Goal: Task Accomplishment & Management: Manage account settings

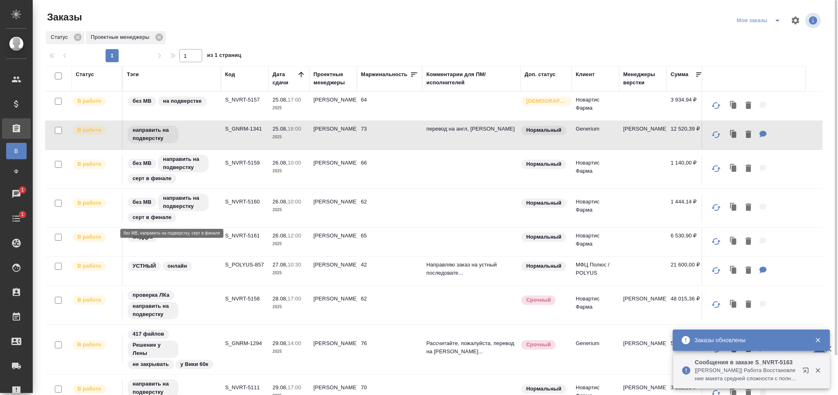
click at [240, 196] on td "S_NVRT-5160" at bounding box center [244, 207] width 47 height 29
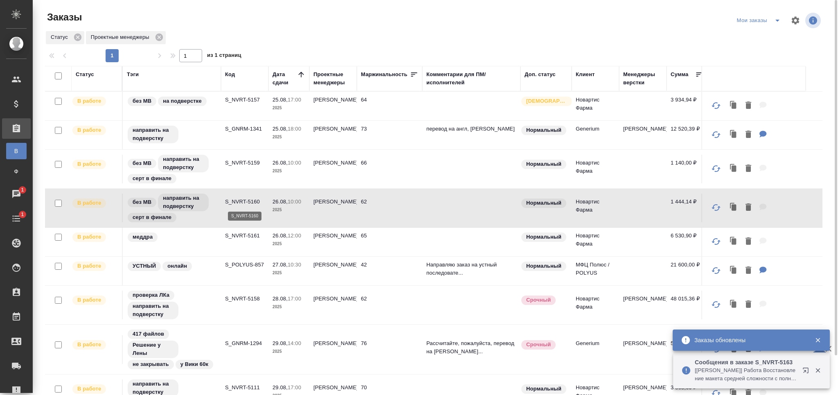
click at [243, 202] on p "S_NVRT-5160" at bounding box center [244, 202] width 39 height 8
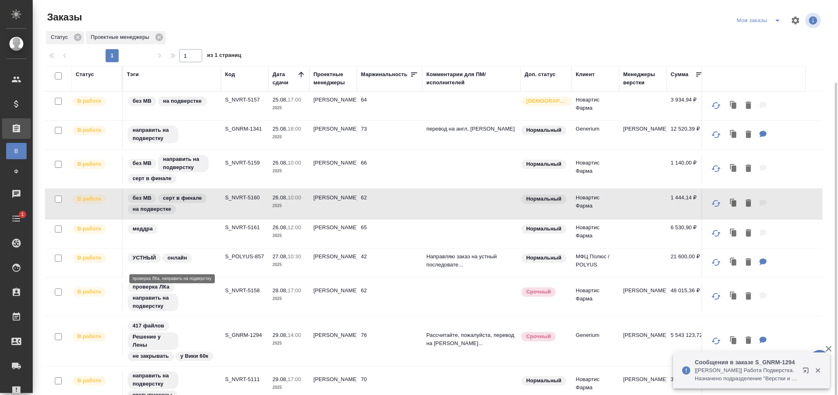
scroll to position [43, 0]
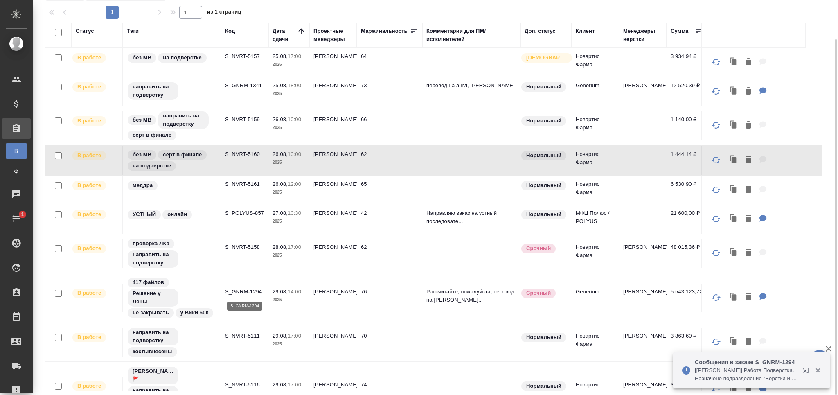
click at [229, 291] on p "S_GNRM-1294" at bounding box center [244, 292] width 39 height 8
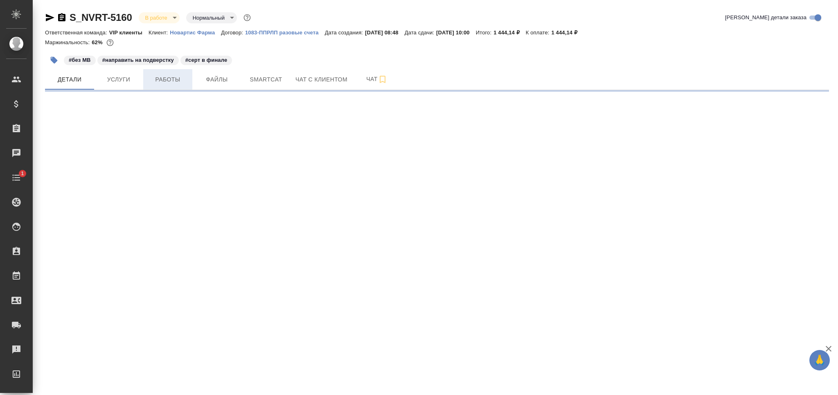
select select "RU"
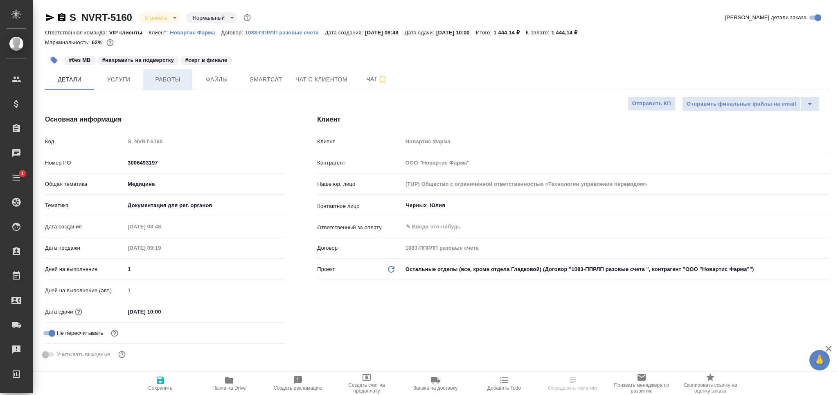
type textarea "x"
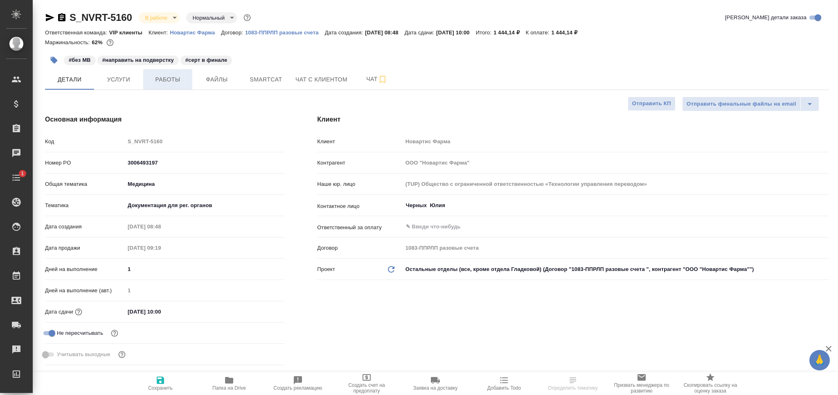
type textarea "x"
click at [163, 85] on button "Работы" at bounding box center [167, 79] width 49 height 20
type textarea "x"
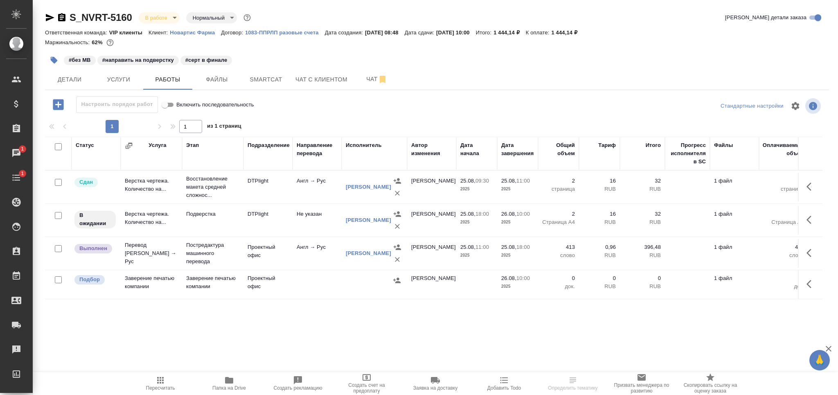
click at [196, 218] on td "Подверстка" at bounding box center [212, 220] width 61 height 29
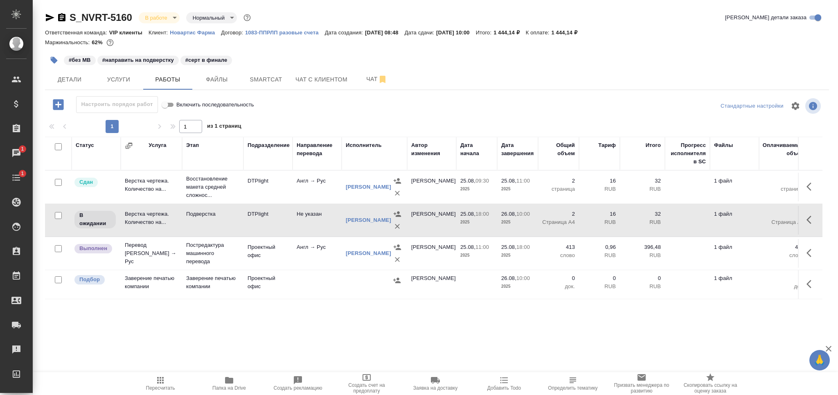
click at [54, 62] on icon "button" at bounding box center [54, 60] width 7 height 7
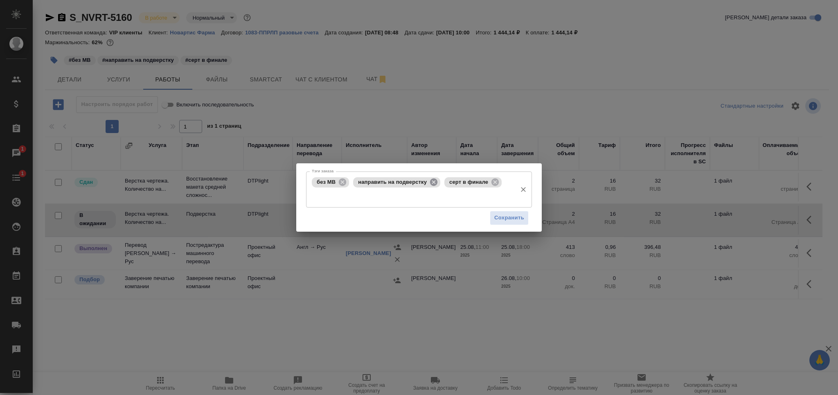
click at [433, 182] on icon at bounding box center [433, 182] width 9 height 9
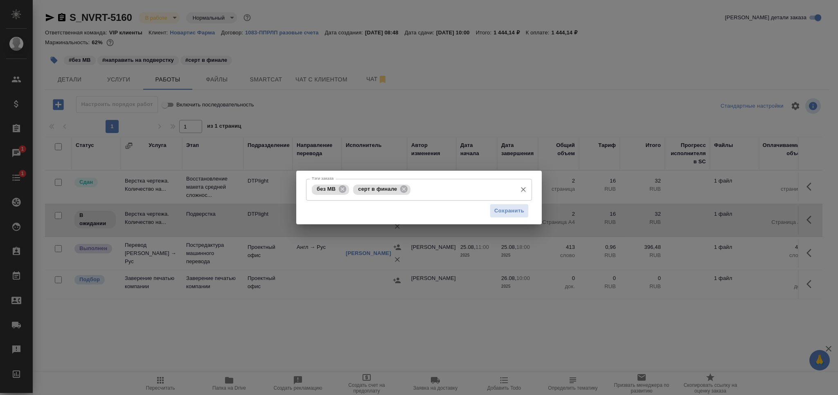
click at [447, 186] on input "Тэги заказа" at bounding box center [462, 189] width 100 height 14
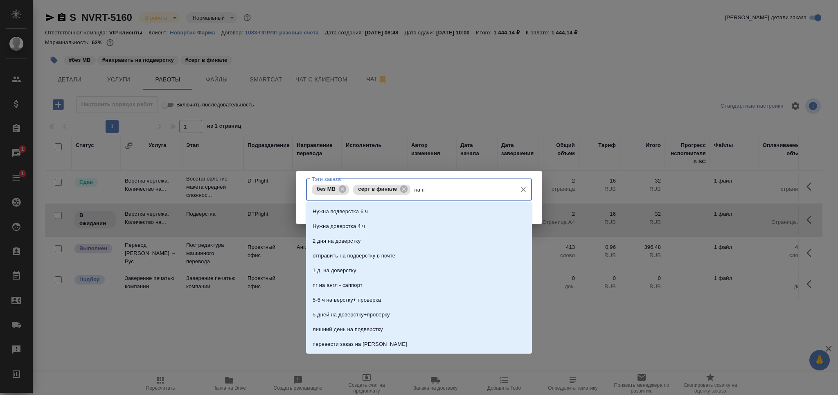
type input "на по"
click at [360, 267] on li "на подверстке" at bounding box center [419, 270] width 226 height 15
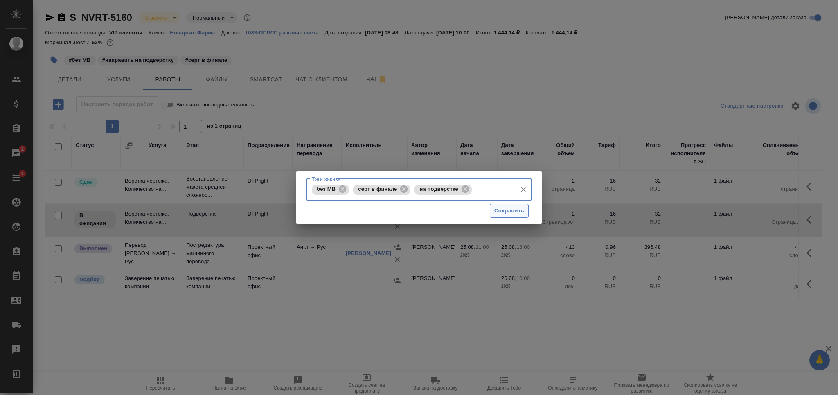
click at [507, 214] on span "Сохранить" at bounding box center [509, 210] width 30 height 9
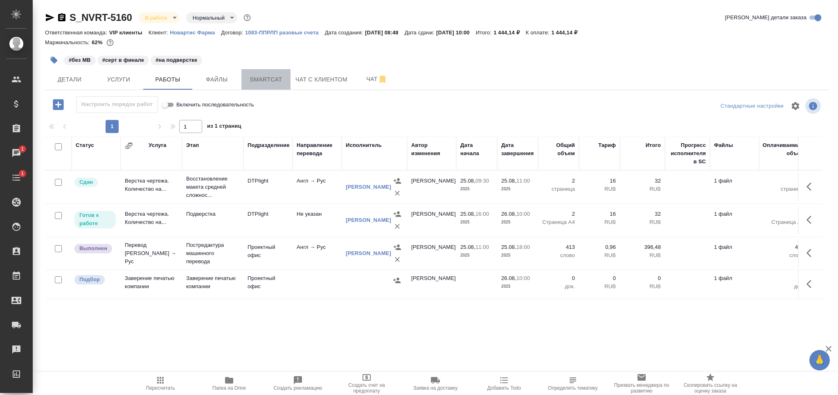
click at [261, 74] on button "Smartcat" at bounding box center [265, 79] width 49 height 20
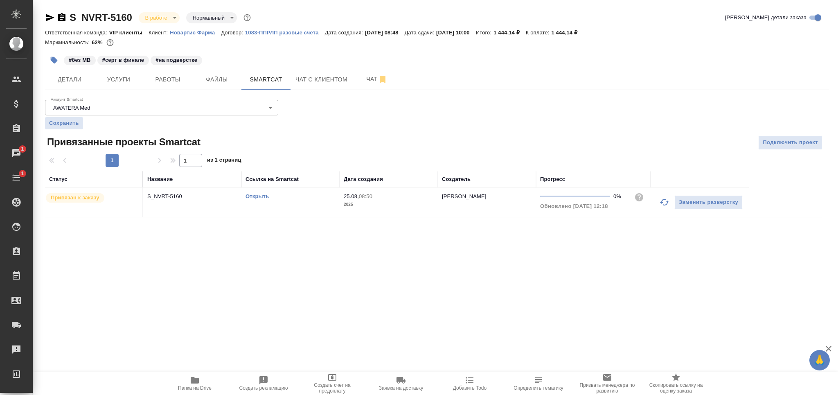
click at [313, 211] on td "Открыть" at bounding box center [290, 202] width 98 height 29
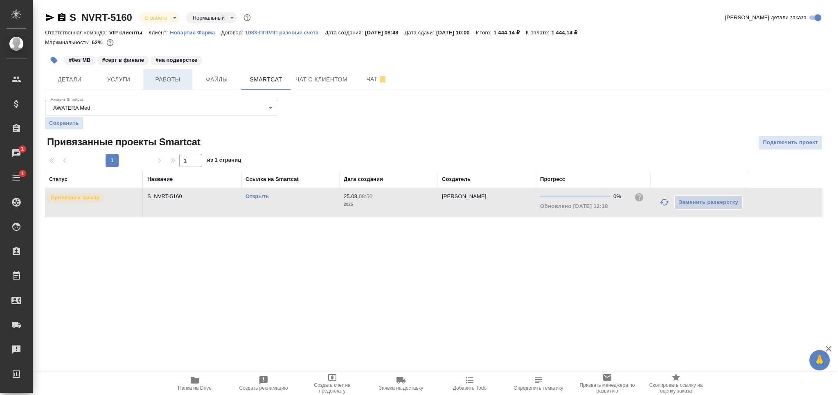
click at [177, 74] on button "Работы" at bounding box center [167, 79] width 49 height 20
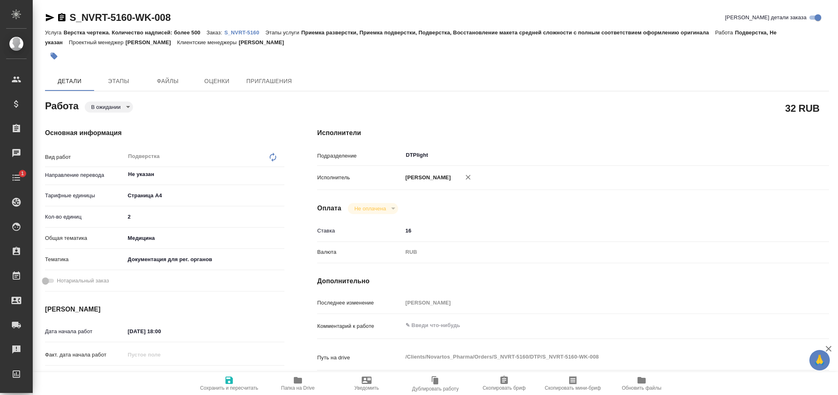
type textarea "x"
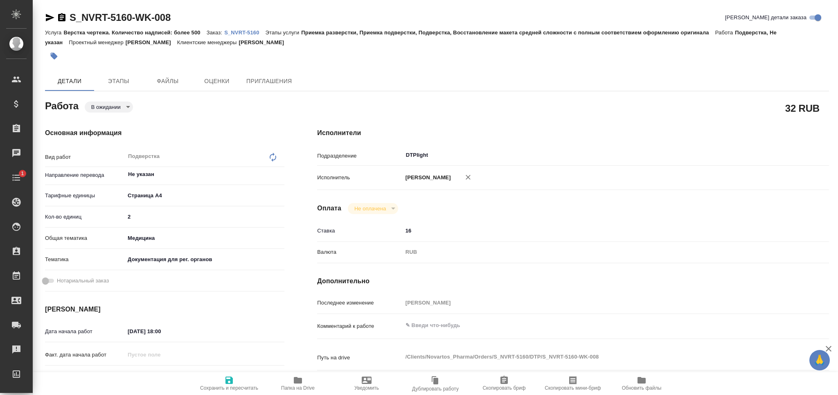
type textarea "x"
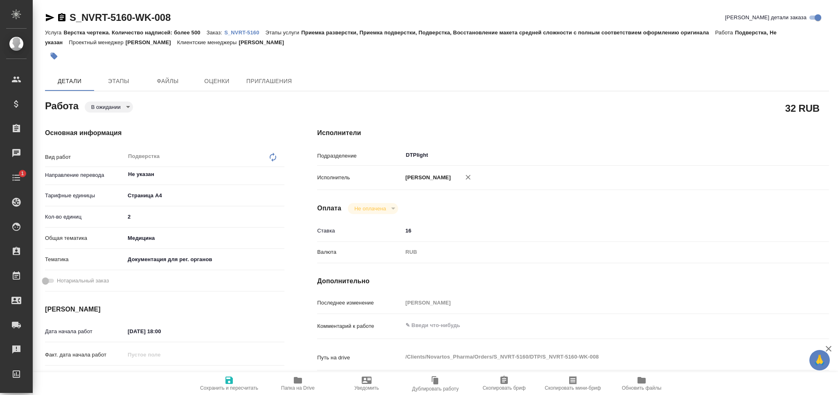
type textarea "x"
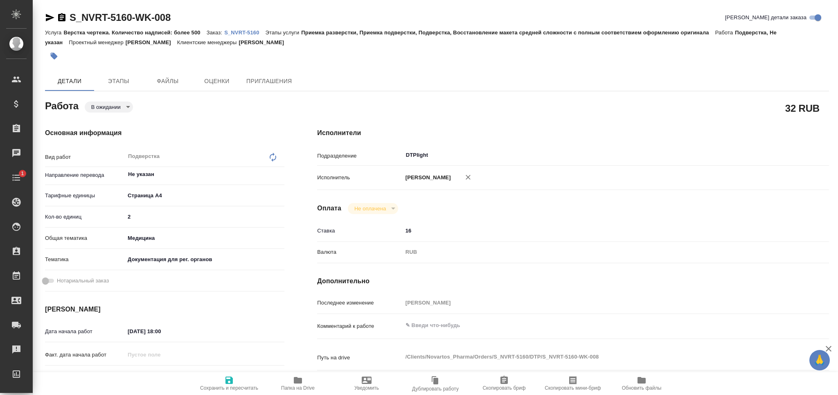
type textarea "x"
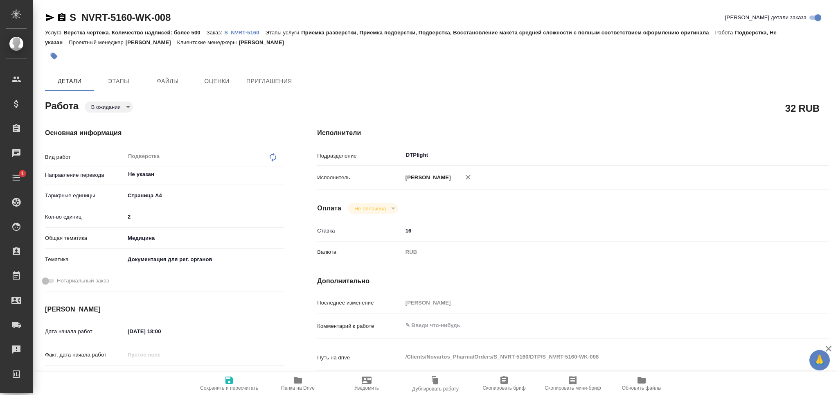
click at [457, 328] on textarea at bounding box center [594, 325] width 384 height 14
type textarea "x"
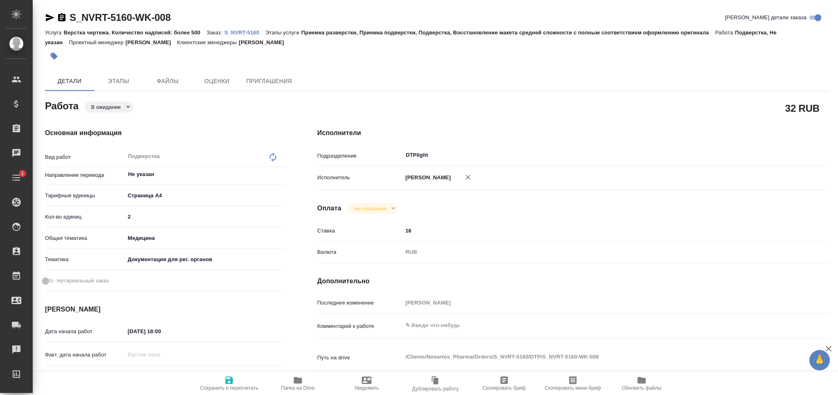
type textarea "x"
paste textarea "https://drive.awatera.com/apps/files/files/10184870?dir=/Shares/Novartos_Pharma…"
type textarea "https://drive.awatera.com/apps/files/files/10184870?dir=/Shares/Novartos_Pharma…"
type textarea "x"
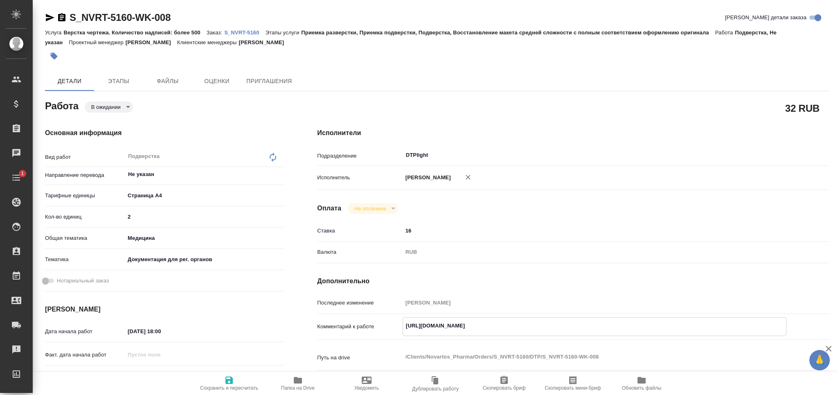
type textarea "x"
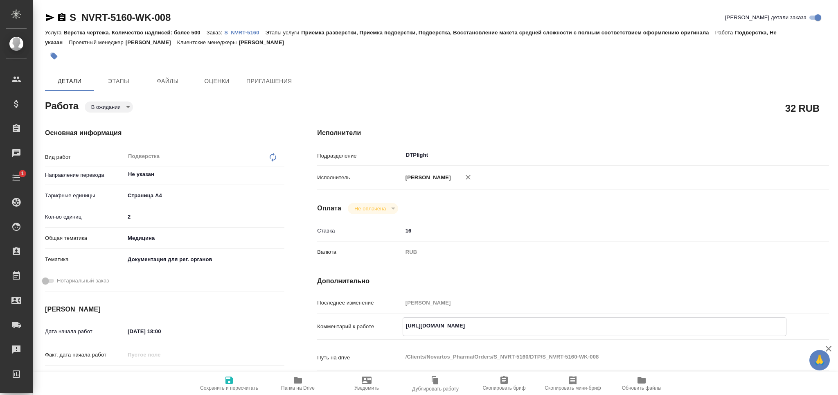
type textarea "x"
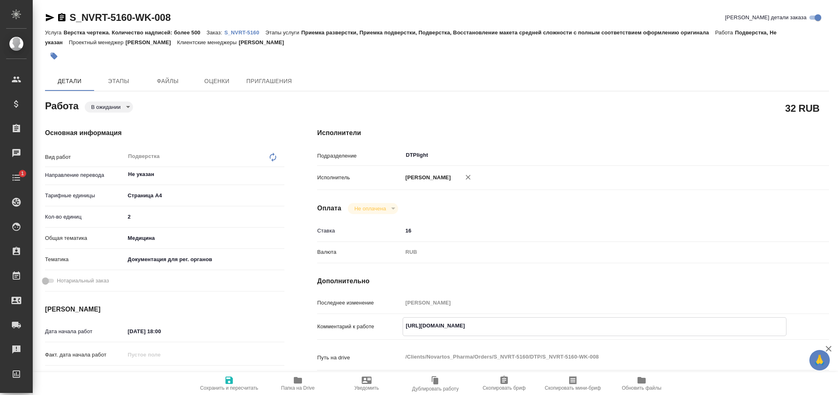
type textarea "x"
type textarea "https://drive.awatera.com/apps/files/files/10184870?dir=/Shares/Novartos_Pharma…"
type textarea "x"
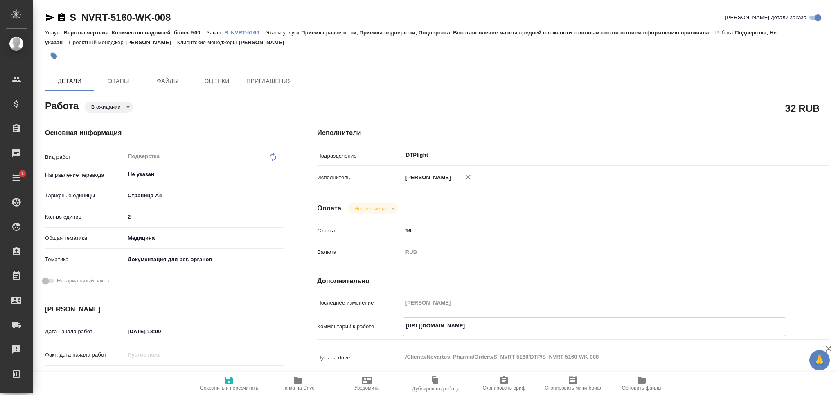
click at [225, 385] on span "Сохранить и пересчитать" at bounding box center [229, 388] width 58 height 6
type textarea "x"
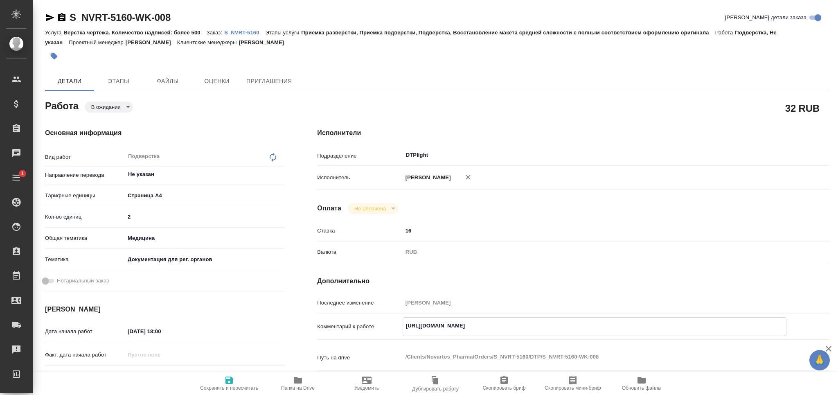
type textarea "x"
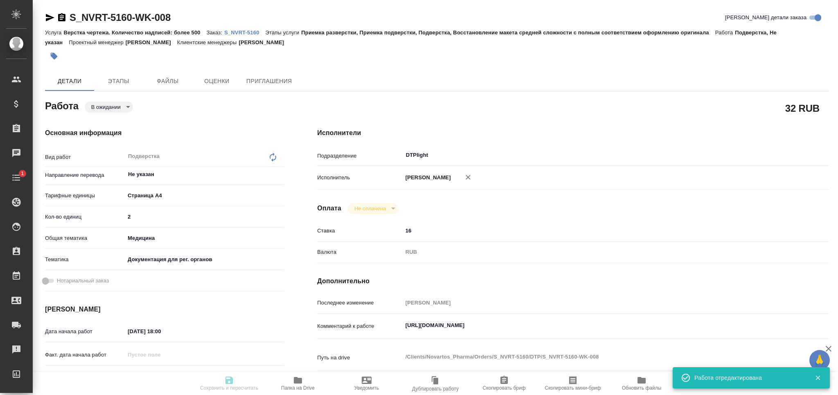
type input "pending"
type textarea "Подверстка"
type textarea "x"
type input "Не указан"
type input "5f036ec4e16dec2d6b59c8ff"
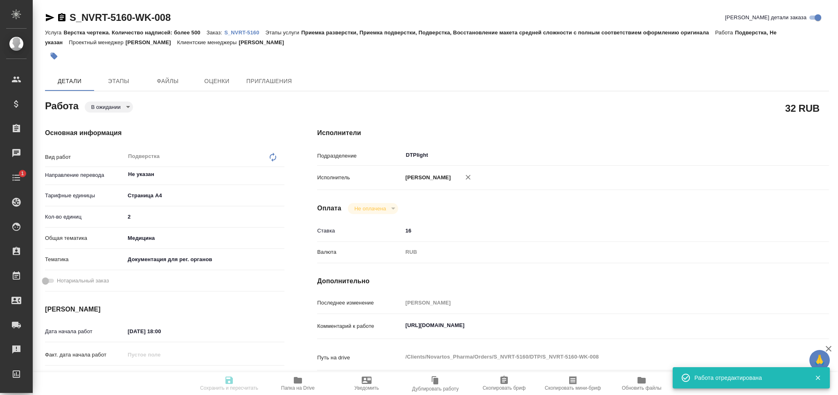
type input "2"
type input "med"
type input "5f647205b73bc97568ca66c6"
type input "25.08.2025 18:00"
type input "26.08.2025 10:00"
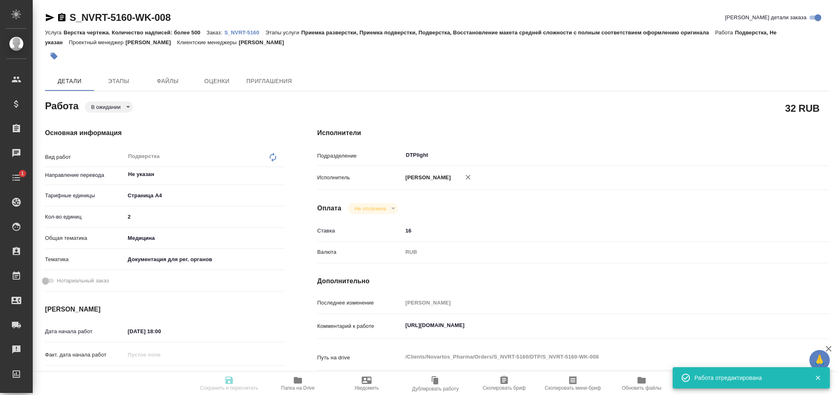
type input "26.08.2025 10:00"
type input "DTPlight"
type input "notPayed"
type input "16"
type input "RUB"
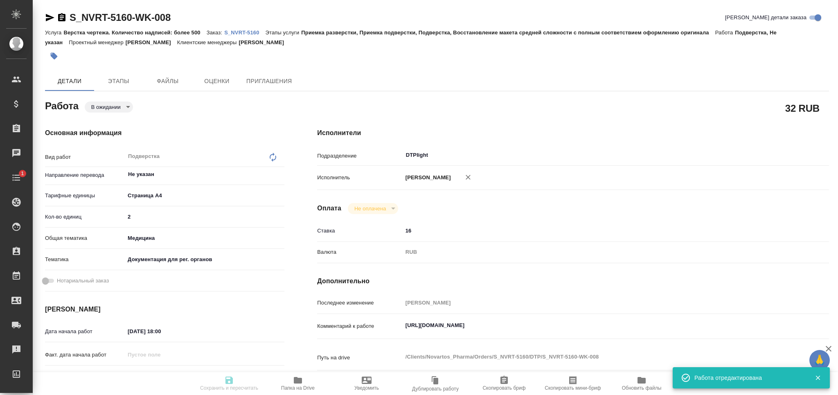
type input "[PERSON_NAME]"
type textarea "https://drive.awatera.com/apps/files/files/10184870?dir=/Shares/Novartos_Pharma…"
type textarea "x"
type textarea "/Clients/Novartos_Pharma/Orders/S_NVRT-5160/DTP/S_NVRT-5160-WK-008"
type textarea "x"
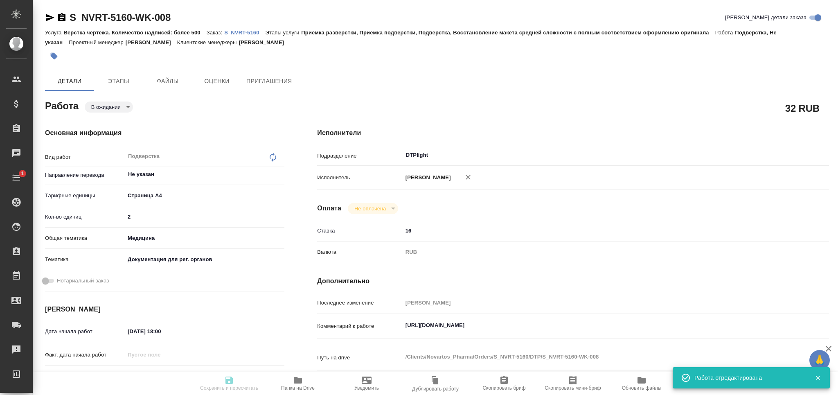
type input "S_NVRT-5160"
type input "3006493197"
type input "Верстка чертежа. Количество надписей: более 500"
type input "Приемка разверстки, Приемка подверстки, Подверстка, Восстановление макета средн…"
type input "Сайдашева Диляра"
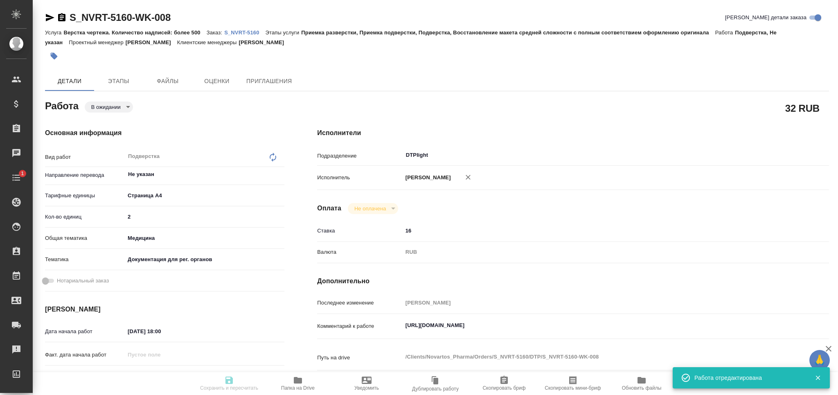
type input "/Clients/Novartos_Pharma/Orders/S_NVRT-5160"
type textarea "x"
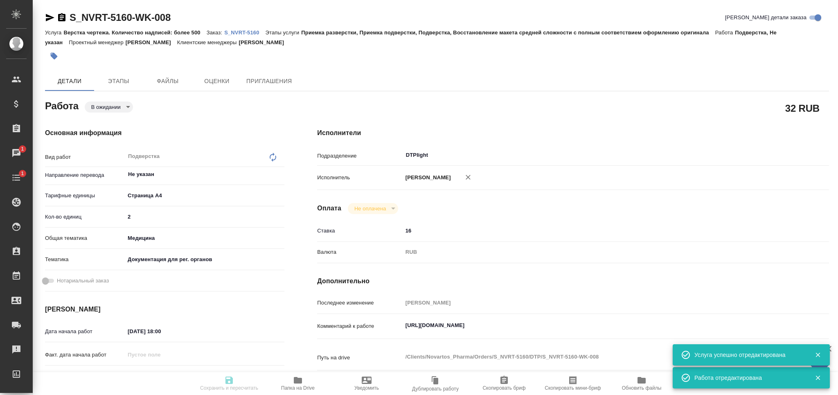
type textarea "x"
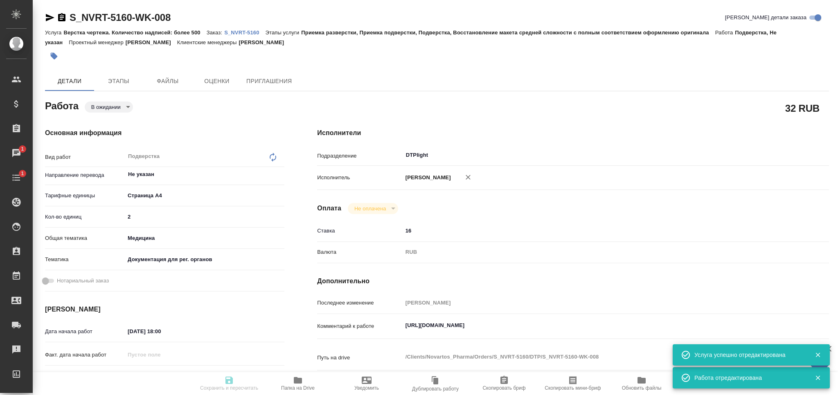
type textarea "x"
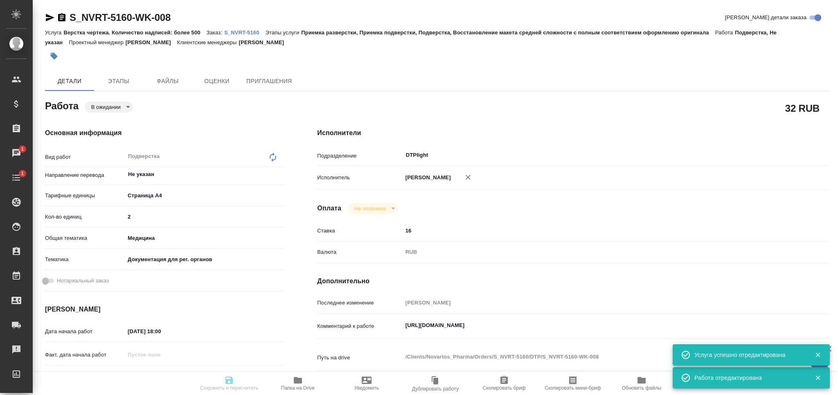
type textarea "x"
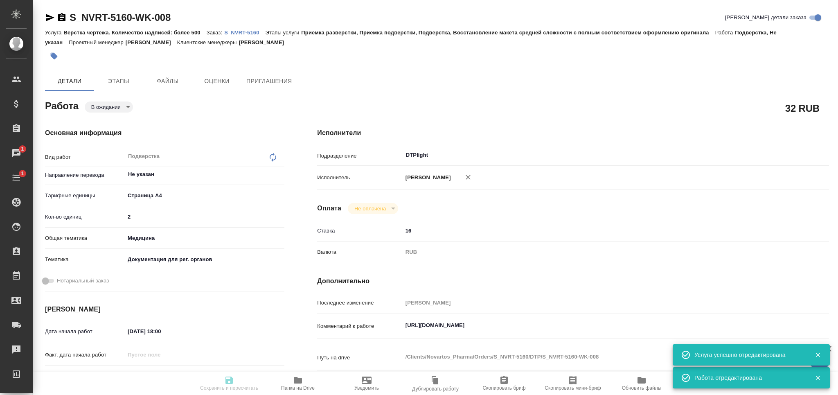
type textarea "x"
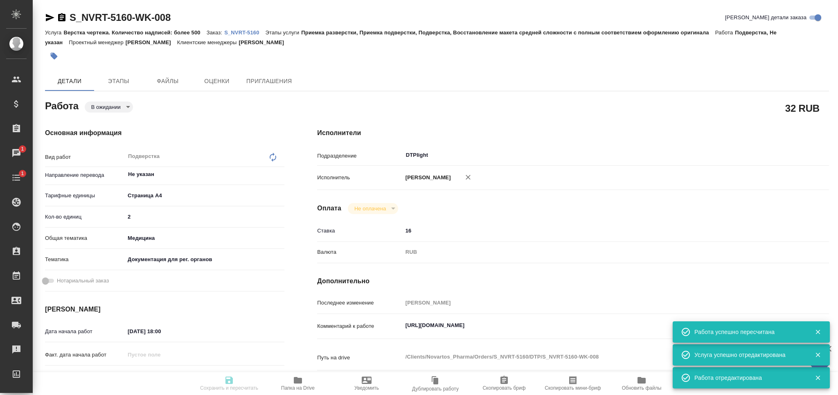
type input "pending"
type textarea "Подверстка"
type textarea "x"
type input "Не указан"
type input "5f036ec4e16dec2d6b59c8ff"
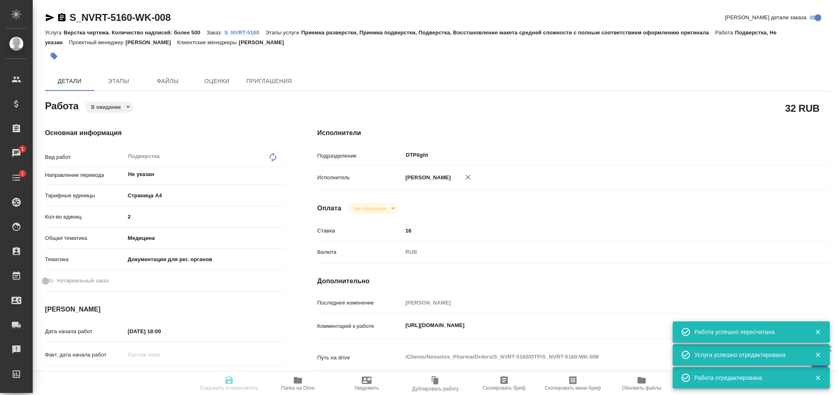
type input "2"
type input "med"
type input "5f647205b73bc97568ca66c6"
type input "25.08.2025 18:00"
type input "26.08.2025 10:00"
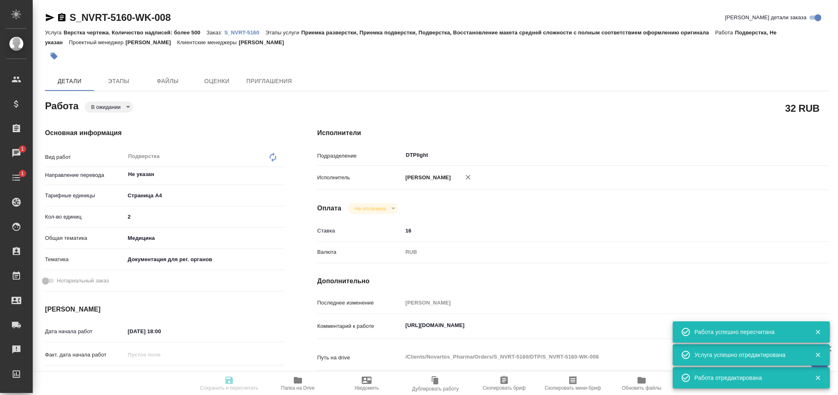
type input "26.08.2025 10:00"
type input "DTPlight"
type input "notPayed"
type input "16"
type input "RUB"
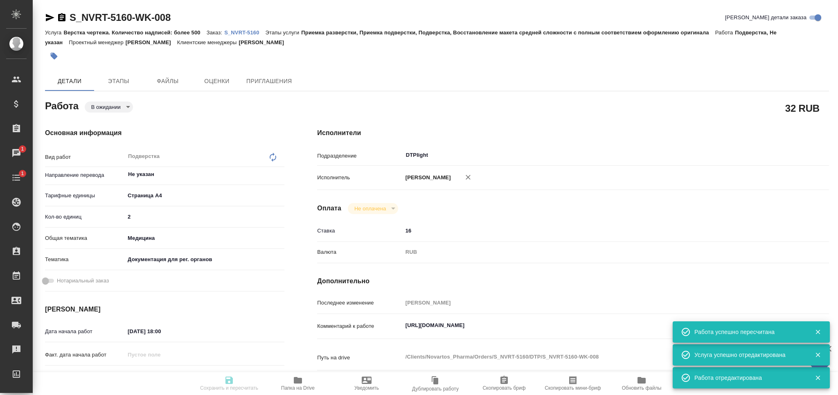
type input "Грабко Мария"
type textarea "https://drive.awatera.com/apps/files/files/10184870?dir=/Shares/Novartos_Pharma…"
type textarea "x"
type textarea "/Clients/Novartos_Pharma/Orders/S_NVRT-5160/DTP/S_NVRT-5160-WK-008"
type textarea "x"
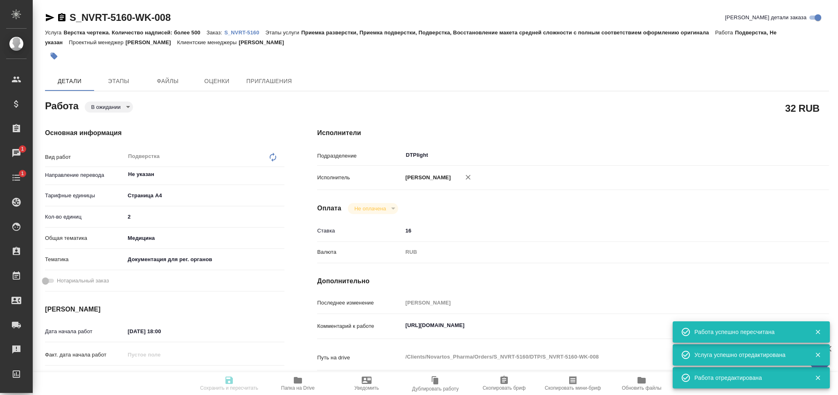
type input "S_NVRT-5160"
type input "3006493197"
type input "Верстка чертежа. Количество надписей: более 500"
type input "Приемка разверстки, Приемка подверстки, Подверстка, Восстановление макета средн…"
type input "[PERSON_NAME]"
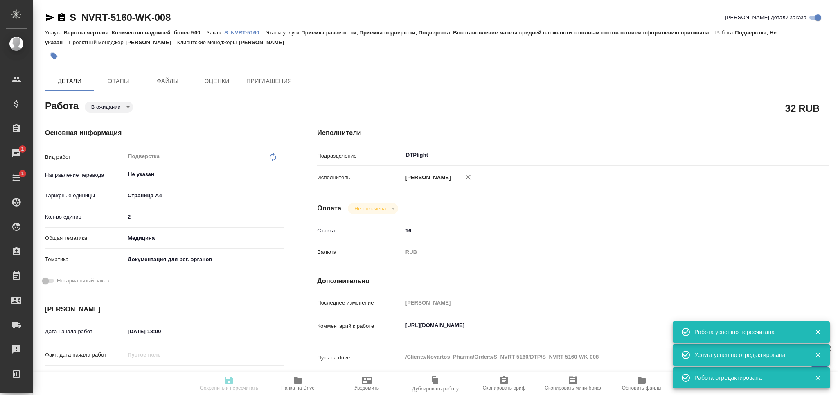
type input "/Clients/Novartos_Pharma/Orders/S_NVRT-5160"
type textarea "x"
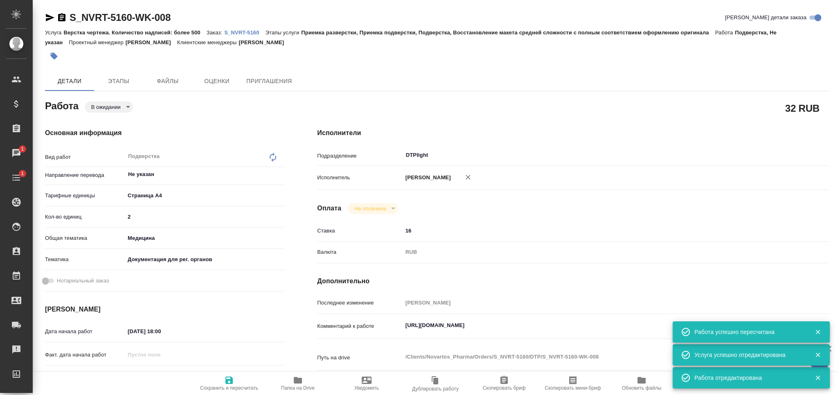
type textarea "x"
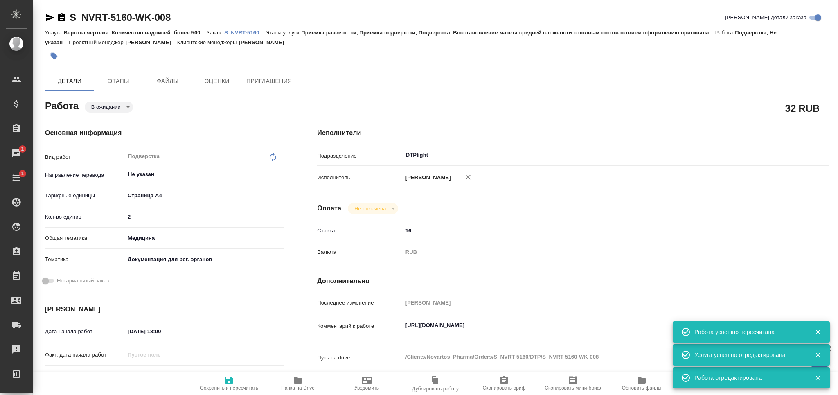
type textarea "x"
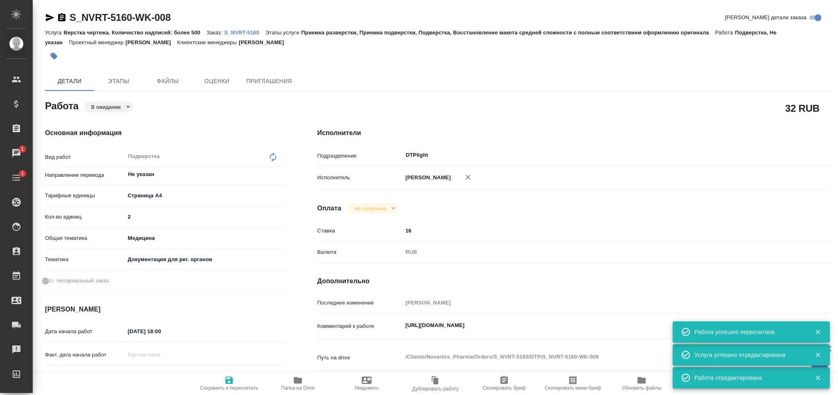
type textarea "x"
click at [160, 335] on input "25.08.2025 18:00" at bounding box center [161, 331] width 72 height 12
type textarea "x"
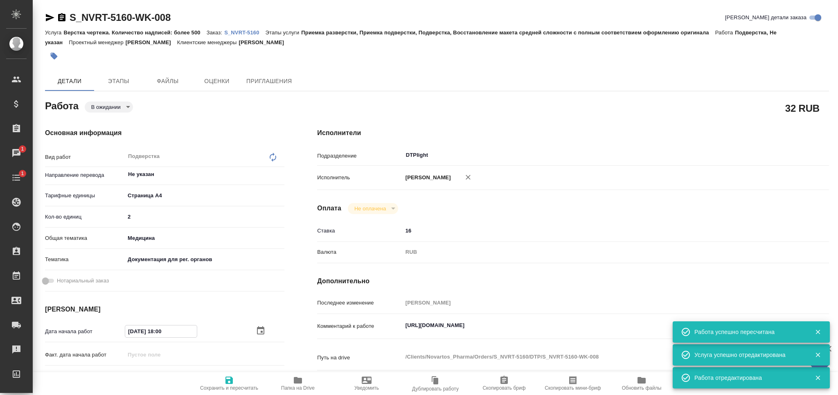
type textarea "x"
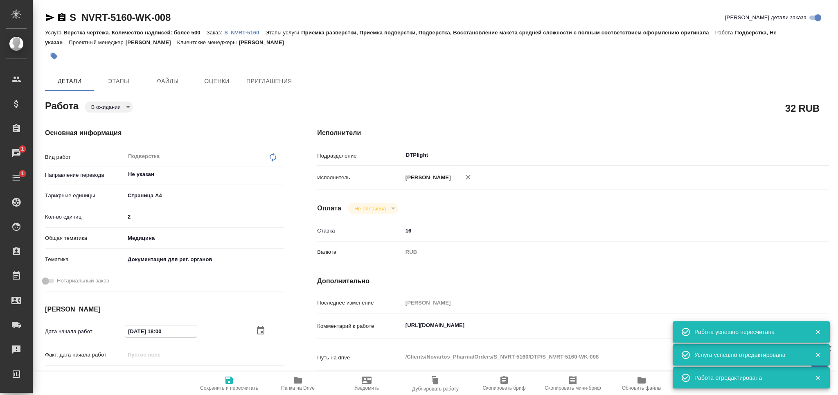
type input "25.08.2025 16:00"
type textarea "x"
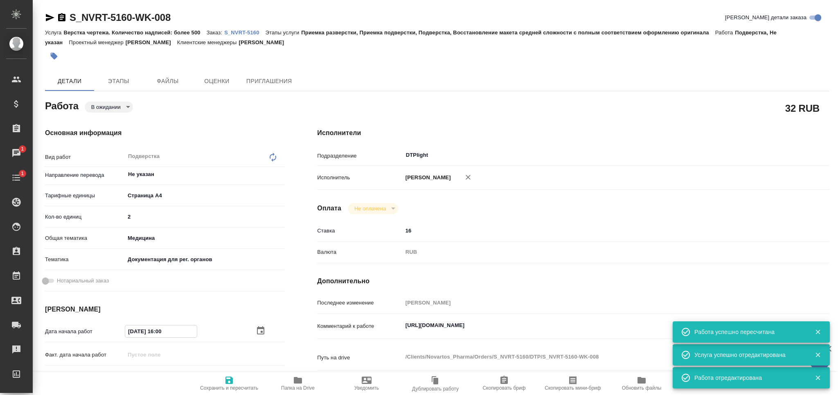
type input "25.08.2025 16:00"
click at [230, 381] on icon "button" at bounding box center [228, 379] width 7 height 7
type textarea "x"
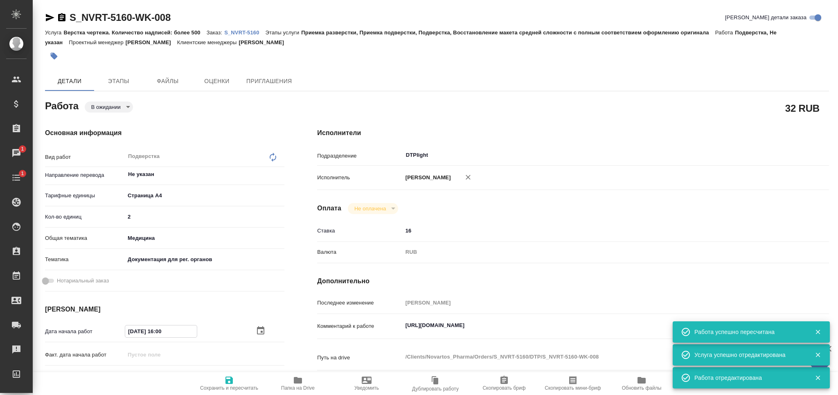
type textarea "x"
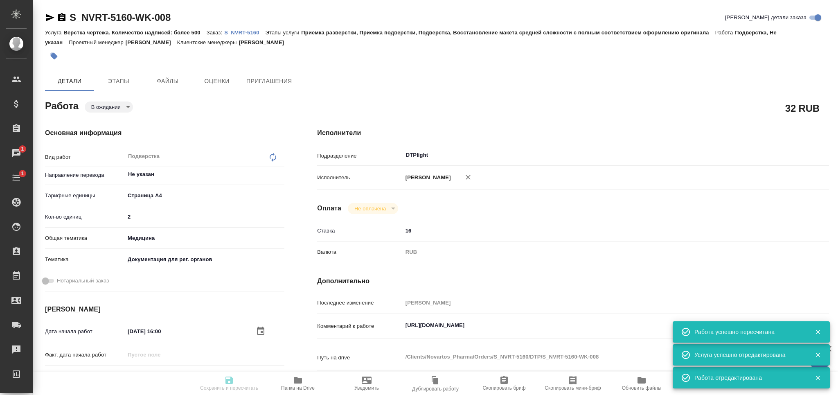
type textarea "x"
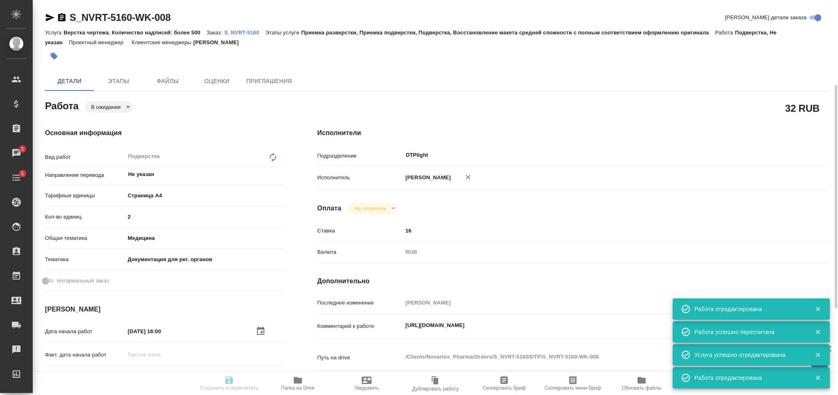
type textarea "x"
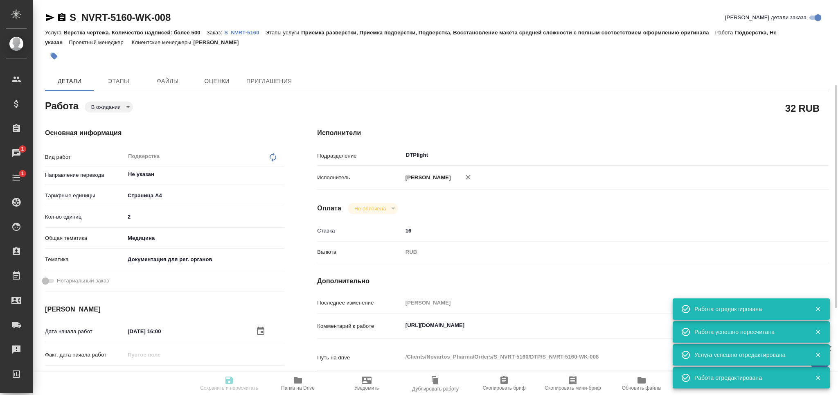
scroll to position [109, 0]
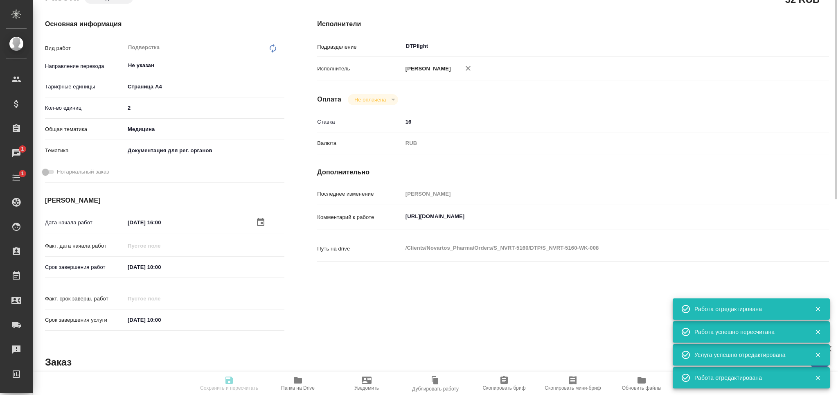
type input "pending"
type textarea "Подверстка"
type textarea "x"
type input "Не указан"
type input "5f036ec4e16dec2d6b59c8ff"
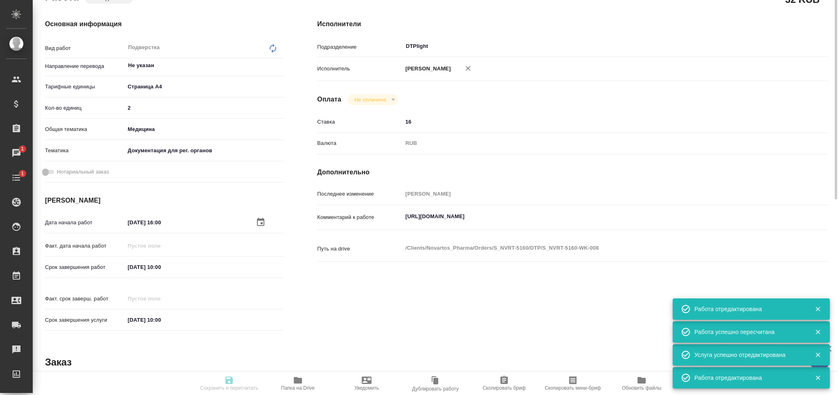
type input "2"
type input "med"
type input "5f647205b73bc97568ca66c6"
type input "25.08.2025 16:00"
type input "26.08.2025 10:00"
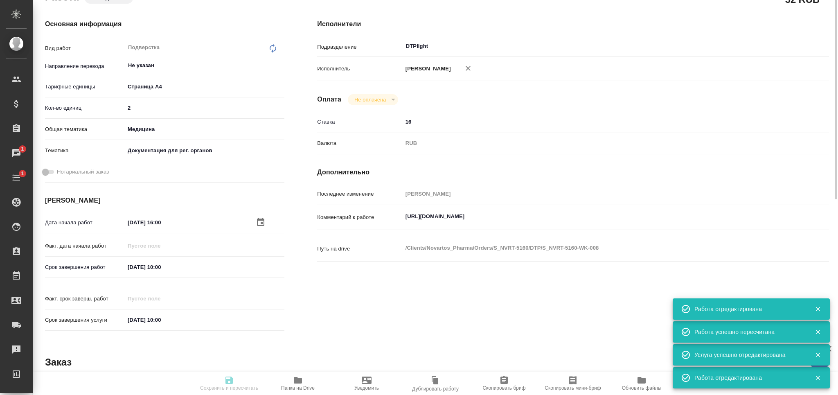
type input "26.08.2025 10:00"
type input "DTPlight"
type input "notPayed"
type input "16"
type input "RUB"
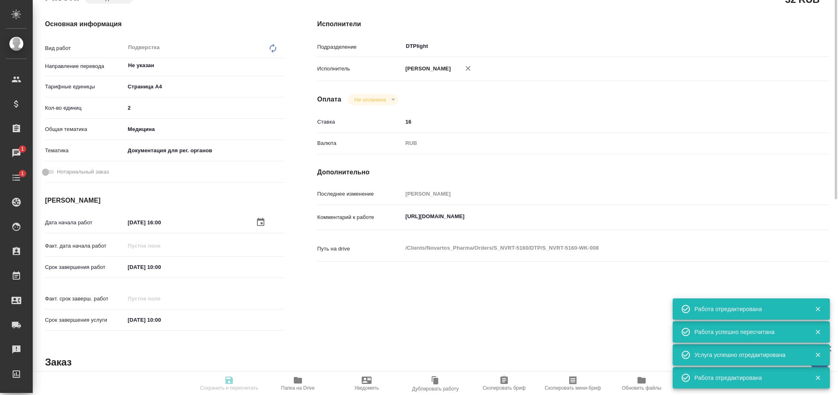
type input "[PERSON_NAME]"
type textarea "https://drive.awatera.com/apps/files/files/10184870?dir=/Shares/Novartos_Pharma…"
type textarea "x"
type textarea "/Clients/Novartos_Pharma/Orders/S_NVRT-5160/DTP/S_NVRT-5160-WK-008"
type textarea "x"
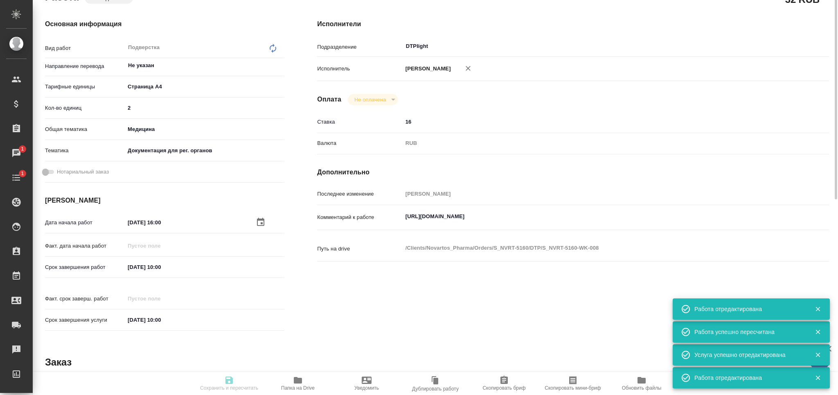
type input "S_NVRT-5160"
type input "3006493197"
type input "Верстка чертежа. Количество надписей: более 500"
type input "Приемка разверстки, Приемка подверстки, Подверстка, Восстановление макета средн…"
type input "Сайдашева Диляра"
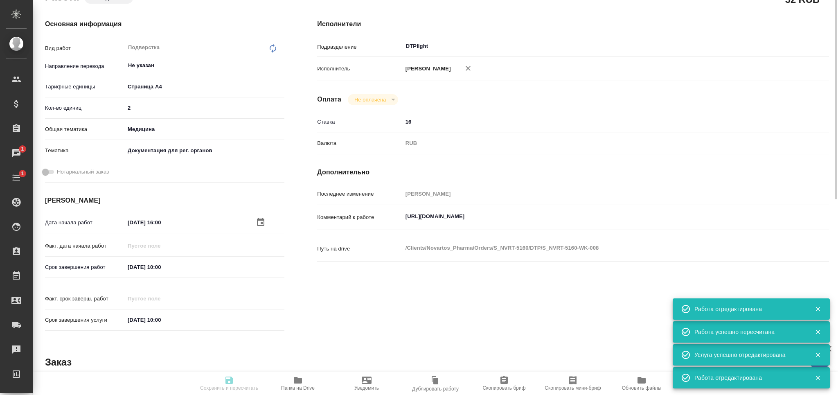
type input "/Clients/Novartos_Pharma/Orders/S_NVRT-5160"
type textarea "x"
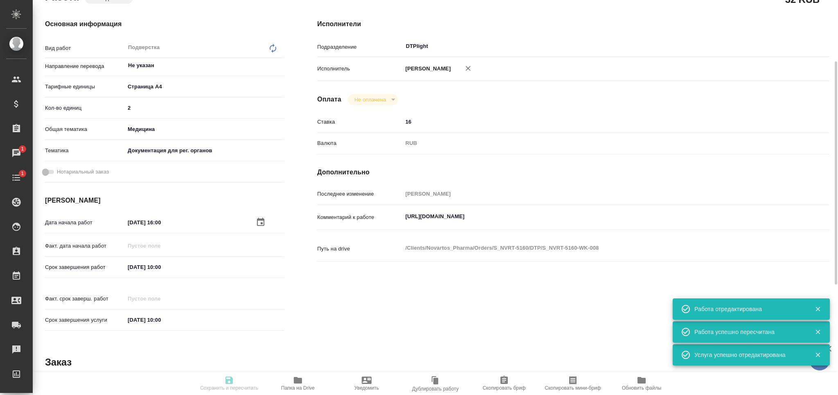
type textarea "x"
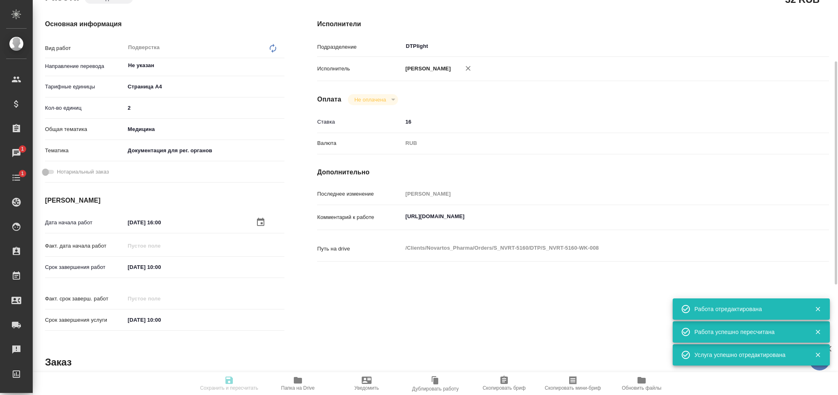
type textarea "x"
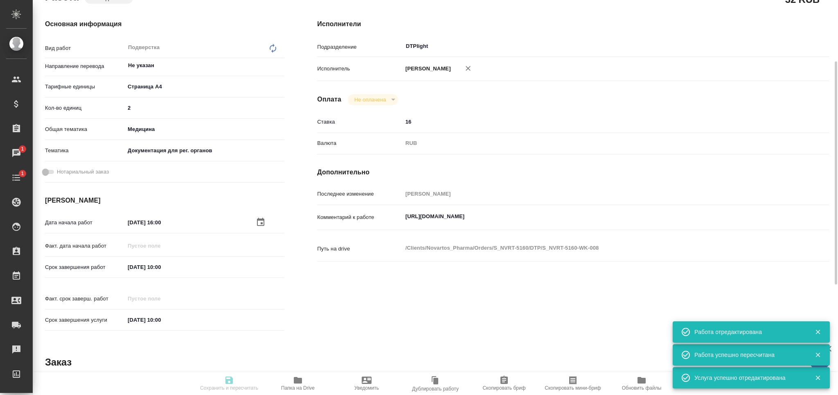
scroll to position [0, 0]
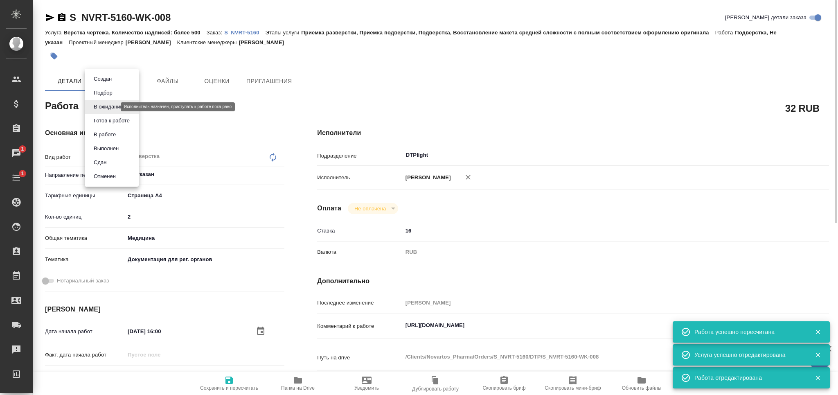
click at [115, 106] on body "🙏 .cls-1 fill:#fff; AWATERA Grabko Mariya Клиенты Спецификации Заказы 1 Чаты 1 …" at bounding box center [419, 197] width 838 height 395
click at [116, 118] on button "Готов к работе" at bounding box center [111, 120] width 41 height 9
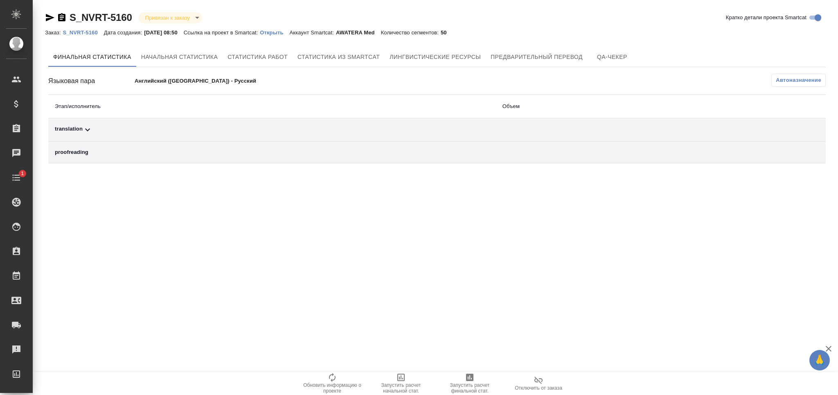
click at [788, 85] on button "Автоназначение" at bounding box center [798, 80] width 54 height 13
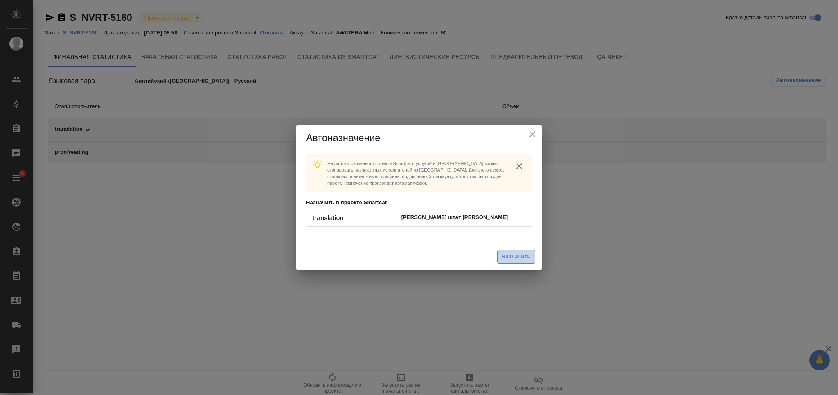
click at [510, 259] on span "Назначить" at bounding box center [515, 256] width 29 height 9
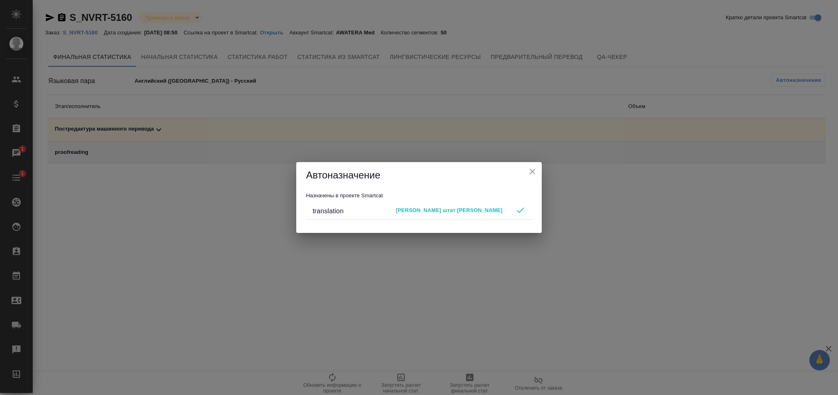
click at [534, 171] on icon "close" at bounding box center [532, 171] width 10 height 10
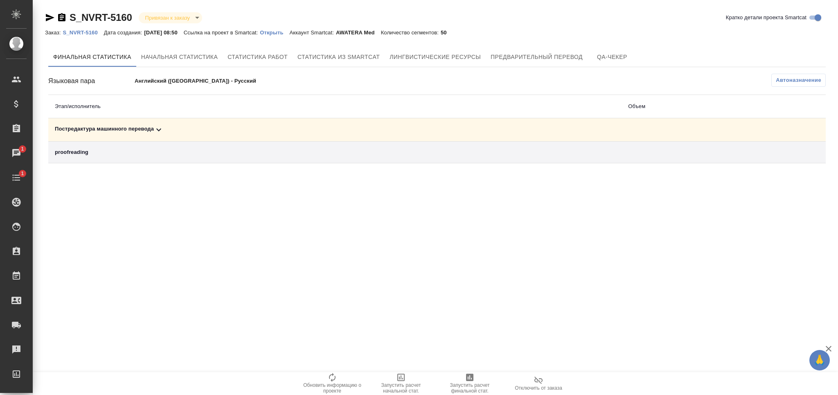
click at [475, 380] on span "Запустить расчет финальной стат." at bounding box center [469, 382] width 59 height 21
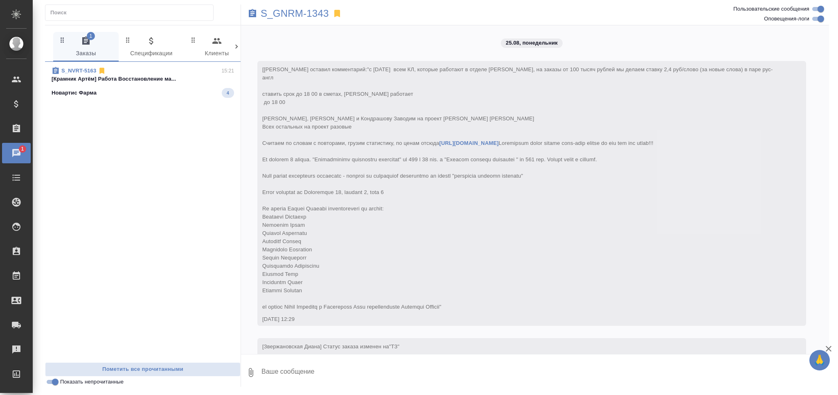
click at [116, 75] on p "[Крамник Артём] Работа Восстановление ма..." at bounding box center [143, 79] width 182 height 8
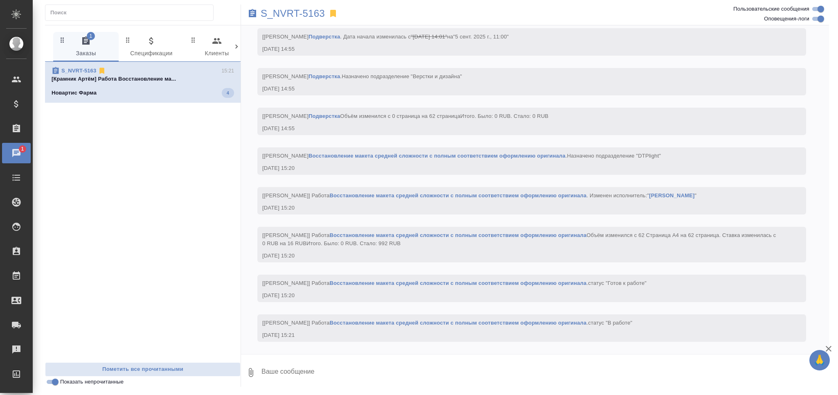
scroll to position [2236, 0]
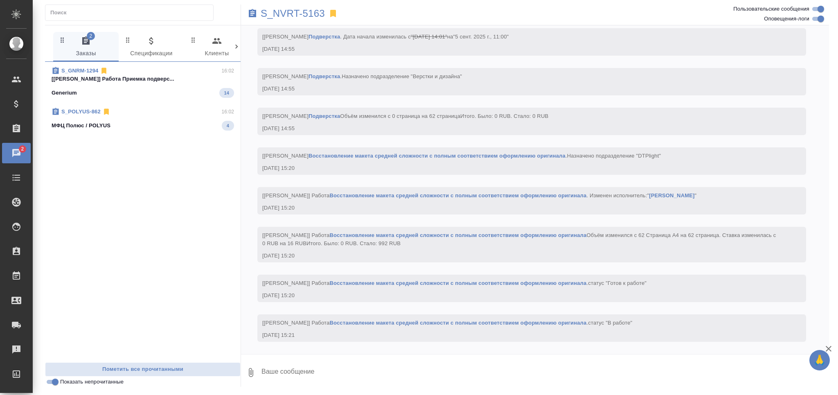
click at [135, 118] on span "S_POLYUS-862 16:02 МФЦ Полюс / POLYUS 4" at bounding box center [143, 119] width 182 height 23
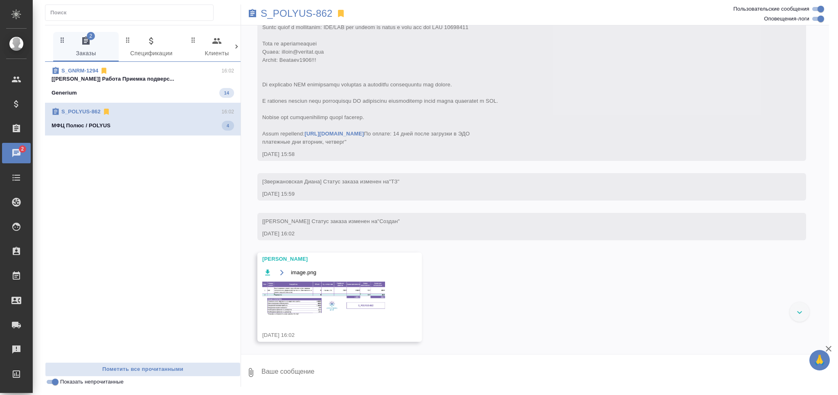
scroll to position [254, 0]
click at [318, 308] on img at bounding box center [323, 298] width 123 height 35
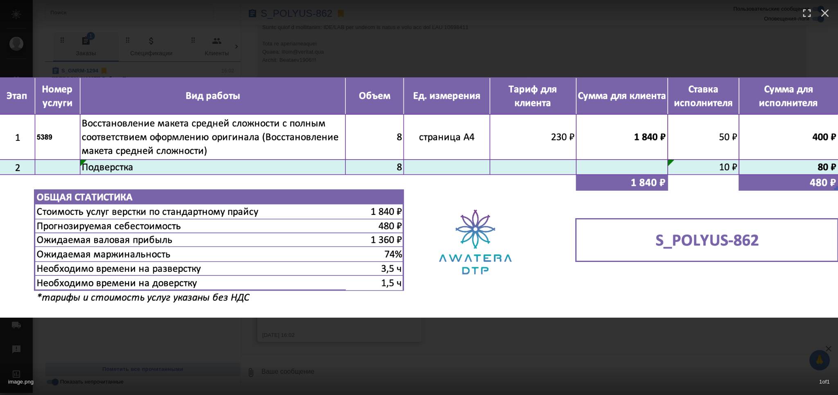
click at [285, 350] on div "image.png 1 of 1" at bounding box center [419, 197] width 838 height 395
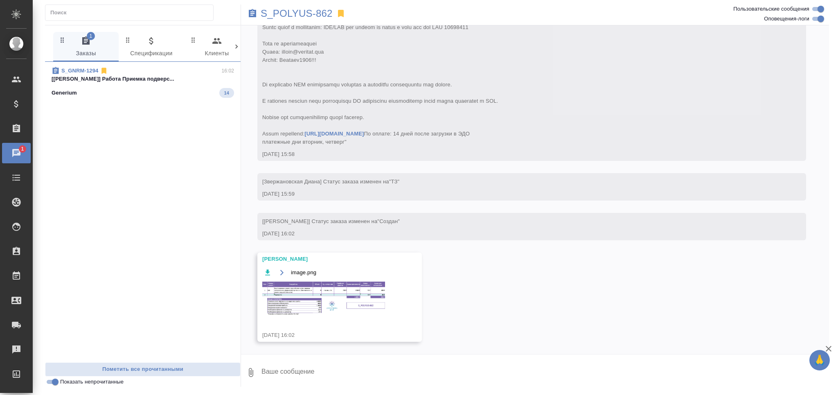
click at [130, 92] on div "Generium 14" at bounding box center [143, 93] width 182 height 10
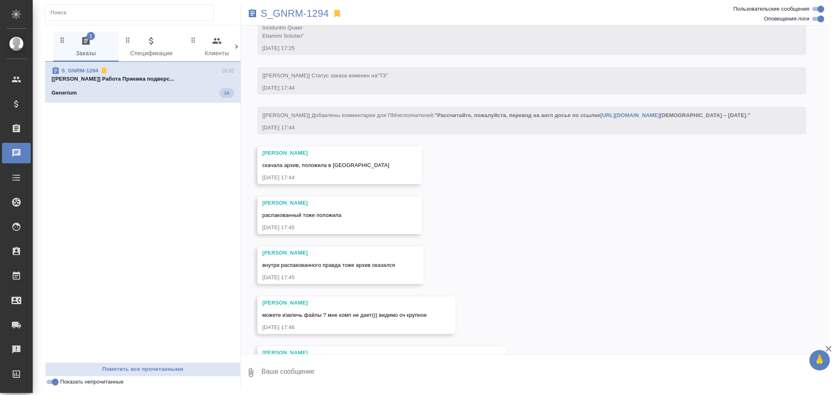
scroll to position [73268, 0]
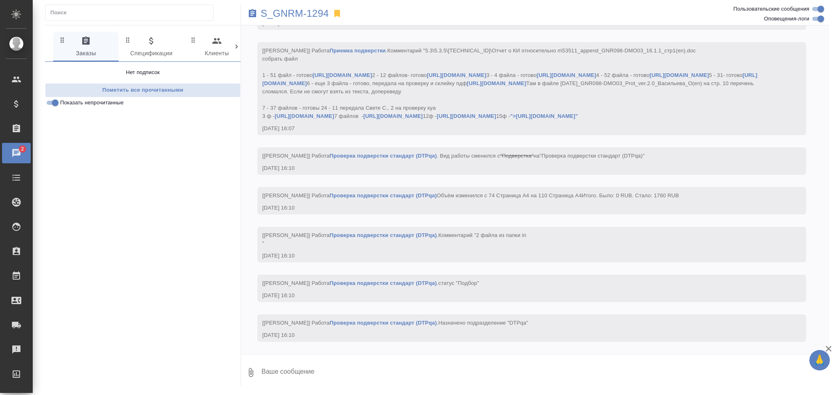
click at [818, 17] on input "Оповещения-логи" at bounding box center [820, 19] width 29 height 10
checkbox input "false"
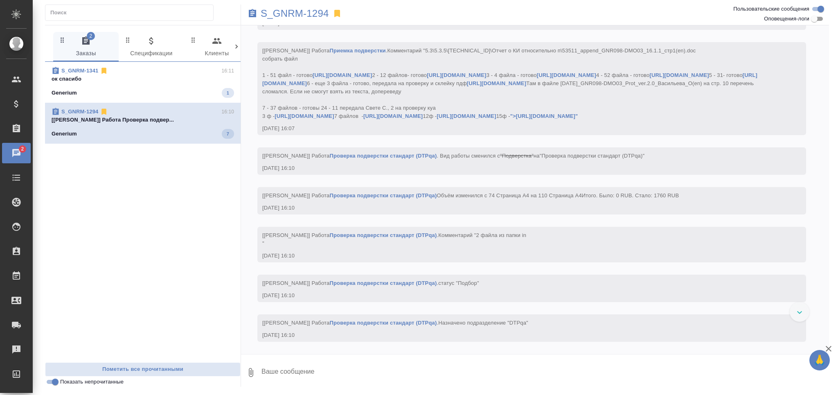
click at [152, 84] on span "S_GNRM-1341 16:11 ок спасибо Generium 1" at bounding box center [143, 82] width 182 height 31
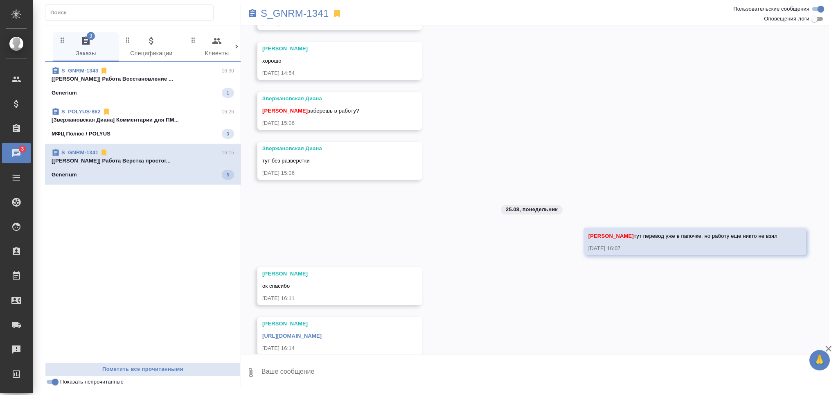
scroll to position [397, 0]
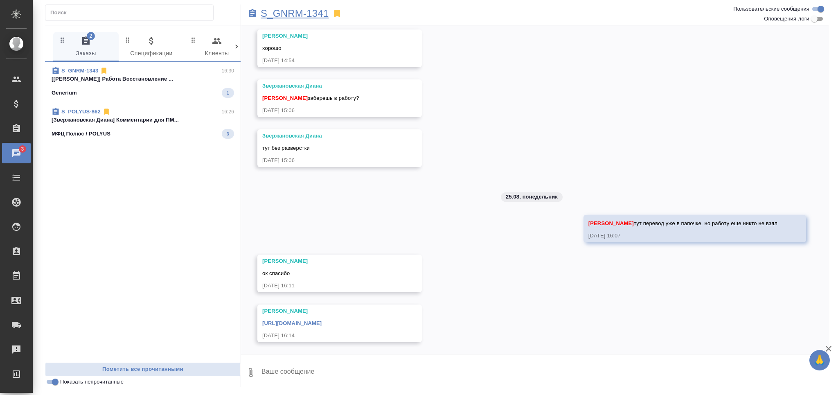
click at [312, 15] on p "S_GNRM-1341" at bounding box center [295, 13] width 68 height 8
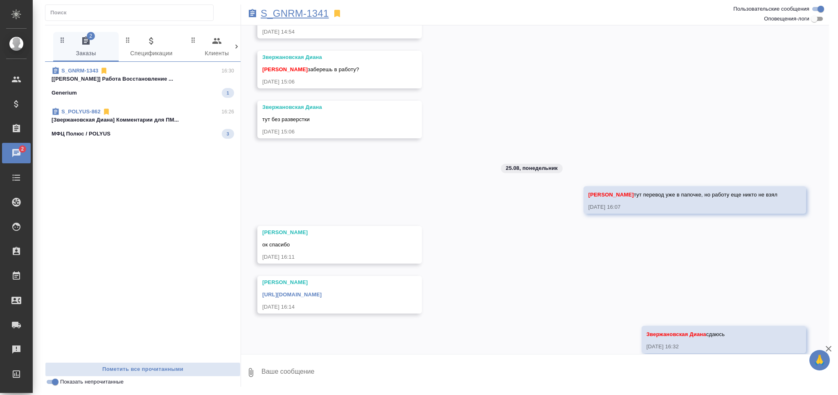
scroll to position [437, 0]
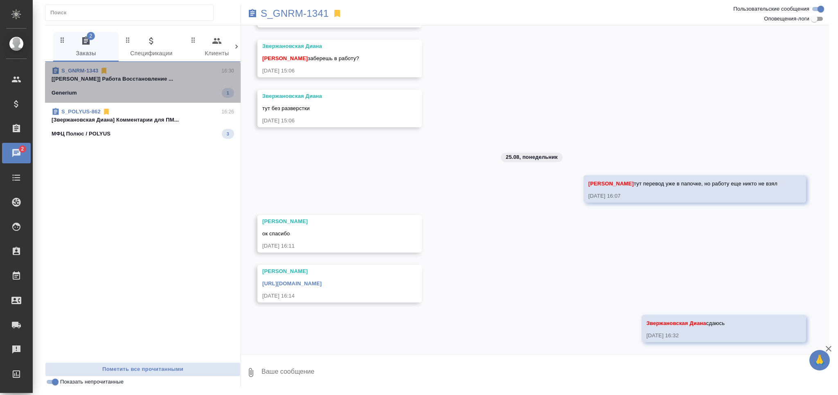
click at [133, 84] on span "S_GNRM-1343 16:30 [Петрова Валерия] Работа Восстановление ... Generium 1" at bounding box center [143, 82] width 182 height 31
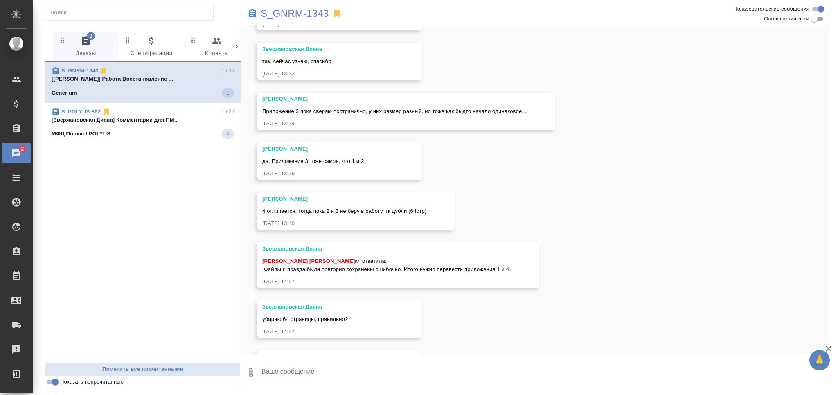
scroll to position [351, 0]
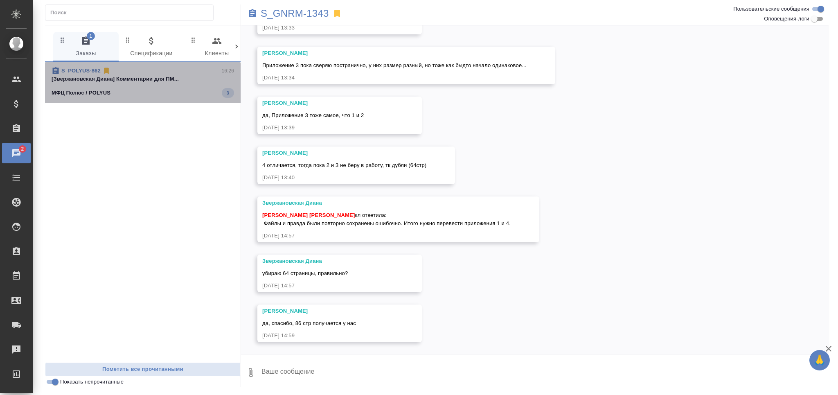
click at [145, 94] on div "МФЦ Полюс / POLYUS 3" at bounding box center [143, 93] width 182 height 10
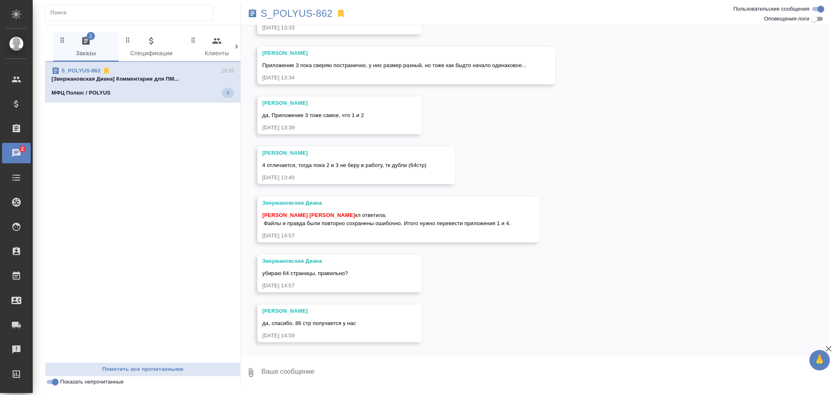
scroll to position [0, 0]
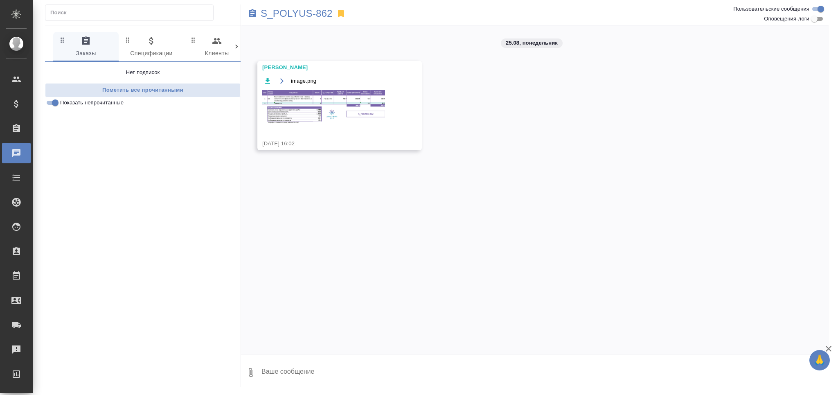
click at [311, 106] on img at bounding box center [323, 107] width 123 height 35
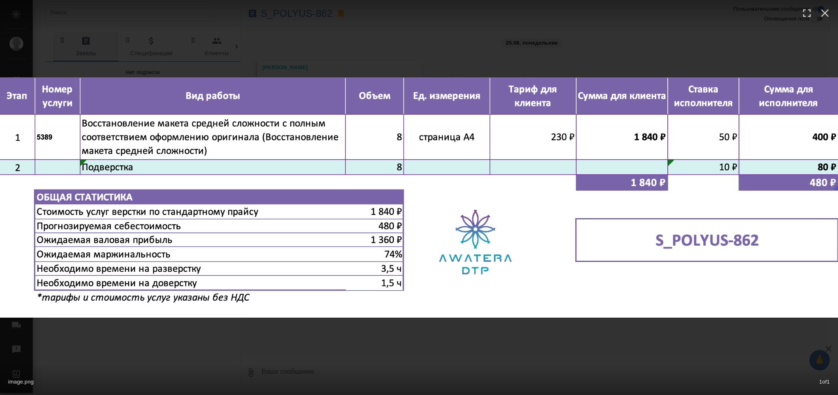
click at [356, 37] on div "image.png 1 of 1" at bounding box center [419, 197] width 838 height 395
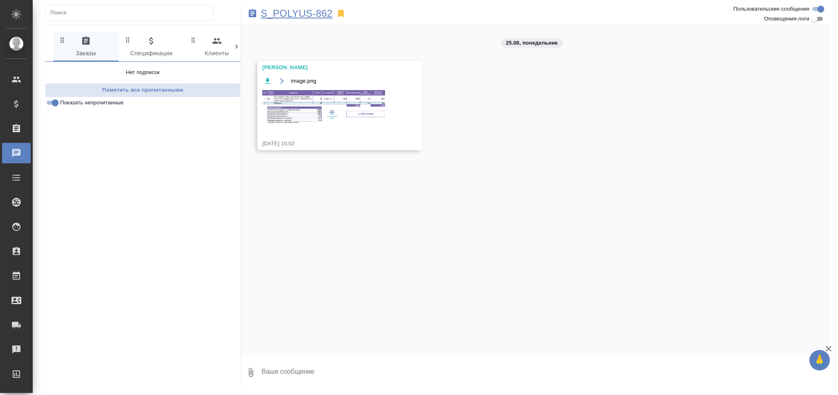
click at [276, 13] on p "S_POLYUS-862" at bounding box center [297, 13] width 72 height 8
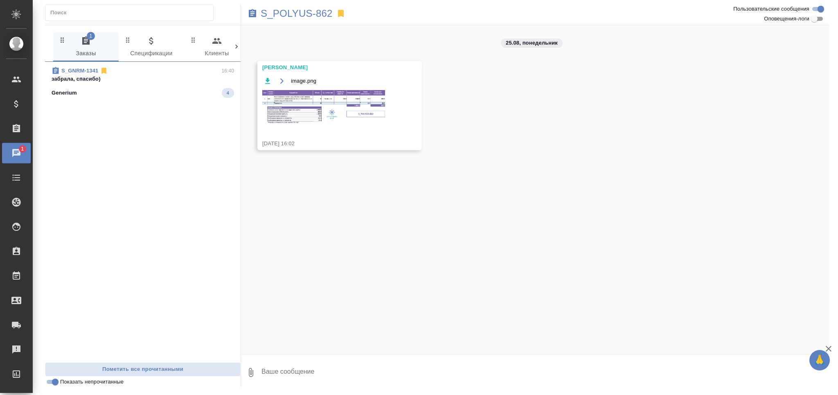
click at [115, 90] on div "Generium 4" at bounding box center [143, 93] width 182 height 10
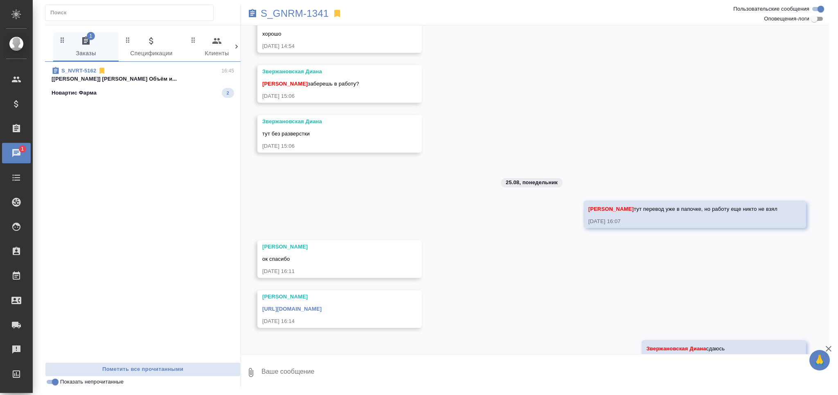
scroll to position [487, 0]
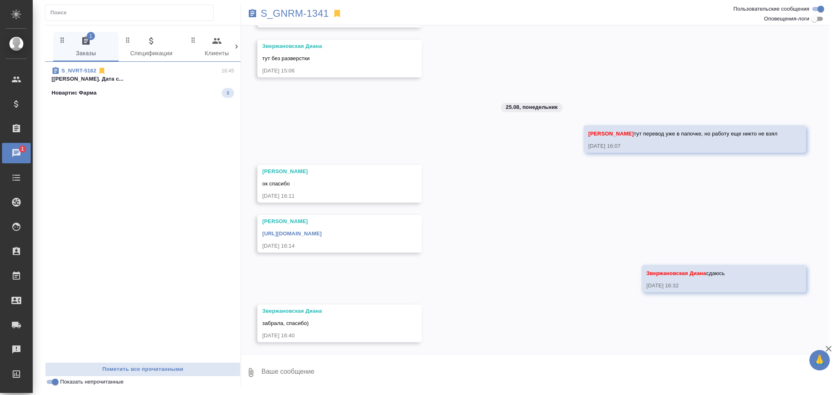
click at [131, 86] on span "S_NVRT-5162 16:45 [Грабко Мария] Работа Подверстка. Дата с... Новартис Фарма 3" at bounding box center [143, 82] width 182 height 31
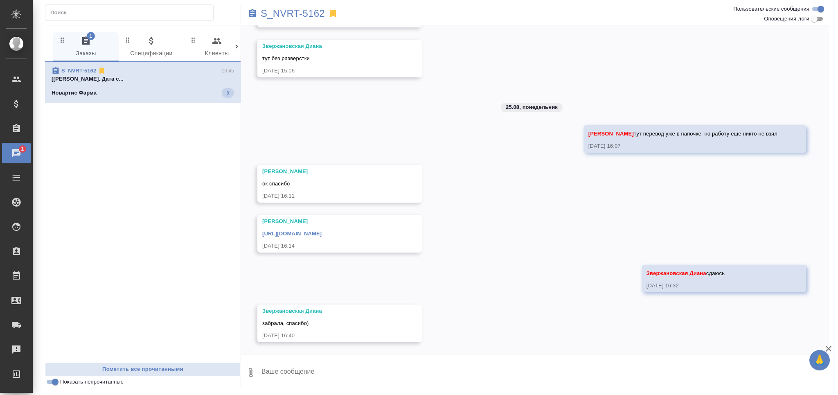
scroll to position [0, 0]
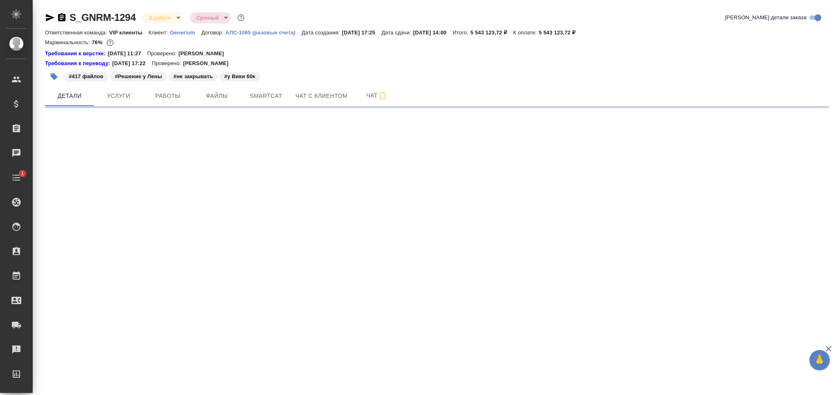
select select "RU"
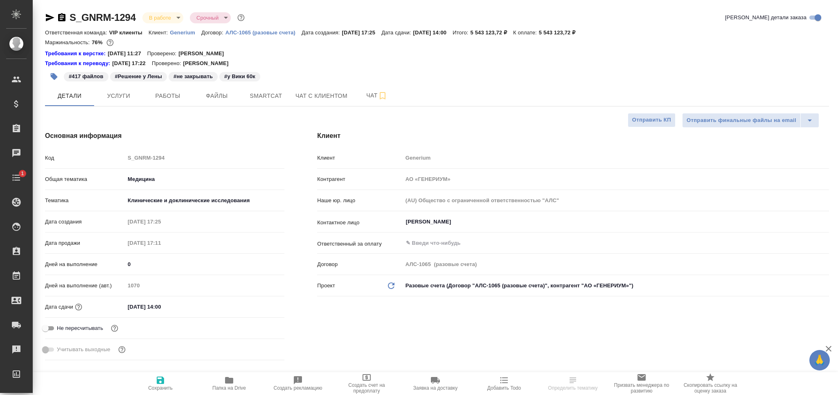
type textarea "x"
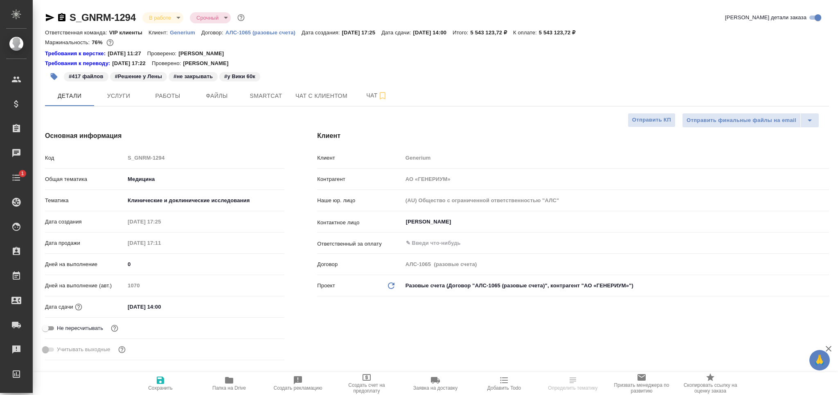
type textarea "x"
click at [164, 97] on span "Работы" at bounding box center [167, 96] width 39 height 10
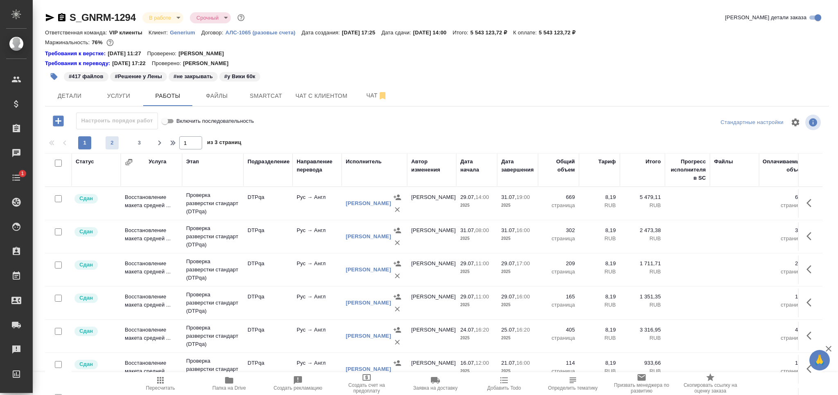
click at [113, 140] on span "2" at bounding box center [112, 143] width 13 height 8
type input "2"
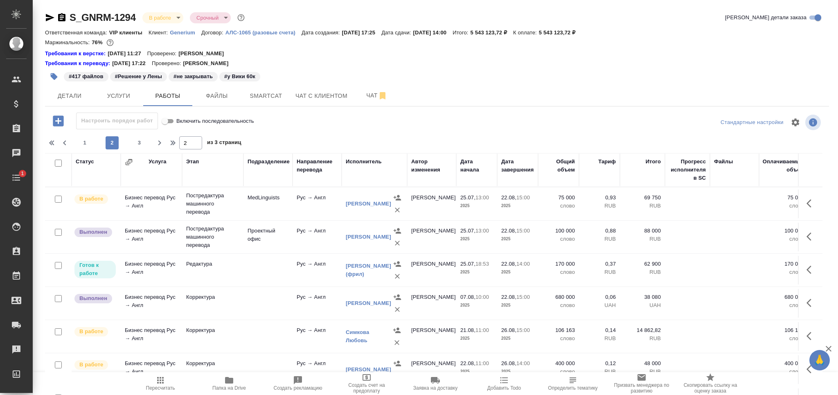
scroll to position [605, 0]
click at [245, 322] on td at bounding box center [267, 335] width 49 height 29
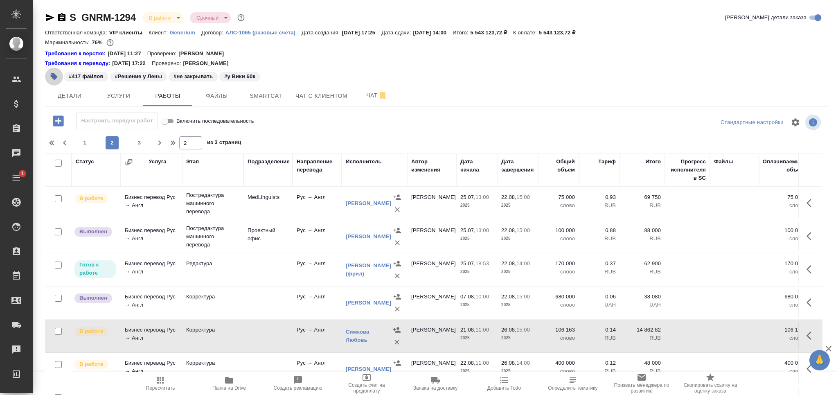
click at [55, 76] on icon "button" at bounding box center [54, 76] width 7 height 7
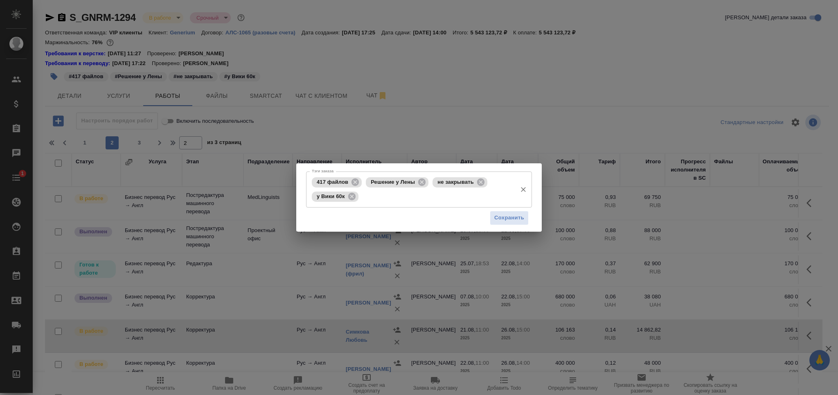
click at [436, 202] on input "Тэги заказа" at bounding box center [436, 196] width 152 height 14
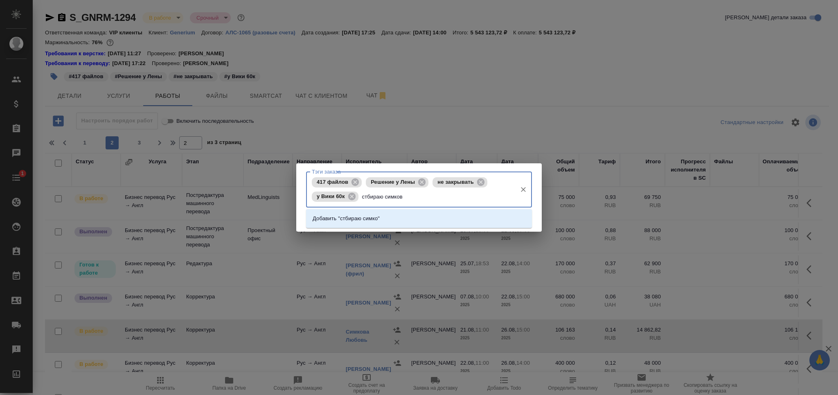
type input "стбираю симкову"
click at [420, 217] on li "Добавить "стбираю симкову"" at bounding box center [419, 218] width 226 height 15
click at [511, 214] on span "Сохранить" at bounding box center [509, 217] width 30 height 9
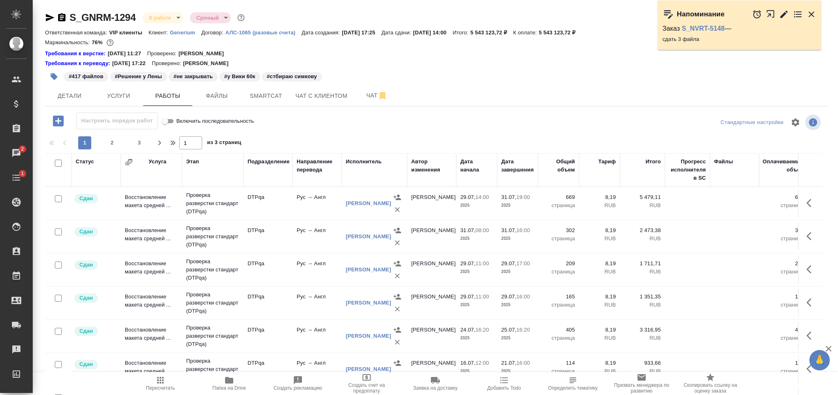
click at [784, 14] on icon "button" at bounding box center [783, 13] width 7 height 7
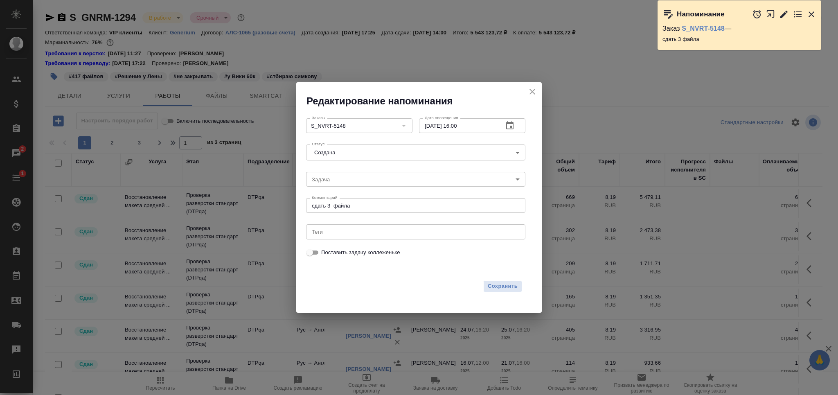
click at [357, 155] on body "🙏 .cls-1 fill:#fff; AWATERA Grabko [PERSON_NAME] Спецификации Заказы 2 Чаты 1 T…" at bounding box center [419, 197] width 838 height 395
drag, startPoint x: 351, startPoint y: 176, endPoint x: 366, endPoint y: 196, distance: 25.3
click at [351, 175] on li "Выполнена" at bounding box center [415, 180] width 219 height 14
type input "completed"
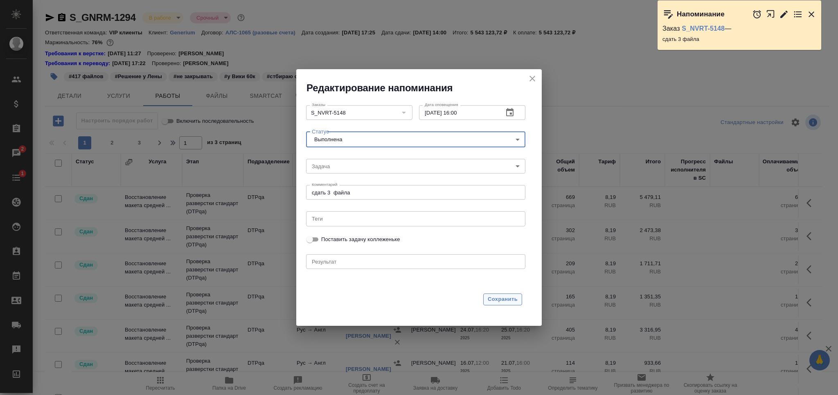
click at [502, 299] on span "Сохранить" at bounding box center [503, 298] width 30 height 9
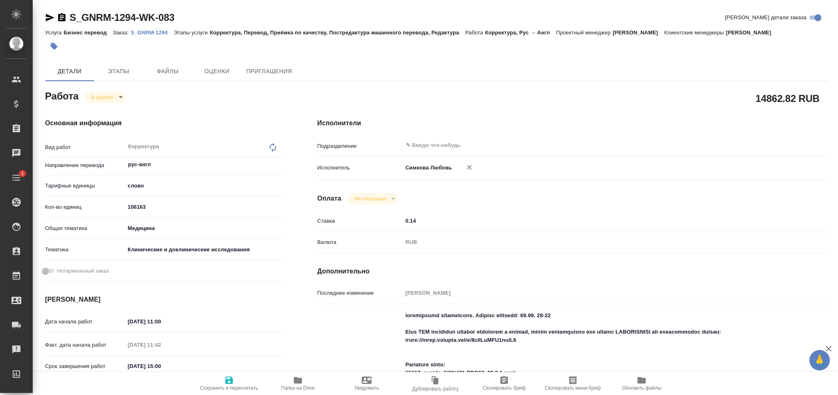
type textarea "x"
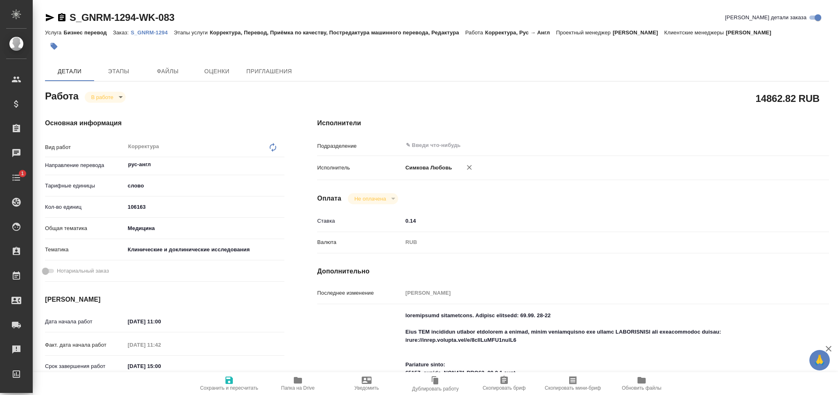
type textarea "x"
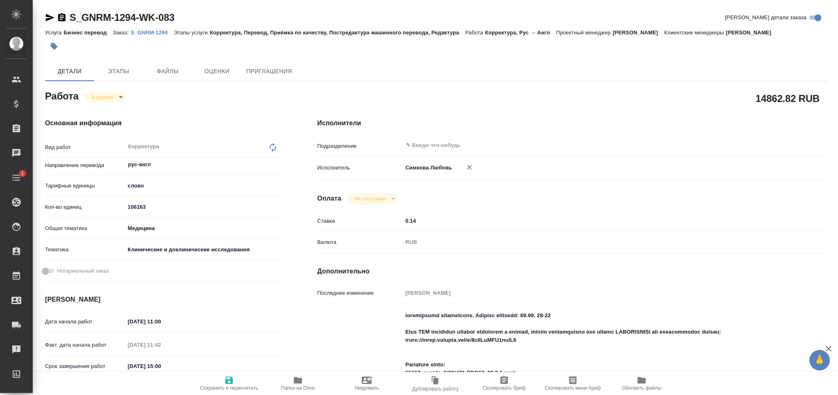
type textarea "x"
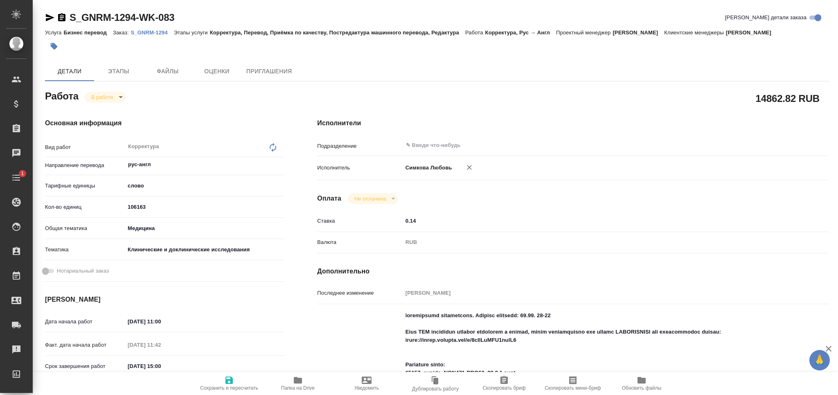
type textarea "x"
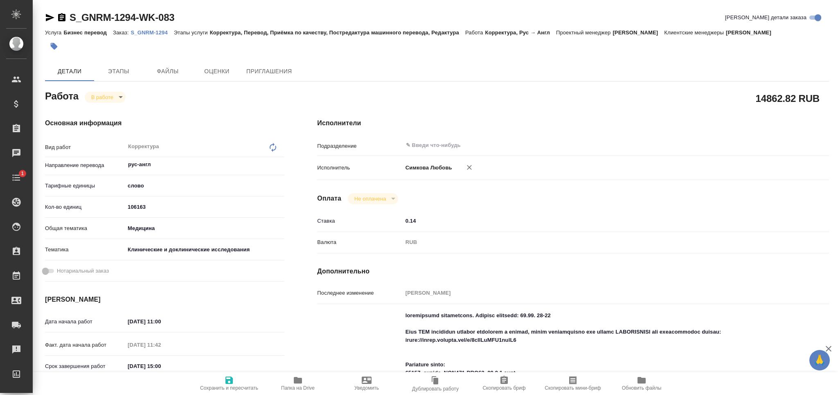
type textarea "x"
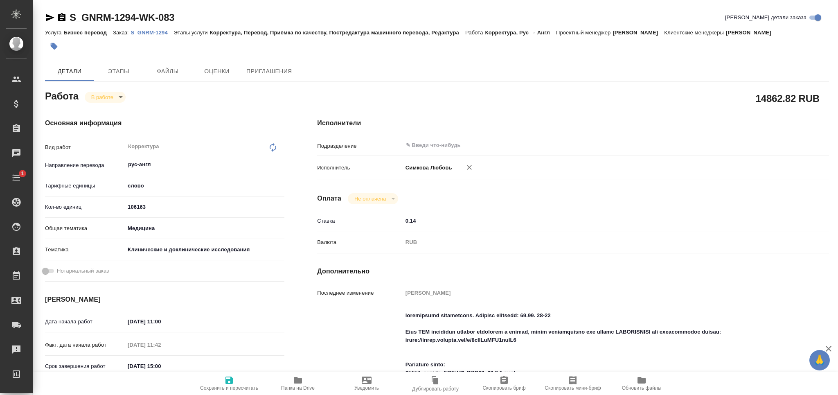
type textarea "x"
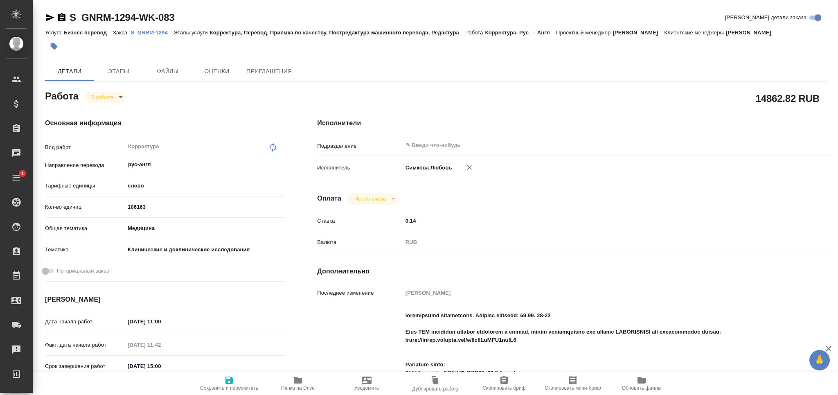
click at [297, 387] on span "Папка на Drive" at bounding box center [298, 388] width 34 height 6
type textarea "x"
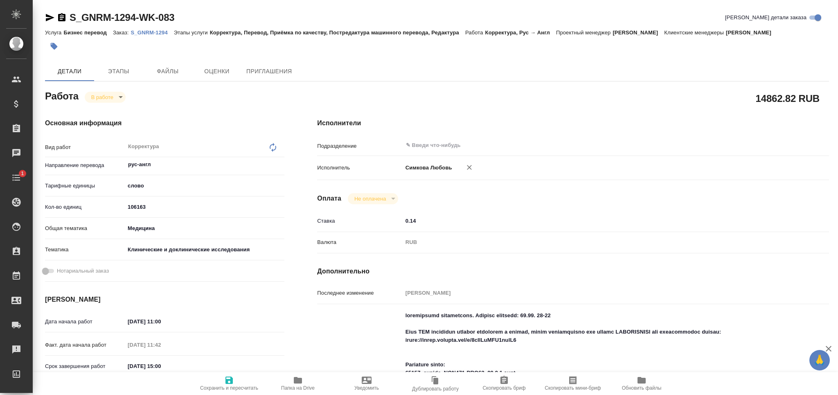
type textarea "x"
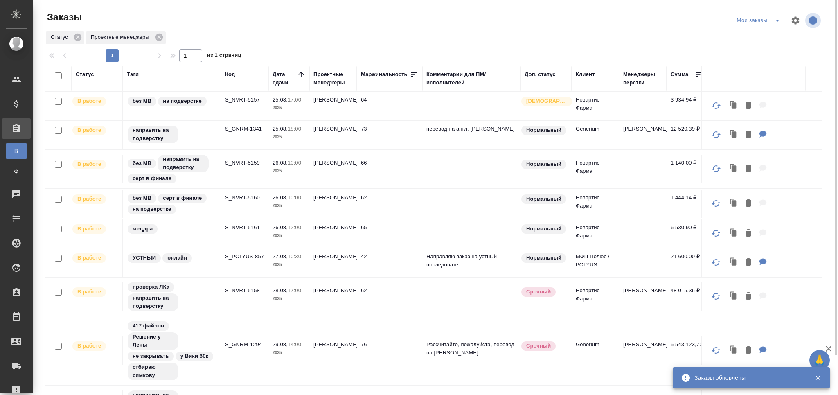
click at [252, 131] on p "S_GNRM-1341" at bounding box center [244, 129] width 39 height 8
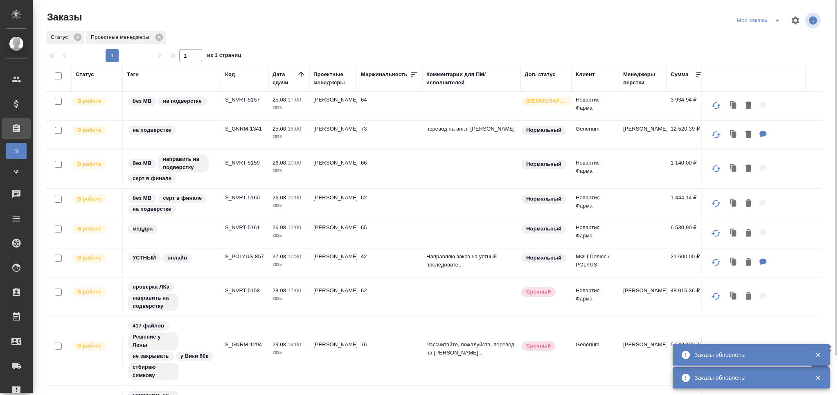
click at [238, 101] on p "S_NVRT-5157" at bounding box center [244, 100] width 39 height 8
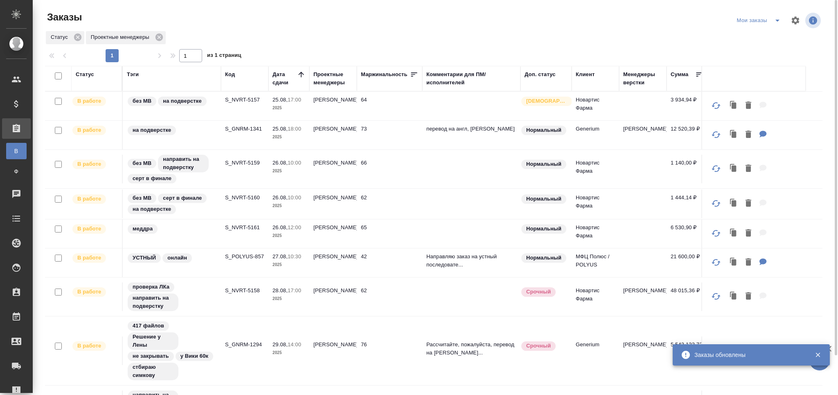
click at [236, 135] on td "S_GNRM-1341" at bounding box center [244, 135] width 47 height 29
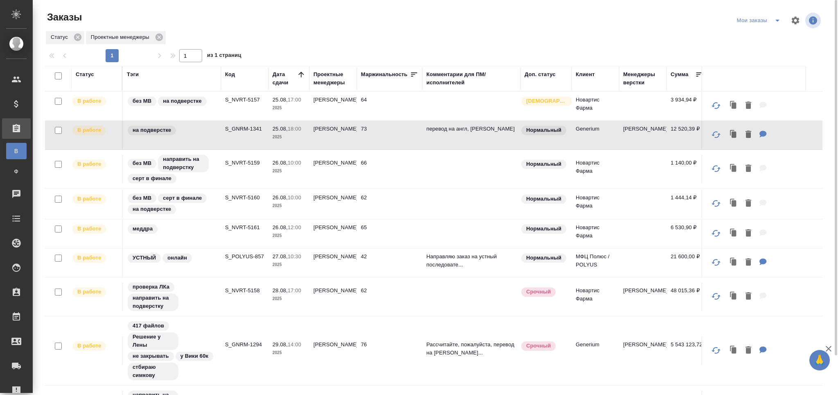
click at [228, 208] on td "S_NVRT-5160" at bounding box center [244, 203] width 47 height 29
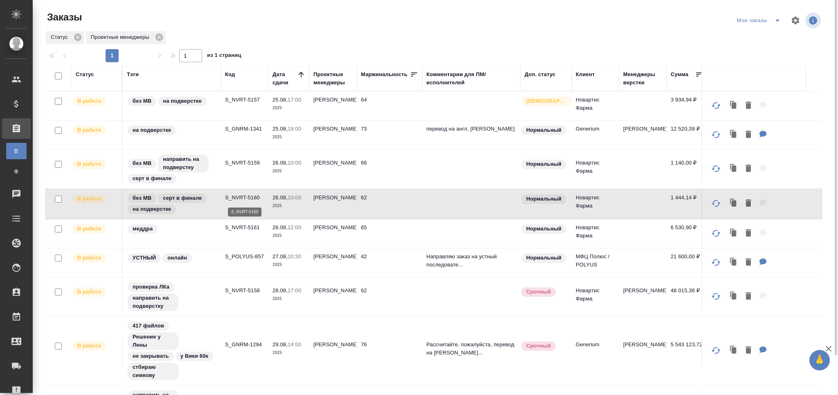
click at [238, 197] on p "S_NVRT-5160" at bounding box center [244, 197] width 39 height 8
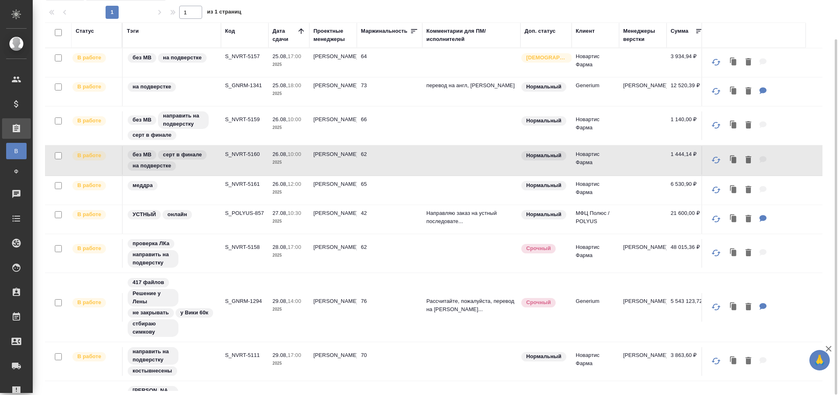
click at [241, 371] on td "S_NVRT-5111" at bounding box center [244, 361] width 47 height 29
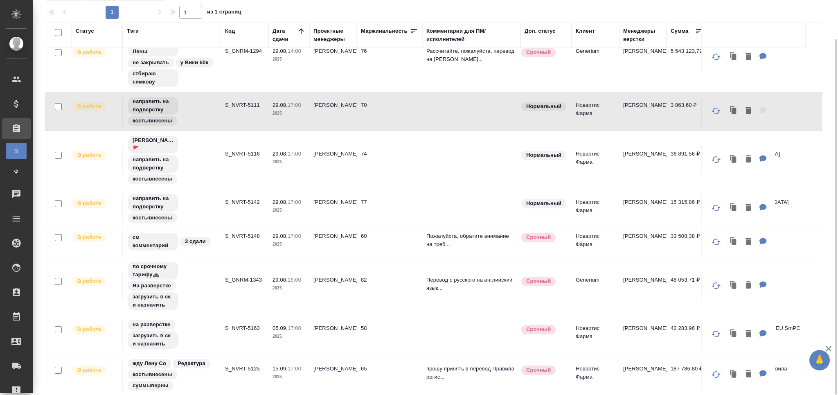
scroll to position [263, 0]
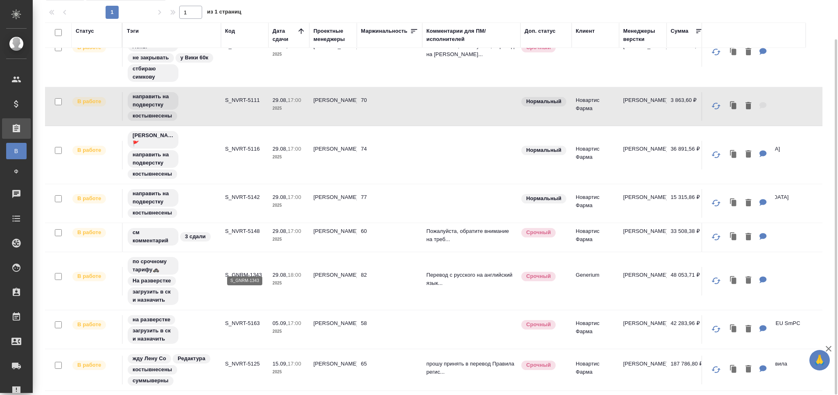
click at [246, 271] on p "S_GNRM-1343" at bounding box center [244, 275] width 39 height 8
click at [234, 319] on p "S_NVRT-5163" at bounding box center [244, 323] width 39 height 8
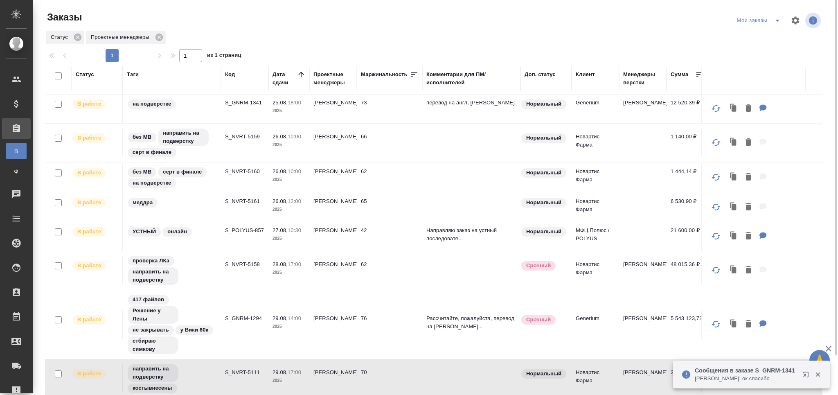
scroll to position [0, 0]
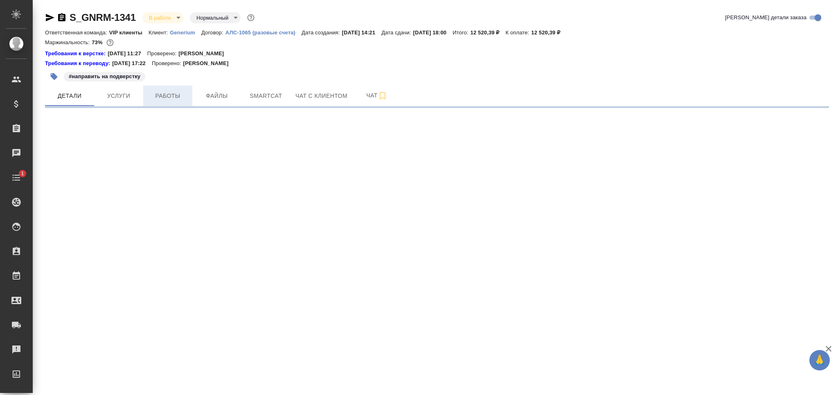
click at [162, 95] on span "Работы" at bounding box center [167, 96] width 39 height 10
select select "RU"
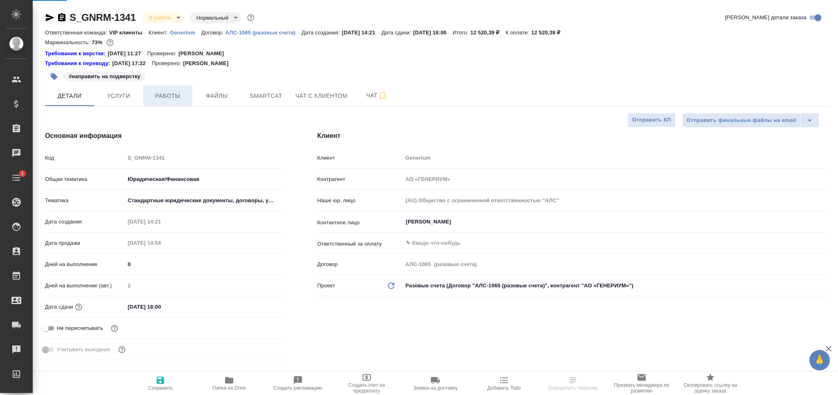
type textarea "x"
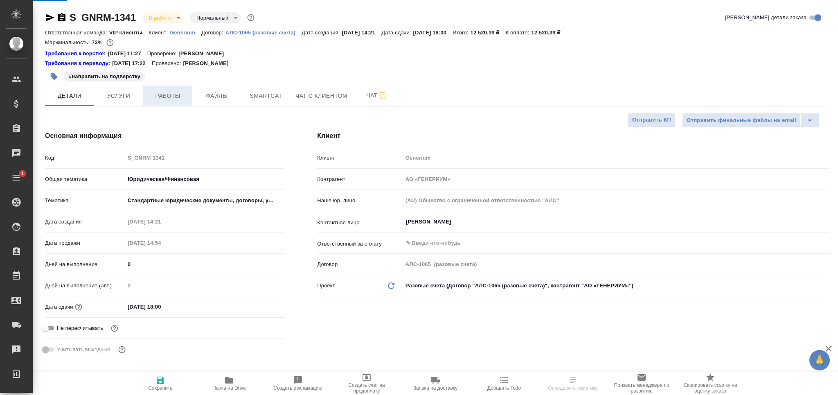
type textarea "x"
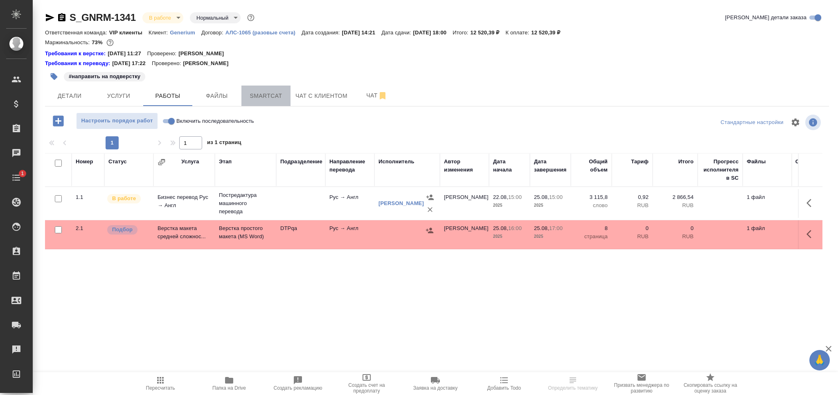
click at [274, 96] on span "Smartcat" at bounding box center [265, 96] width 39 height 10
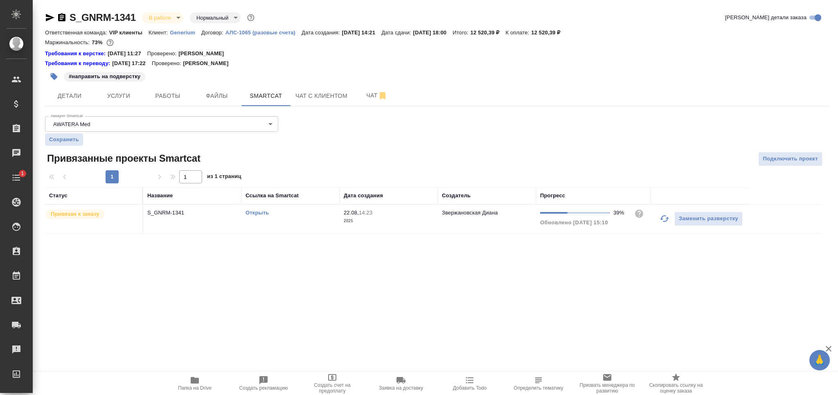
click at [665, 221] on icon "button" at bounding box center [664, 218] width 9 height 7
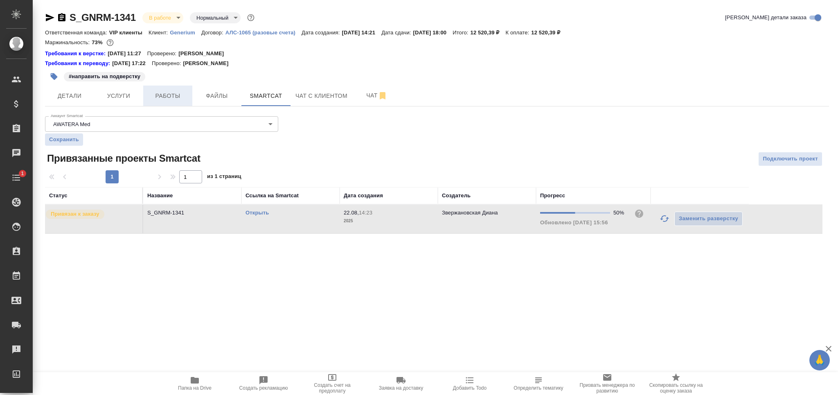
click at [191, 88] on button "Работы" at bounding box center [167, 95] width 49 height 20
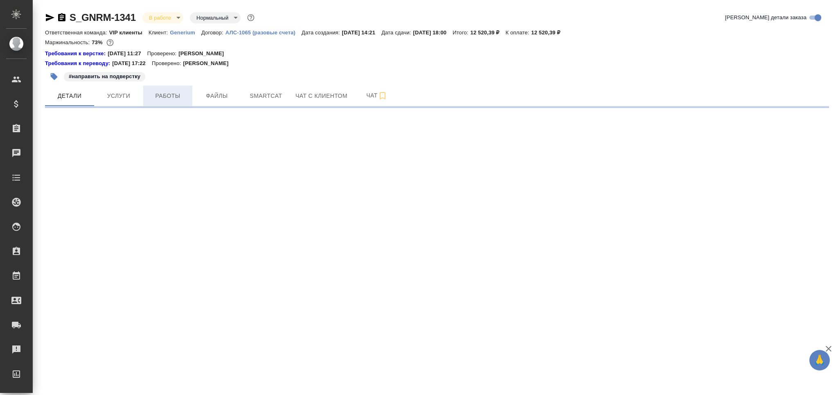
select select "RU"
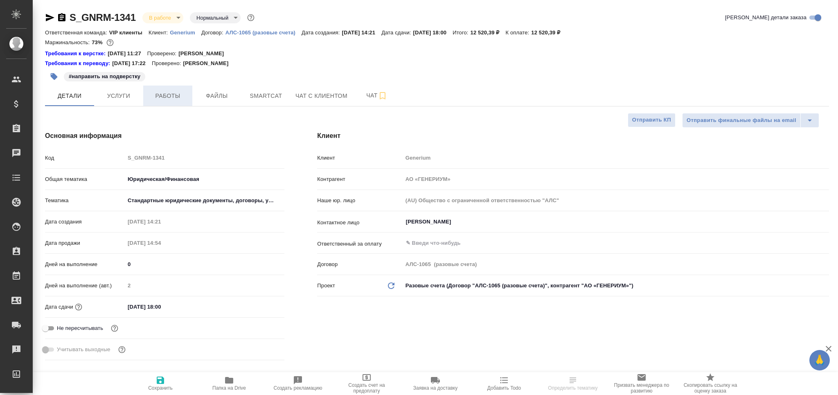
click at [171, 96] on span "Работы" at bounding box center [167, 96] width 39 height 10
type textarea "x"
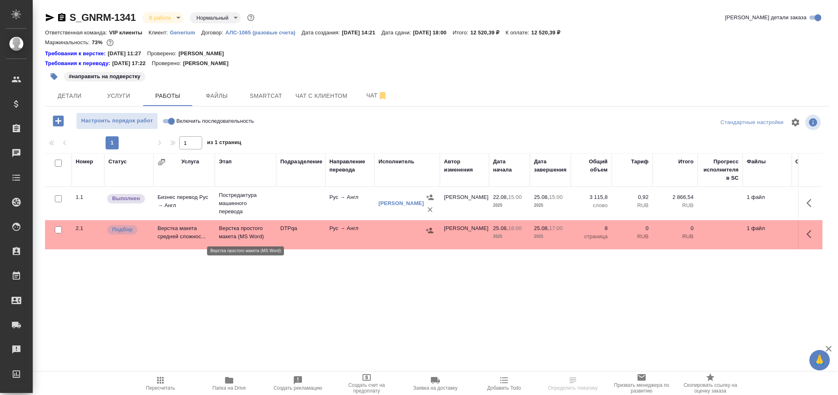
click at [251, 236] on p "Верстка простого макета (MS Word)" at bounding box center [245, 232] width 53 height 16
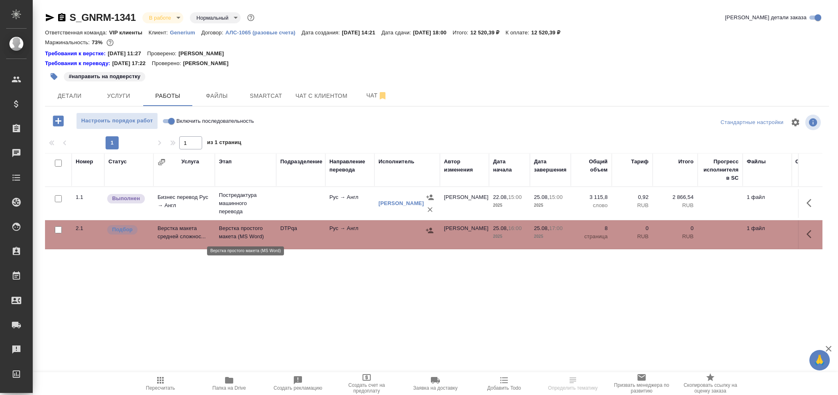
click at [251, 236] on p "Верстка простого макета (MS Word)" at bounding box center [245, 232] width 53 height 16
click at [296, 199] on td at bounding box center [300, 203] width 49 height 29
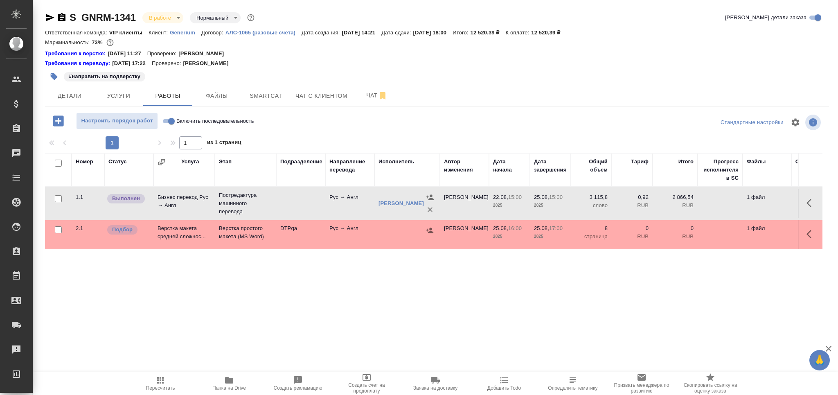
click at [296, 199] on td at bounding box center [300, 203] width 49 height 29
click at [162, 381] on icon "button" at bounding box center [160, 380] width 10 height 10
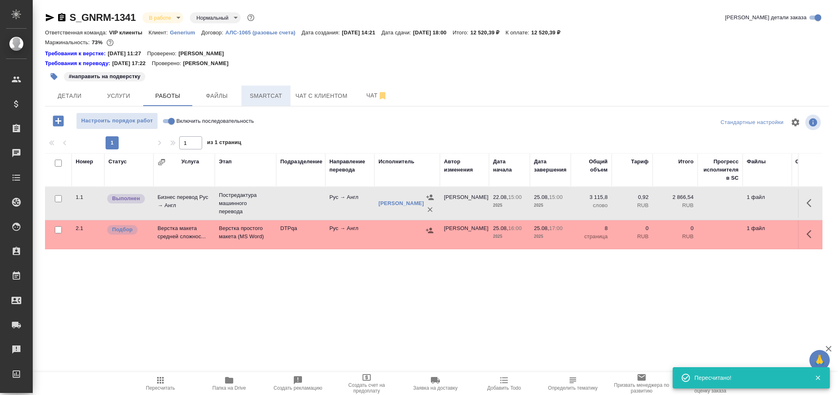
click at [259, 99] on span "Smartcat" at bounding box center [265, 96] width 39 height 10
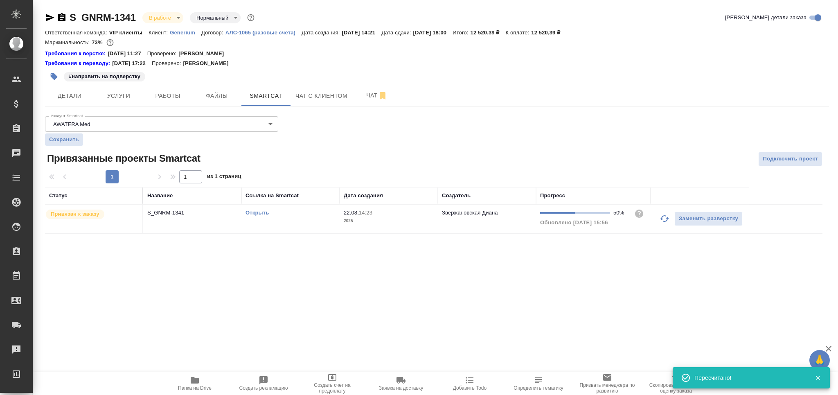
click at [313, 217] on td "Открыть" at bounding box center [290, 219] width 98 height 29
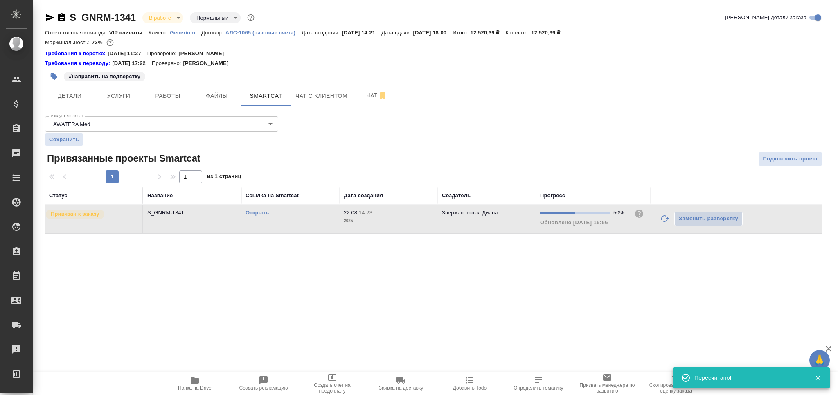
click at [313, 217] on td "Открыть" at bounding box center [290, 219] width 98 height 29
click at [178, 103] on button "Работы" at bounding box center [167, 95] width 49 height 20
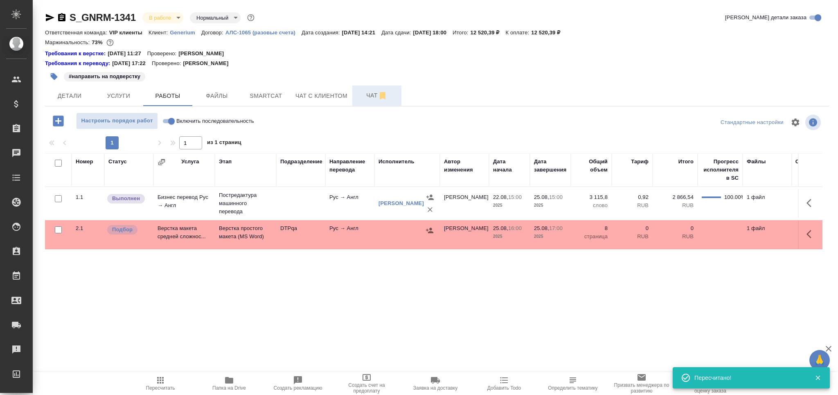
click at [369, 99] on span "Чат" at bounding box center [376, 95] width 39 height 10
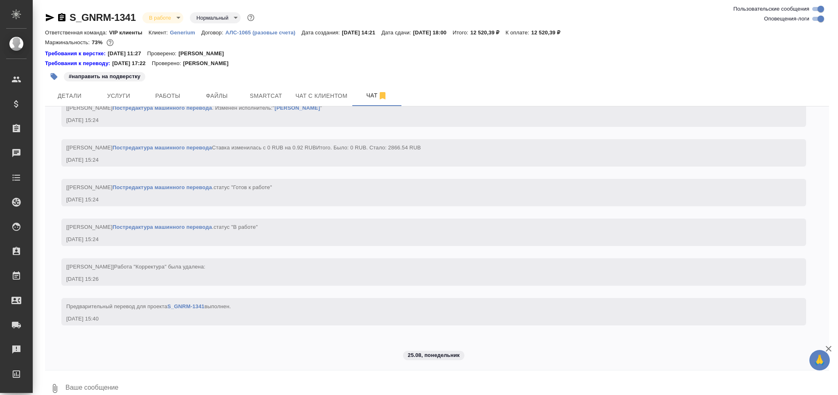
click at [119, 383] on textarea at bounding box center [447, 388] width 764 height 28
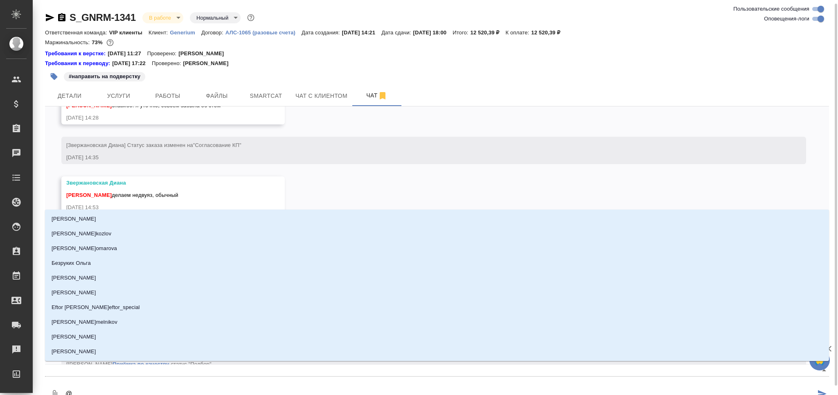
scroll to position [2, 0]
type textarea "@п"
type input "п"
type textarea "@пе"
type input "пе"
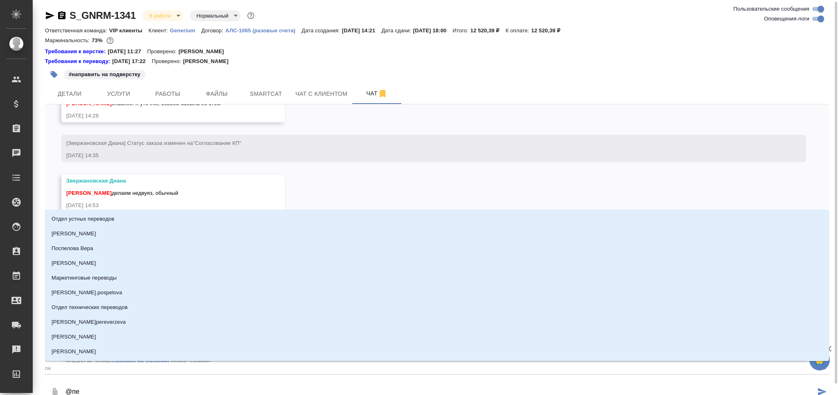
type textarea "@пет"
type input "пет"
type textarea "@петр"
type input "петр"
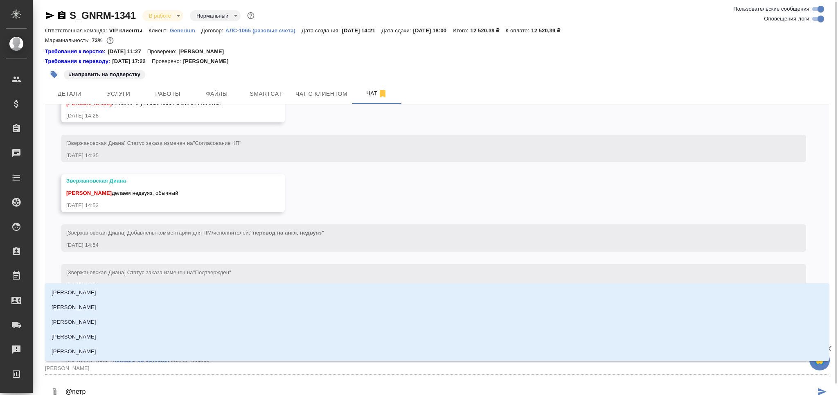
type textarea "@петро"
type input "петро"
type textarea "@петров"
type input "петров"
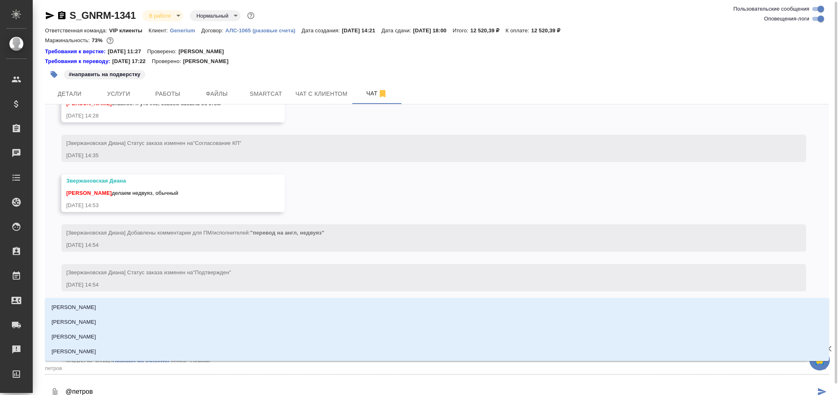
type textarea "@петрова"
type input "петрова"
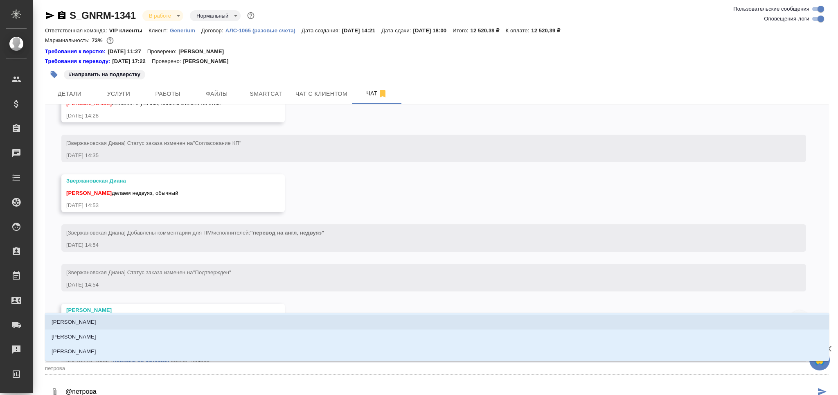
click at [125, 324] on li "Петрова Валерия" at bounding box center [437, 322] width 784 height 15
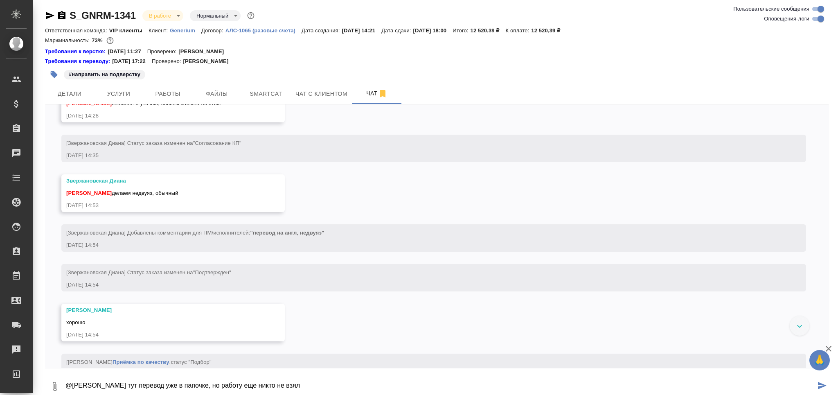
type textarea "@Петрова Валерия тут перевод уже в папочке, но работу еще никто не взял"
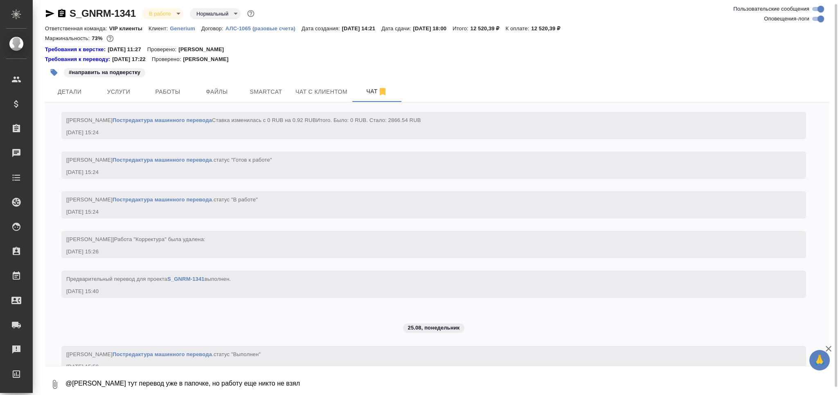
scroll to position [2330, 0]
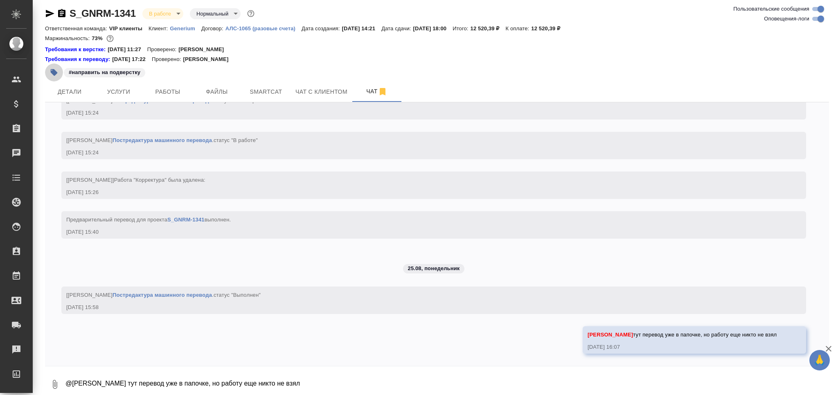
click at [51, 71] on icon "button" at bounding box center [54, 72] width 7 height 7
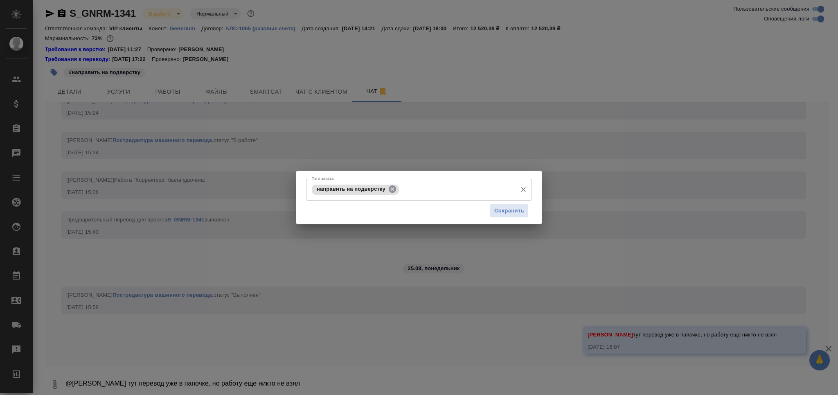
click at [393, 188] on icon at bounding box center [392, 188] width 7 height 7
click at [393, 188] on input "Тэги заказа" at bounding box center [411, 189] width 203 height 14
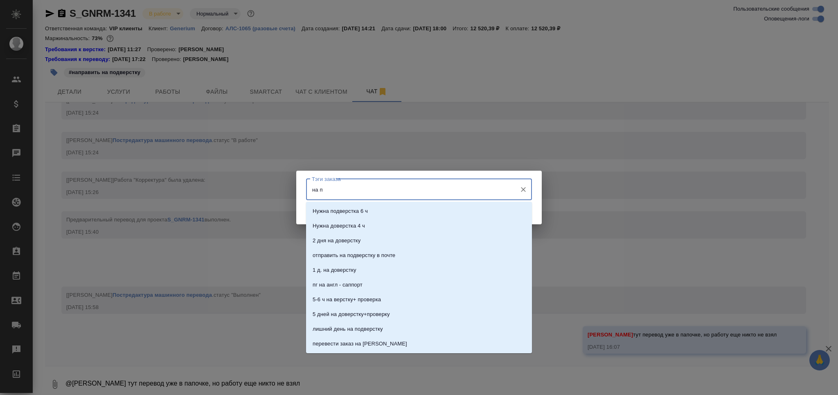
type input "на по"
click at [391, 273] on li "на подверстке" at bounding box center [419, 270] width 226 height 15
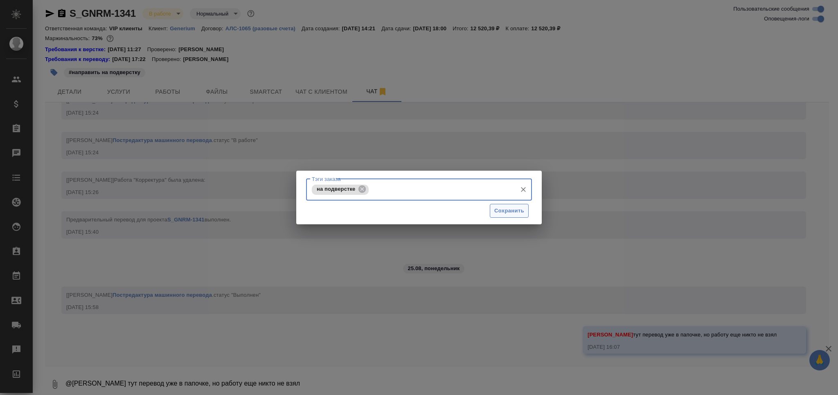
click at [502, 212] on span "Сохранить" at bounding box center [509, 210] width 30 height 9
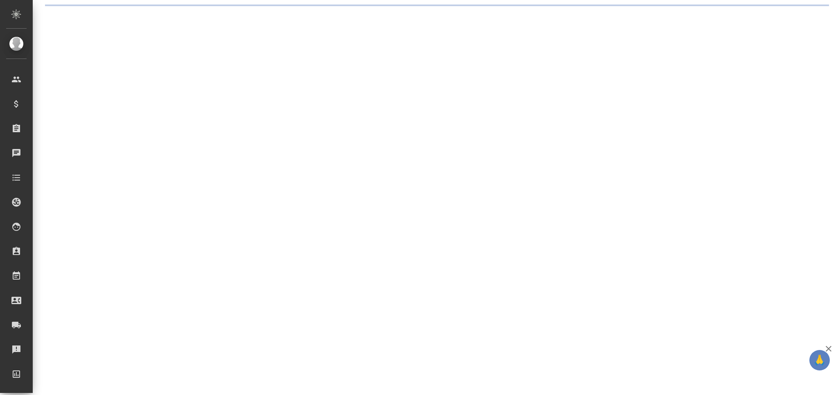
scroll to position [0, 0]
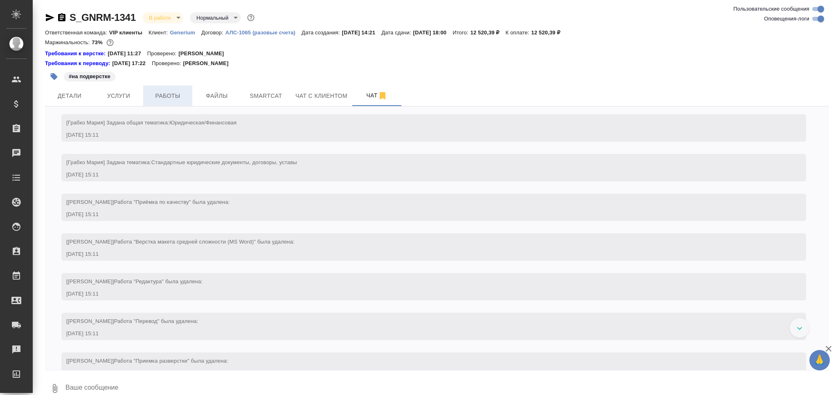
click at [178, 98] on span "Работы" at bounding box center [167, 96] width 39 height 10
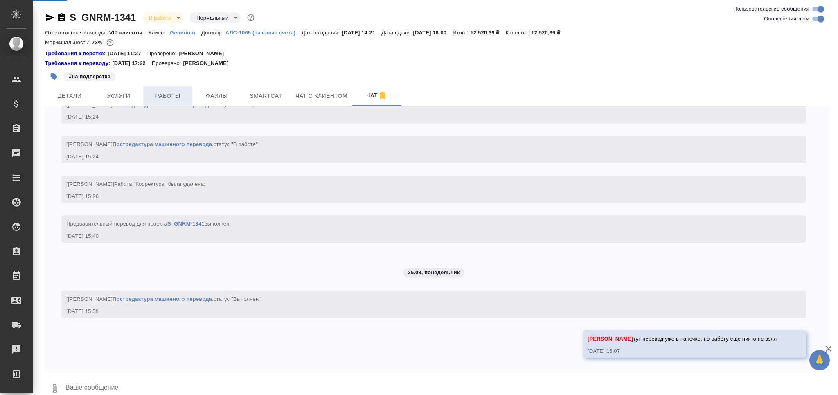
scroll to position [2330, 0]
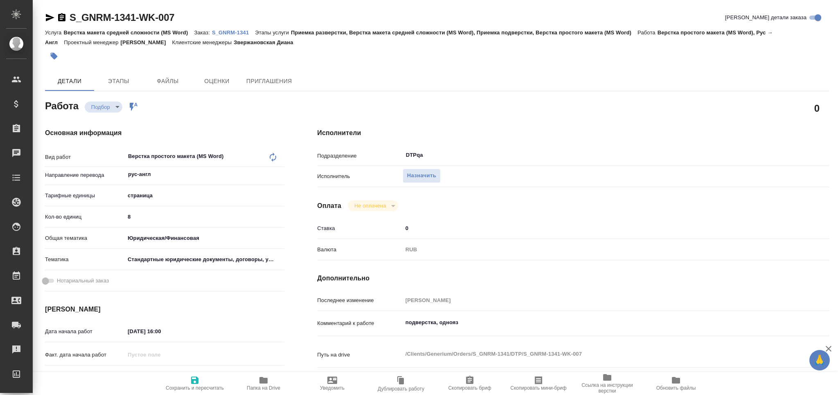
type textarea "x"
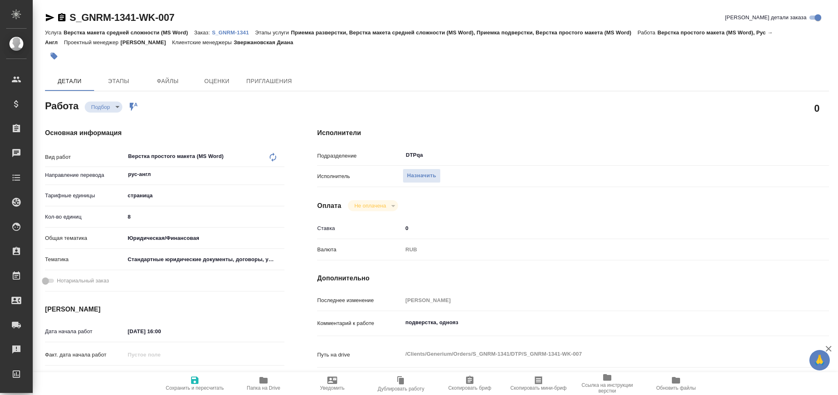
type textarea "x"
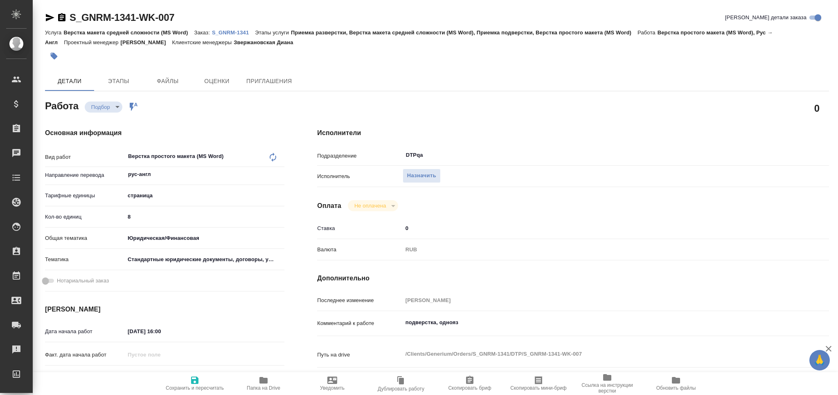
click at [265, 384] on icon "button" at bounding box center [263, 380] width 10 height 10
type textarea "x"
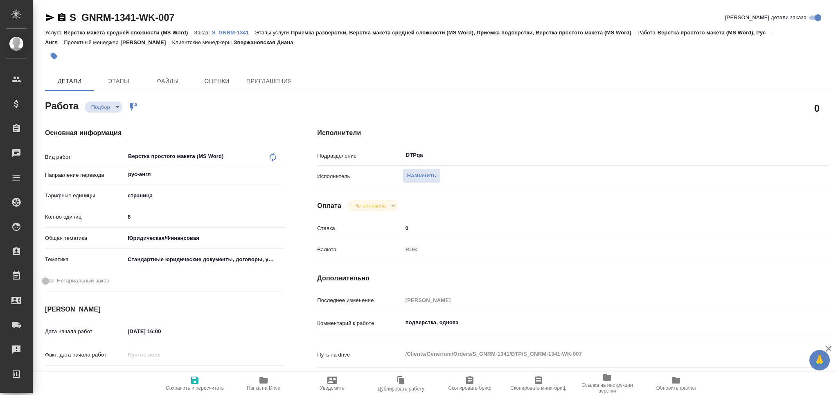
type textarea "x"
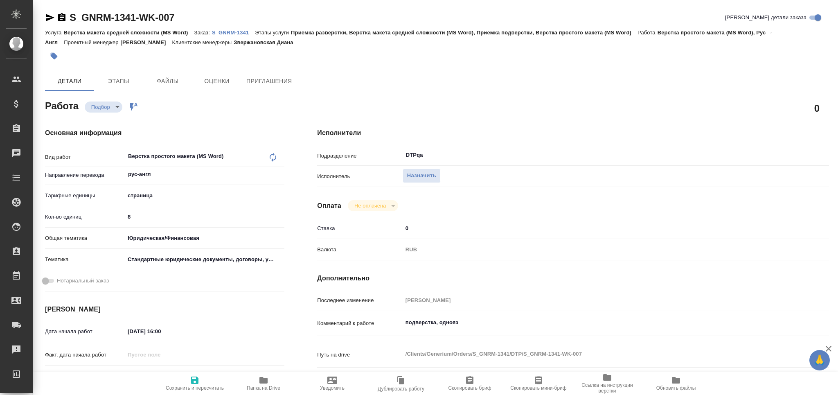
type textarea "x"
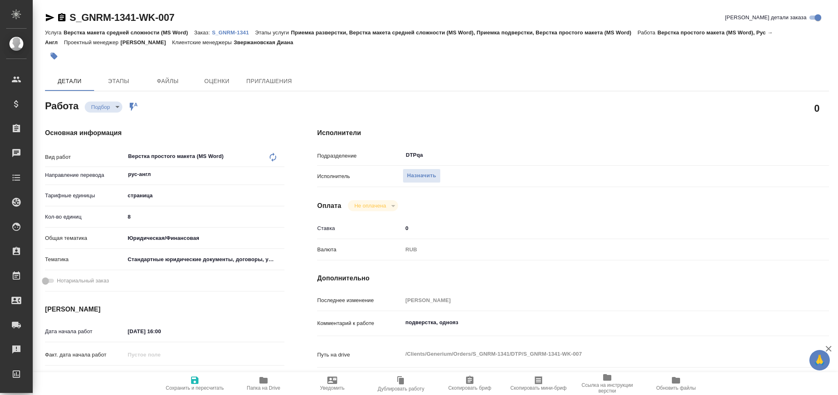
type textarea "x"
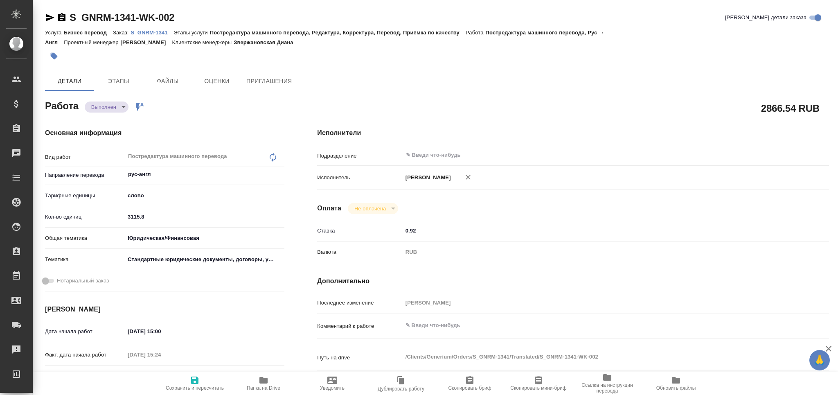
type textarea "x"
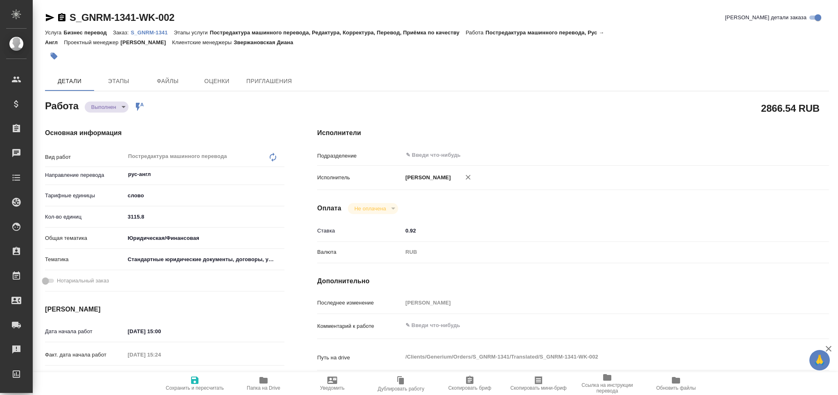
type textarea "x"
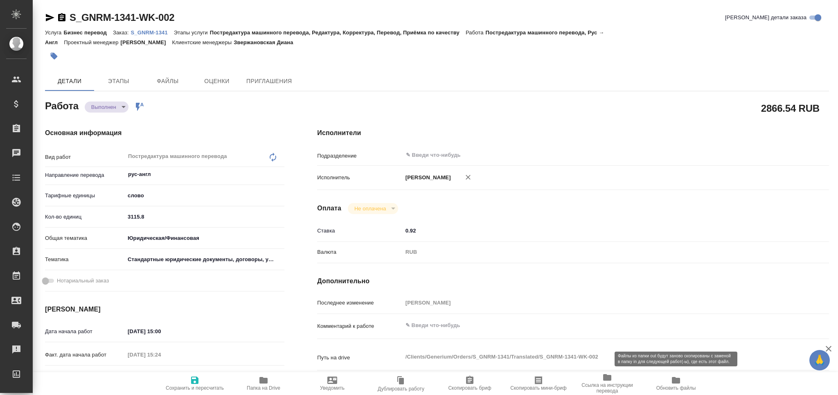
click at [674, 384] on icon "button" at bounding box center [676, 380] width 10 height 10
type textarea "x"
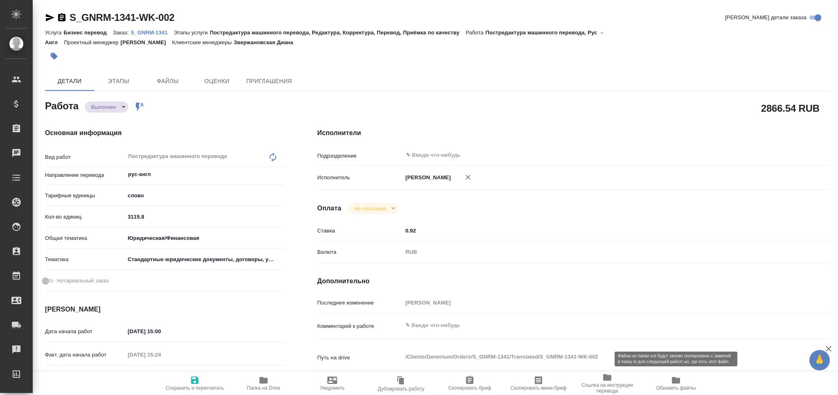
type textarea "x"
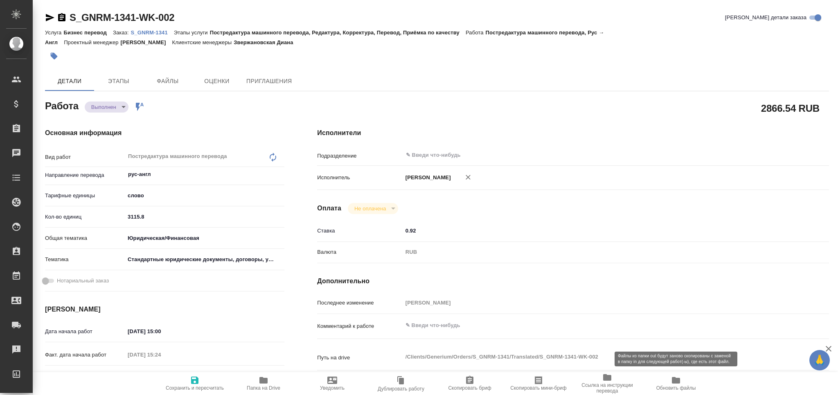
type textarea "x"
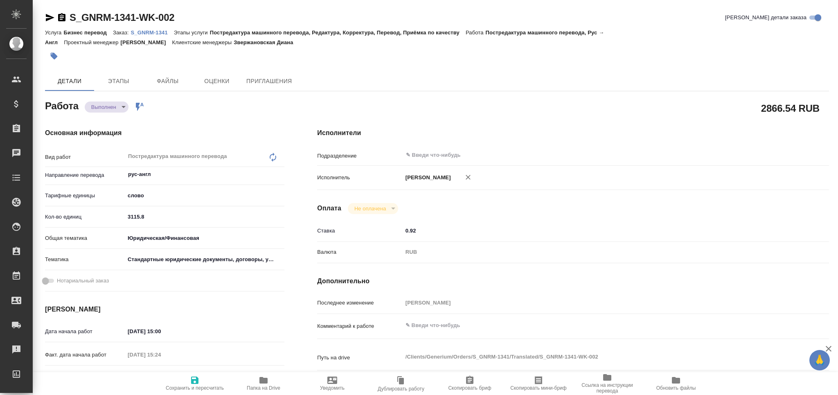
type textarea "x"
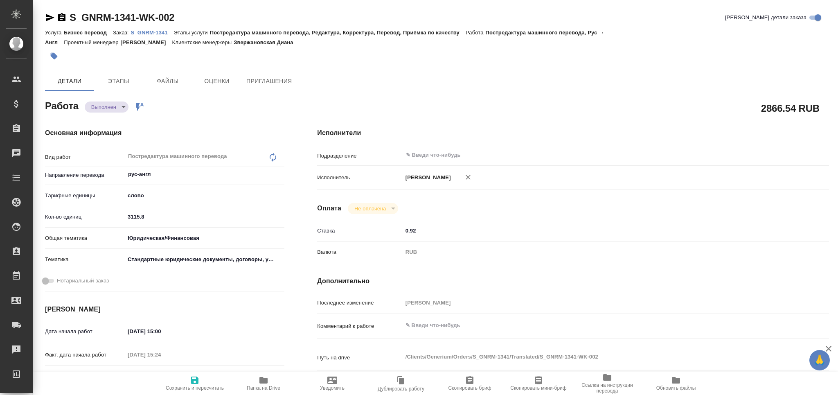
type textarea "x"
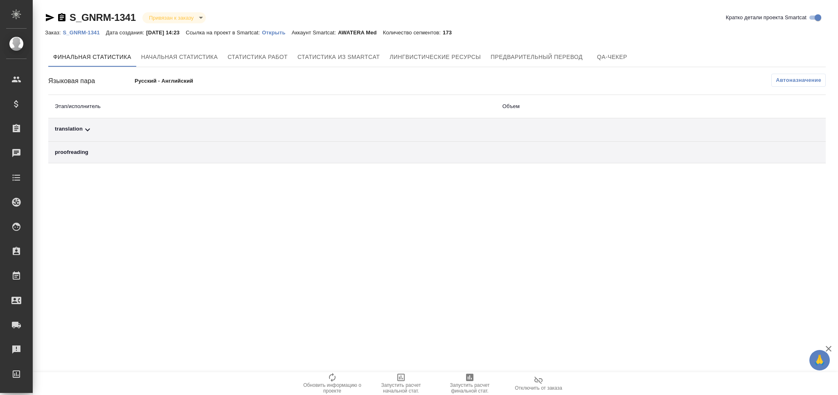
click at [787, 79] on span "Автоназначение" at bounding box center [797, 80] width 45 height 8
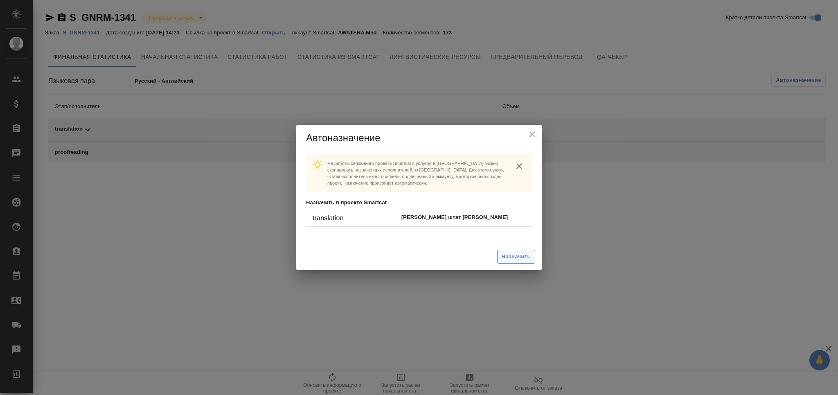
click at [521, 258] on span "Назначить" at bounding box center [515, 256] width 29 height 9
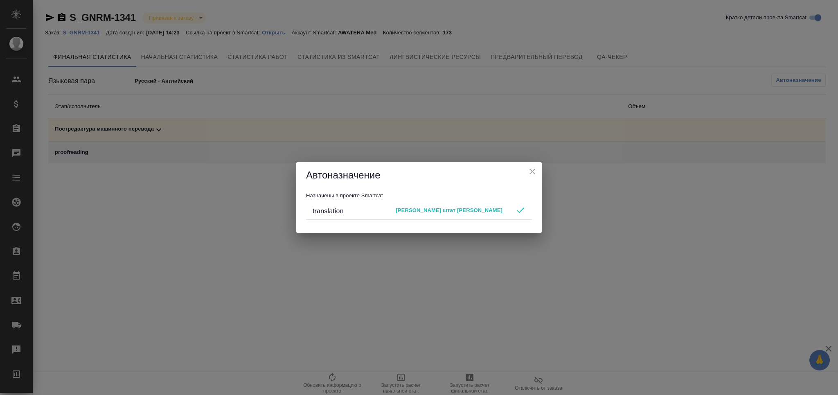
click at [535, 170] on icon "close" at bounding box center [532, 171] width 10 height 10
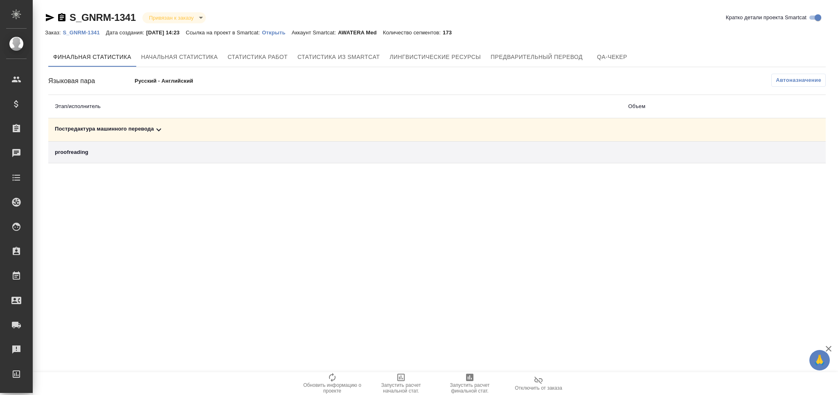
click at [468, 384] on span "Запустить расчет финальной стат." at bounding box center [469, 387] width 59 height 11
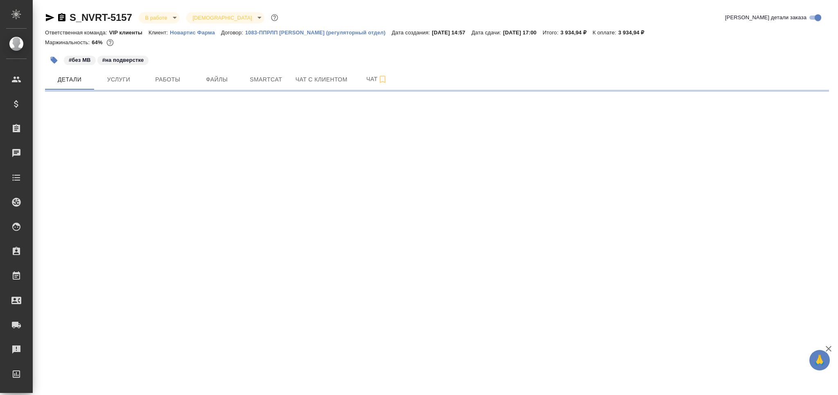
click at [162, 88] on button "Работы" at bounding box center [167, 79] width 49 height 20
select select "RU"
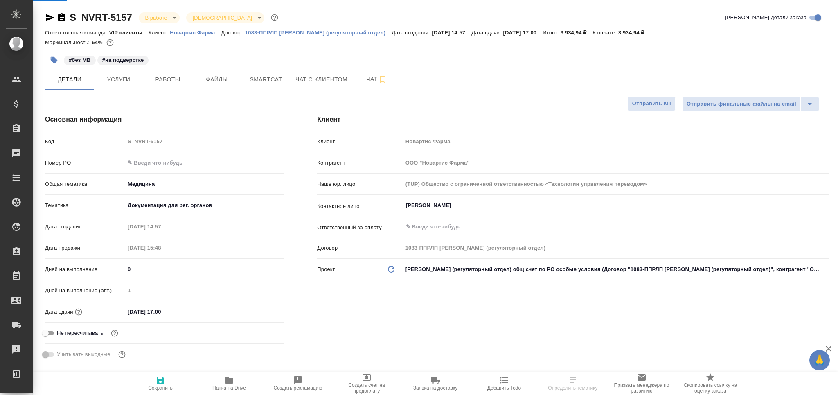
type textarea "x"
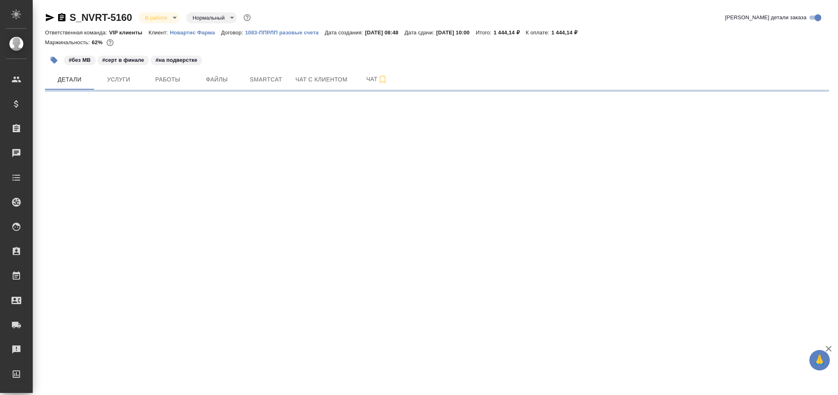
select select "RU"
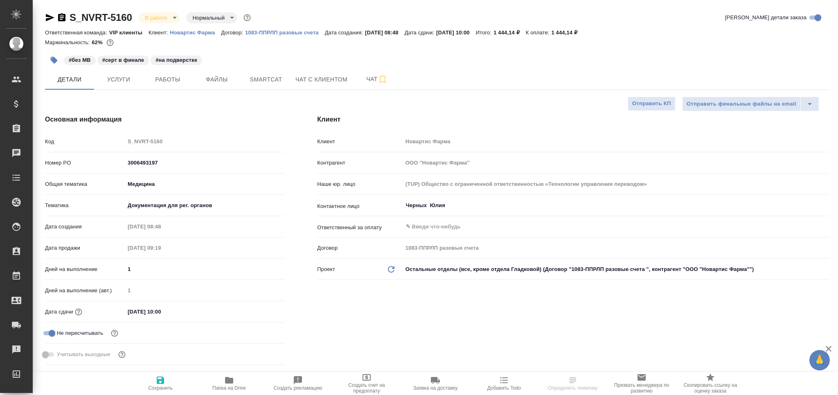
click at [166, 88] on button "Работы" at bounding box center [167, 79] width 49 height 20
type textarea "x"
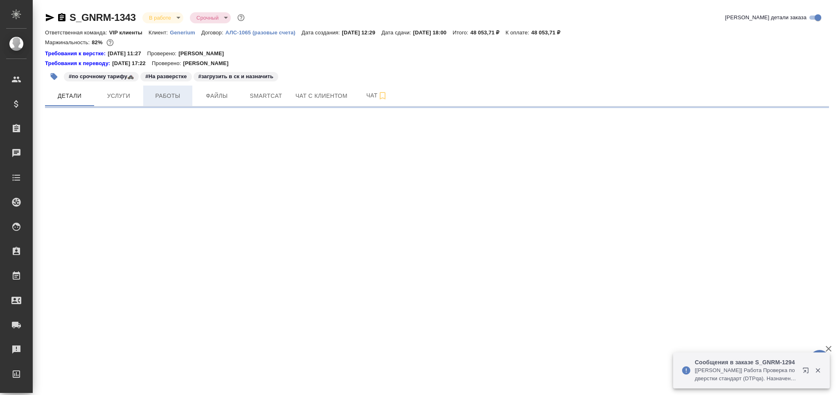
select select "RU"
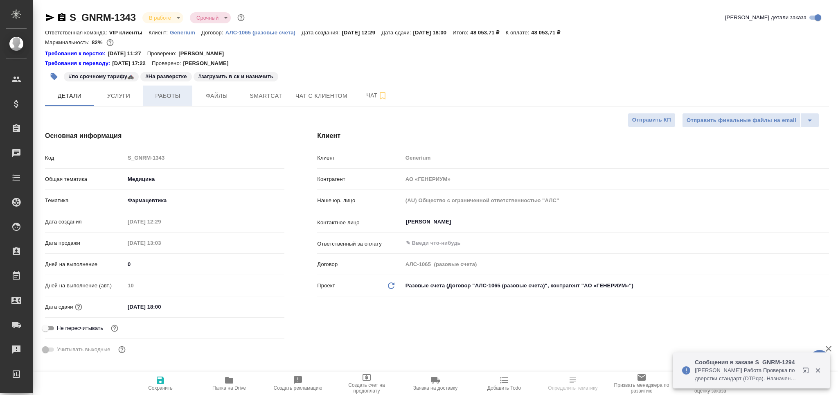
type textarea "x"
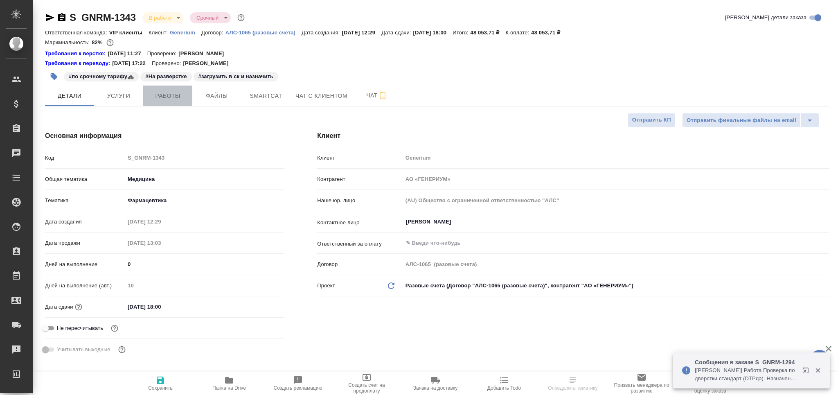
type textarea "x"
click at [184, 99] on span "Работы" at bounding box center [167, 96] width 39 height 10
type textarea "x"
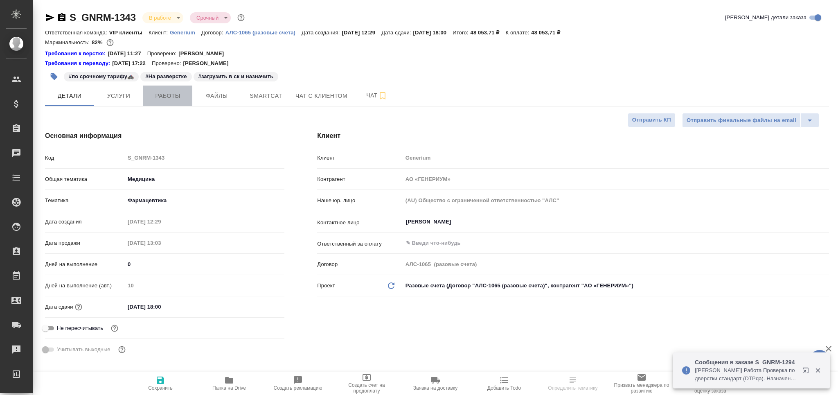
type input "[PERSON_NAME]"
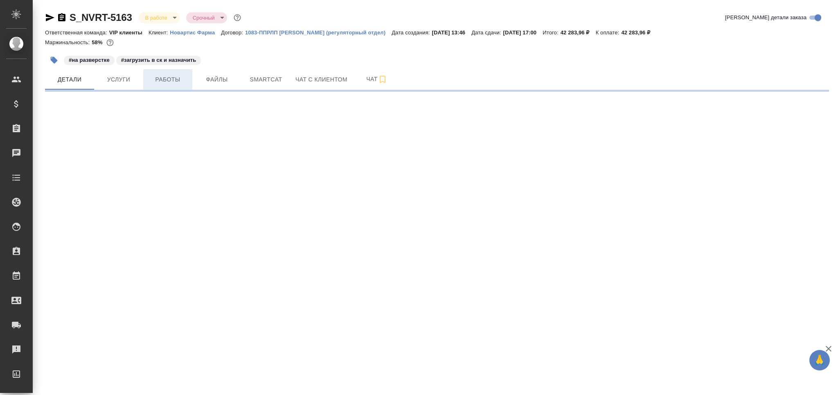
click at [174, 78] on span "Работы" at bounding box center [167, 79] width 39 height 10
select select "RU"
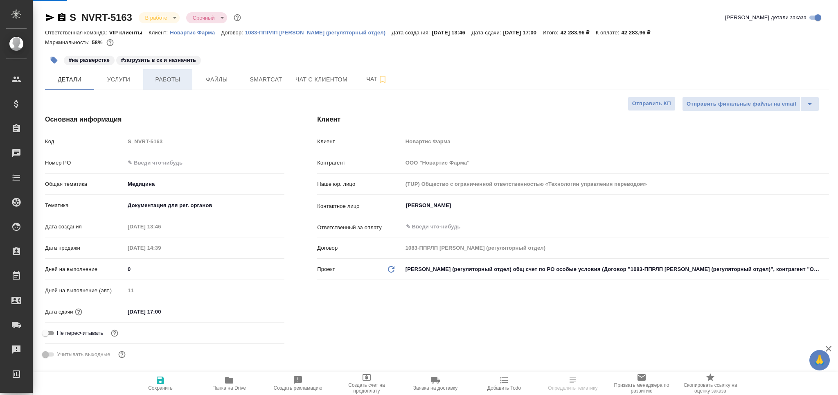
type textarea "x"
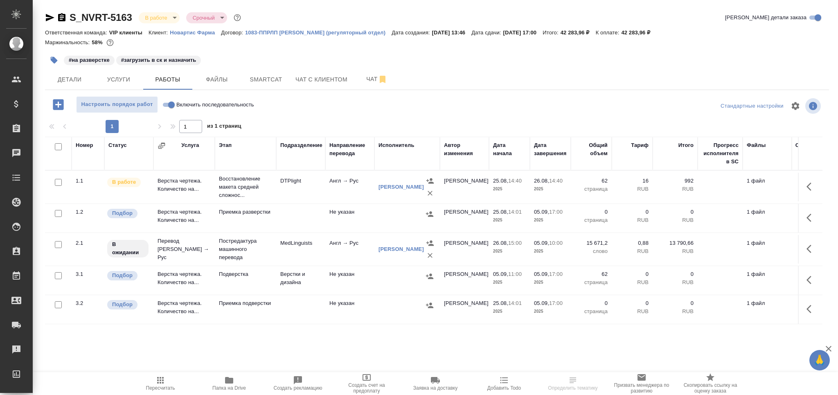
click at [61, 212] on input "checkbox" at bounding box center [58, 213] width 7 height 7
checkbox input "true"
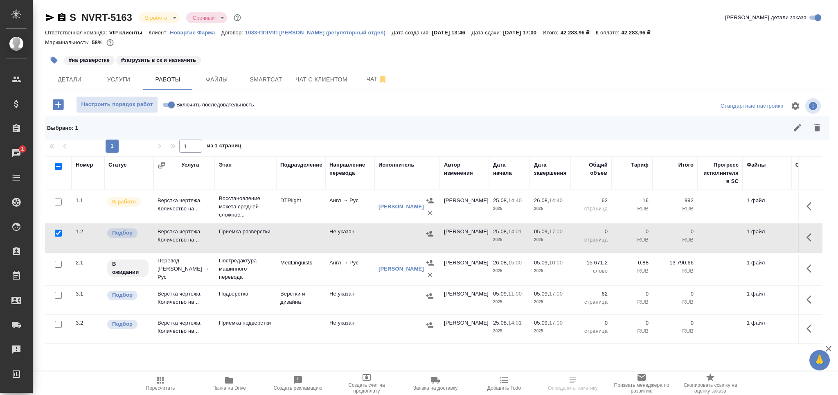
click at [815, 128] on icon "button" at bounding box center [817, 127] width 6 height 7
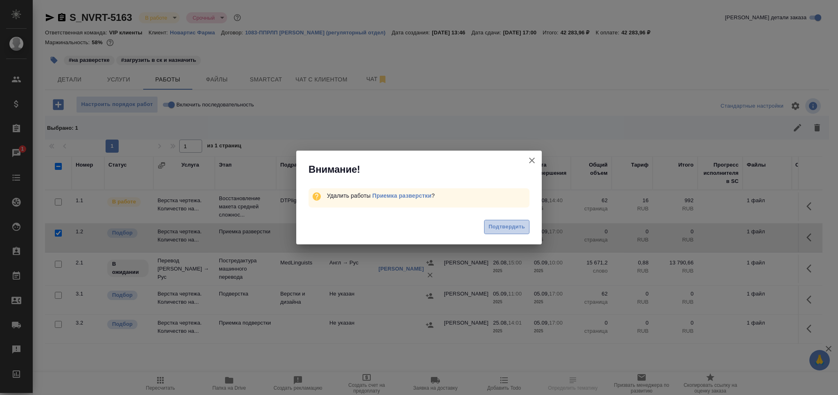
click at [514, 224] on span "Подтвердить" at bounding box center [506, 226] width 36 height 9
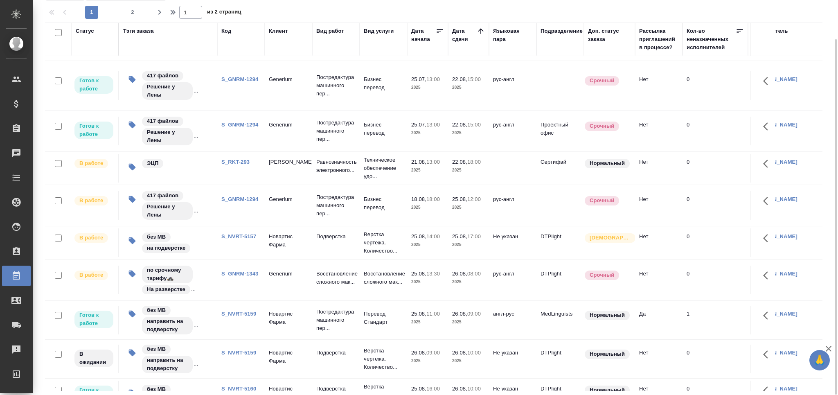
scroll to position [171, 0]
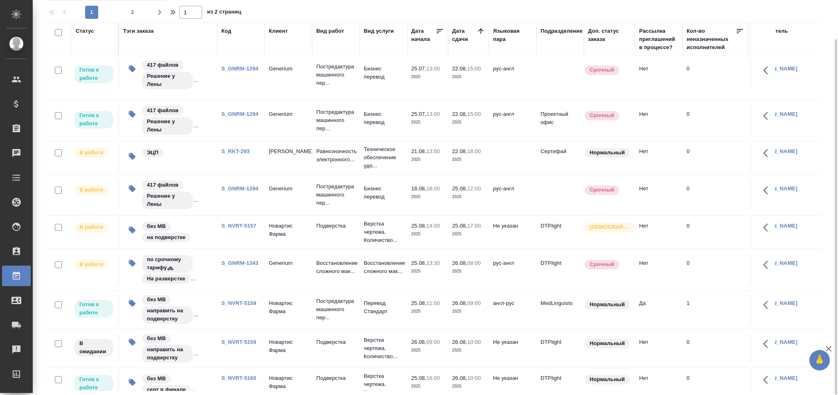
click at [241, 266] on td "S_GNRM-1343" at bounding box center [240, 269] width 47 height 29
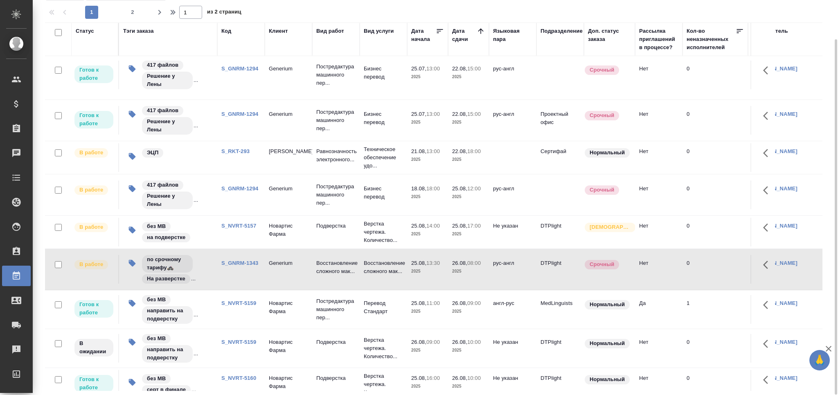
click at [245, 225] on td "S_NVRT-5157" at bounding box center [240, 232] width 47 height 29
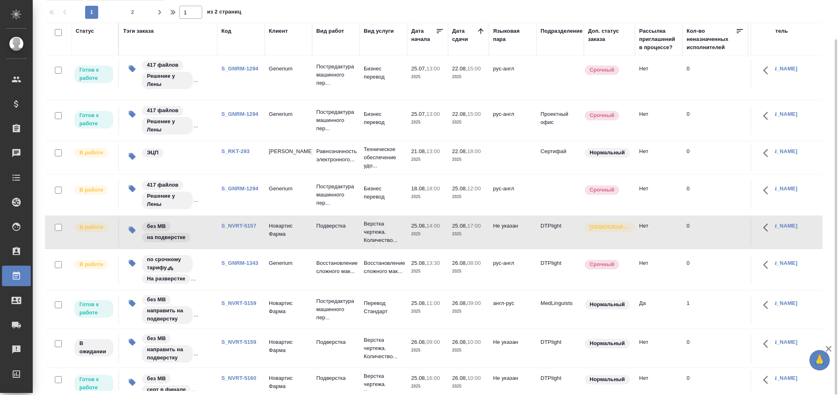
scroll to position [0, 0]
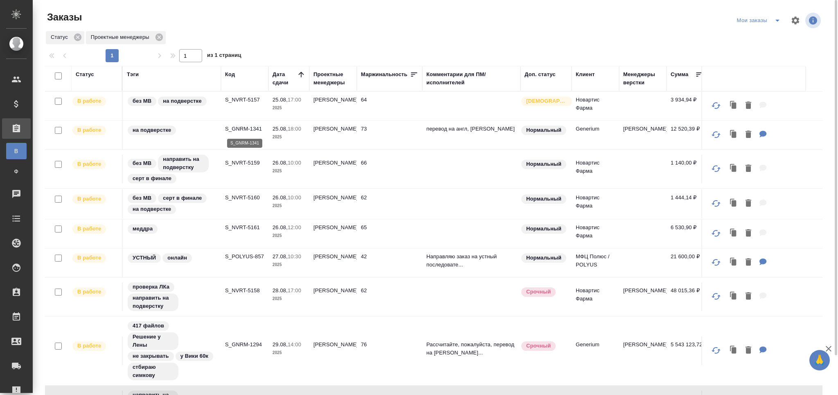
click at [243, 129] on p "S_GNRM-1341" at bounding box center [244, 129] width 39 height 8
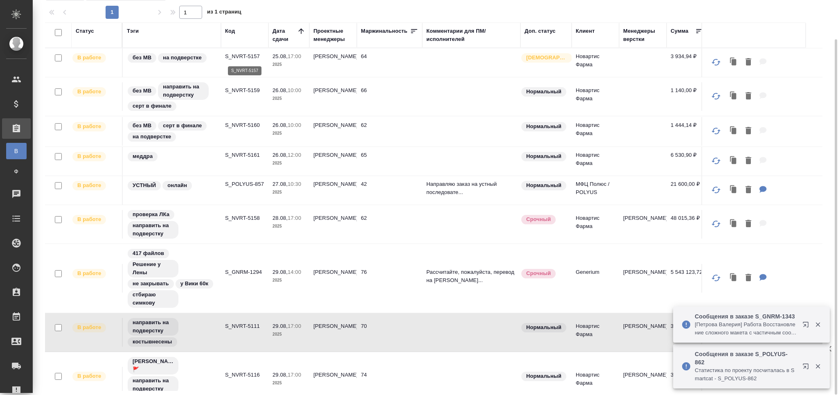
click at [247, 56] on p "S_NVRT-5157" at bounding box center [244, 56] width 39 height 8
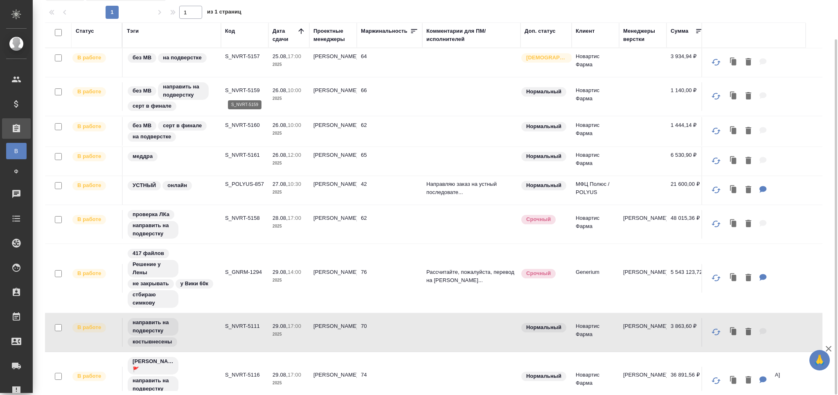
click at [245, 92] on p "S_NVRT-5159" at bounding box center [244, 90] width 39 height 8
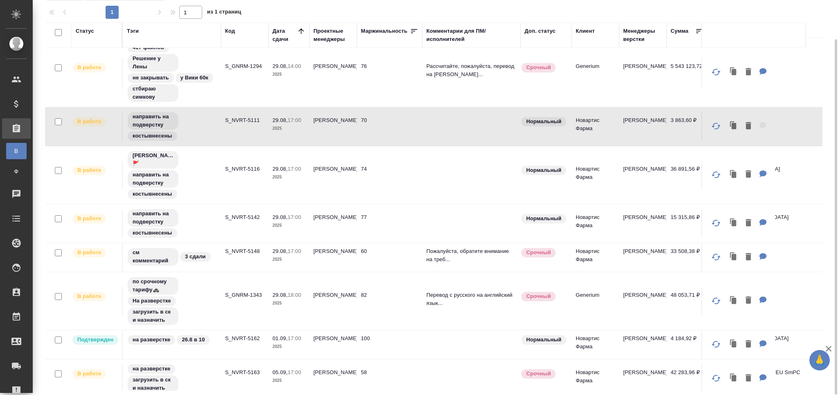
scroll to position [224, 0]
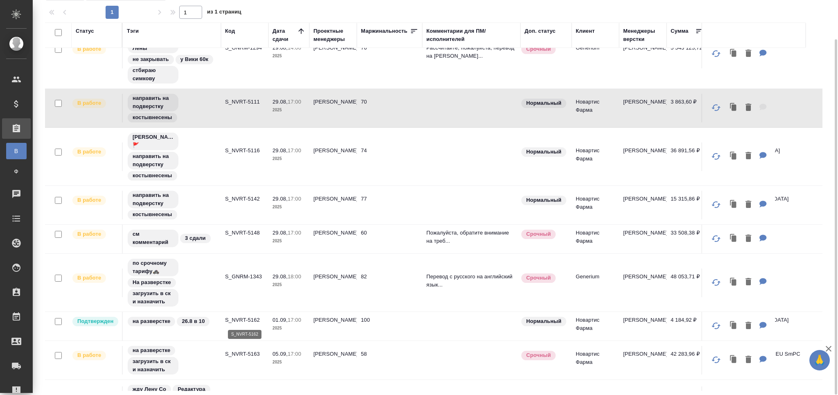
click at [253, 322] on p "S_NVRT-5162" at bounding box center [244, 320] width 39 height 8
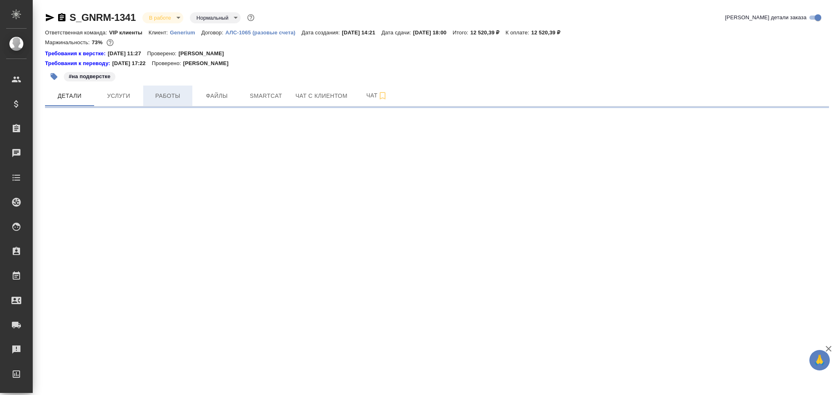
select select "RU"
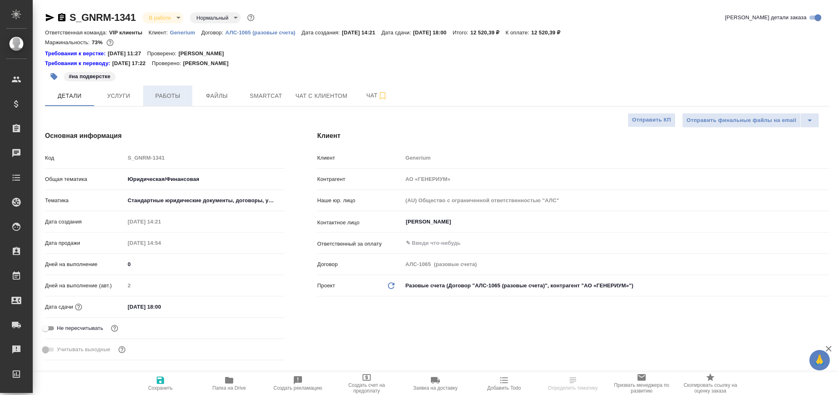
type textarea "x"
click at [172, 98] on span "Работы" at bounding box center [167, 96] width 39 height 10
type textarea "x"
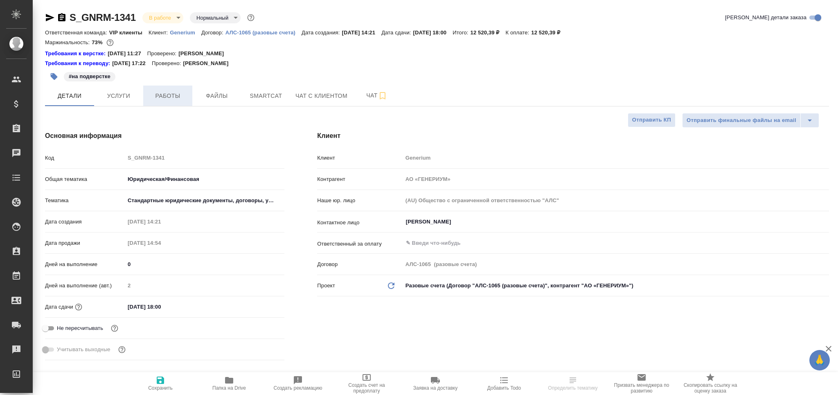
type textarea "x"
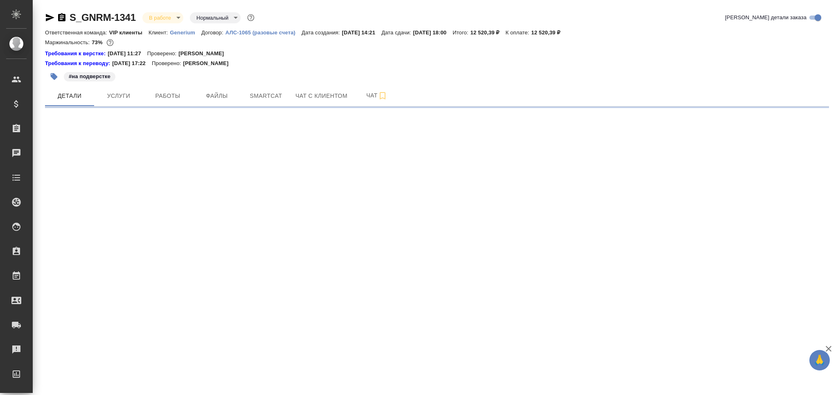
select select "RU"
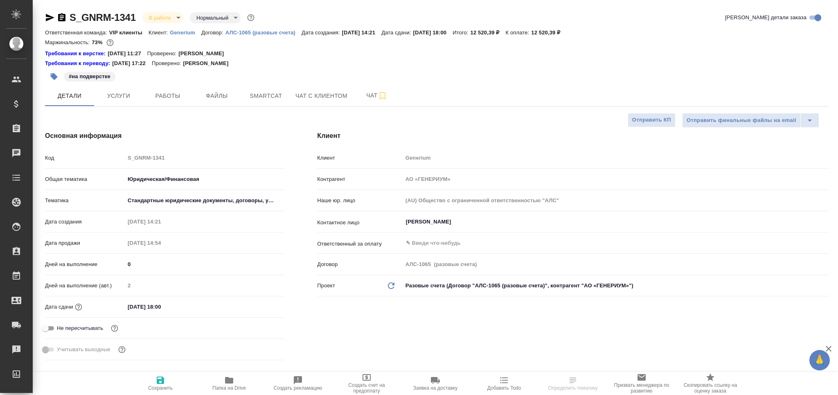
type textarea "x"
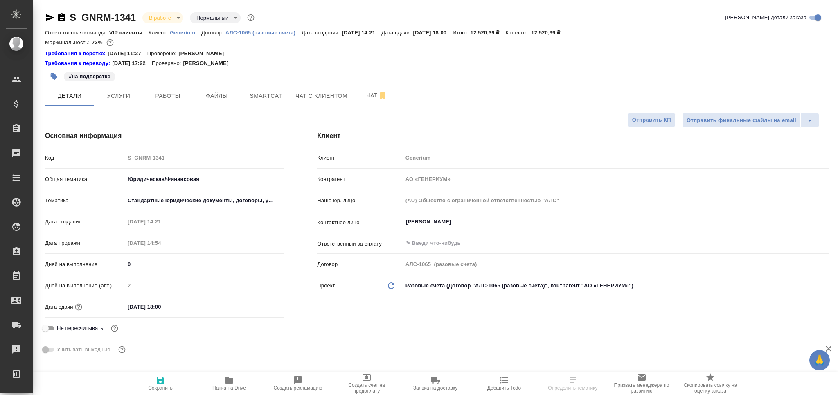
type textarea "x"
click at [182, 92] on span "Работы" at bounding box center [167, 96] width 39 height 10
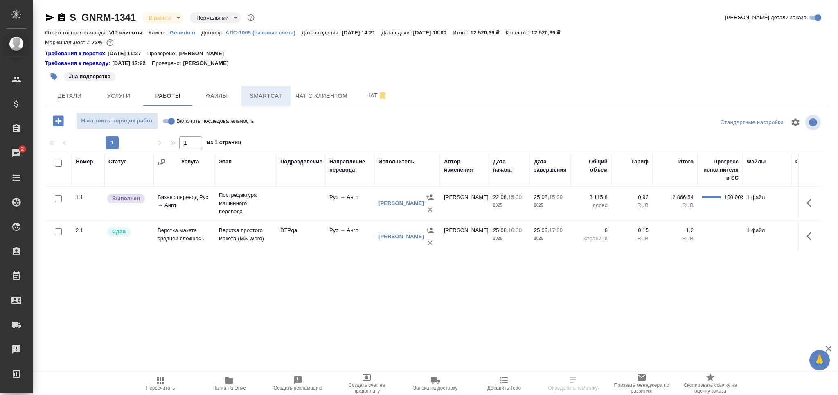
click at [279, 91] on span "Smartcat" at bounding box center [265, 96] width 39 height 10
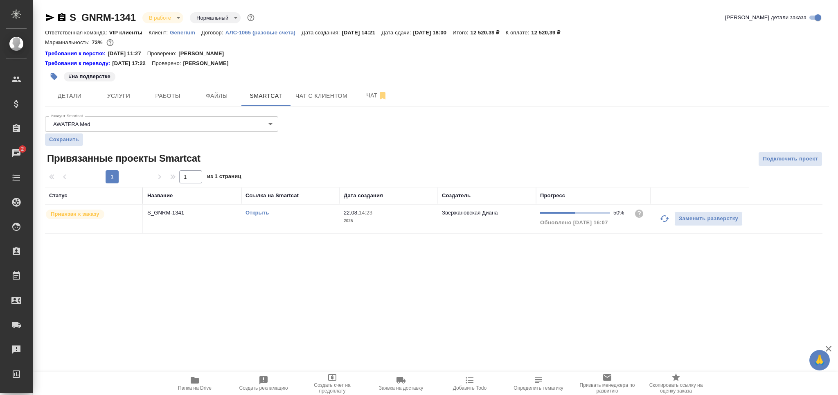
click at [300, 218] on td "Открыть" at bounding box center [290, 219] width 98 height 29
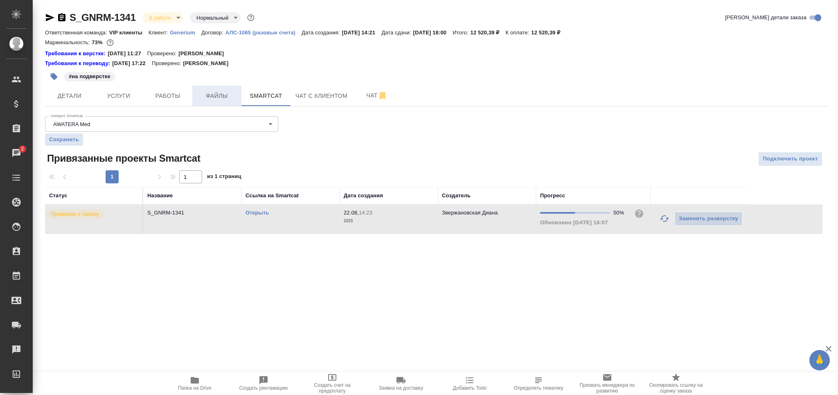
click at [192, 96] on button "Файлы" at bounding box center [216, 95] width 49 height 20
click at [169, 96] on span "Работы" at bounding box center [167, 96] width 39 height 10
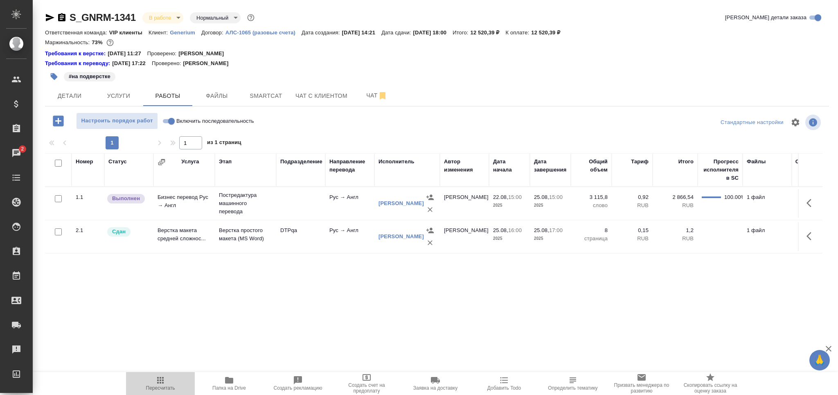
click at [160, 381] on icon "button" at bounding box center [160, 380] width 10 height 10
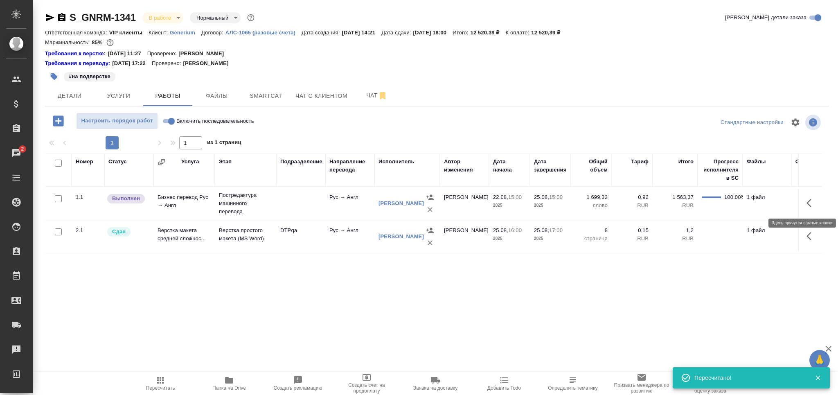
click at [815, 202] on icon "button" at bounding box center [811, 203] width 10 height 10
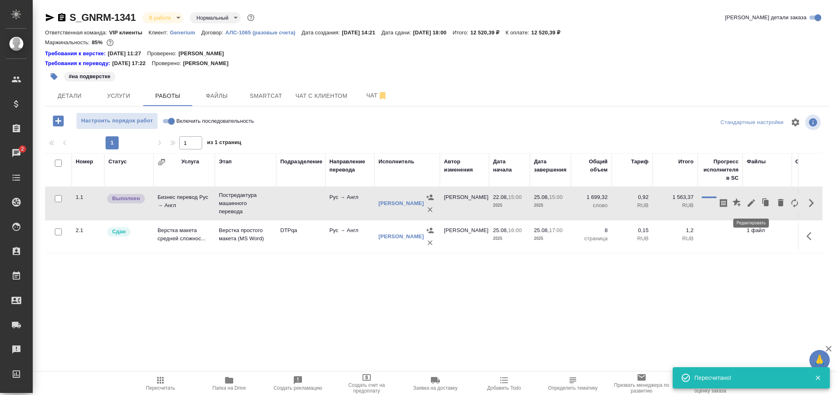
click at [750, 204] on icon "button" at bounding box center [750, 202] width 7 height 7
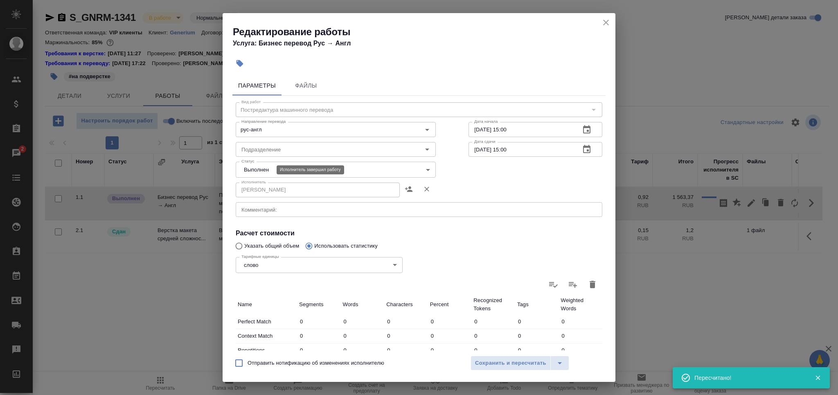
click at [262, 171] on body "🙏 .cls-1 fill:#fff; AWATERA Grabko Mariya Клиенты Спецификации Заказы 2 Чаты To…" at bounding box center [419, 197] width 838 height 395
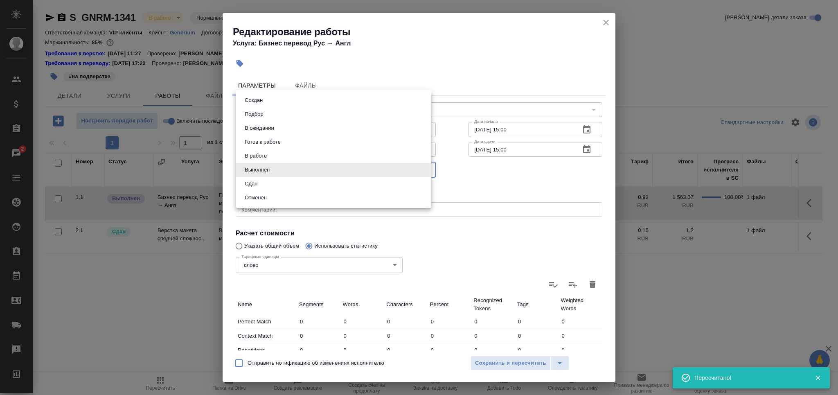
click at [259, 179] on button "Сдан" at bounding box center [251, 183] width 18 height 9
type input "closed"
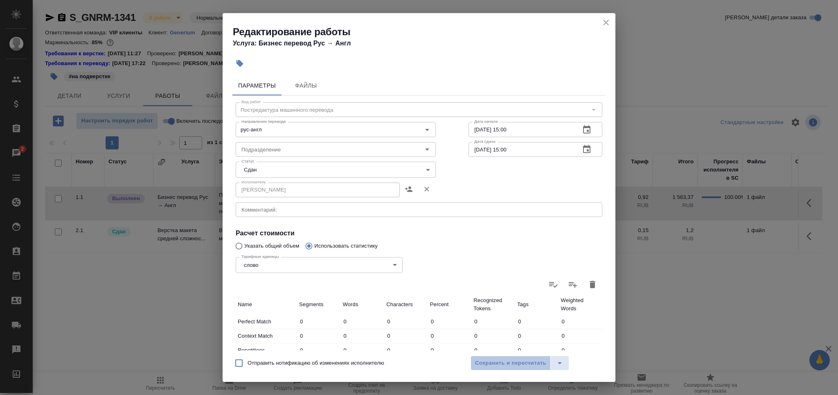
drag, startPoint x: 515, startPoint y: 360, endPoint x: 503, endPoint y: 353, distance: 14.7
click at [515, 360] on span "Сохранить и пересчитать" at bounding box center [510, 362] width 71 height 9
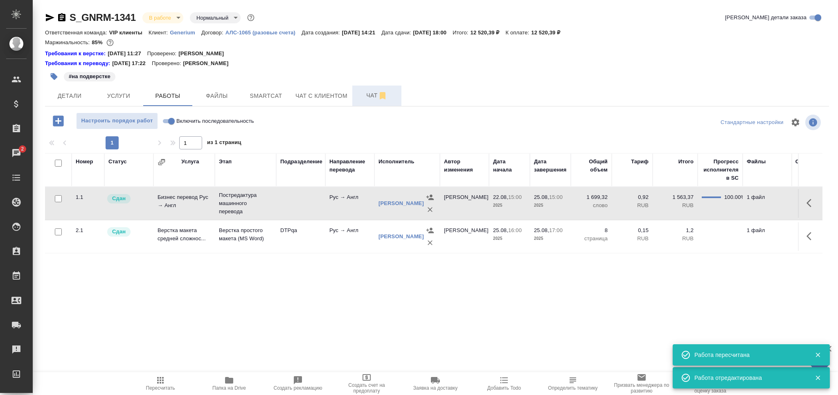
click at [369, 96] on span "Чат" at bounding box center [376, 95] width 39 height 10
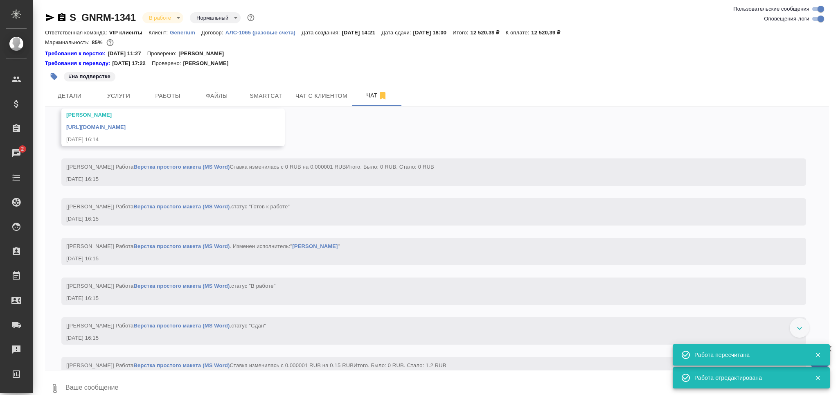
scroll to position [2608, 0]
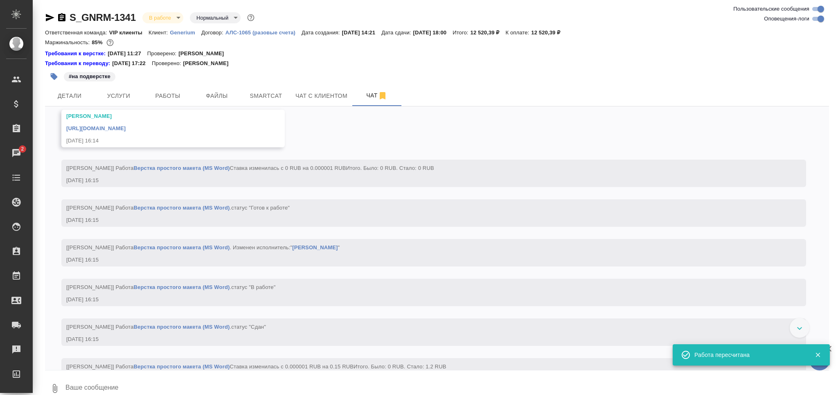
click at [191, 133] on div "https://drive.awatera.com/apps/files/files/10176749?dir=/Shares/Generium/Orders…" at bounding box center [161, 127] width 190 height 10
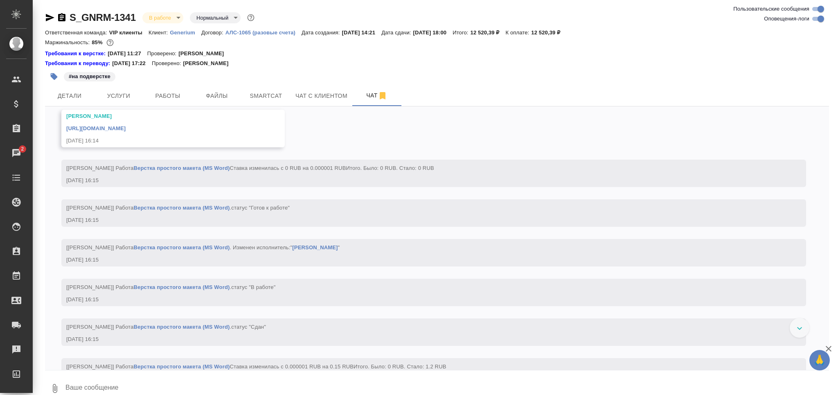
click at [126, 131] on link "https://drive.awatera.com/apps/files/files/10176749?dir=/Shares/Generium/Orders…" at bounding box center [95, 128] width 59 height 6
click at [117, 381] on textarea at bounding box center [447, 388] width 764 height 28
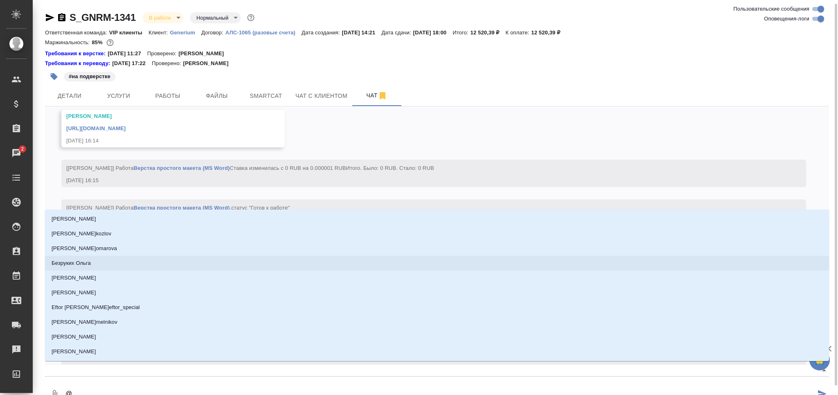
scroll to position [2, 0]
type textarea "@з"
type input "з"
type textarea "@зв"
type input "зв"
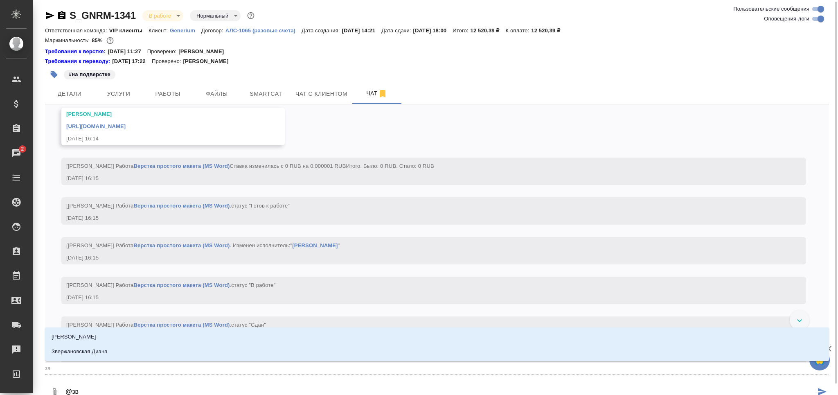
type textarea "@зве"
type input "зве"
type textarea "@звер"
type input "звер"
click at [130, 348] on li "Звержановская Диана" at bounding box center [437, 351] width 784 height 15
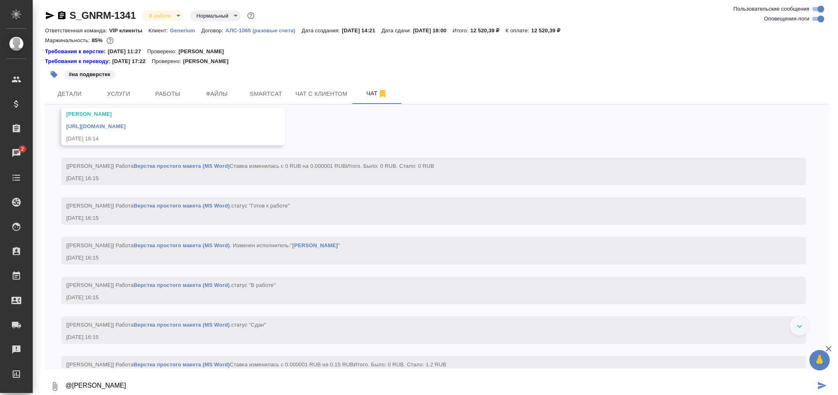
type textarea "@Звержановская Диана сдаюсь"
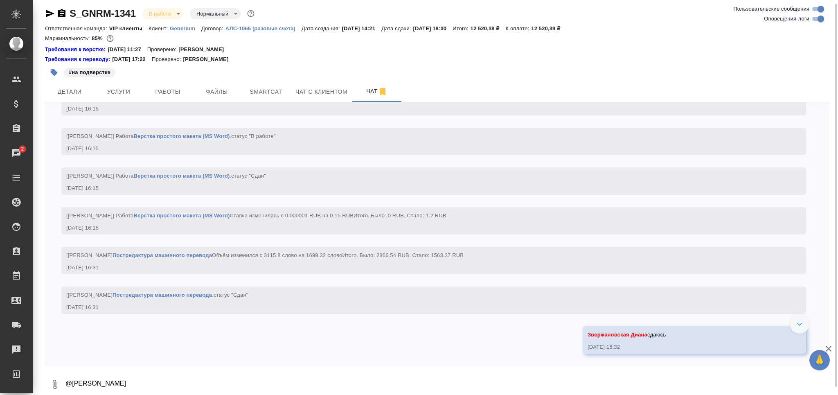
scroll to position [2812, 0]
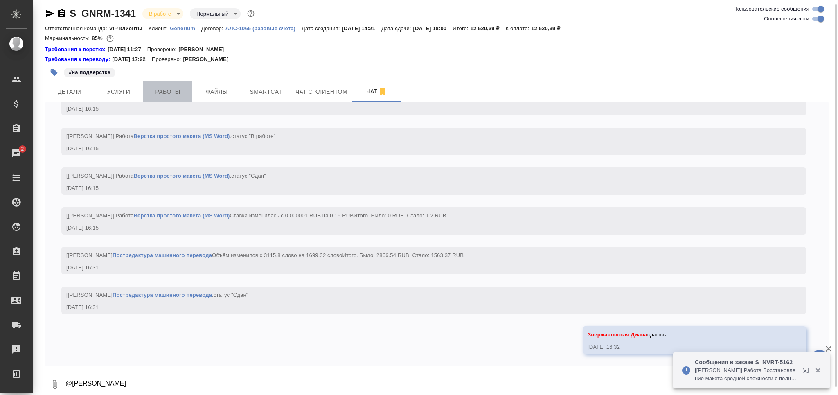
click at [159, 90] on span "Работы" at bounding box center [167, 92] width 39 height 10
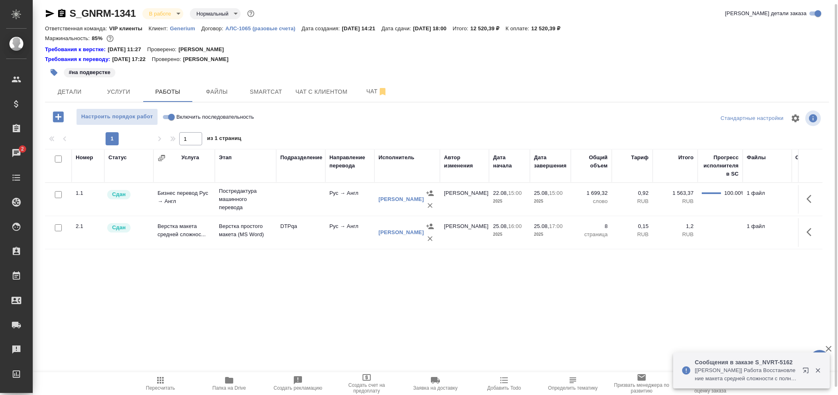
click at [160, 14] on body "🙏 .cls-1 fill:#fff; AWATERA Grabko Mariya Клиенты Спецификации Заказы 2 Чаты To…" at bounding box center [419, 197] width 838 height 395
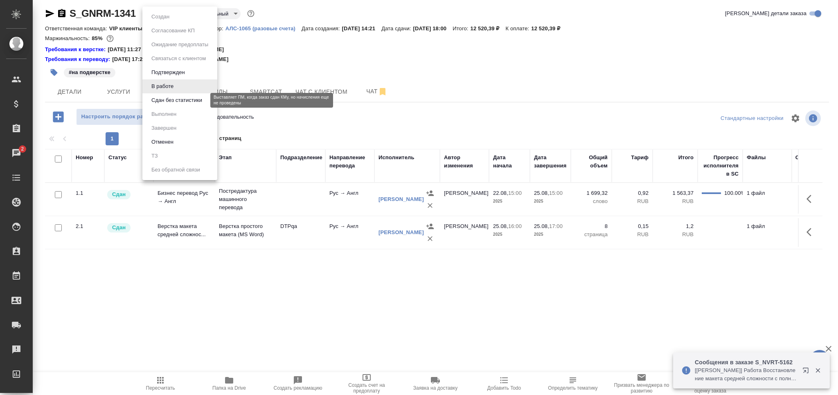
click at [193, 101] on button "Сдан без статистики" at bounding box center [177, 100] width 56 height 9
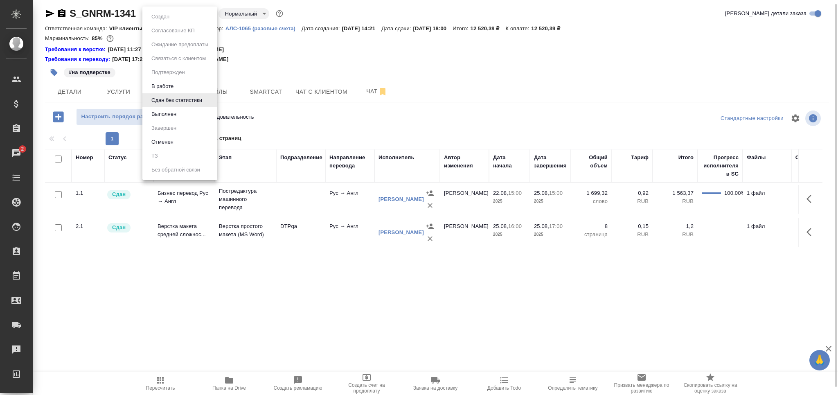
click at [173, 12] on body "🙏 .cls-1 fill:#fff; AWATERA Grabko Mariya Клиенты Спецификации Заказы 2 Чаты To…" at bounding box center [419, 197] width 838 height 395
click at [186, 114] on li "Выполнен" at bounding box center [179, 114] width 75 height 14
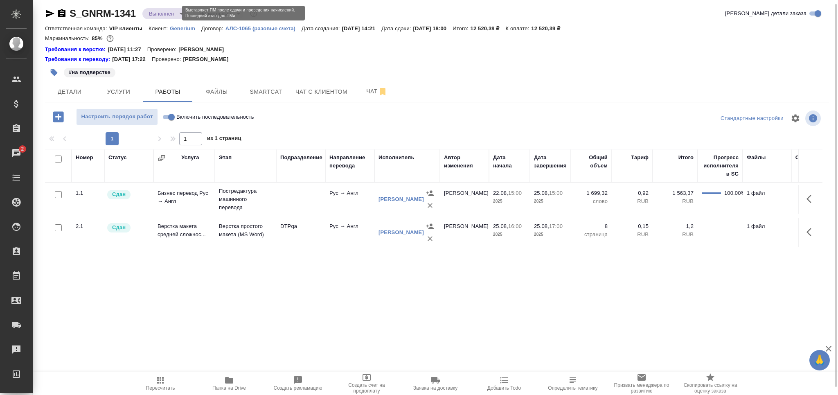
click at [173, 12] on body "🙏 .cls-1 fill:#fff; AWATERA Grabko Mariya Клиенты Спецификации Заказы 2 Чаты To…" at bounding box center [419, 197] width 838 height 395
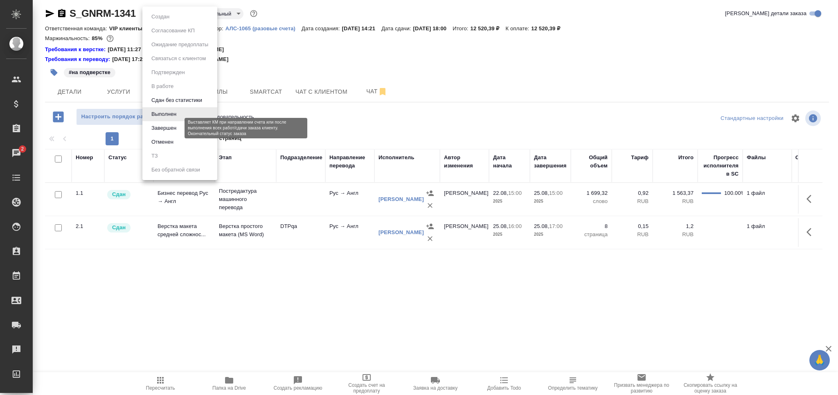
click at [173, 128] on button "Завершен" at bounding box center [164, 128] width 30 height 9
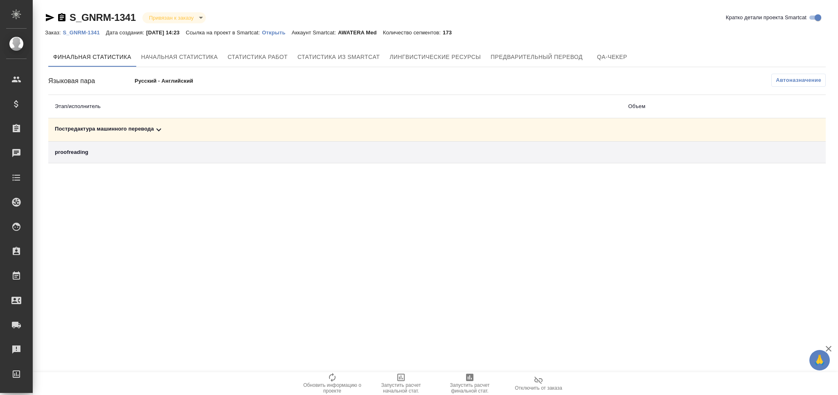
click at [163, 132] on icon at bounding box center [159, 130] width 10 height 10
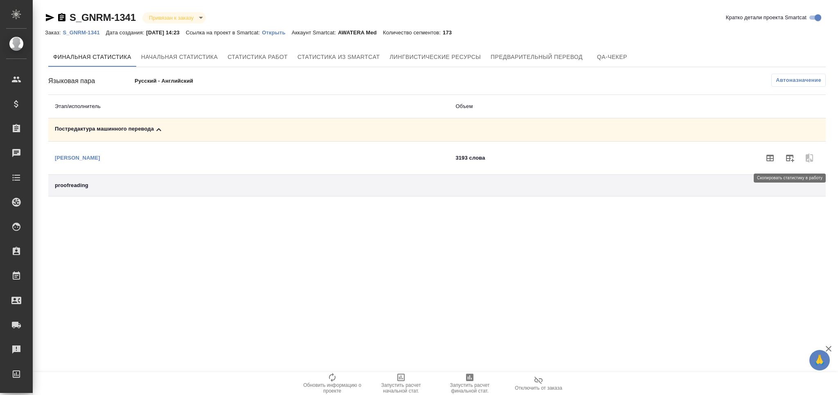
click at [793, 156] on icon "button" at bounding box center [790, 158] width 8 height 7
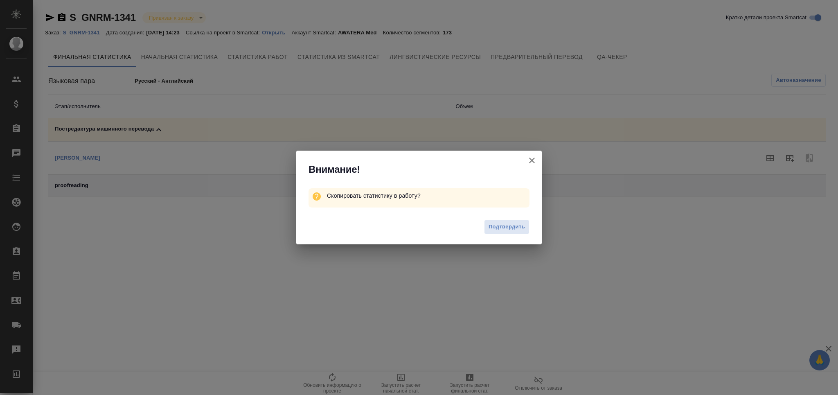
click at [515, 223] on span "Подтвердить" at bounding box center [506, 226] width 36 height 9
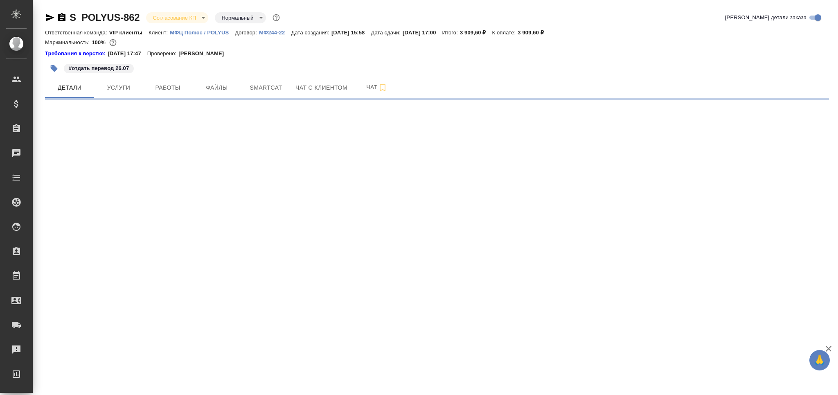
select select "RU"
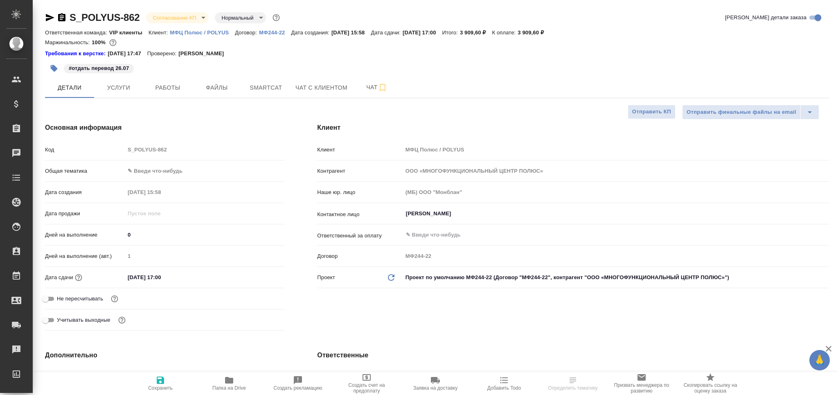
type textarea "x"
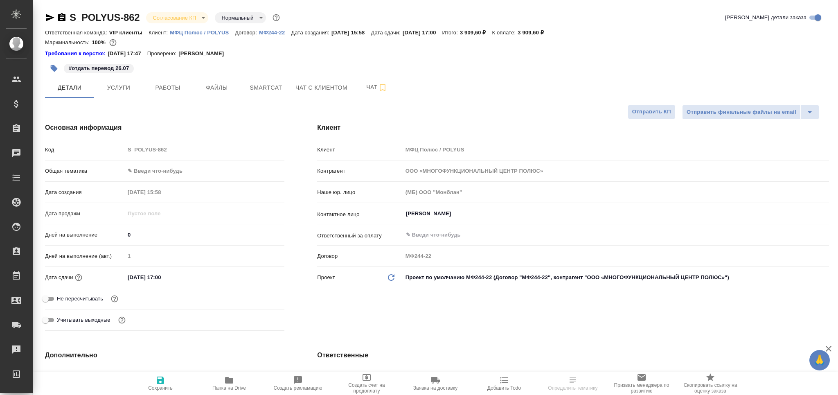
type textarea "x"
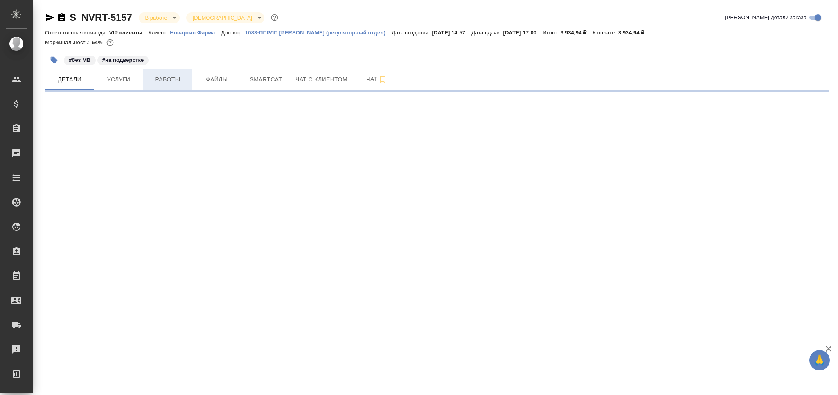
select select "RU"
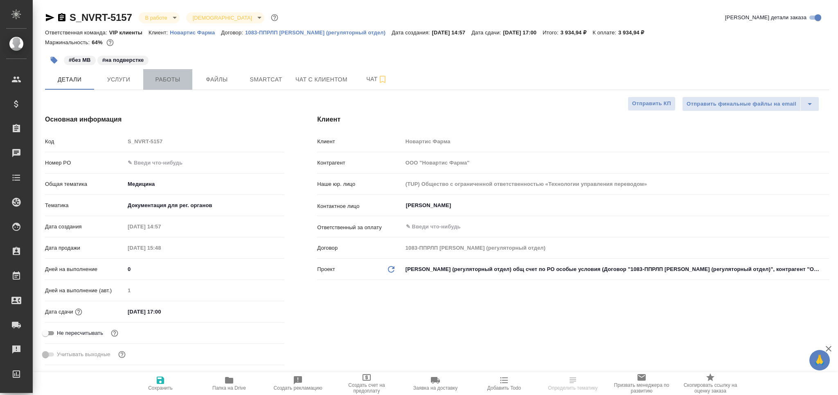
click at [168, 84] on span "Работы" at bounding box center [167, 79] width 39 height 10
type textarea "x"
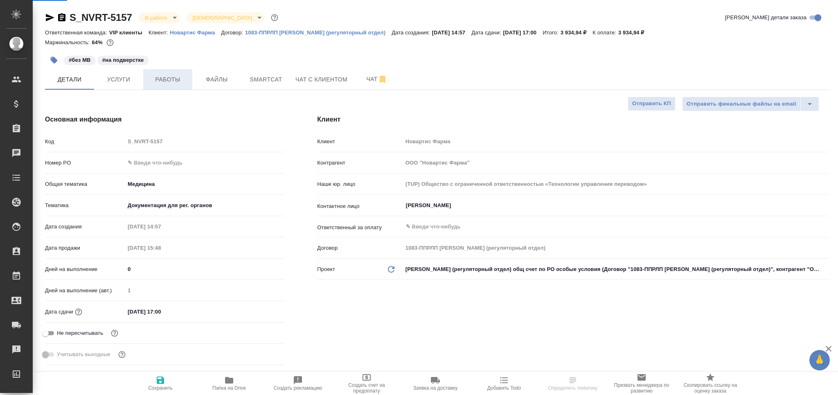
type textarea "x"
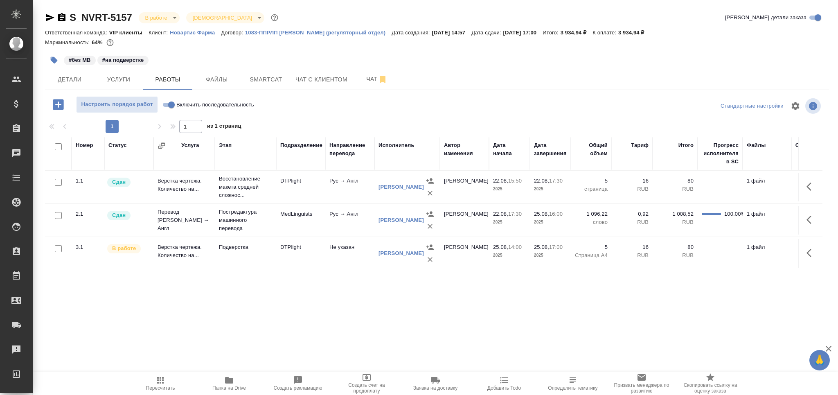
click at [164, 377] on icon "button" at bounding box center [160, 380] width 10 height 10
click at [255, 248] on p "Подверстка" at bounding box center [245, 247] width 53 height 8
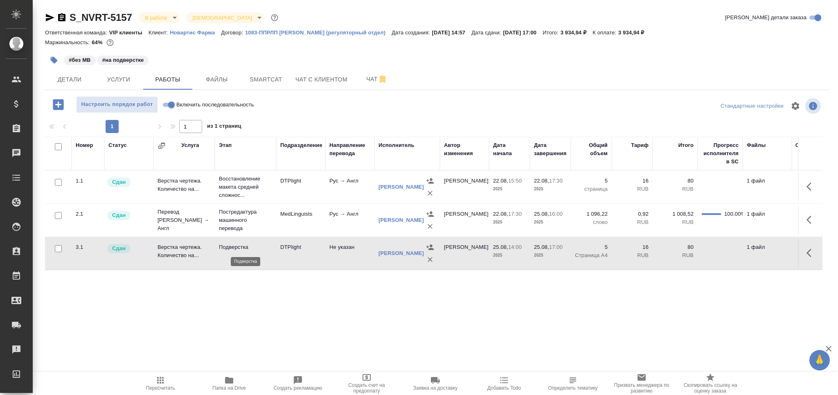
click at [255, 247] on p "Подверстка" at bounding box center [245, 247] width 53 height 8
click at [368, 81] on span "Чат" at bounding box center [376, 79] width 39 height 10
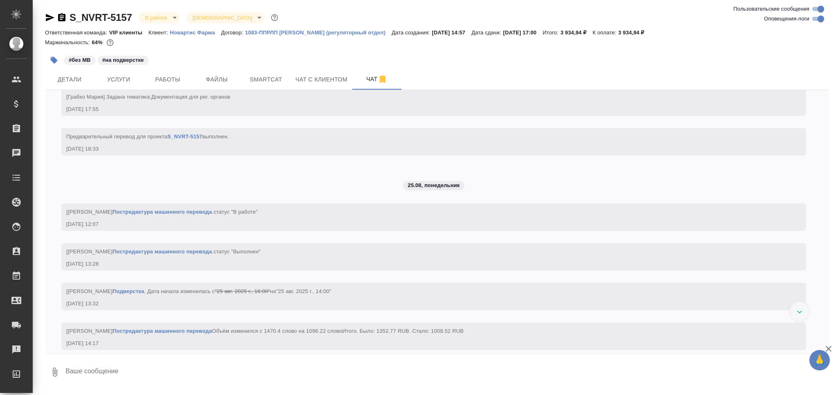
click at [133, 365] on textarea at bounding box center [447, 372] width 764 height 28
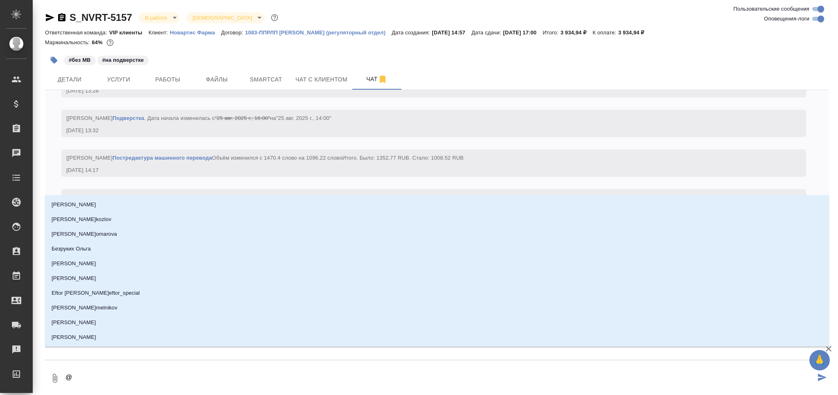
type textarea "@д"
type input "д"
type textarea "@ди"
type input "ди"
type textarea "@дил"
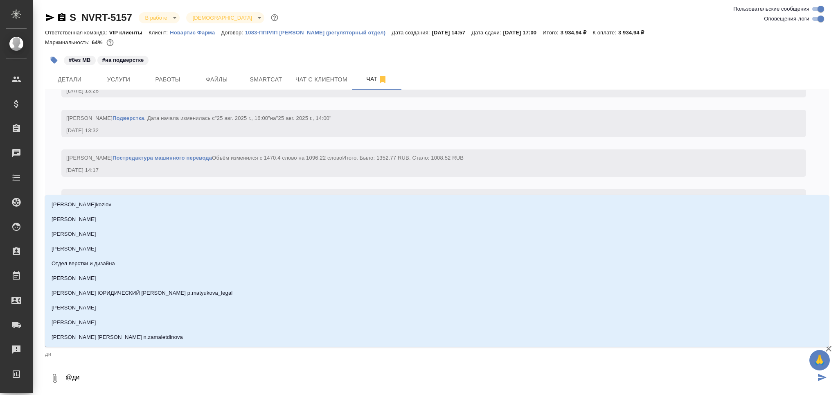
type input "дил"
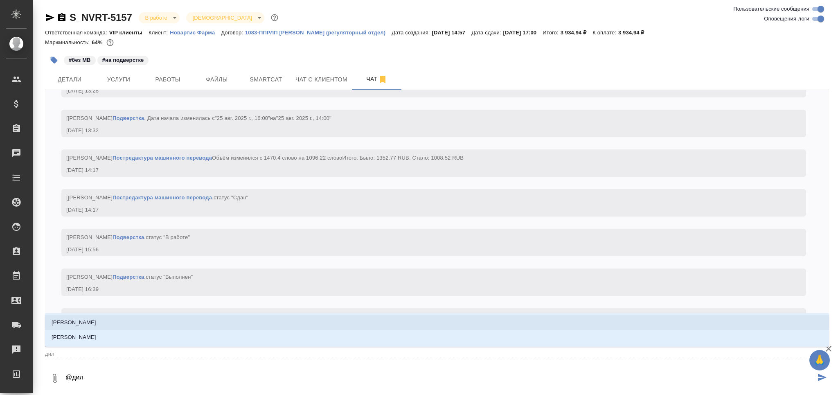
click at [136, 327] on li "Сейдаметова Адиле" at bounding box center [437, 322] width 784 height 15
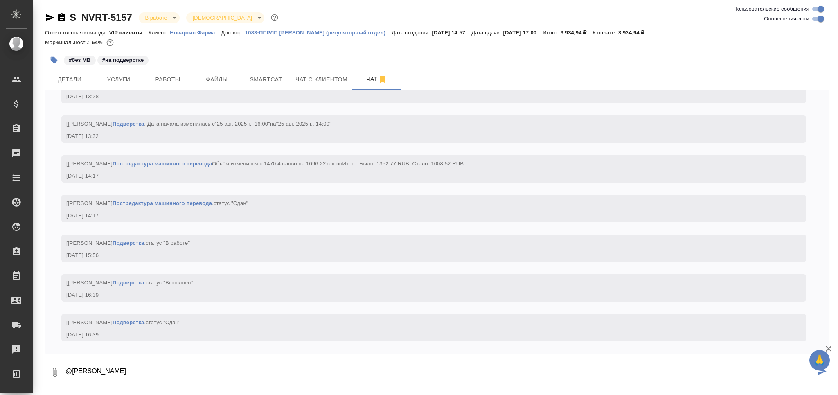
drag, startPoint x: 160, startPoint y: 376, endPoint x: 49, endPoint y: 372, distance: 110.9
click at [49, 372] on div "0 @Сейдаметова Адиле" at bounding box center [437, 372] width 784 height 28
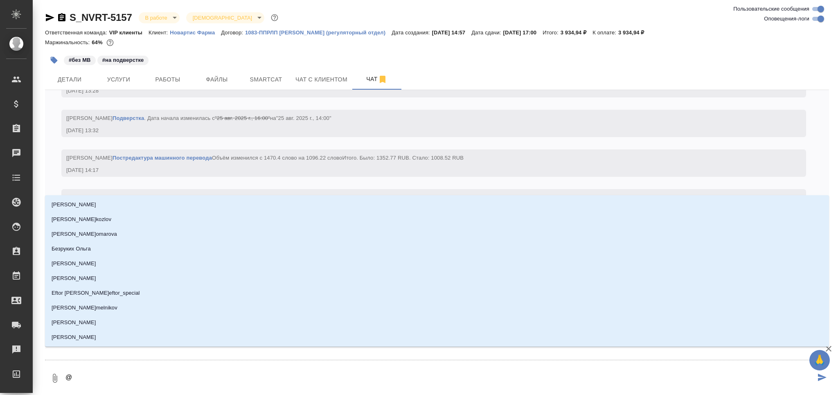
type textarea "@д"
type input "д"
type textarea "@ди"
type input "ди"
type textarea "@дил"
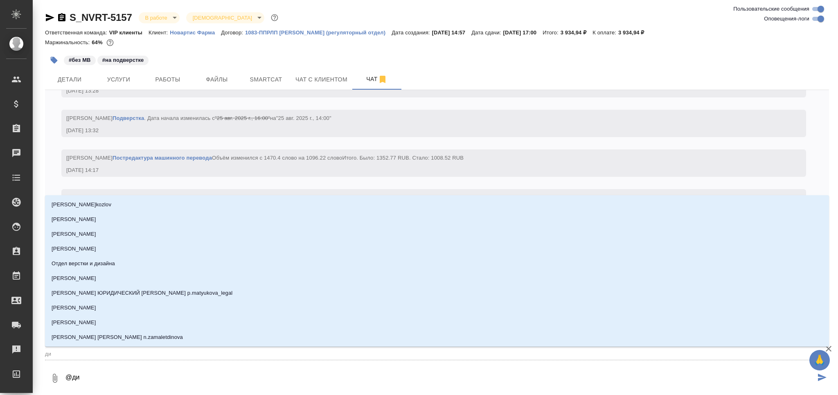
type input "дил"
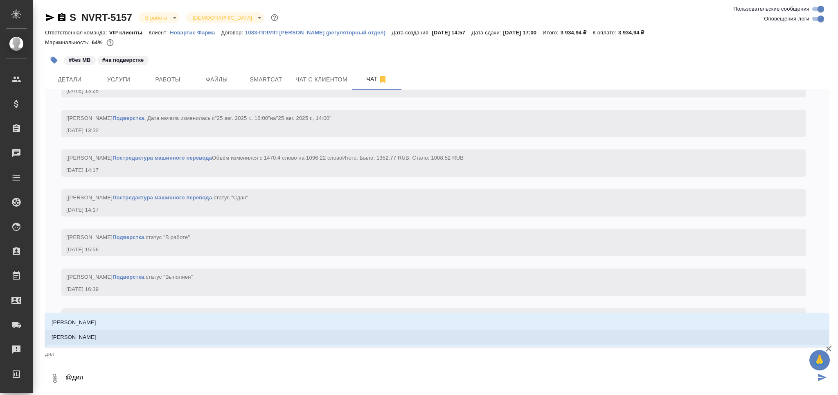
click at [90, 342] on li "[PERSON_NAME]" at bounding box center [437, 337] width 784 height 15
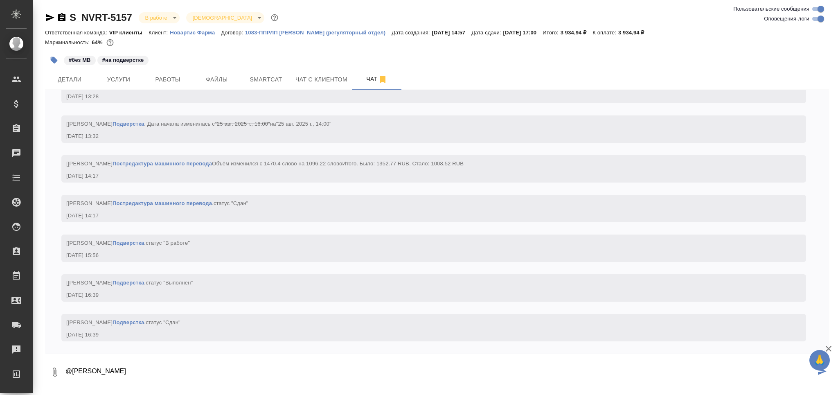
paste textarea "https://drive.awatera.com/apps/files/files/10177297?dir=/Shares/Novartos_Pharma…"
type textarea "@Сайдашева Диляра https://drive.awatera.com/apps/files/files/10177297?dir=/Shar…"
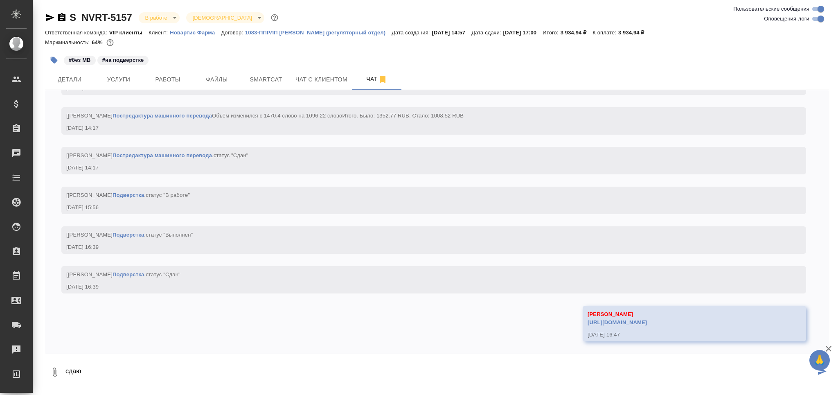
scroll to position [2593, 0]
type textarea "сдаю"
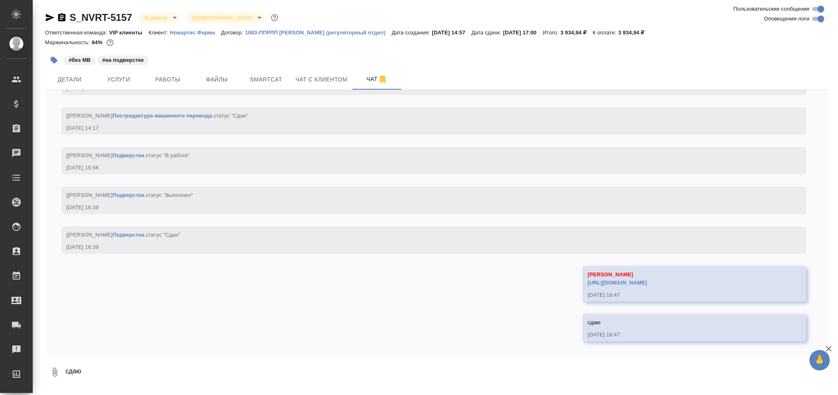
scroll to position [2632, 0]
click at [160, 72] on button "Работы" at bounding box center [167, 79] width 49 height 20
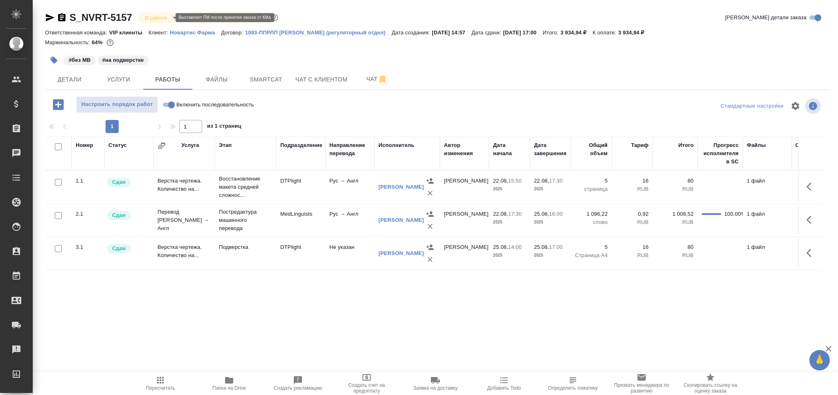
click at [161, 17] on body "🙏 .cls-1 fill:#fff; AWATERA Grabko Mariya Клиенты Спецификации Заказы 0 Чаты To…" at bounding box center [419, 197] width 838 height 395
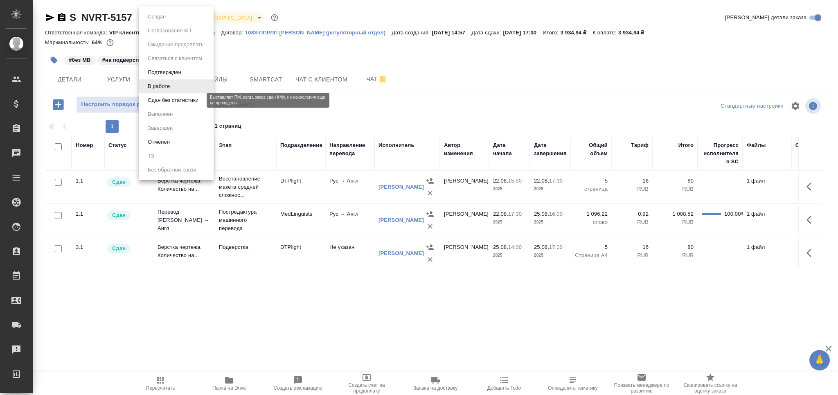
click at [175, 101] on button "Сдан без статистики" at bounding box center [173, 100] width 56 height 9
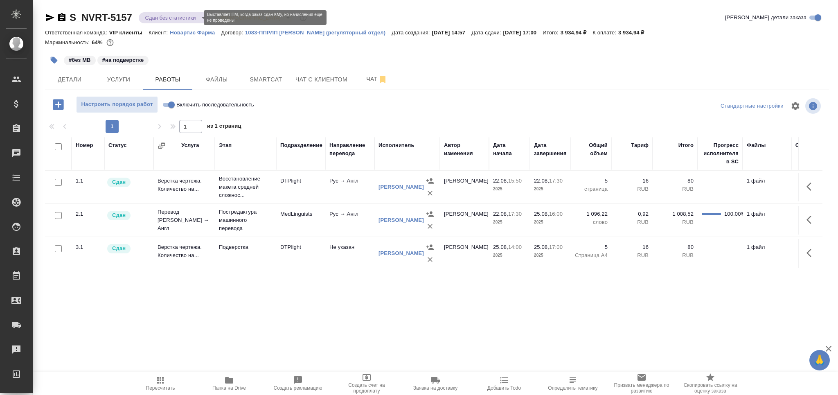
click at [164, 17] on body "🙏 .cls-1 fill:#fff; AWATERA Grabko Mariya Клиенты Спецификации Заказы 0 Чаты To…" at bounding box center [419, 197] width 838 height 395
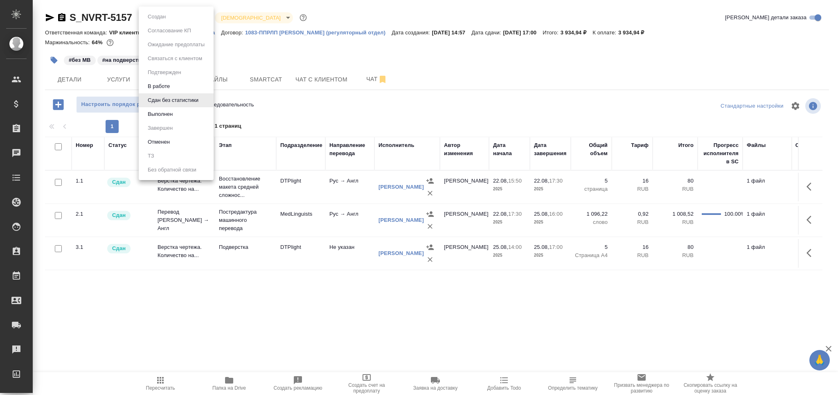
click at [187, 109] on li "Выполнен" at bounding box center [176, 114] width 75 height 14
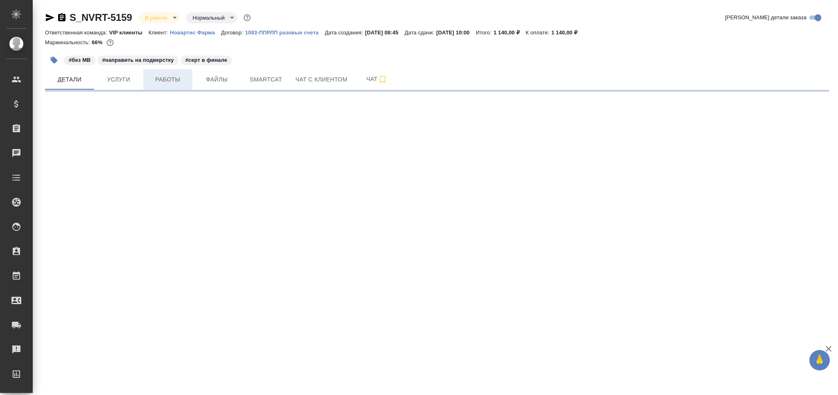
click at [167, 78] on span "Работы" at bounding box center [167, 79] width 39 height 10
select select "RU"
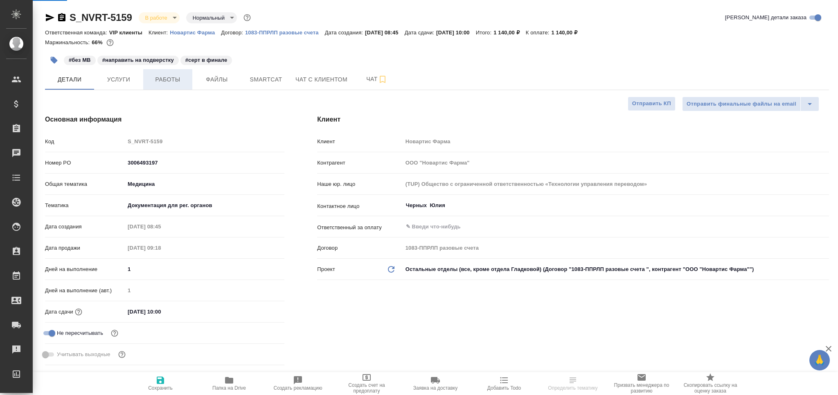
type textarea "x"
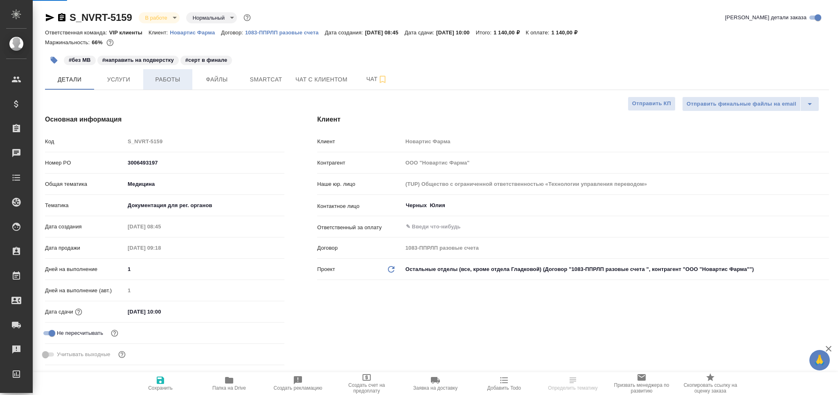
type textarea "x"
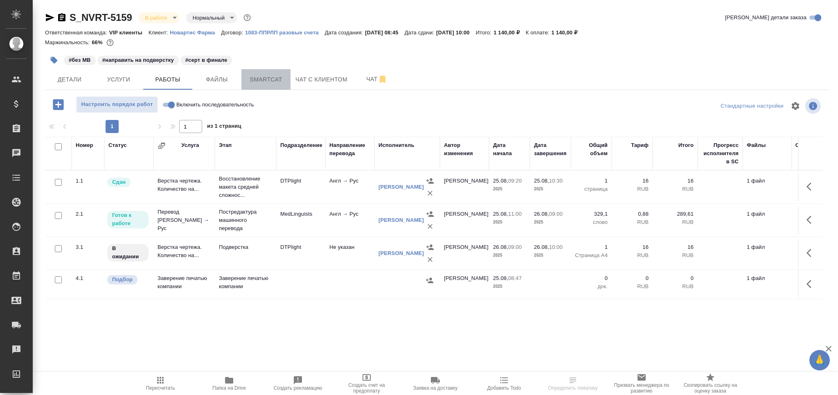
click at [266, 78] on span "Smartcat" at bounding box center [265, 79] width 39 height 10
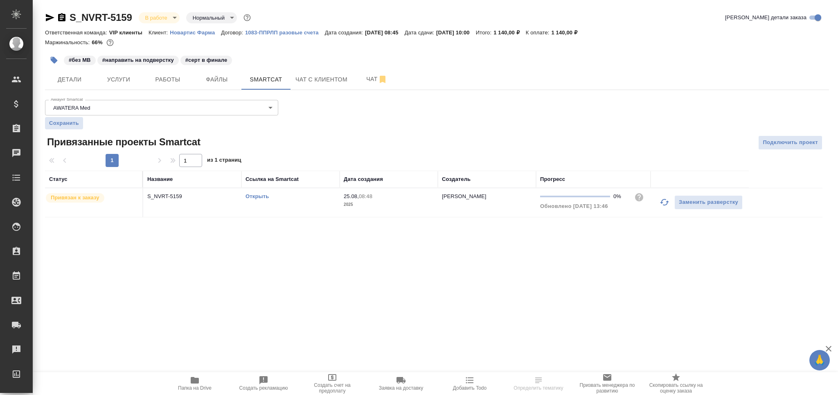
click at [663, 199] on icon "button" at bounding box center [664, 202] width 9 height 7
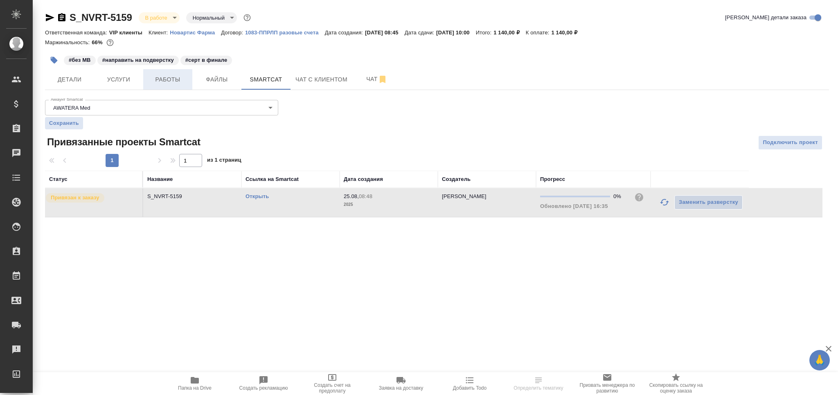
click at [161, 80] on span "Работы" at bounding box center [167, 79] width 39 height 10
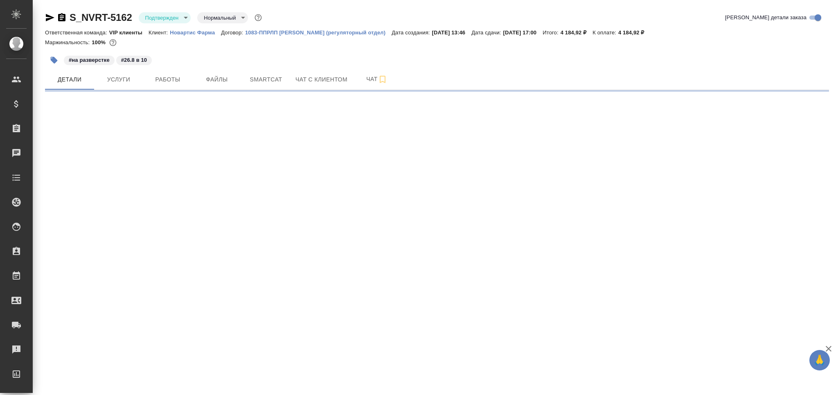
select select "RU"
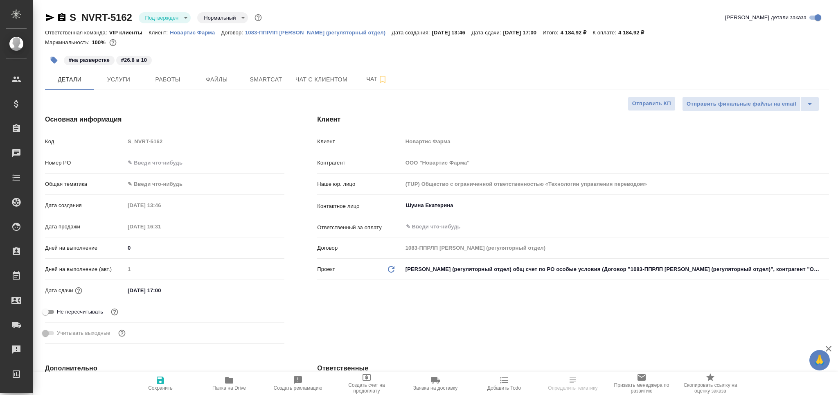
type textarea "x"
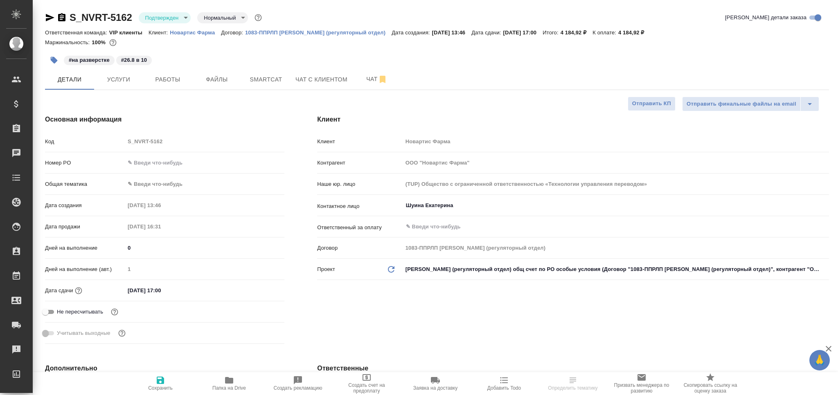
type textarea "x"
click at [169, 19] on body "🙏 .cls-1 fill:#fff; AWATERA Grabko Mariya Клиенты Спецификации Заказы 0 Чаты To…" at bounding box center [419, 197] width 838 height 395
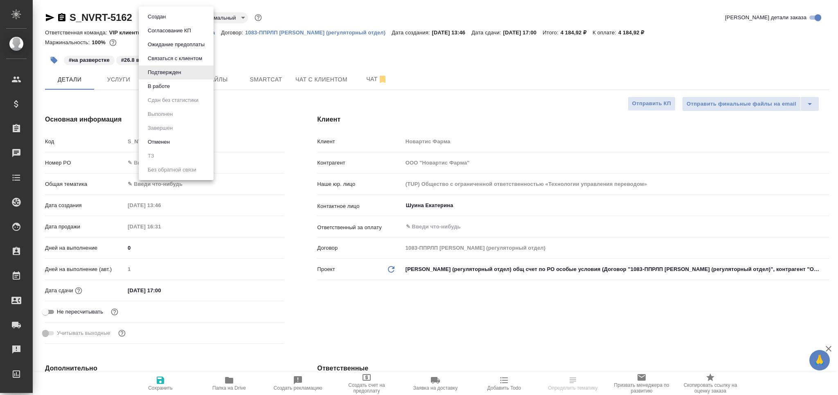
click at [179, 87] on li "В работе" at bounding box center [176, 86] width 75 height 14
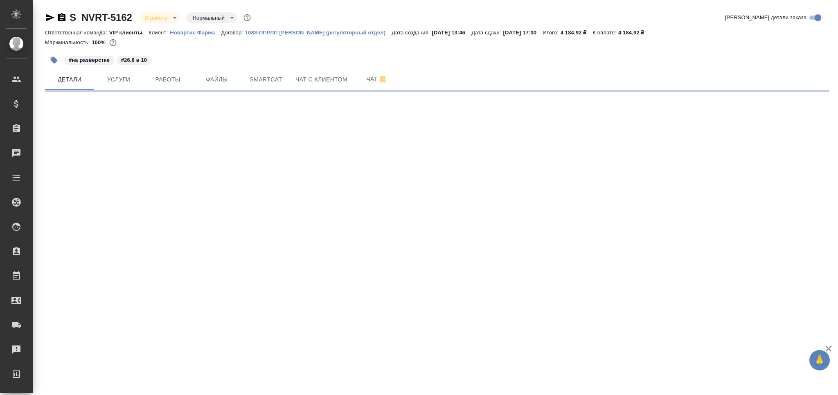
select select "RU"
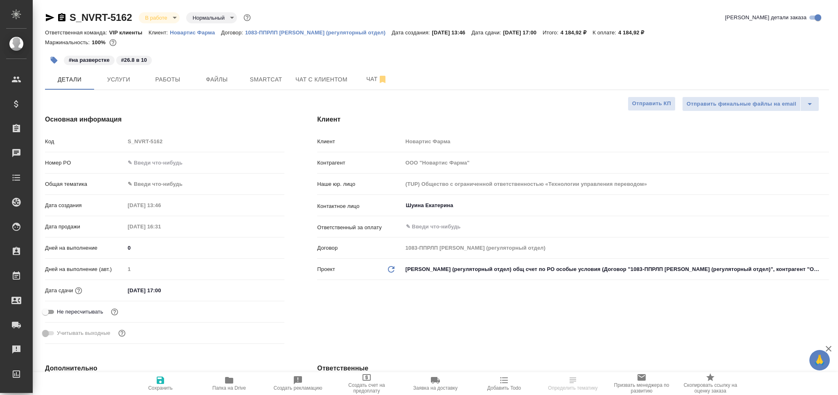
type textarea "x"
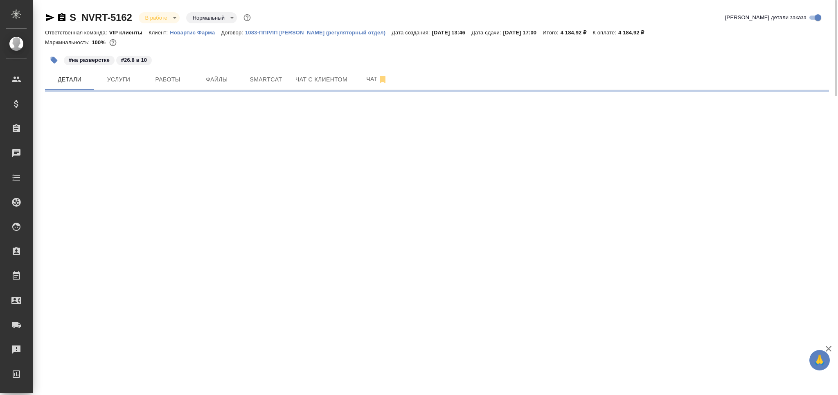
select select "RU"
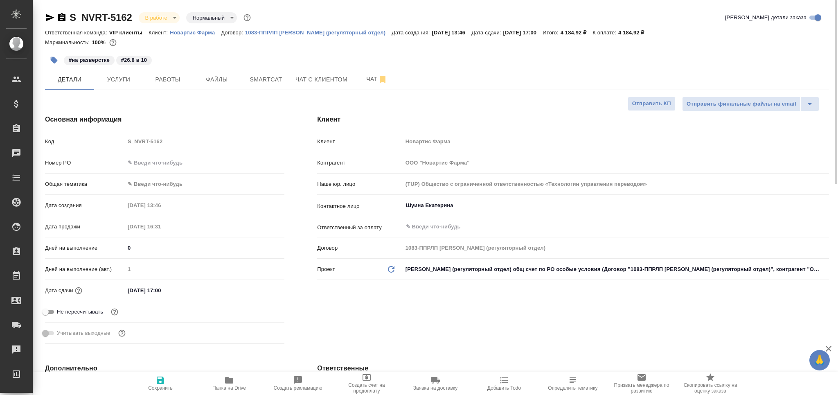
type textarea "x"
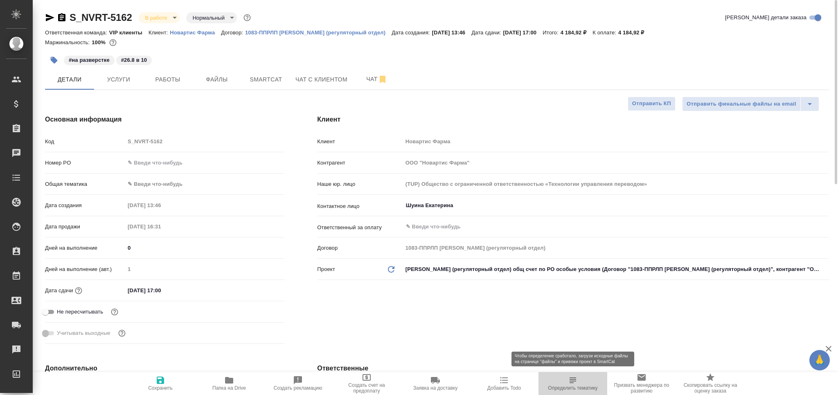
click at [578, 375] on span "Определить тематику" at bounding box center [572, 383] width 59 height 16
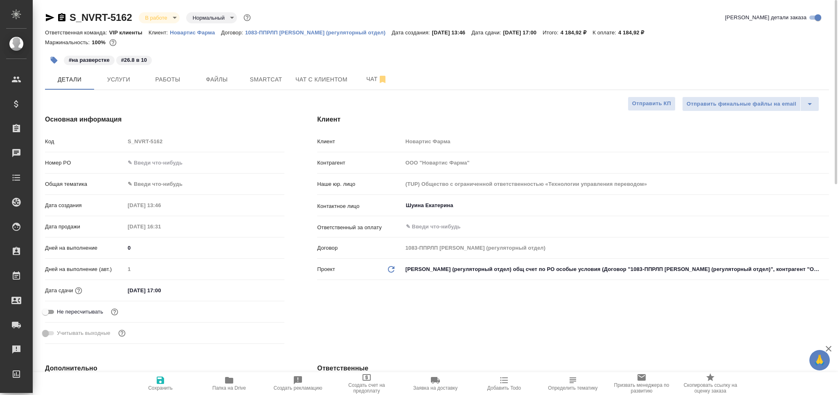
type textarea "x"
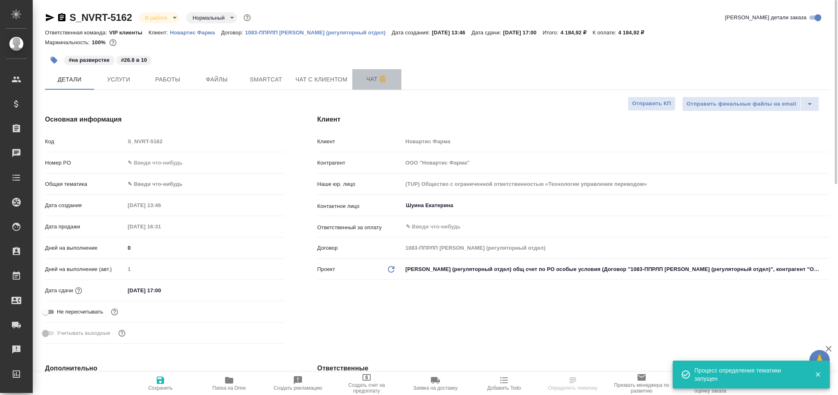
click at [363, 77] on span "Чат" at bounding box center [376, 79] width 39 height 10
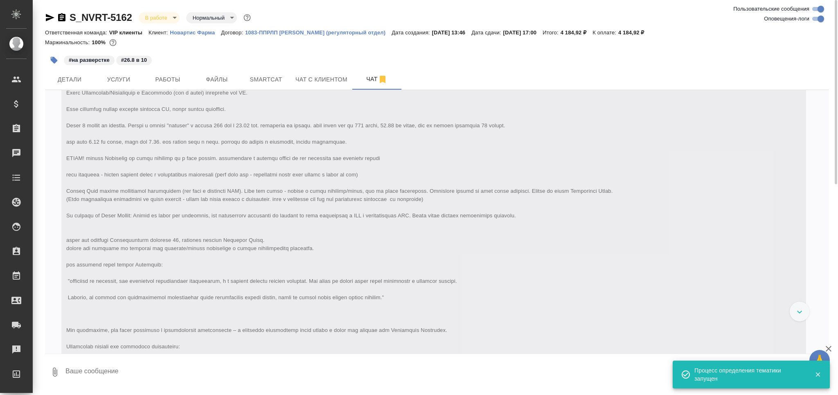
click at [818, 18] on input "Оповещения-логи" at bounding box center [820, 19] width 29 height 10
checkbox input "false"
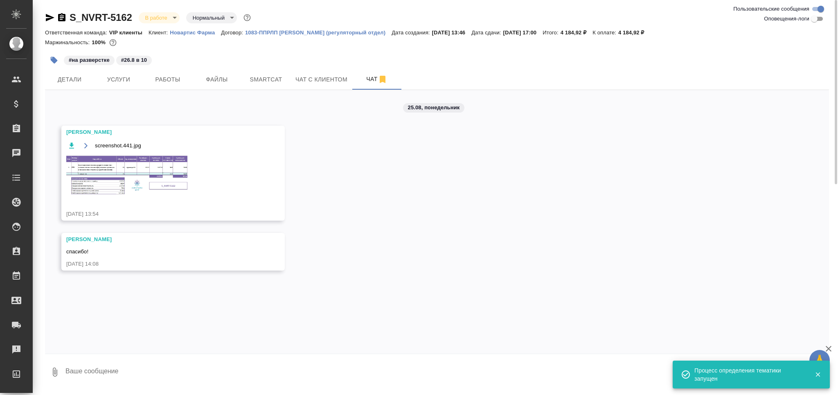
click at [129, 178] on img at bounding box center [127, 175] width 123 height 41
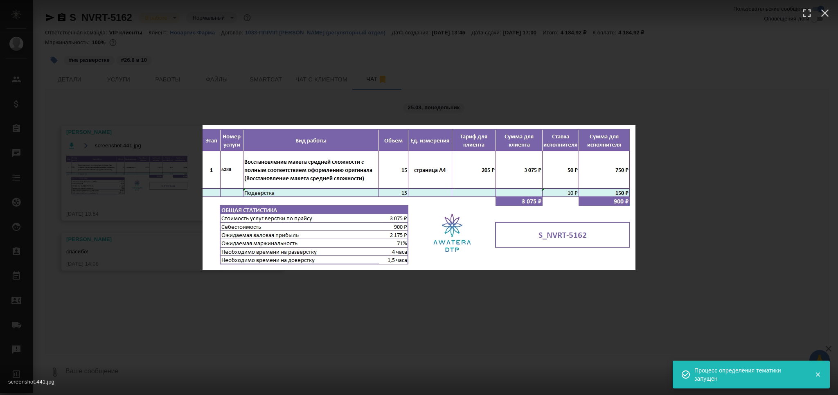
click at [134, 298] on div "screenshot.441.jpg 1 of 1" at bounding box center [419, 197] width 838 height 395
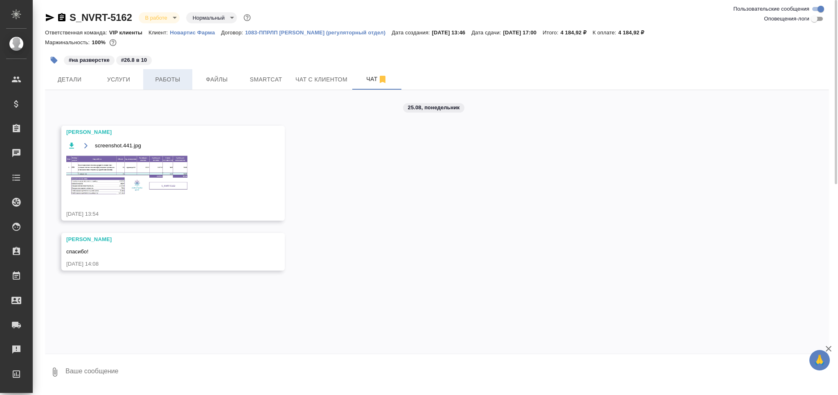
click at [178, 72] on button "Работы" at bounding box center [167, 79] width 49 height 20
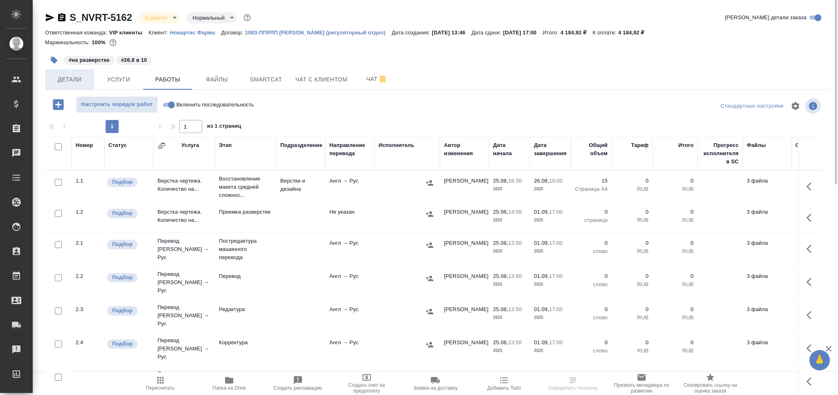
click at [76, 77] on span "Детали" at bounding box center [69, 79] width 39 height 10
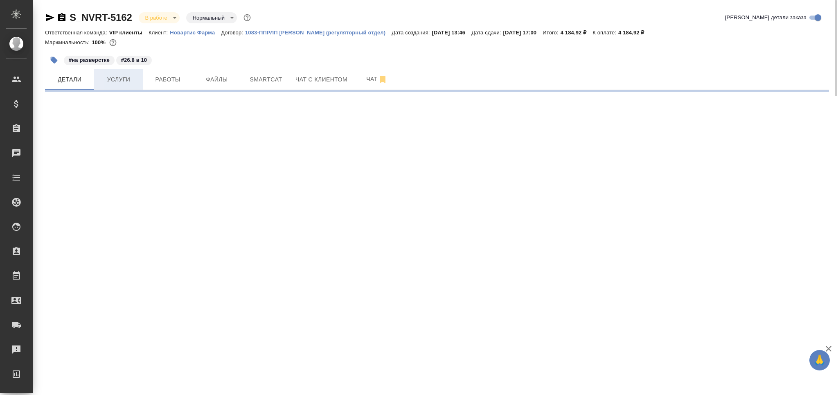
select select "RU"
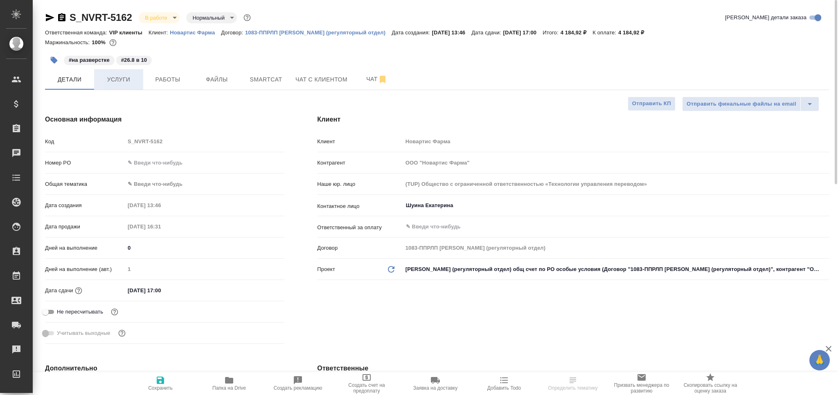
type textarea "x"
click at [112, 80] on span "Услуги" at bounding box center [118, 79] width 39 height 10
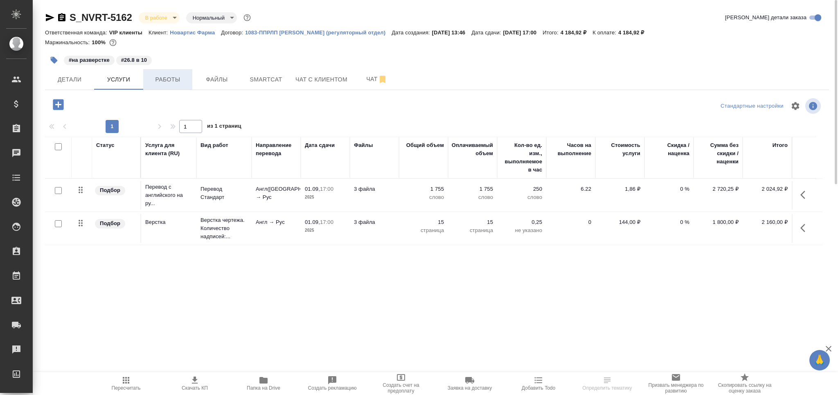
click at [169, 77] on span "Работы" at bounding box center [167, 79] width 39 height 10
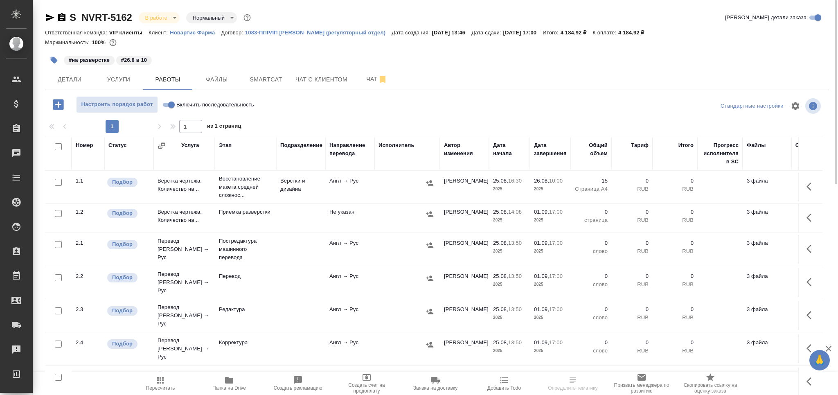
click at [55, 274] on input "checkbox" at bounding box center [58, 277] width 7 height 7
checkbox input "true"
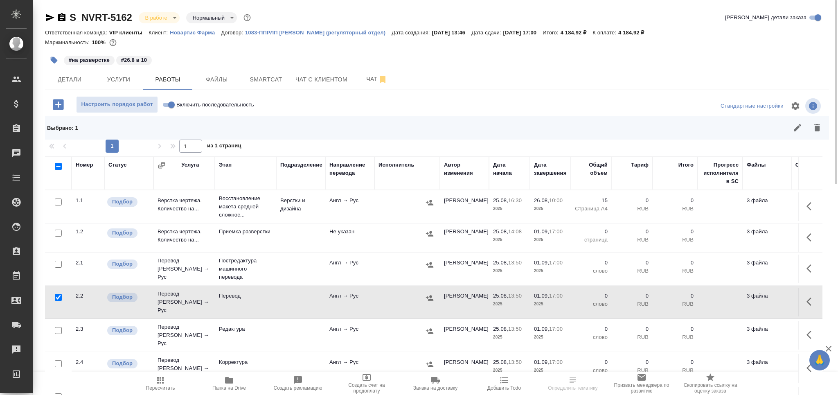
click at [56, 327] on input "checkbox" at bounding box center [58, 330] width 7 height 7
checkbox input "true"
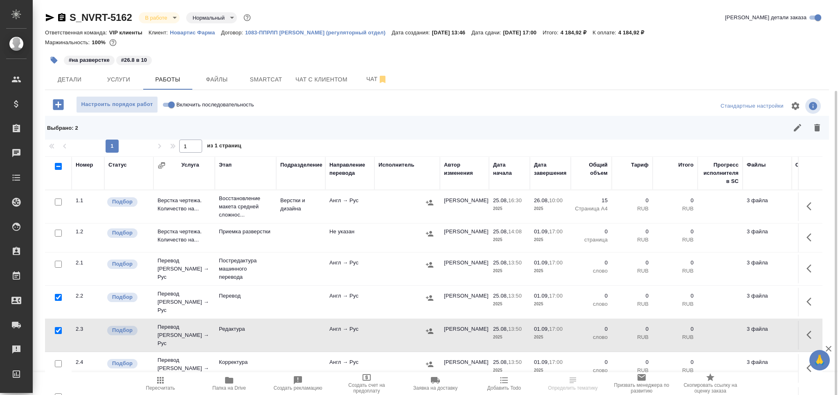
scroll to position [48, 0]
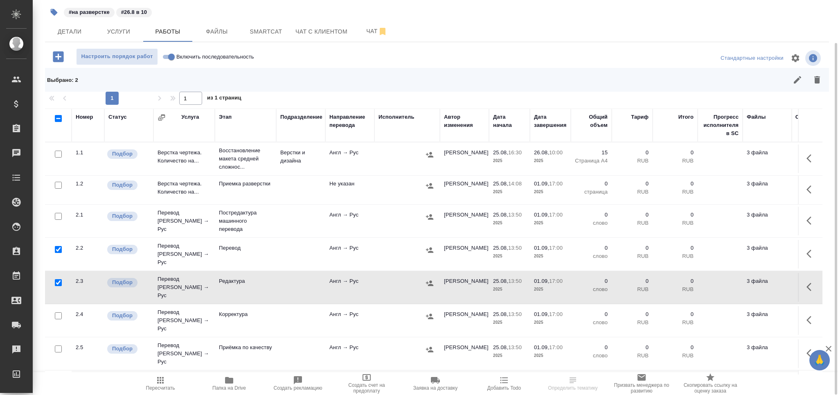
click at [58, 345] on input "checkbox" at bounding box center [58, 348] width 7 height 7
checkbox input "true"
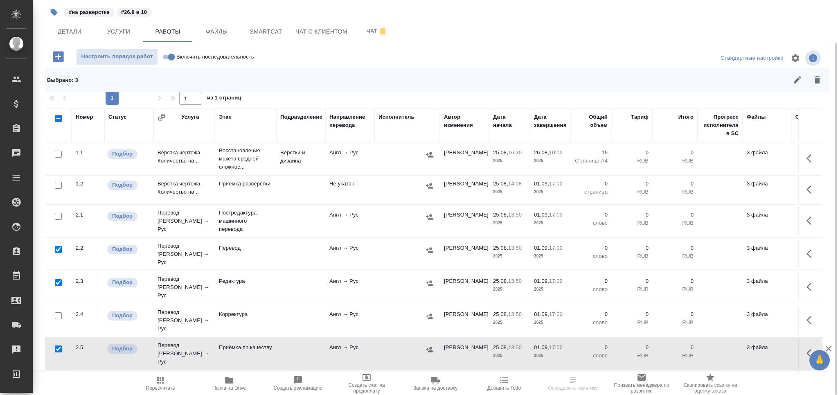
click at [818, 81] on icon "button" at bounding box center [817, 79] width 6 height 7
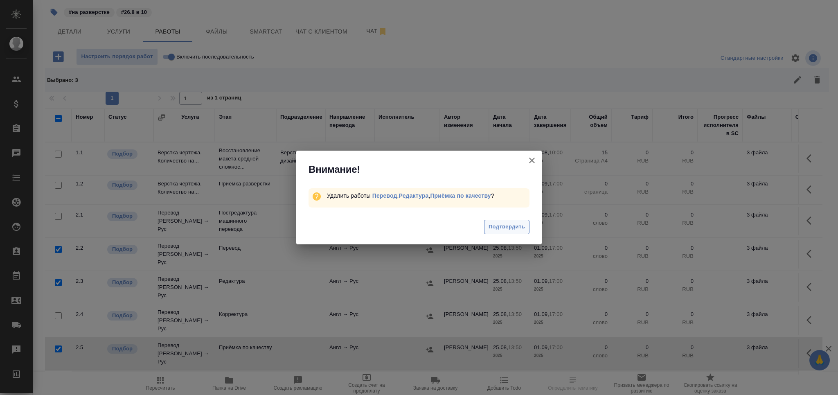
click at [496, 227] on span "Подтвердить" at bounding box center [506, 226] width 36 height 9
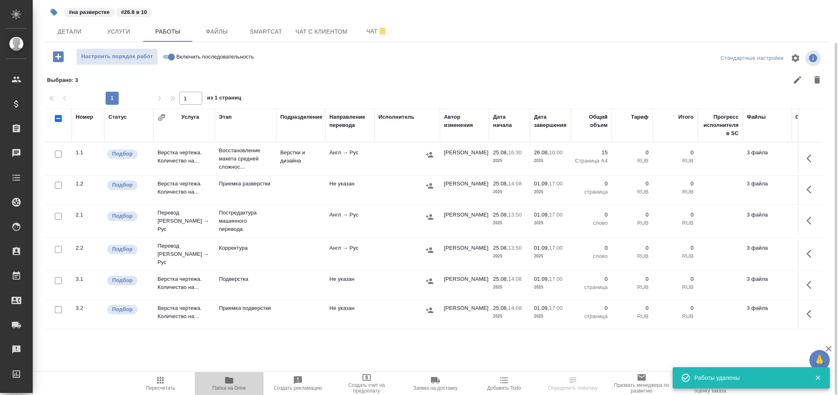
click at [230, 384] on icon "button" at bounding box center [229, 380] width 10 height 10
click at [286, 29] on button "Smartcat" at bounding box center [265, 31] width 49 height 20
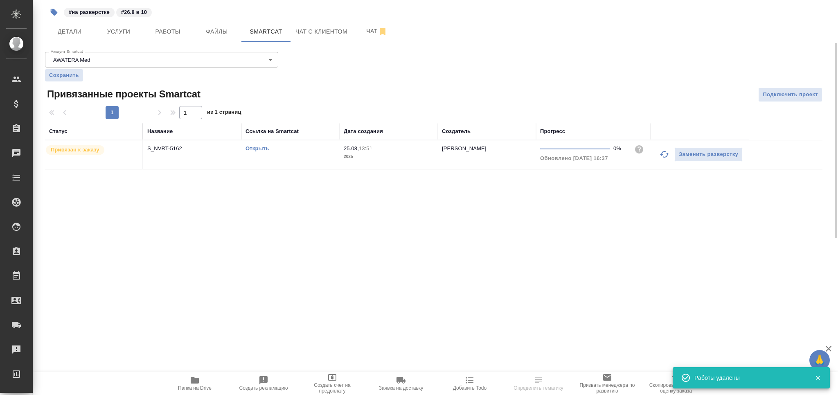
click at [254, 151] on link "Открыть" at bounding box center [256, 148] width 23 height 6
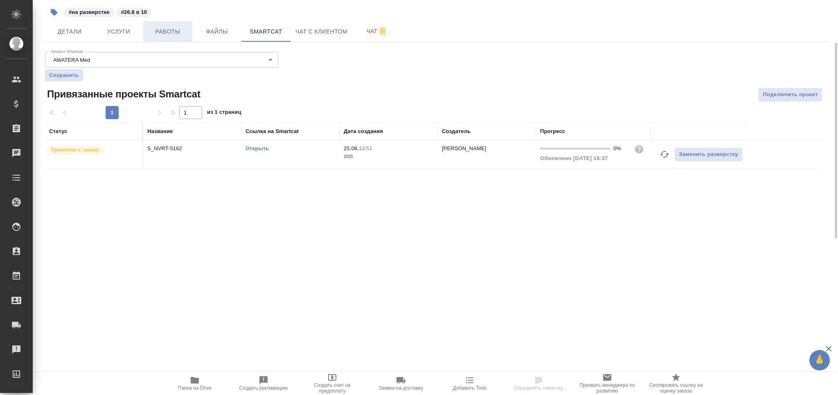
drag, startPoint x: 173, startPoint y: 36, endPoint x: 173, endPoint y: 40, distance: 4.1
click at [173, 35] on span "Работы" at bounding box center [167, 32] width 39 height 10
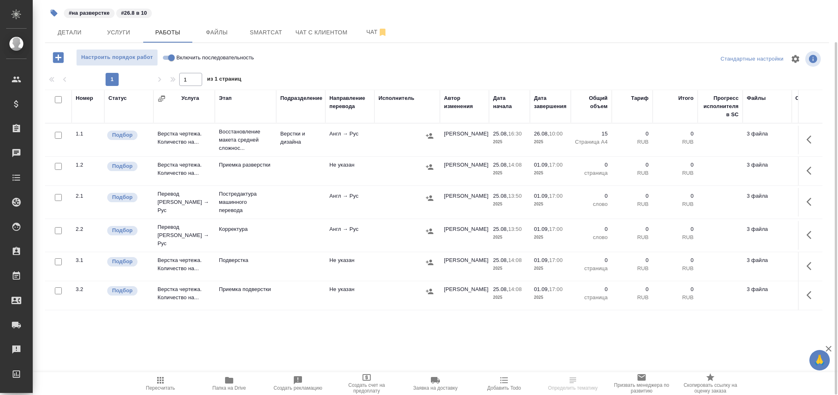
scroll to position [47, 0]
click at [245, 200] on p "Постредактура машинного перевода" at bounding box center [245, 202] width 53 height 25
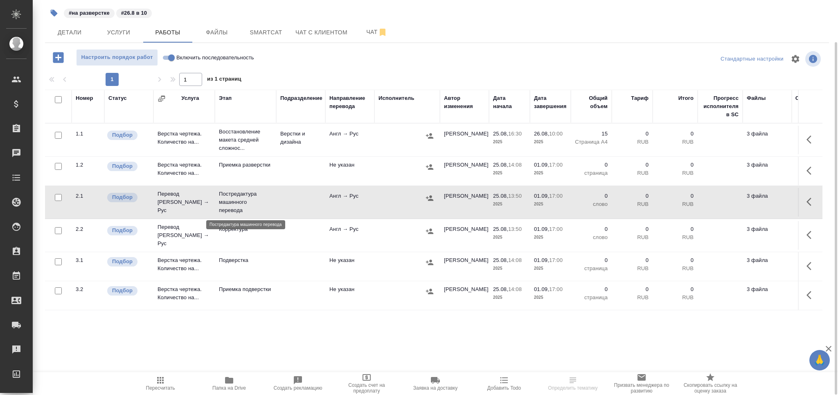
click at [245, 200] on p "Постредактура машинного перевода" at bounding box center [245, 202] width 53 height 25
click at [155, 388] on span "Пересчитать" at bounding box center [160, 388] width 29 height 6
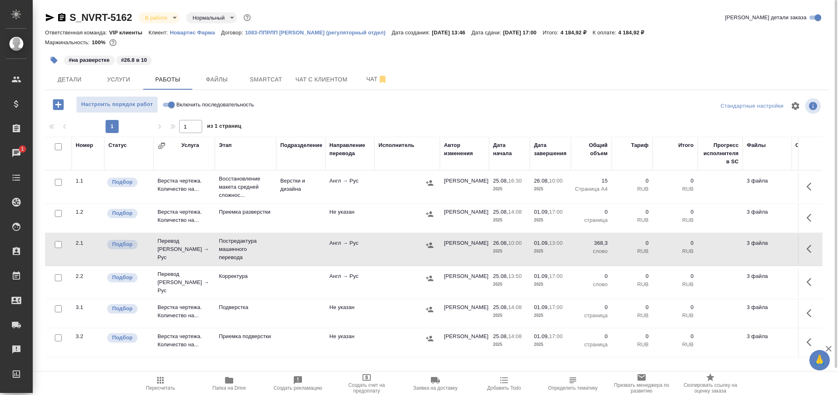
click at [162, 387] on span "Пересчитать" at bounding box center [160, 388] width 29 height 6
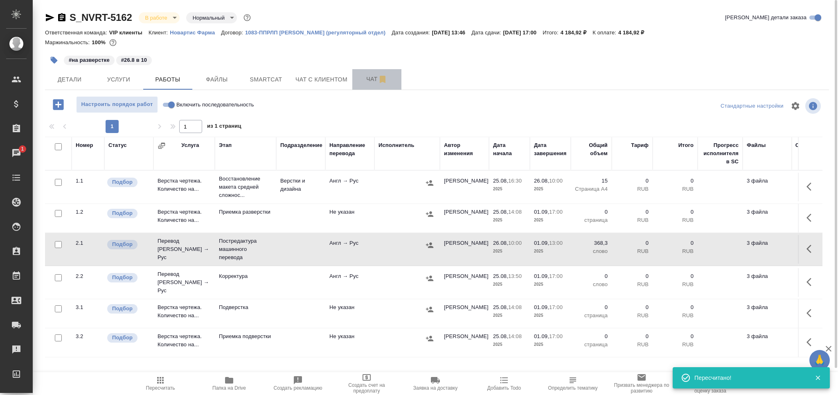
click at [370, 80] on span "Чат" at bounding box center [376, 79] width 39 height 10
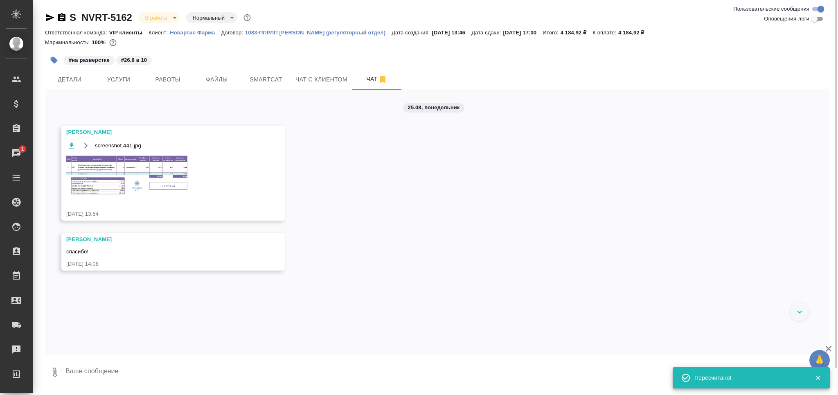
click at [132, 177] on img at bounding box center [127, 175] width 123 height 41
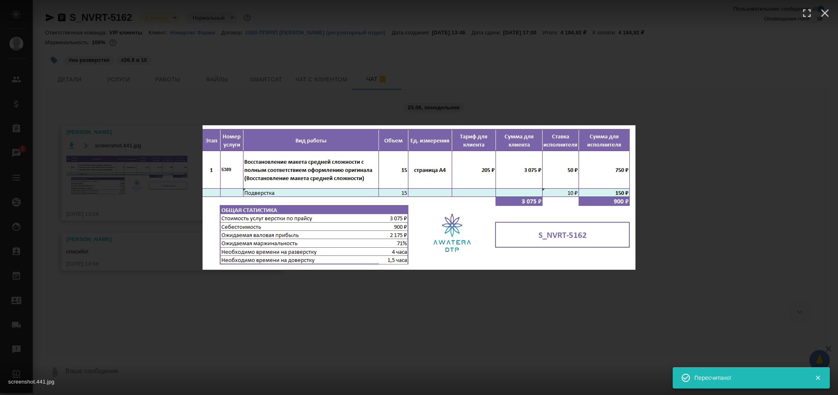
drag, startPoint x: 142, startPoint y: 291, endPoint x: 151, endPoint y: 280, distance: 14.1
click at [143, 291] on div "screenshot.441.jpg 1 of 1" at bounding box center [419, 197] width 838 height 395
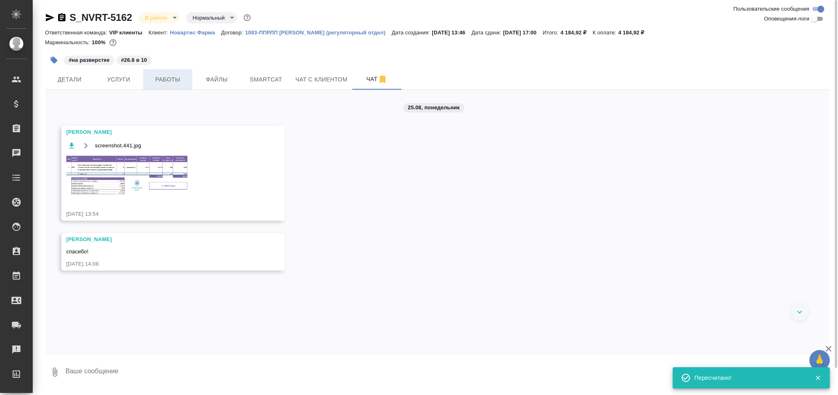
click at [161, 75] on span "Работы" at bounding box center [167, 79] width 39 height 10
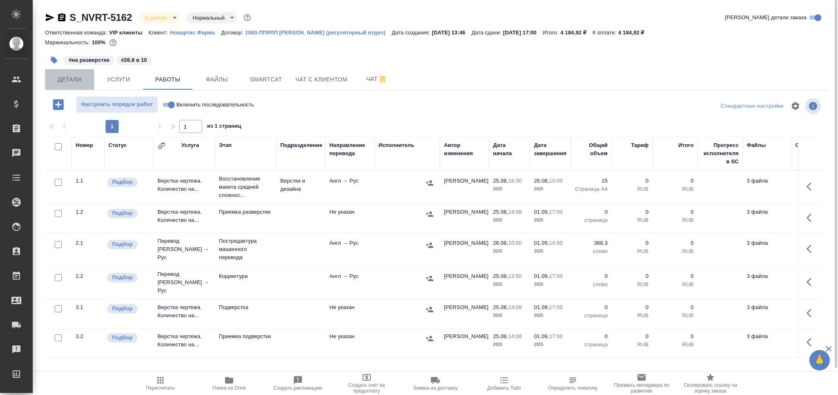
click at [75, 82] on span "Детали" at bounding box center [69, 79] width 39 height 10
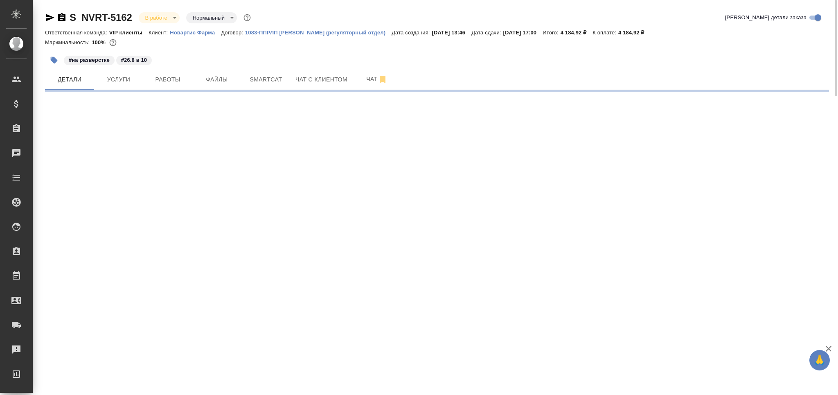
select select "RU"
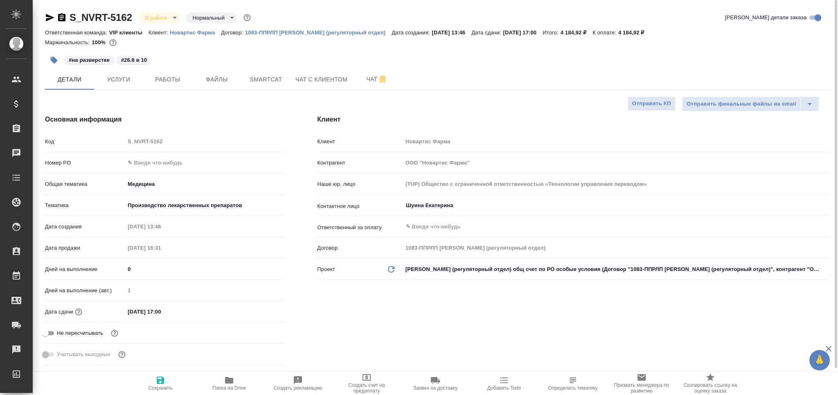
type textarea "x"
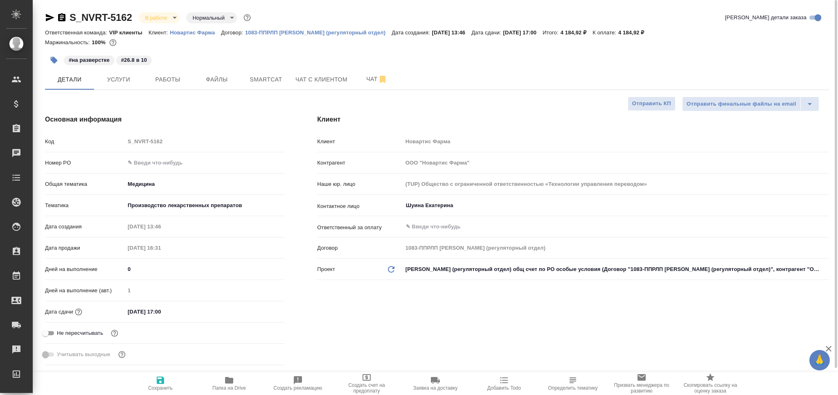
type textarea "x"
click at [178, 73] on button "Работы" at bounding box center [167, 79] width 49 height 20
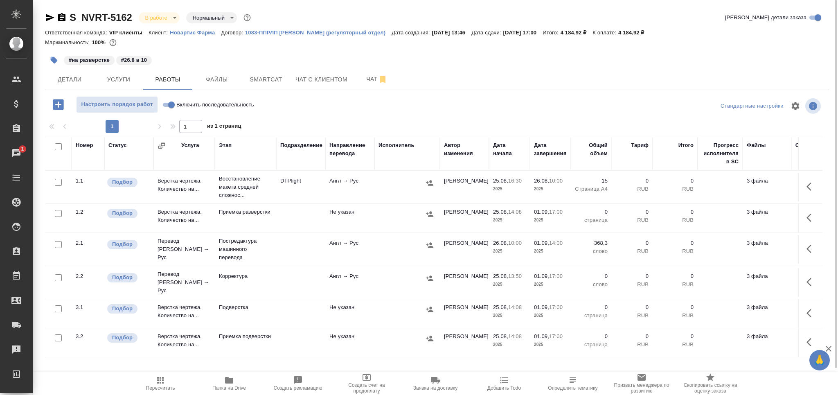
click at [267, 279] on td "Корректура" at bounding box center [245, 282] width 61 height 29
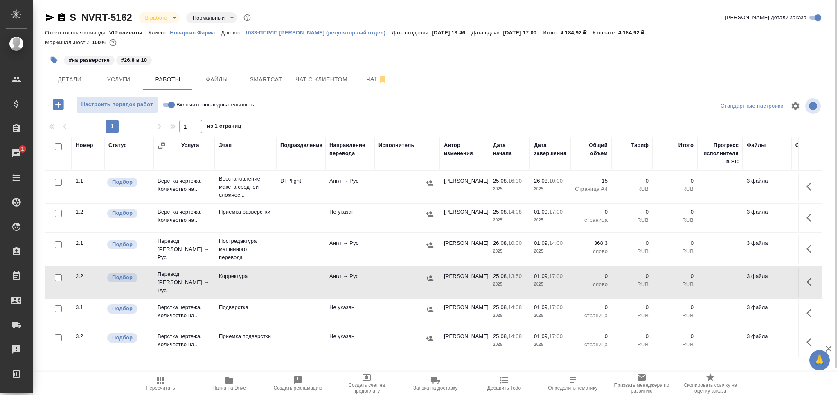
click at [267, 279] on td "Корректура" at bounding box center [245, 282] width 61 height 29
click at [165, 384] on span "Пересчитать" at bounding box center [160, 383] width 59 height 16
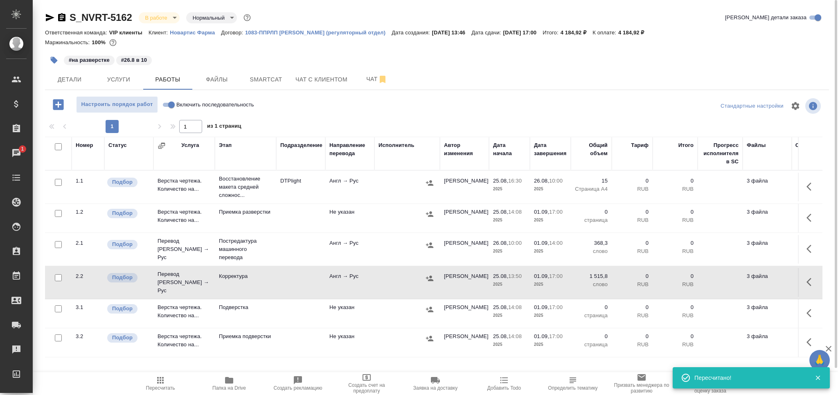
click at [181, 300] on td "Верстка чертежа. Количество на..." at bounding box center [183, 313] width 61 height 29
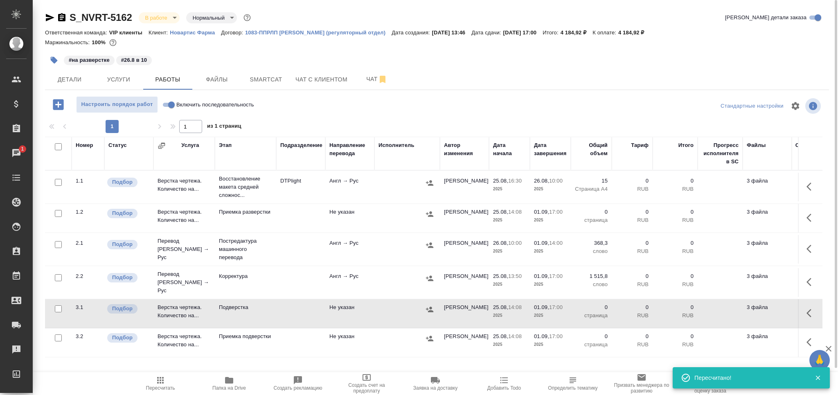
click at [181, 300] on td "Верстка чертежа. Количество на..." at bounding box center [183, 313] width 61 height 29
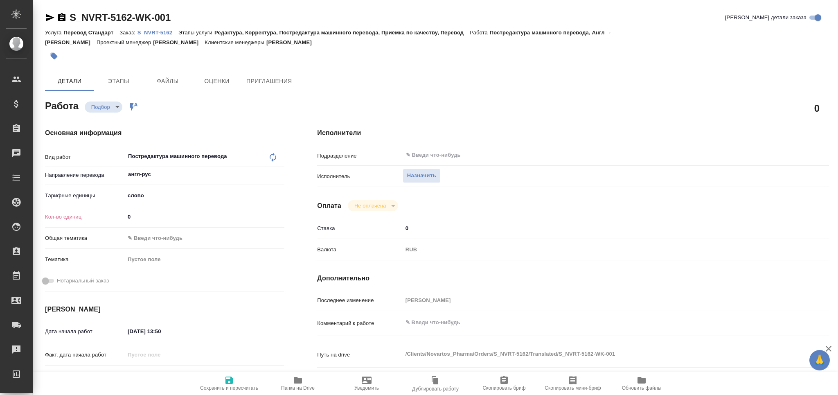
type textarea "x"
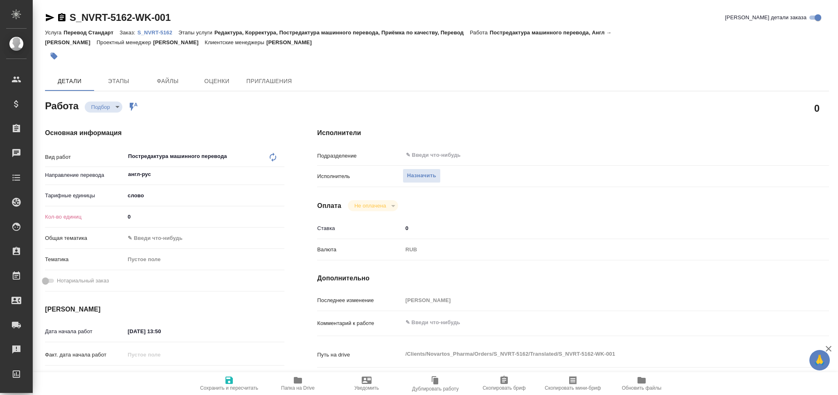
type textarea "x"
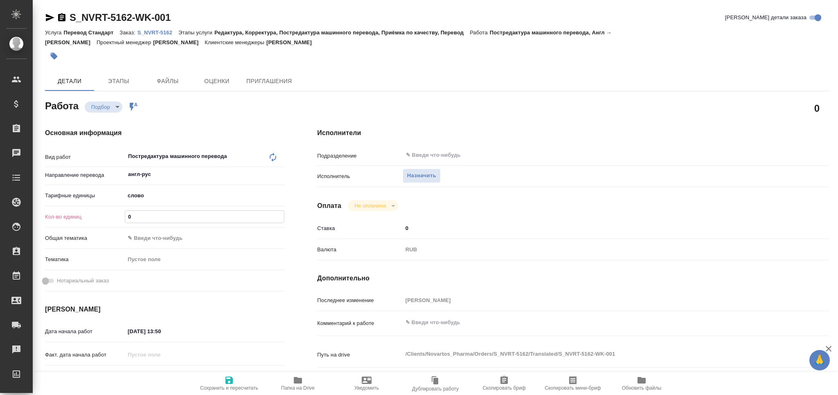
click at [124, 222] on div "Кол-во единиц 0" at bounding box center [164, 216] width 239 height 14
type textarea "x"
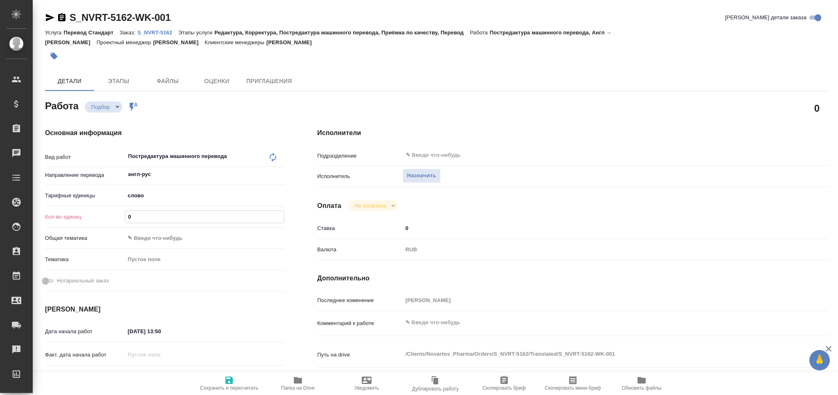
type textarea "x"
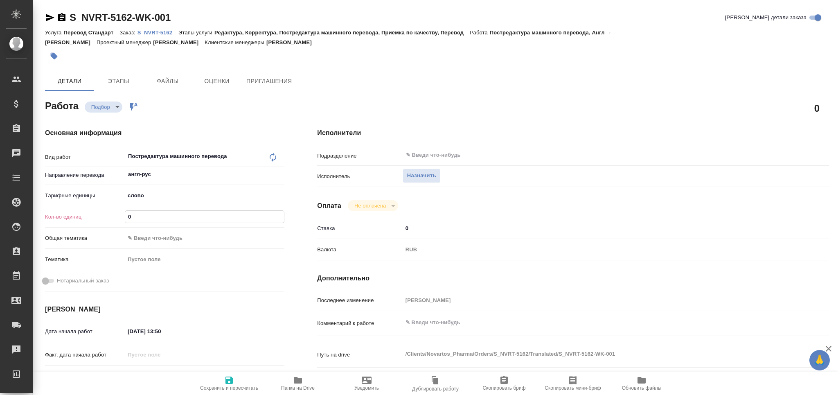
type textarea "x"
paste input "368.3"
type input "368.3"
type textarea "x"
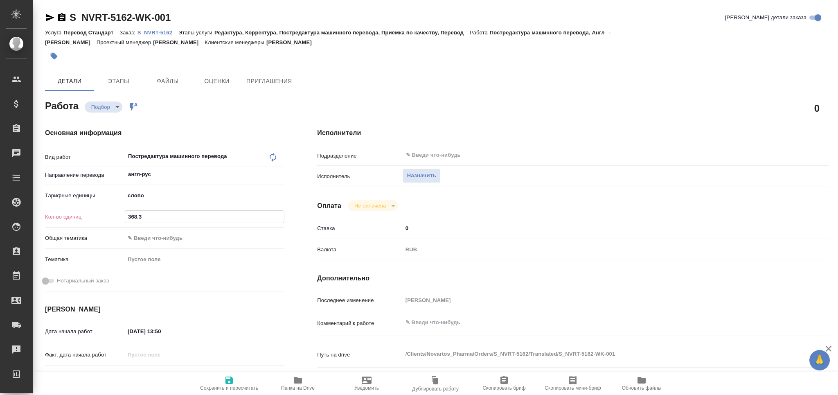
type textarea "x"
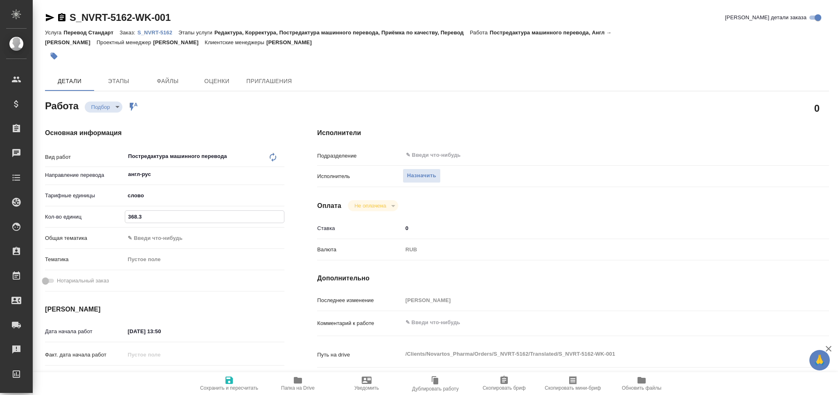
type textarea "x"
type input "368.3"
type textarea "x"
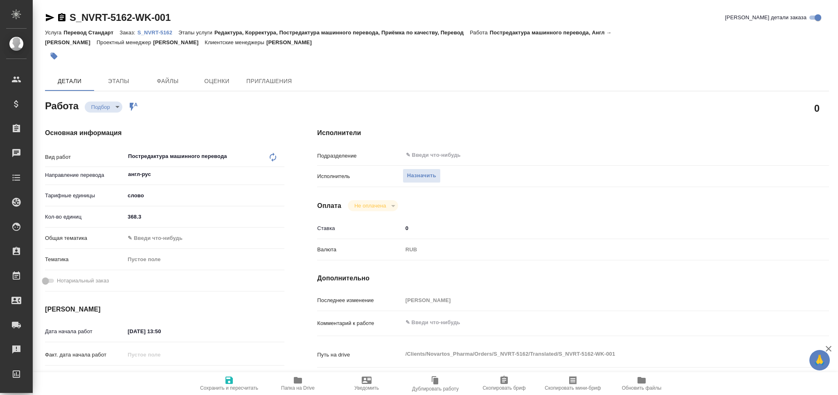
type textarea "x"
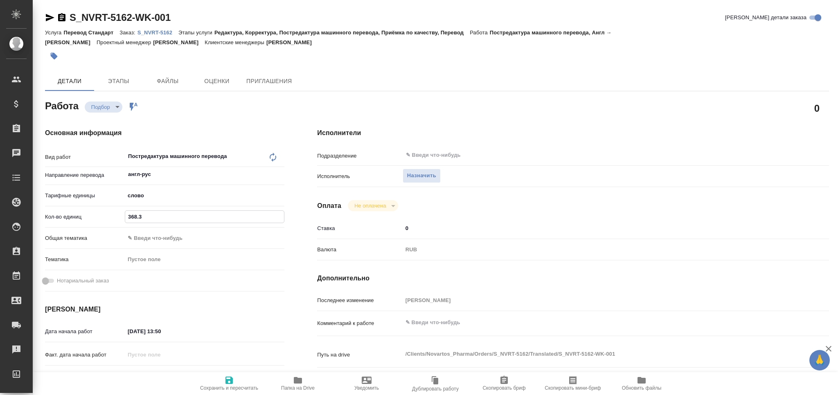
click at [430, 324] on textarea at bounding box center [594, 322] width 384 height 14
type textarea "x"
type textarea "т"
type textarea "x"
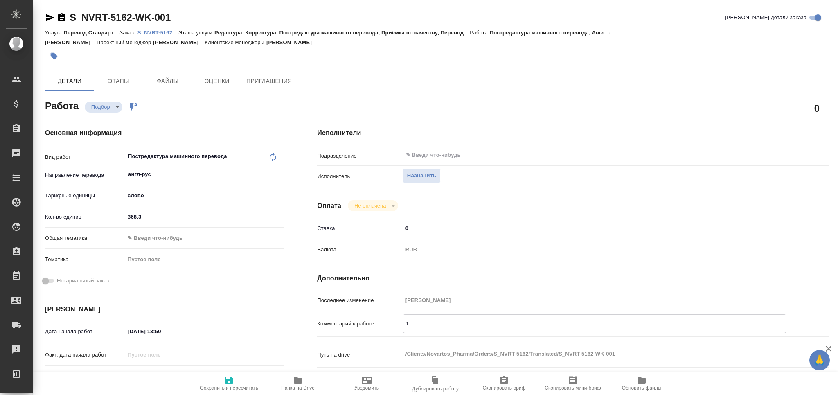
type textarea "x"
type textarea "то"
type textarea "x"
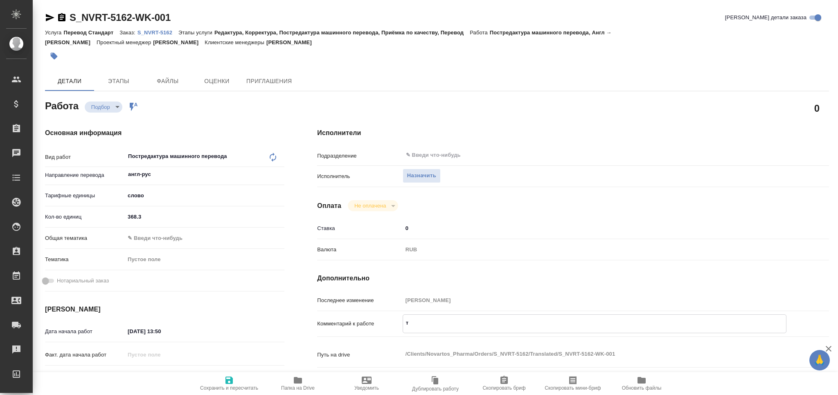
type textarea "x"
type textarea "тот"
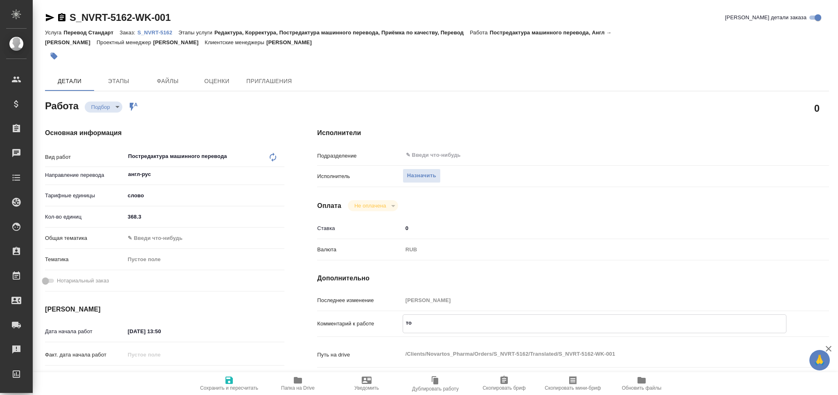
type textarea "x"
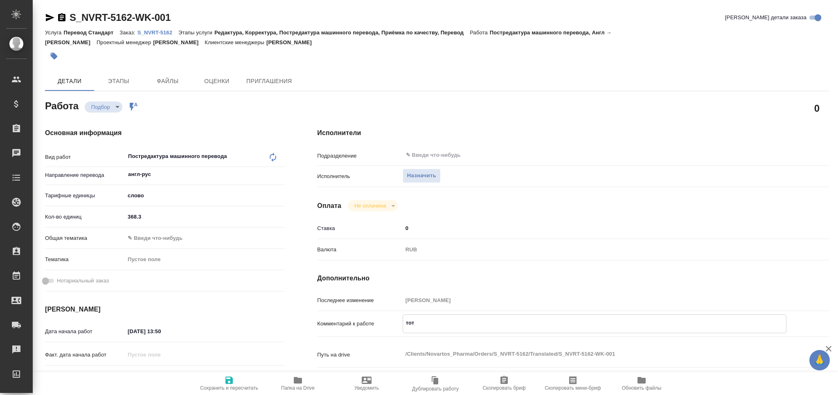
type textarea "тота"
type textarea "x"
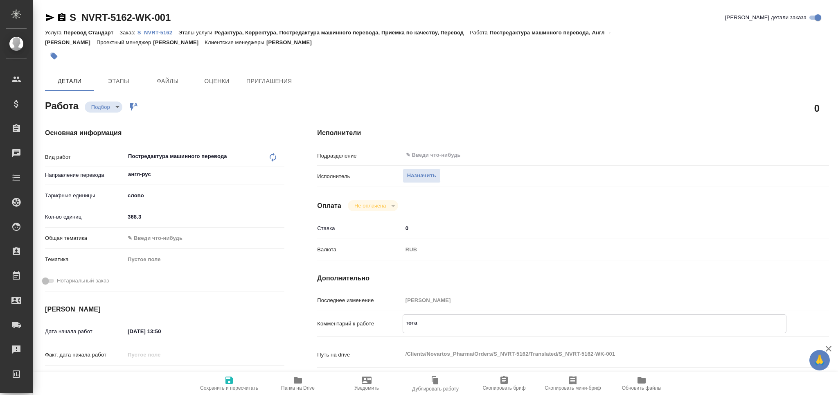
type textarea "x"
type textarea "тотал"
type textarea "x"
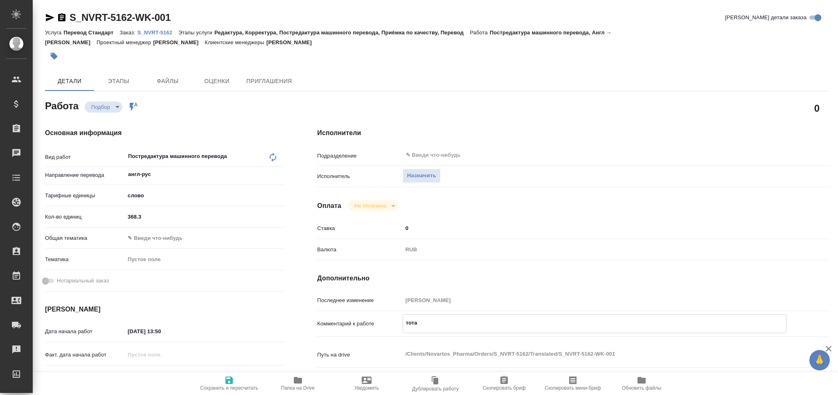
type textarea "x"
type textarea "тотал"
type textarea "x"
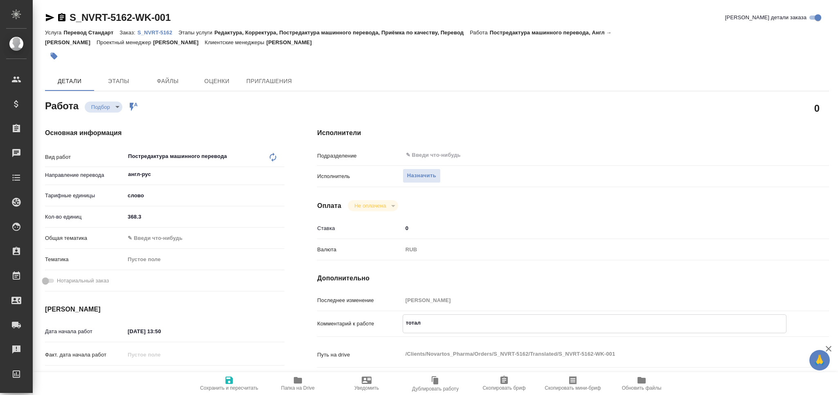
type textarea "x"
paste textarea "1555"
type textarea "тотал 1555"
type textarea "x"
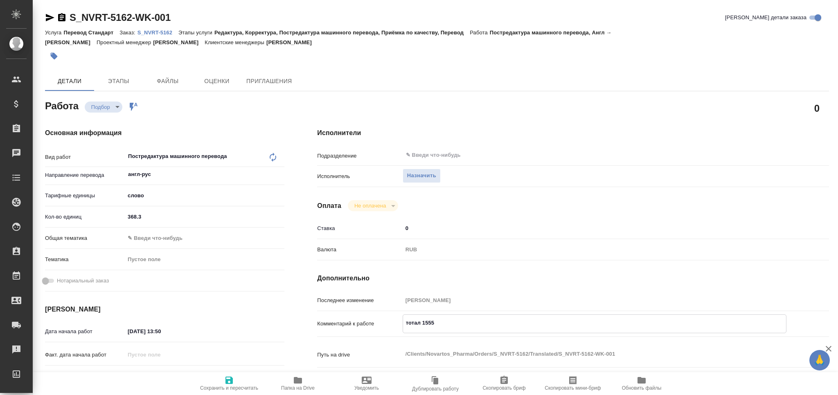
type textarea "x"
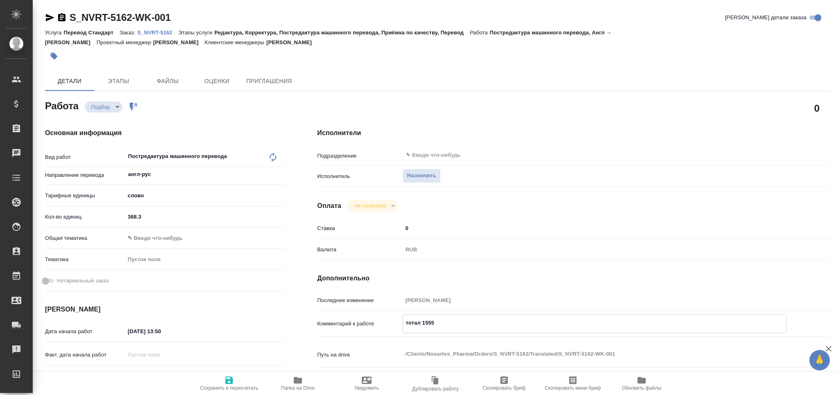
type textarea "тотал 1555"
type textarea "x"
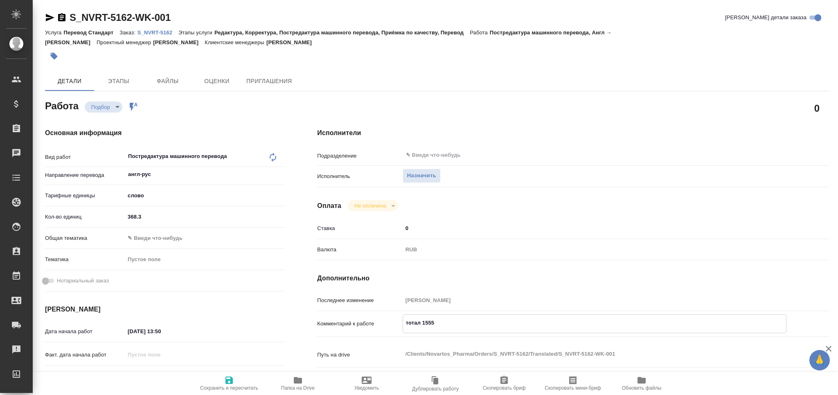
type textarea "x"
type textarea "тотал 1555 с"
type textarea "x"
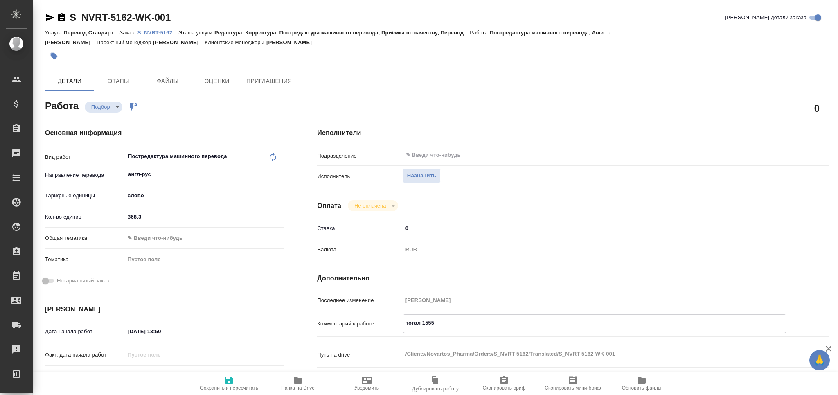
type textarea "x"
type textarea "тотал 1555 сл"
type textarea "x"
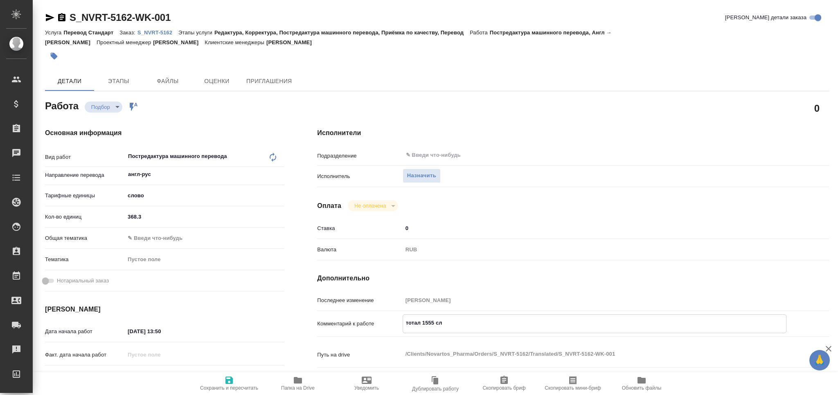
type textarea "x"
type textarea "тотал 1555 сло"
type textarea "x"
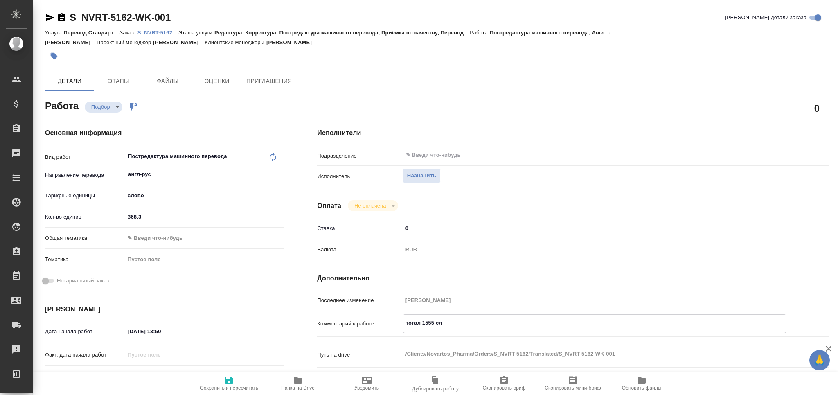
type textarea "x"
type textarea "тотал 1555 слов"
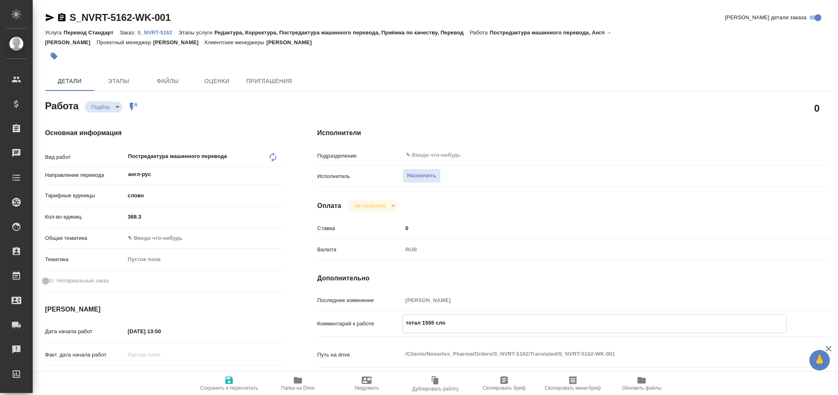
type textarea "x"
type textarea "тотал 1555 слов"
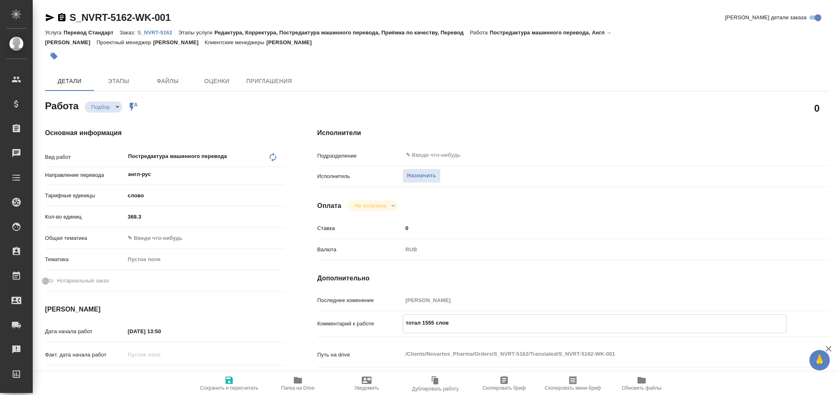
scroll to position [109, 0]
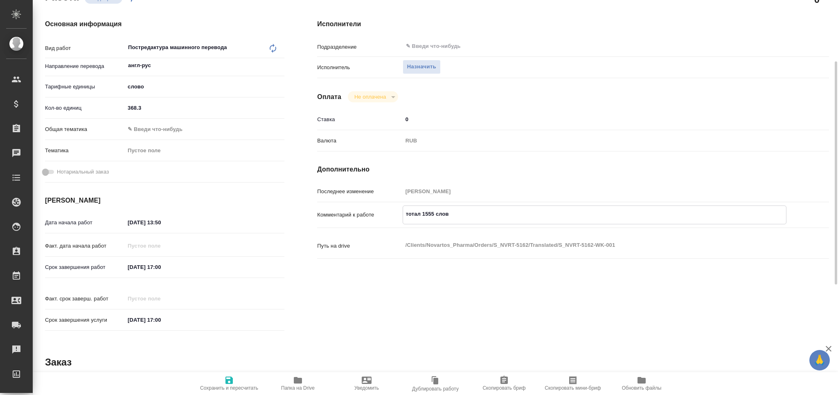
type textarea "x"
click at [131, 225] on input "25.08.2025 13:50" at bounding box center [161, 222] width 72 height 12
drag, startPoint x: 175, startPoint y: 221, endPoint x: 161, endPoint y: 225, distance: 14.4
click at [161, 225] on input "25.08.2025 13:50" at bounding box center [161, 222] width 72 height 12
type input "25.08.2025 10:__"
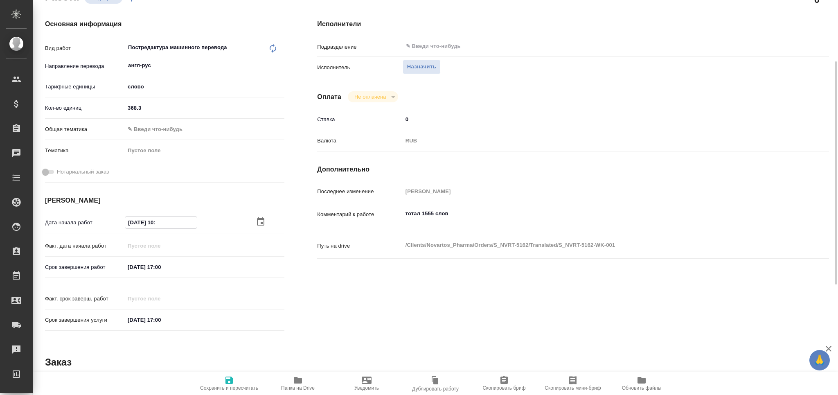
type textarea "x"
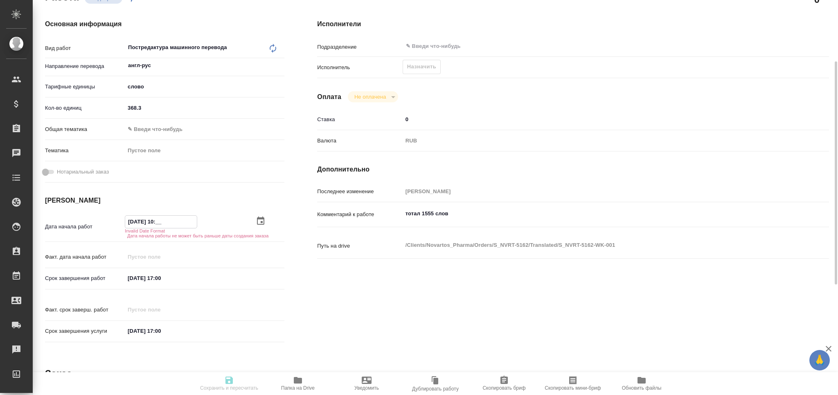
type textarea "x"
type input "25.08.2025 10:0_"
type textarea "x"
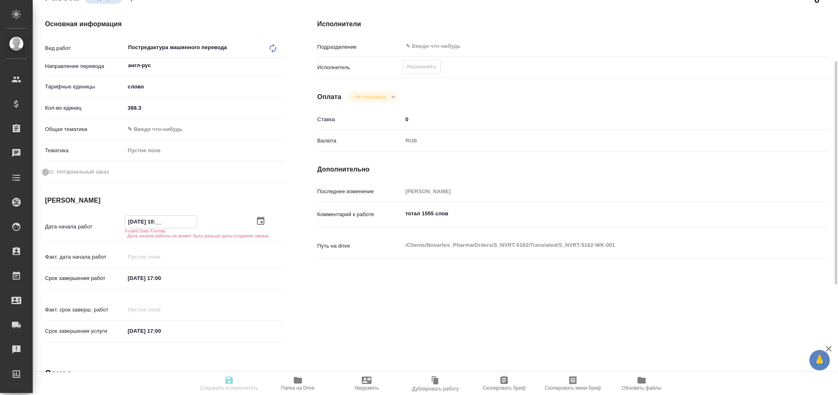
type textarea "x"
type input "25.08.2025 10:00"
type textarea "x"
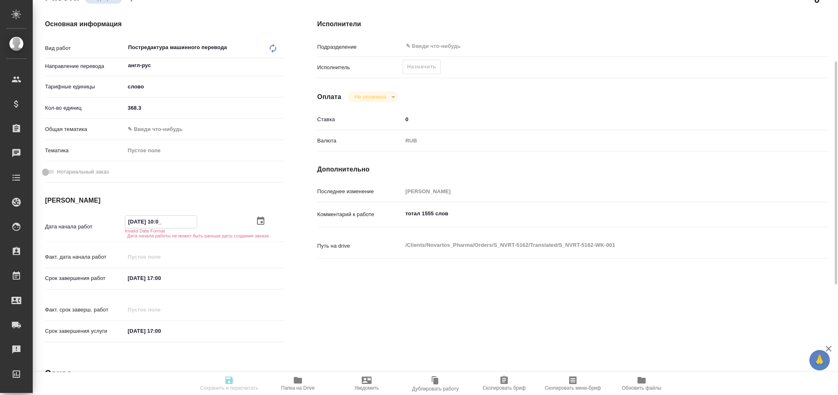
type textarea "x"
type input "25.08.2025 10:00"
click at [176, 273] on input "[DATE] 17:00" at bounding box center [161, 273] width 72 height 12
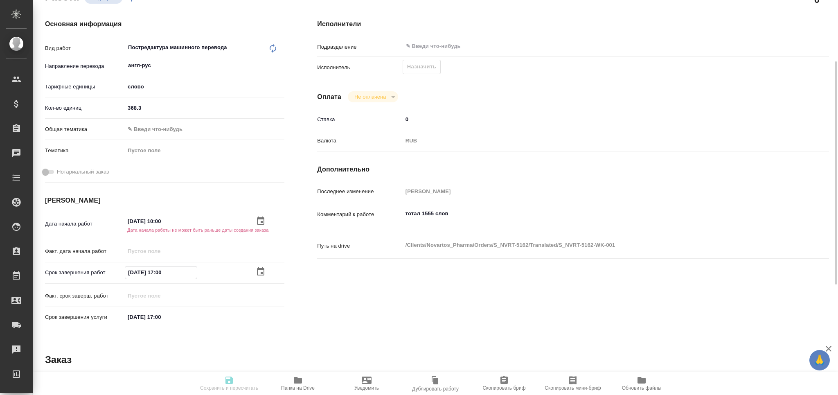
click at [263, 272] on icon "button" at bounding box center [261, 272] width 10 height 10
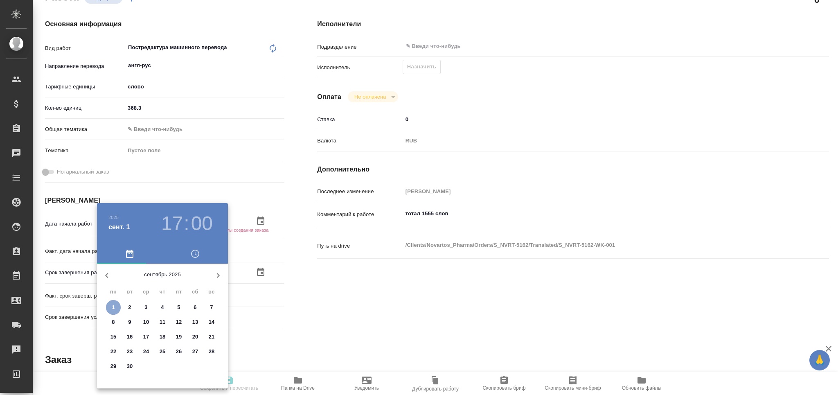
click at [112, 310] on p "1" at bounding box center [113, 307] width 3 height 8
type textarea "x"
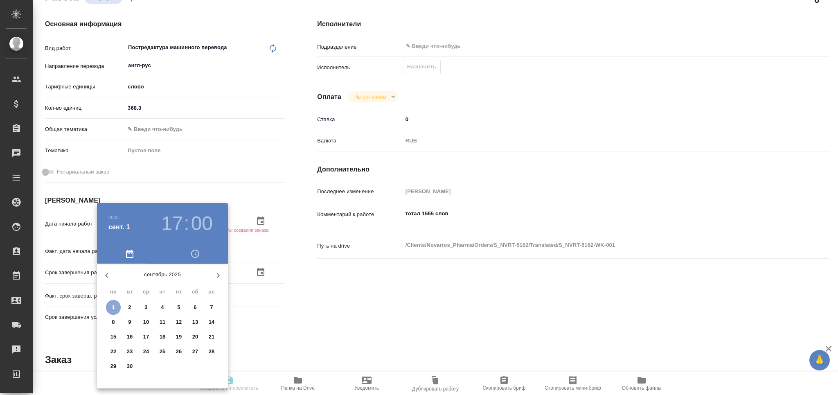
type textarea "x"
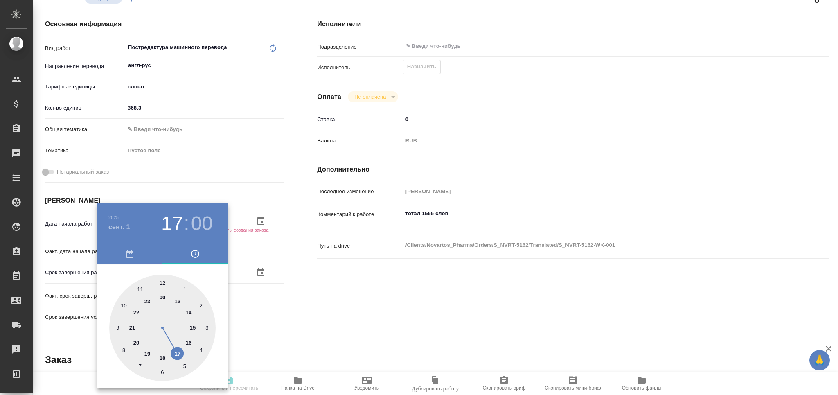
click at [329, 316] on div at bounding box center [419, 197] width 838 height 395
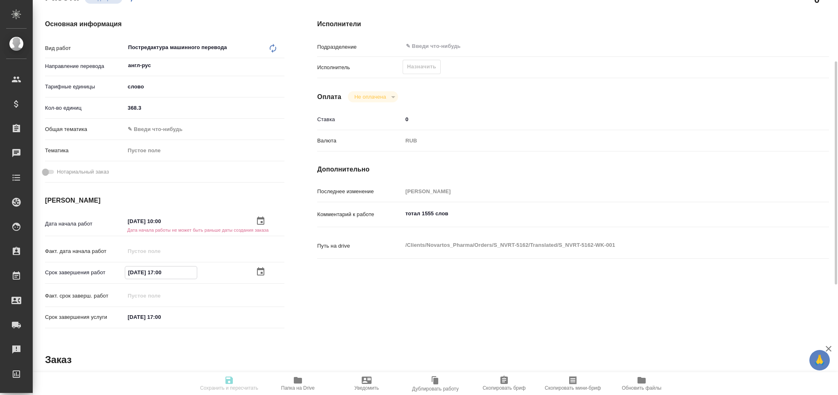
click at [161, 270] on input "01.09.2025 17:00" at bounding box center [161, 272] width 72 height 12
type input "01.09.2025 10:0_"
type textarea "x"
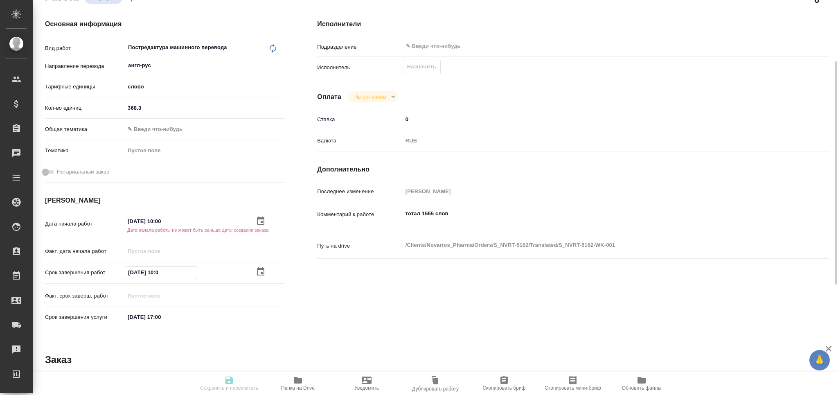
type textarea "x"
type input "01.09.2025 13:00"
type textarea "x"
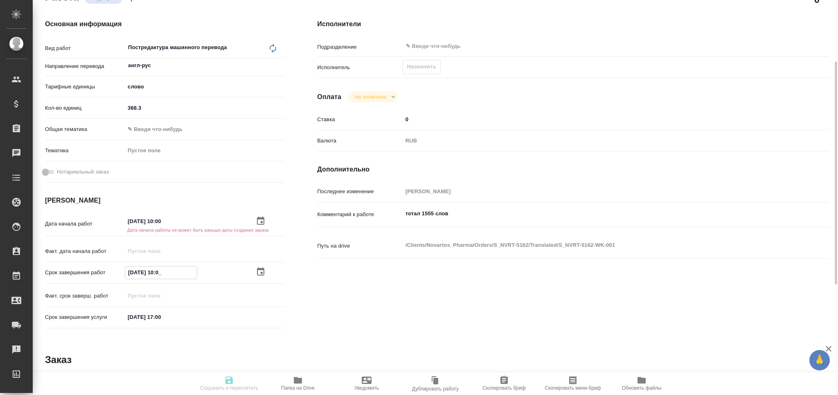
type textarea "x"
type input "01.09.2025 13:00"
click at [132, 224] on input "25.08.2025 10:00" at bounding box center [161, 222] width 72 height 12
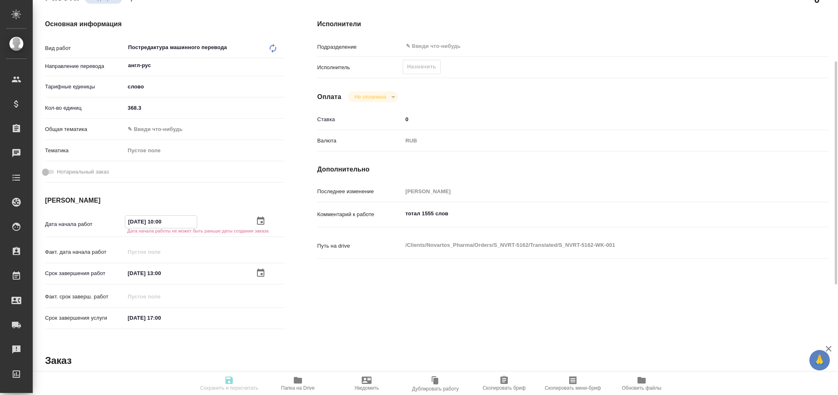
type input "26.08.2025 10:00"
type textarea "x"
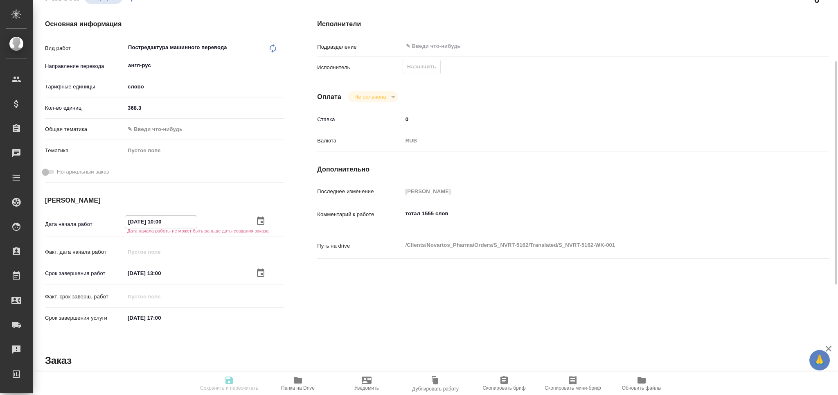
type textarea "x"
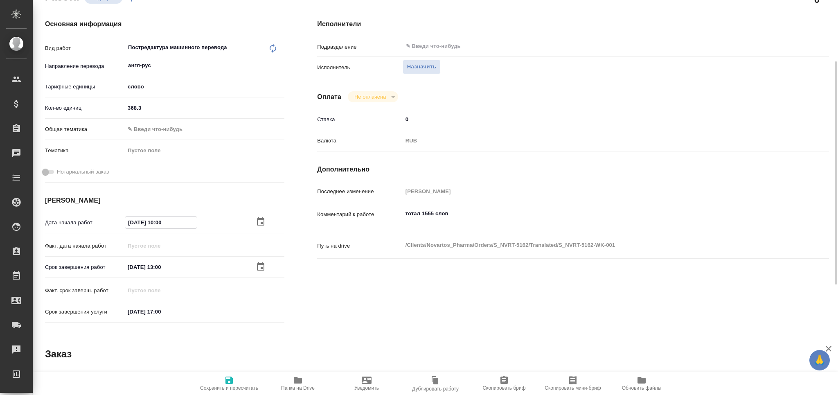
type input "26.08.2025 10:00"
click at [234, 386] on span "Сохранить и пересчитать" at bounding box center [229, 388] width 58 height 6
type textarea "x"
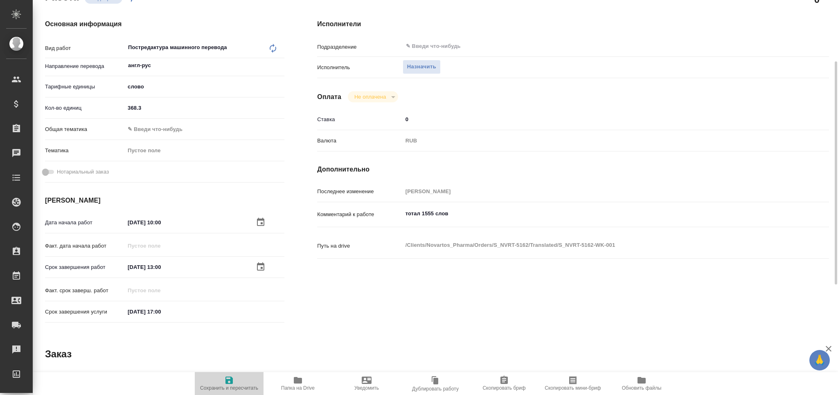
type textarea "x"
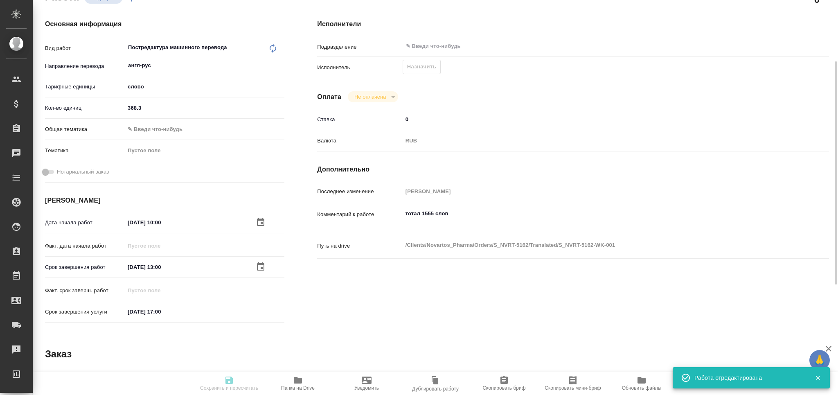
type input "recruiting"
type textarea "Постредактура машинного перевода"
type textarea "x"
type input "англ-рус"
type input "5a8b1489cc6b4906c91bfd90"
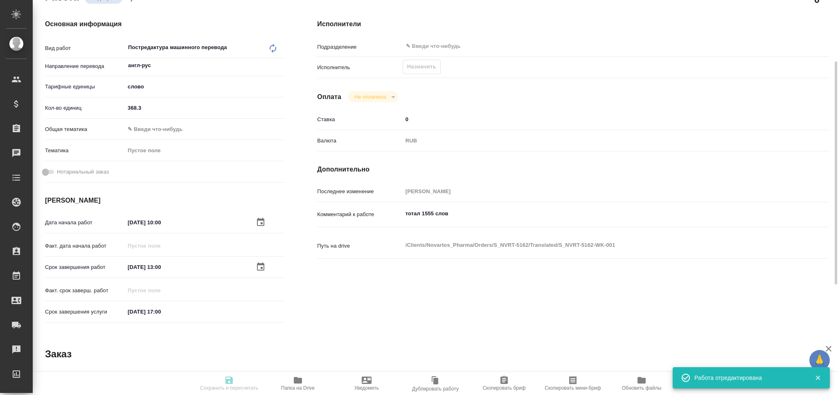
type input "368.3"
type input "med"
type input "[DATE] 10:00"
type input "01.09.2025 13:00"
type input "01.09.2025 17:00"
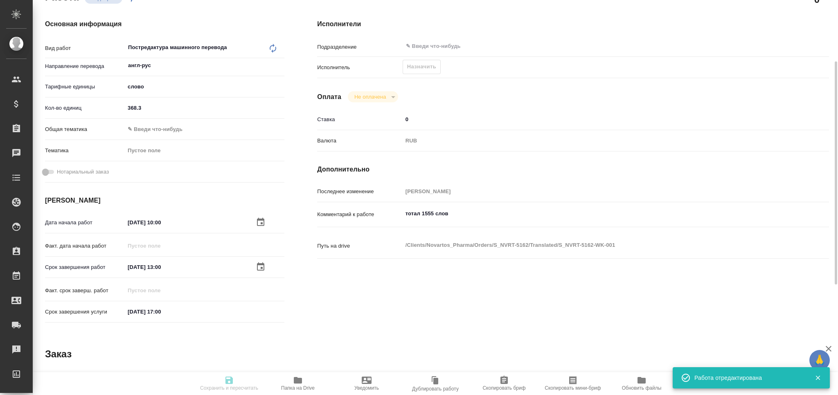
type input "notPayed"
type input "0"
type input "RUB"
type input "[PERSON_NAME]"
type textarea "тотал 1555 слов"
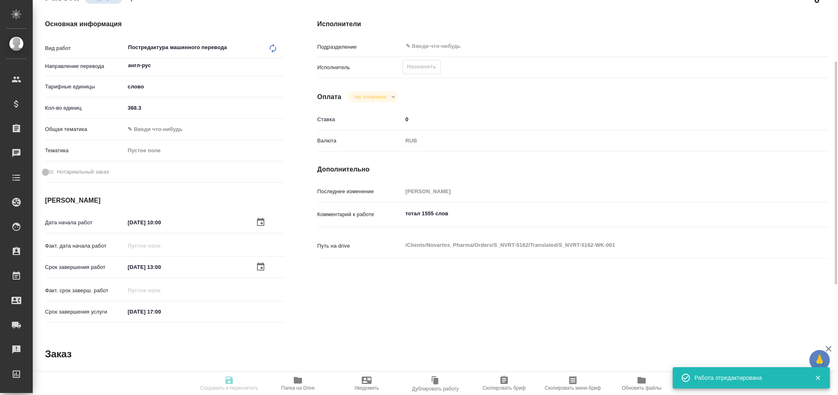
type textarea "x"
type textarea "/Clients/Novartos_Pharma/Orders/S_NVRT-5162/Translated/S_NVRT-5162-WK-001"
type textarea "x"
type input "S_NVRT-5162"
type input "Перевод Стандарт"
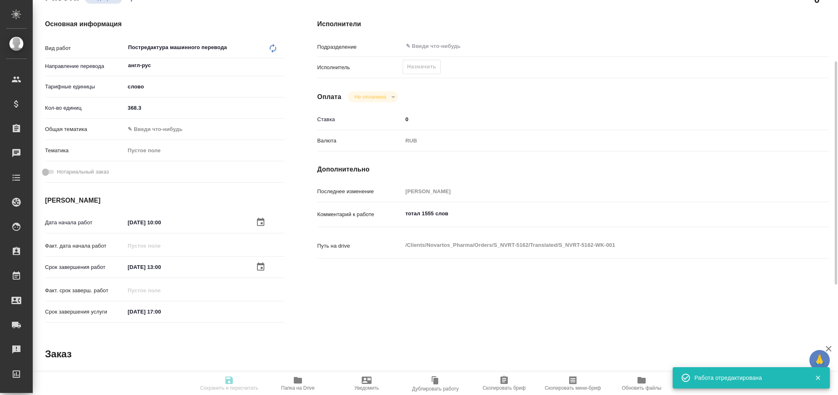
type input "Редактура, Корректура, Постредактура машинного перевода, Приёмка по качеству, П…"
type input "Сайдашева Диляра"
type input "Арсеньева Вера"
type input "/Clients/Novartos_Pharma/Orders/S_NVRT-5162"
type textarea "x"
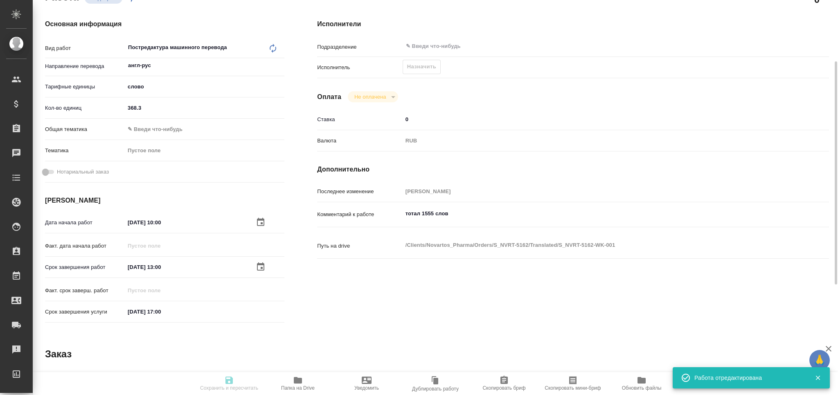
type textarea "x"
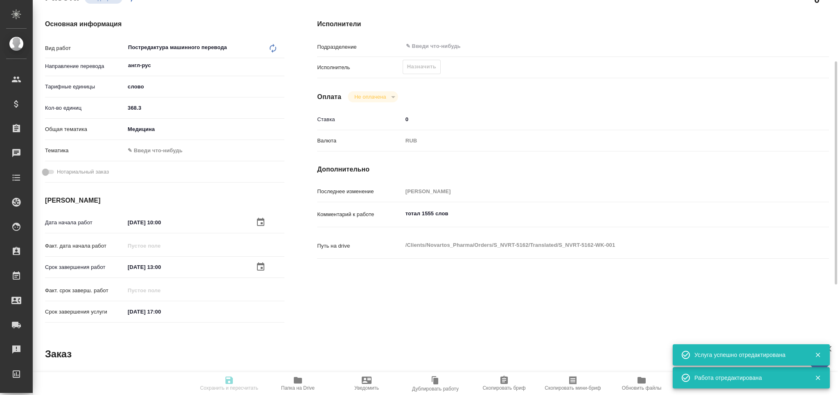
type textarea "x"
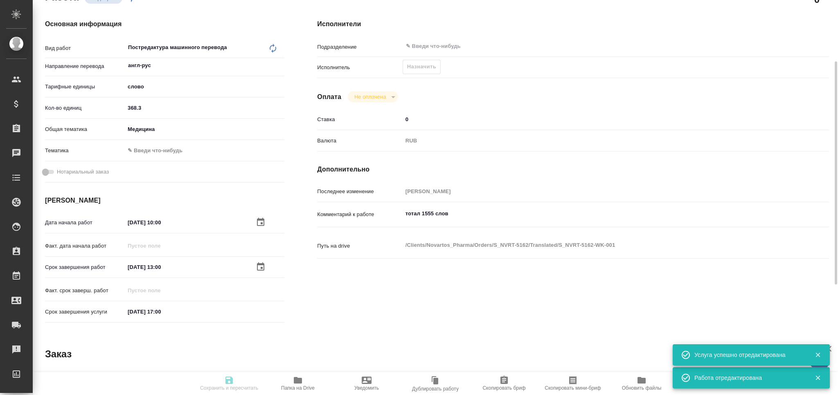
type textarea "x"
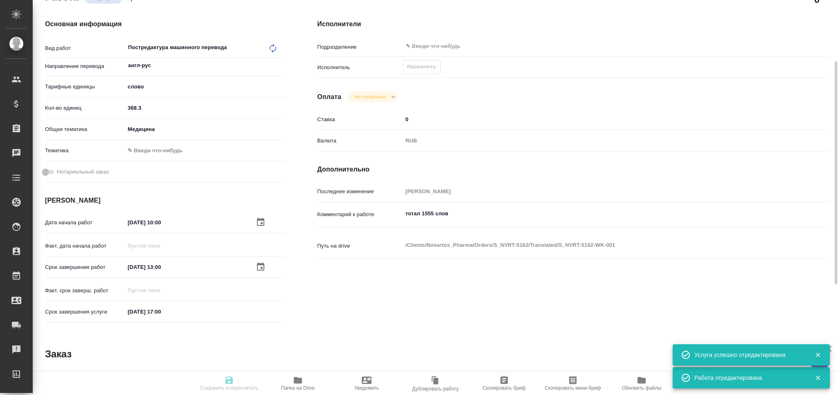
type textarea "x"
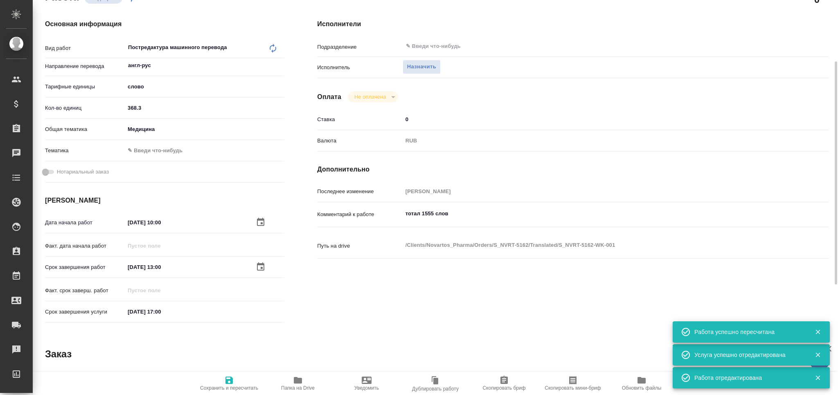
click at [572, 382] on icon "button" at bounding box center [573, 380] width 10 height 10
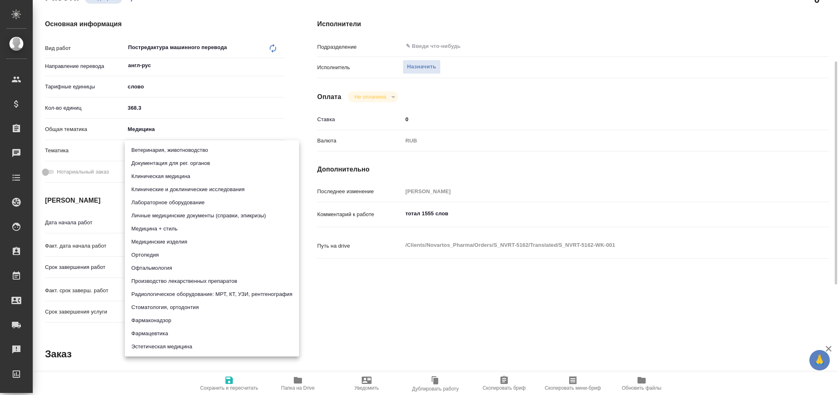
click at [155, 153] on body "🙏 .cls-1 fill:#fff; AWATERA Grabko Mariya Клиенты Спецификации Заказы 0 Чаты To…" at bounding box center [419, 197] width 838 height 395
click at [183, 280] on li "Производство лекарственных препаратов" at bounding box center [212, 280] width 174 height 13
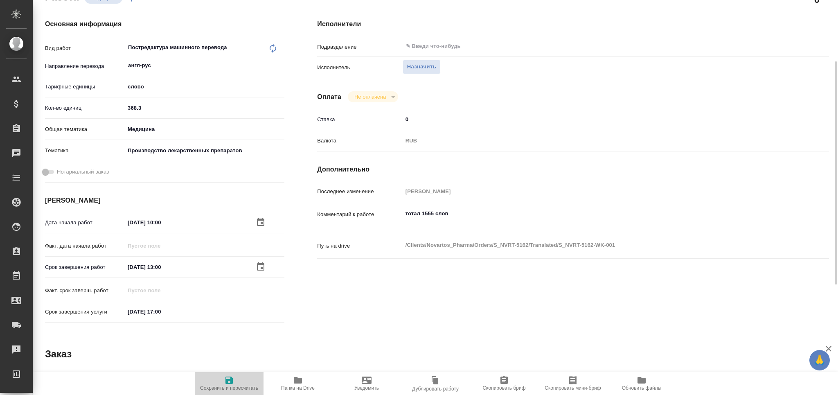
click at [228, 379] on icon "button" at bounding box center [228, 379] width 7 height 7
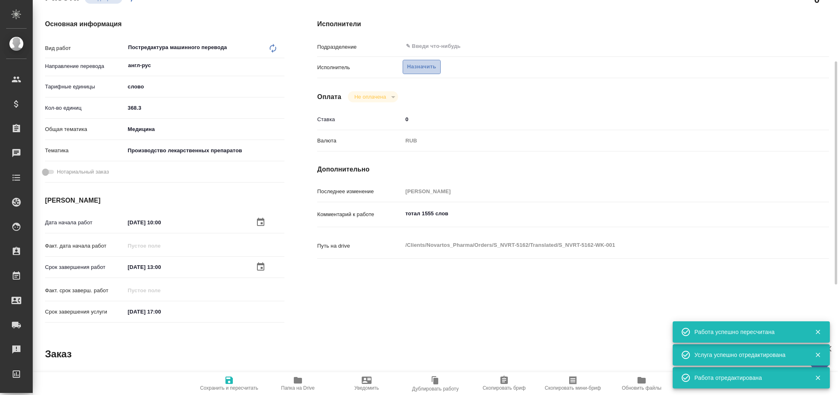
click at [421, 69] on span "Назначить" at bounding box center [421, 66] width 29 height 9
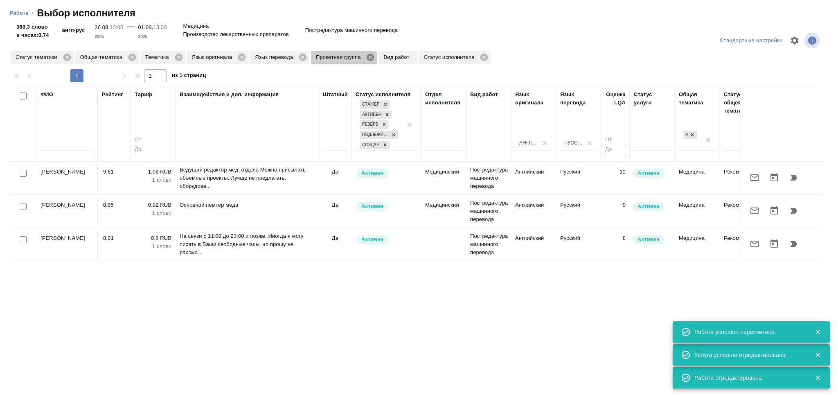
click at [370, 60] on icon at bounding box center [369, 57] width 7 height 7
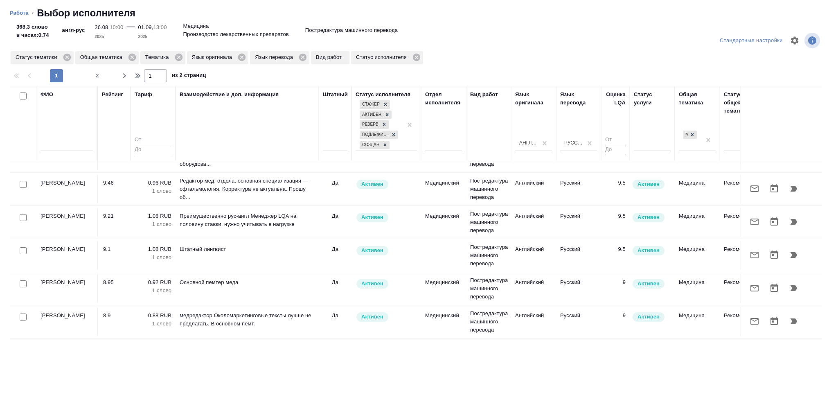
scroll to position [0, 0]
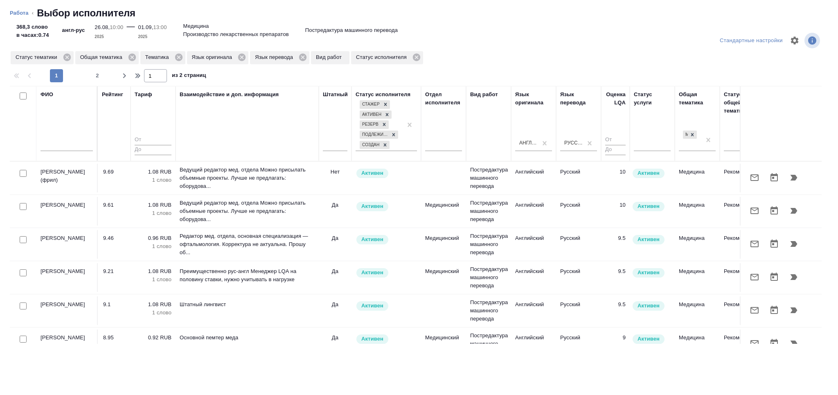
click at [12, 12] on link "Работа" at bounding box center [19, 13] width 19 height 6
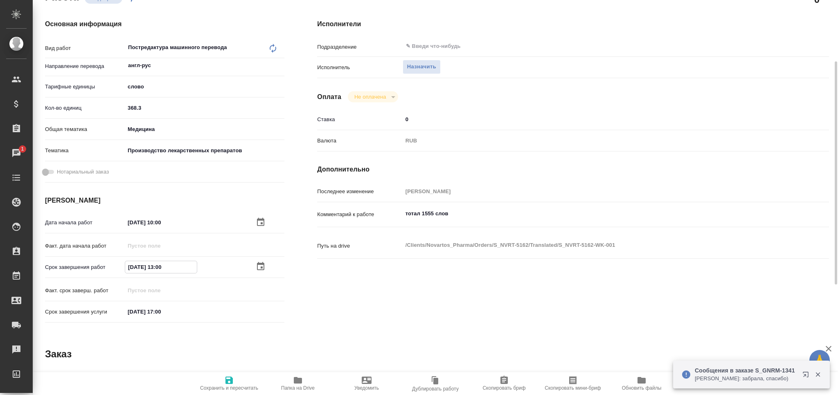
click at [162, 269] on input "01.09.2025 13:00" at bounding box center [161, 267] width 72 height 12
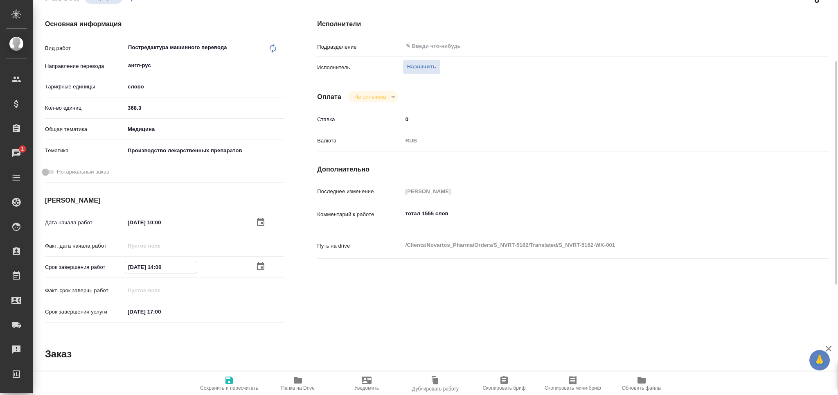
click at [234, 378] on span "Сохранить и пересчитать" at bounding box center [229, 383] width 59 height 16
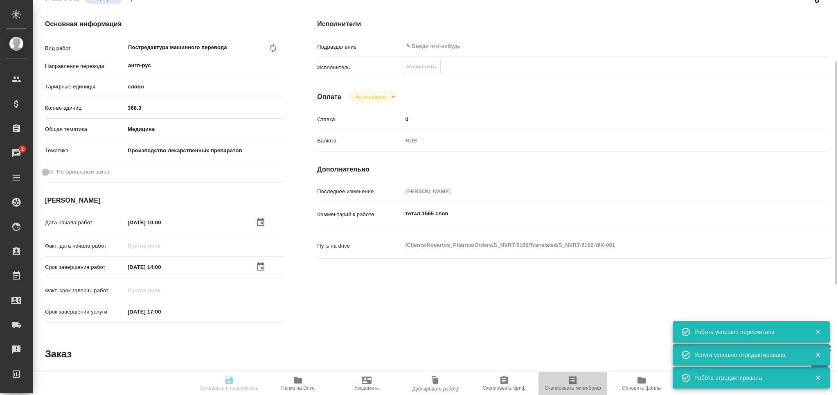
click at [571, 380] on icon "button" at bounding box center [572, 380] width 7 height 8
drag, startPoint x: 458, startPoint y: 211, endPoint x: 382, endPoint y: 212, distance: 75.7
click at [383, 212] on div "Комментарий к работе тотал 1555 слов x" at bounding box center [573, 214] width 512 height 19
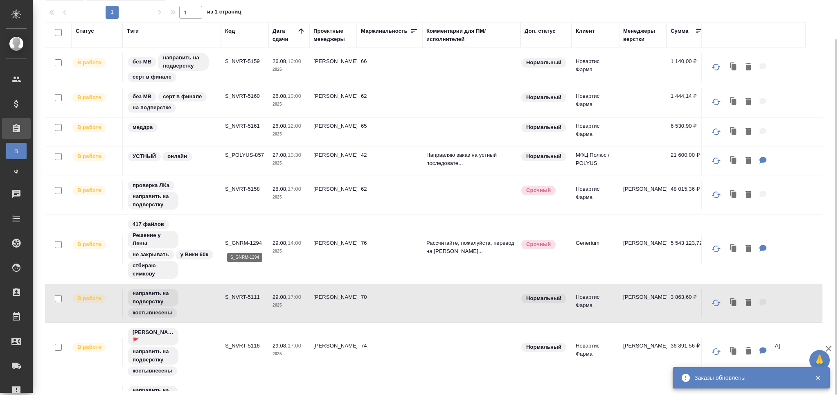
click at [243, 242] on p "S_GNRM-1294" at bounding box center [244, 243] width 39 height 8
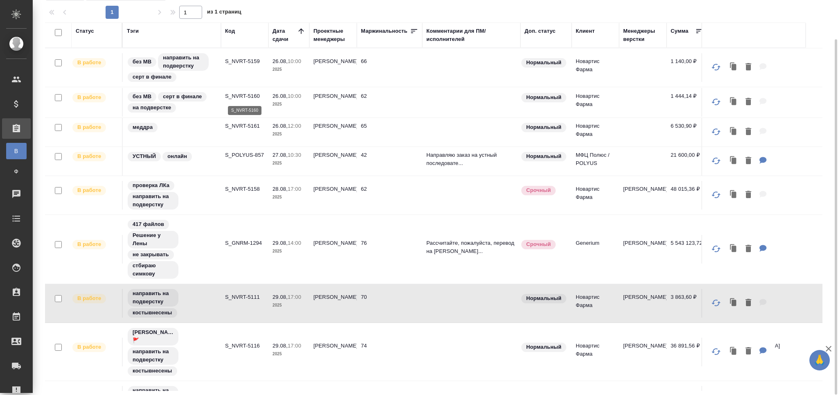
click at [240, 95] on p "S_NVRT-5160" at bounding box center [244, 96] width 39 height 8
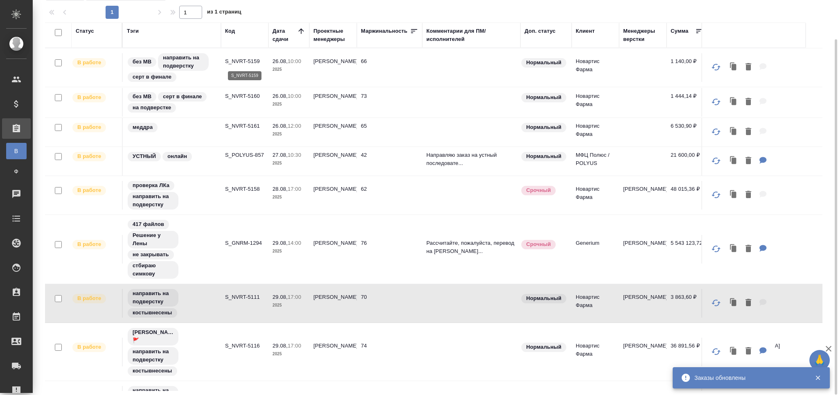
click at [234, 61] on p "S_NVRT-5159" at bounding box center [244, 61] width 39 height 8
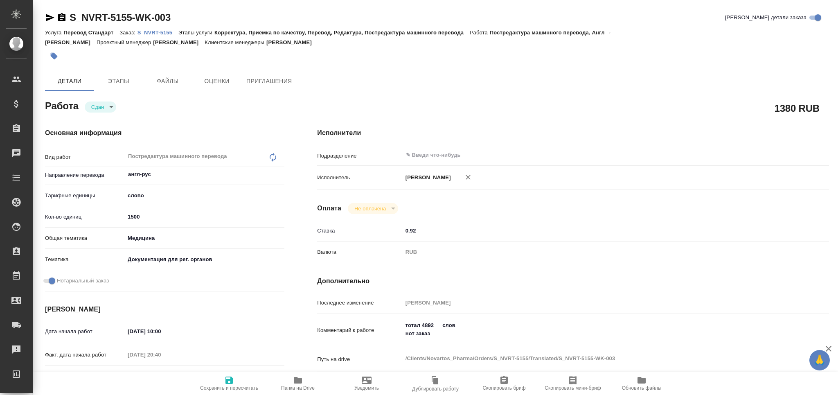
type textarea "x"
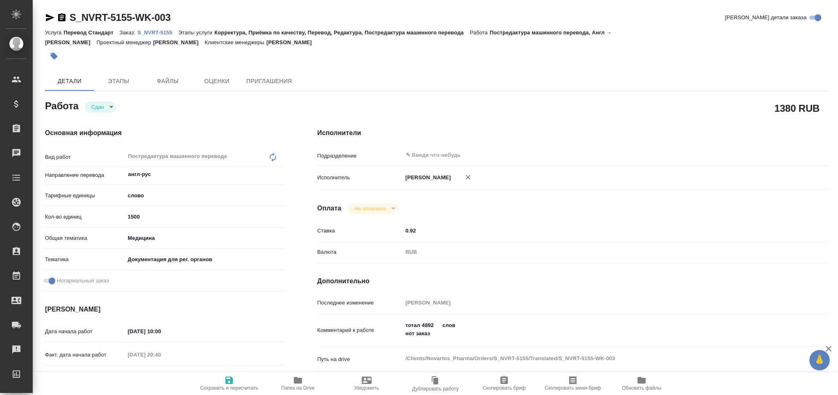
type textarea "x"
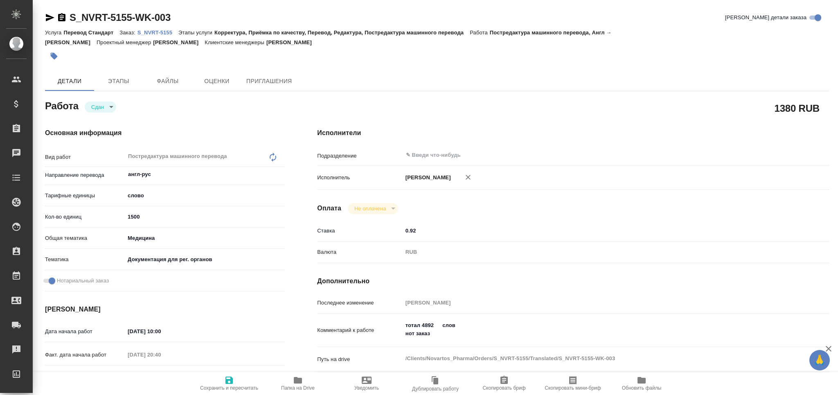
type textarea "x"
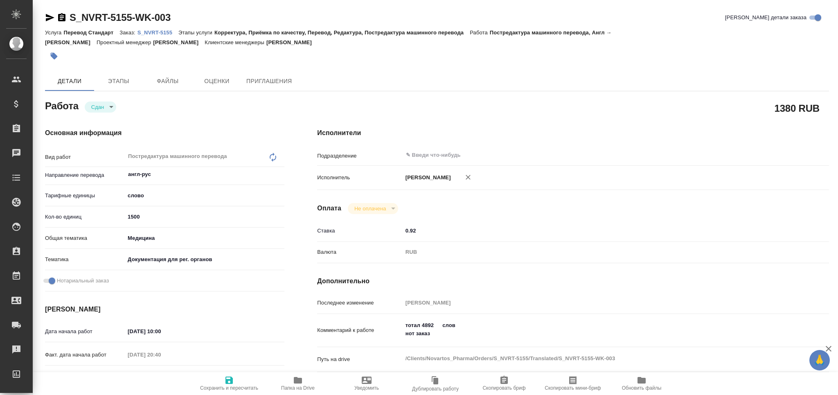
type textarea "x"
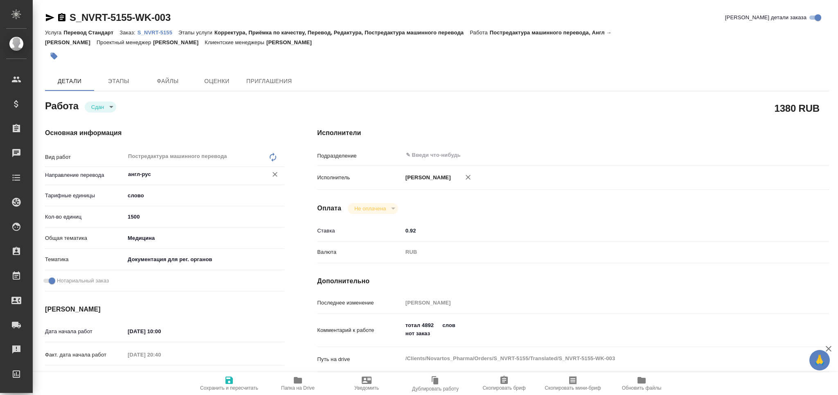
type textarea "x"
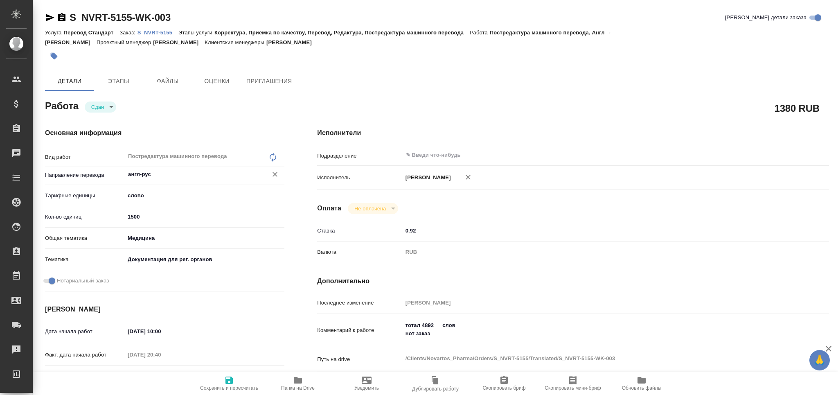
type textarea "x"
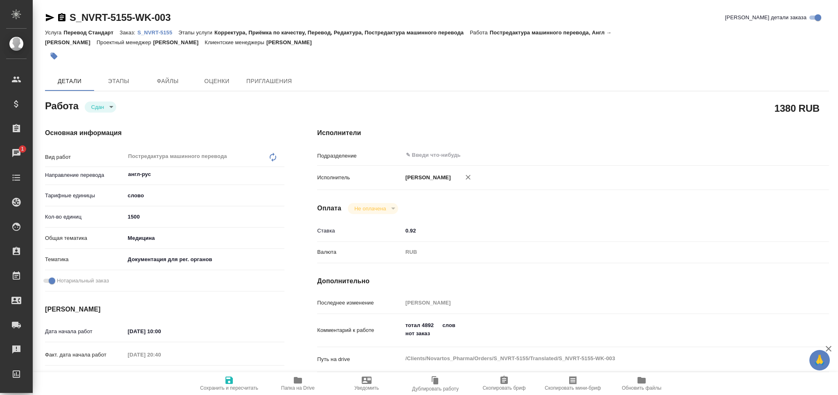
type textarea "x"
click at [430, 324] on textarea "тотал 4892 слов нот заказ" at bounding box center [594, 329] width 384 height 22
click at [430, 324] on textarea "тотал 4892 слов нот заказ" at bounding box center [594, 330] width 383 height 22
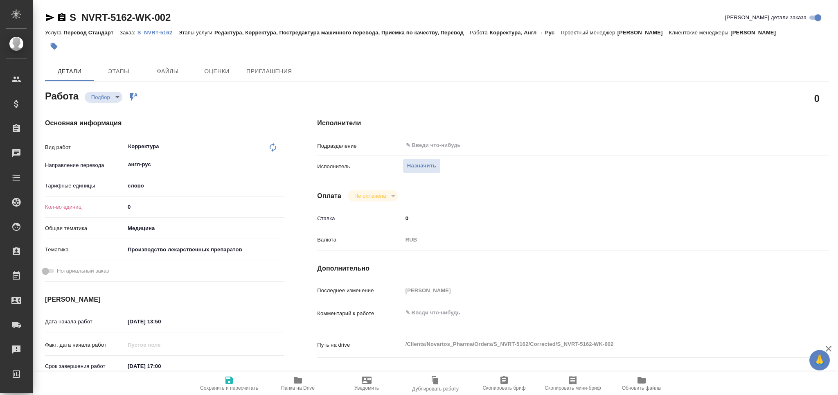
type textarea "x"
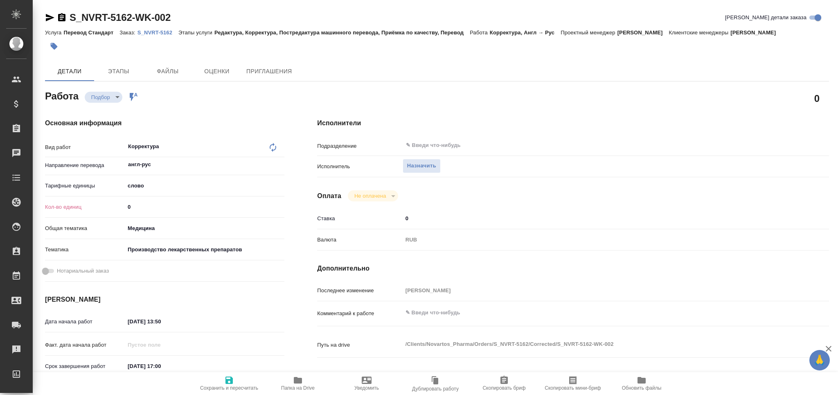
type textarea "x"
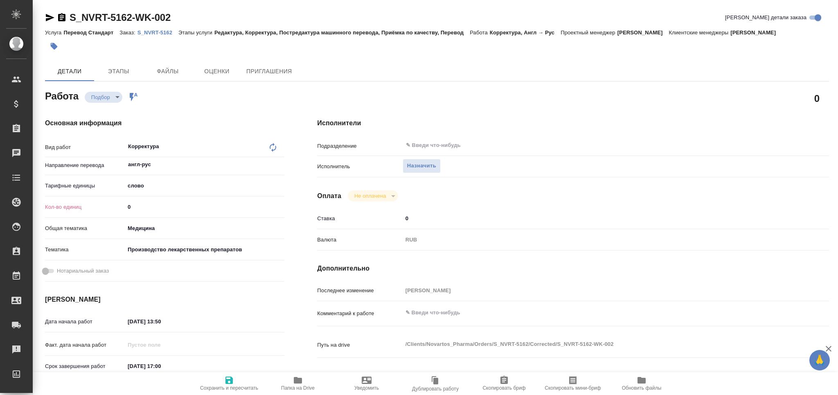
type textarea "x"
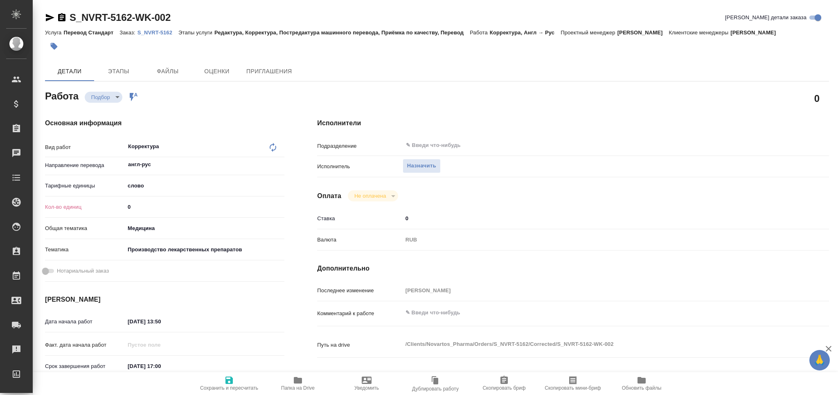
type textarea "x"
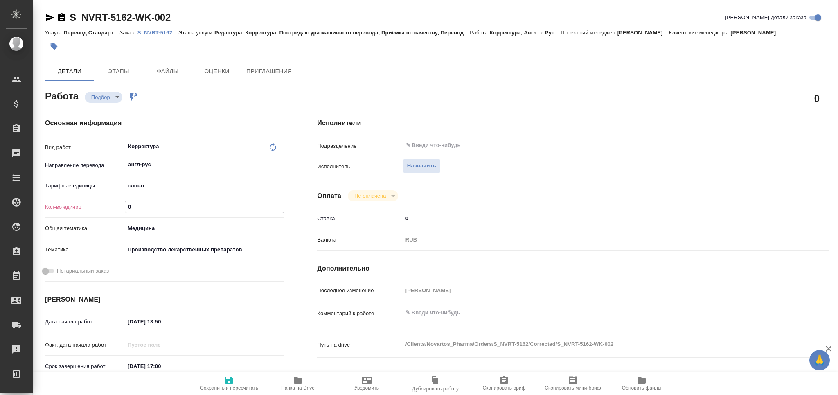
drag, startPoint x: 121, startPoint y: 204, endPoint x: 101, endPoint y: 207, distance: 20.2
click at [101, 207] on div "Кол-во единиц 0" at bounding box center [164, 207] width 239 height 14
paste input "1515.8"
type textarea "x"
type input "1515.8"
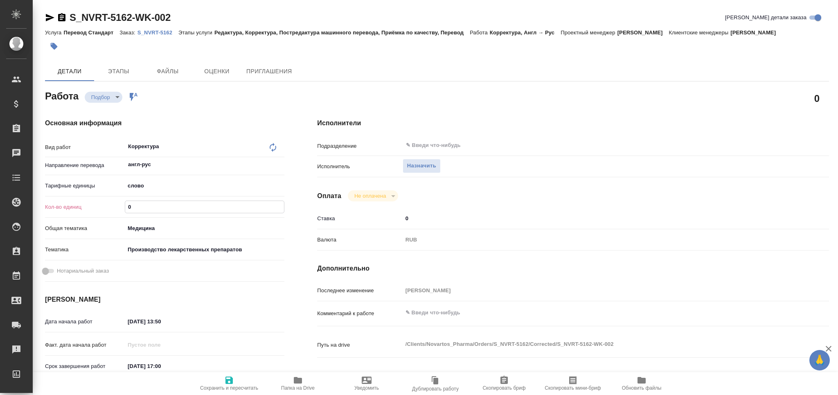
type textarea "x"
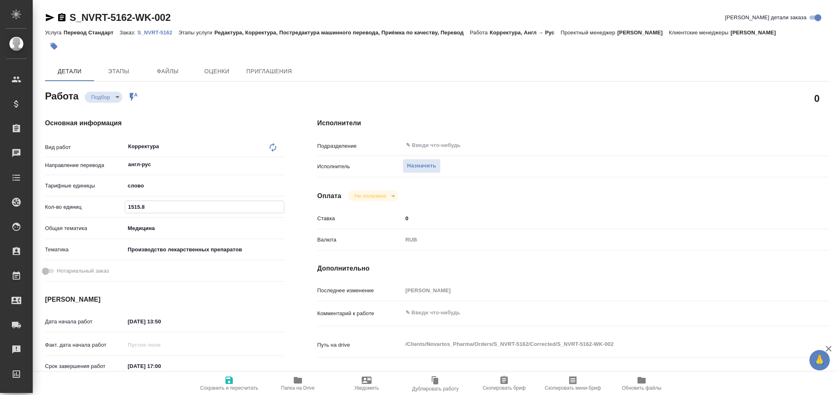
type textarea "x"
type input "1515.8"
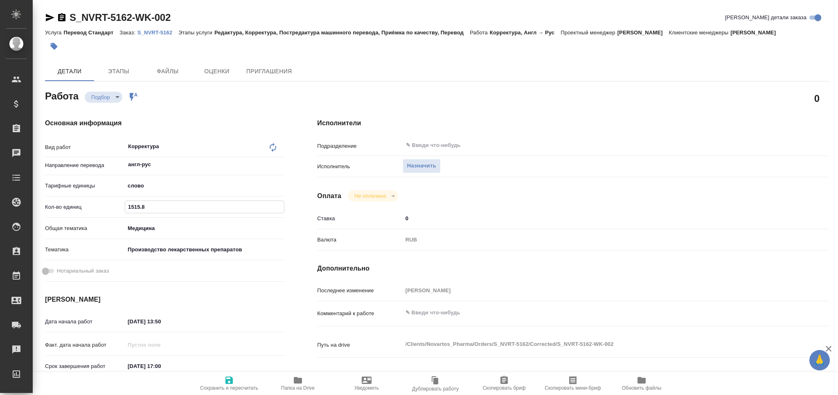
click at [236, 382] on span "Сохранить и пересчитать" at bounding box center [229, 383] width 59 height 16
type textarea "x"
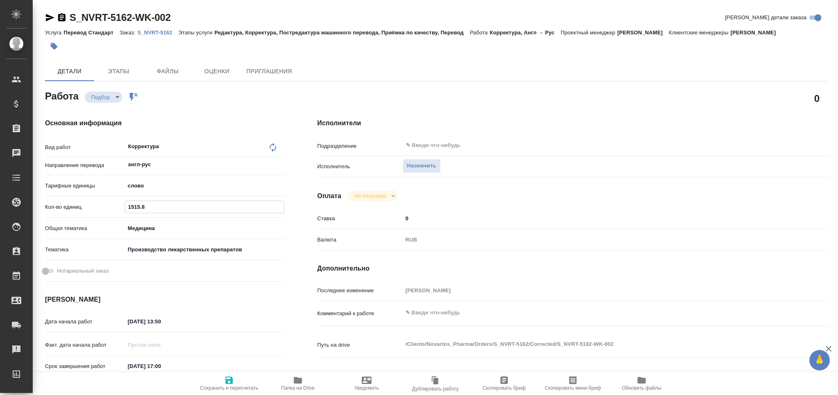
type textarea "x"
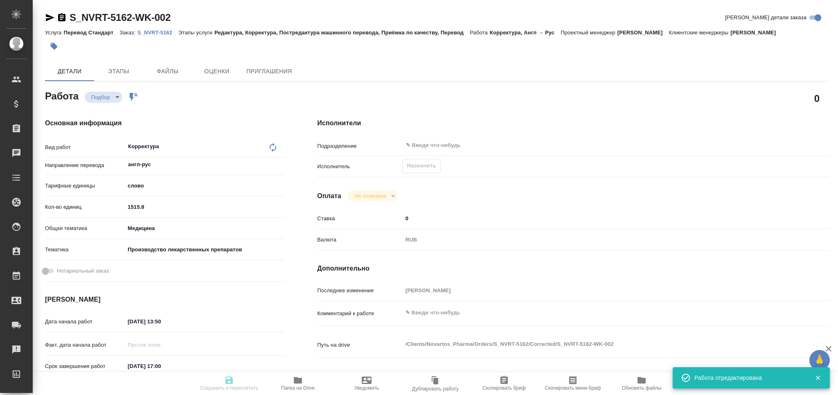
type textarea "x"
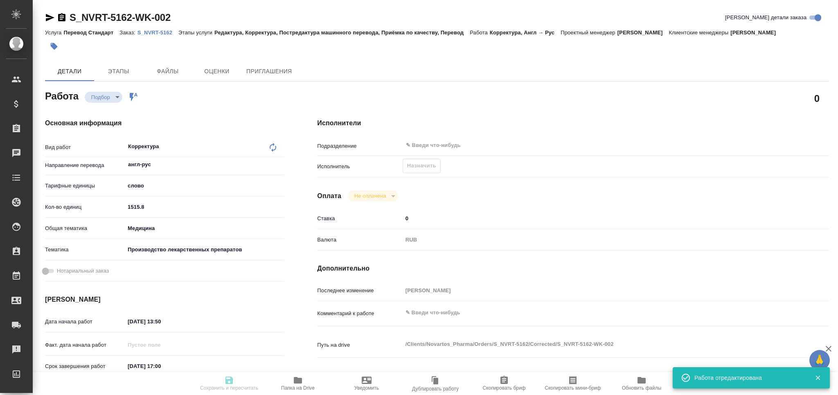
type input "recruiting"
type textarea "Корректура"
type textarea "x"
type input "англ-рус"
type input "5a8b1489cc6b4906c91bfd90"
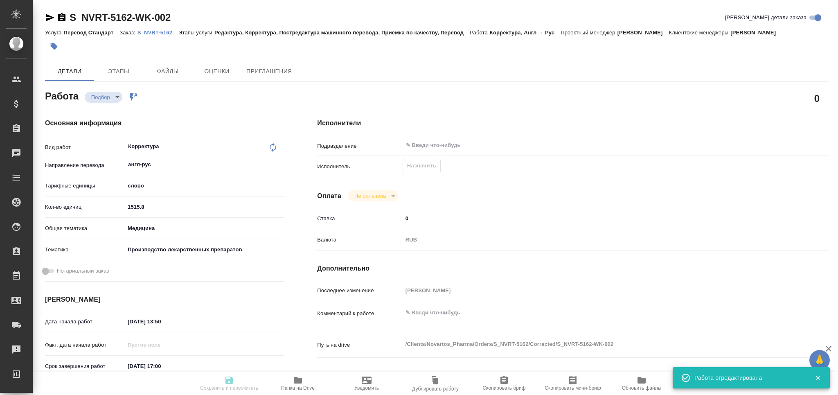
type input "1515.8"
type input "med"
type input "614982fec5ecbb70f805293f"
type input "25.08.2025 13:50"
type input "[DATE] 17:00"
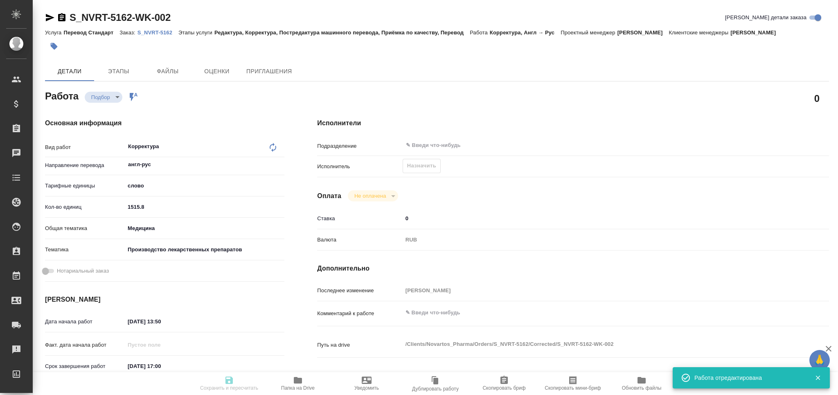
type input "[DATE] 17:00"
type input "notPayed"
type input "0"
type input "RUB"
type input "[PERSON_NAME]"
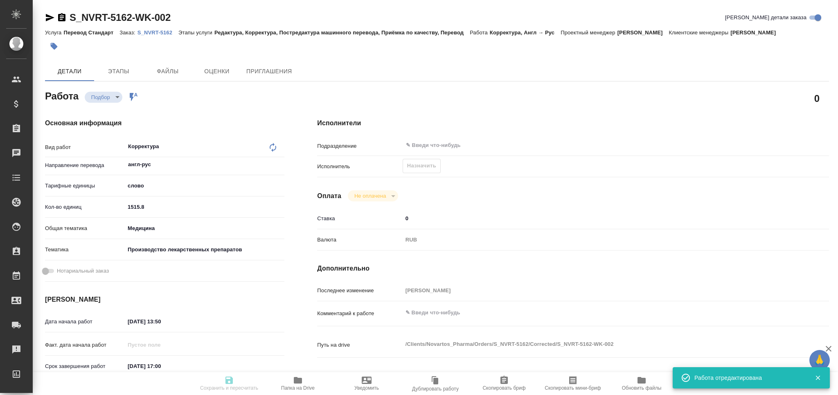
type textarea "x"
type textarea "/Clients/Novartos_Pharma/Orders/S_NVRT-5162/Corrected/S_NVRT-5162-WK-002"
type textarea "x"
type input "S_NVRT-5162"
type input "Перевод Стандарт"
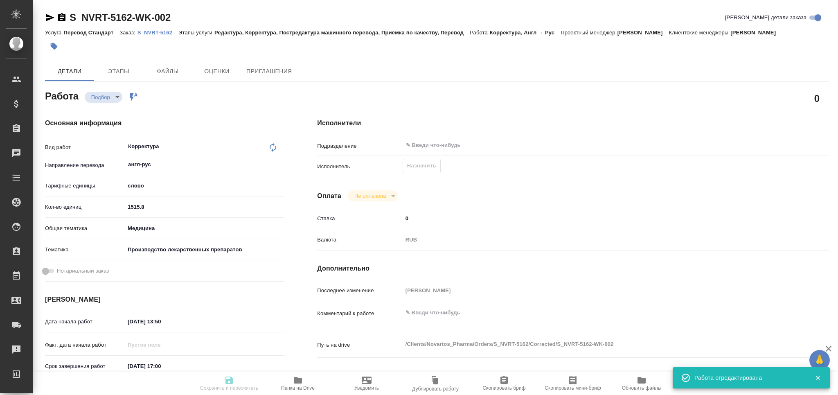
type input "Редактура, Корректура, Постредактура машинного перевода, Приёмка по качеству, П…"
type input "[PERSON_NAME]"
type input "/Clients/Novartos_Pharma/Orders/S_NVRT-5162"
type textarea "x"
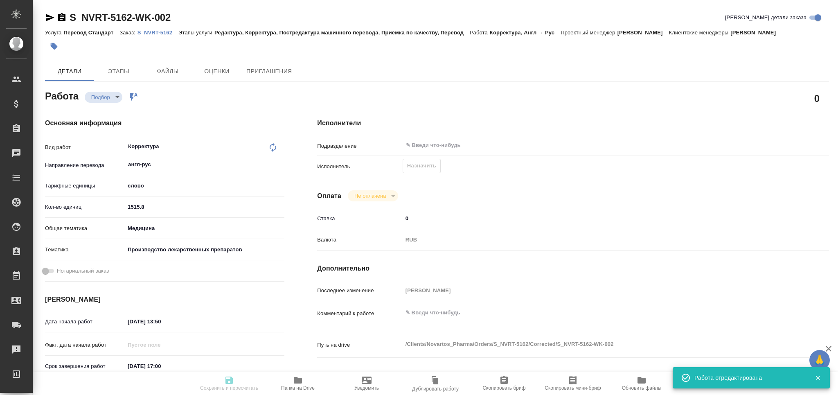
type textarea "x"
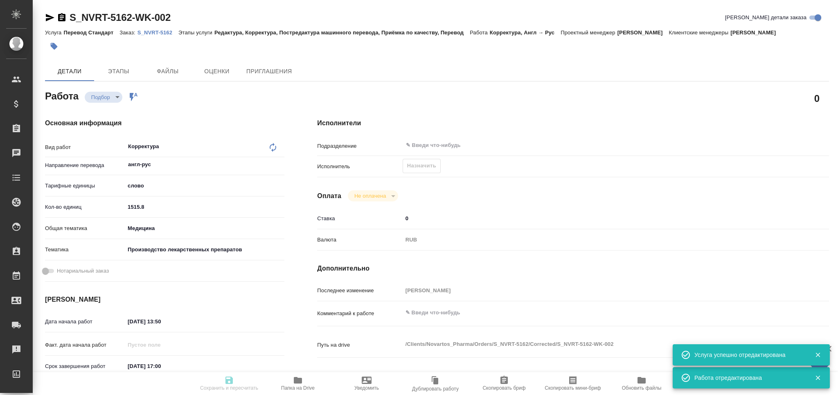
type textarea "x"
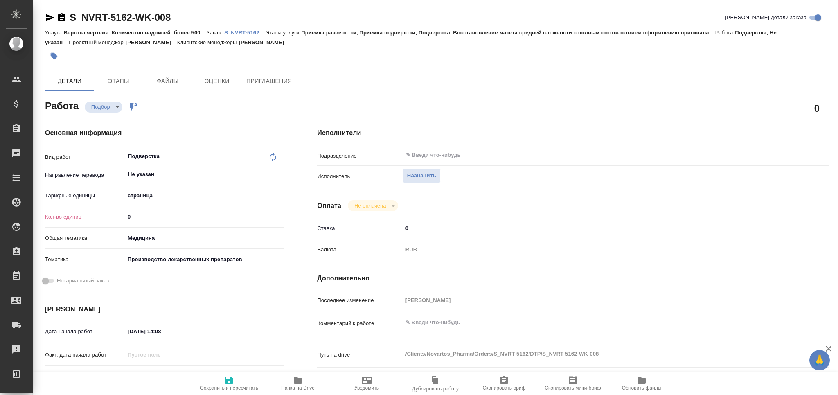
type textarea "x"
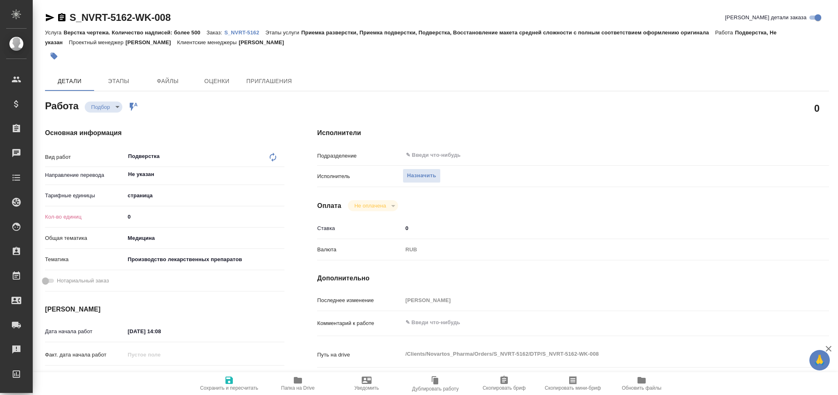
type textarea "x"
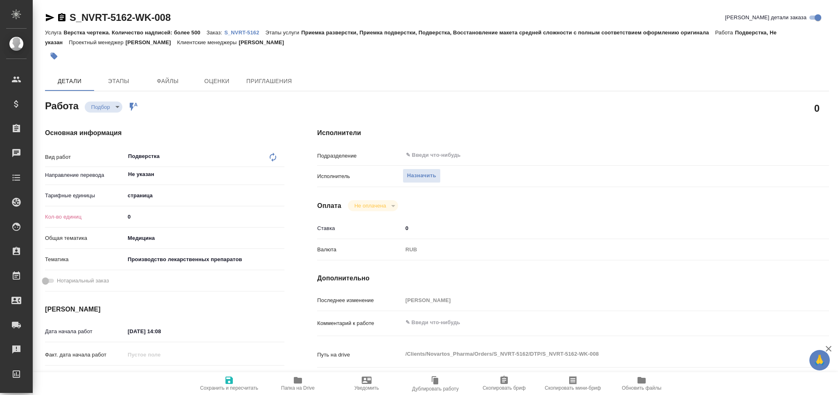
type textarea "x"
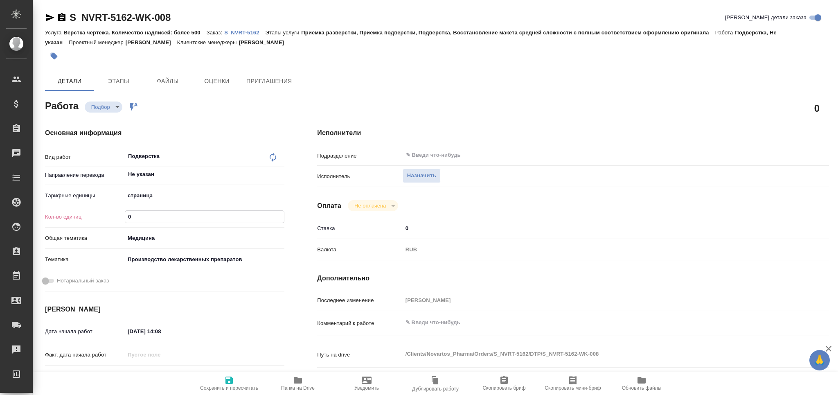
type textarea "x"
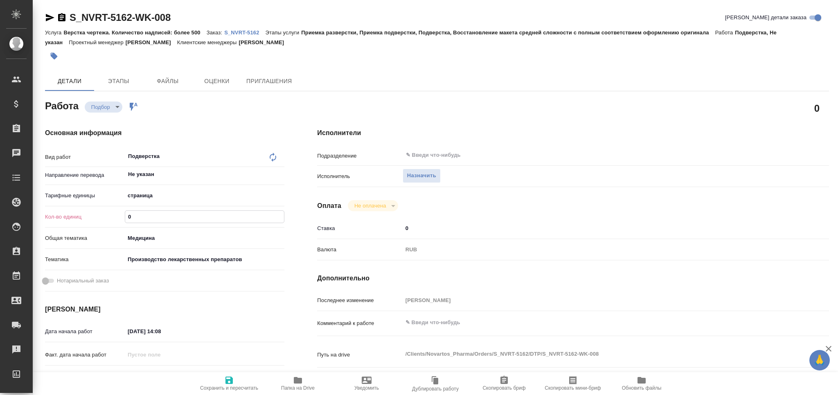
drag, startPoint x: 144, startPoint y: 215, endPoint x: 92, endPoint y: 219, distance: 52.5
click at [92, 219] on div "Кол-во единиц 0" at bounding box center [164, 216] width 239 height 14
type textarea "x"
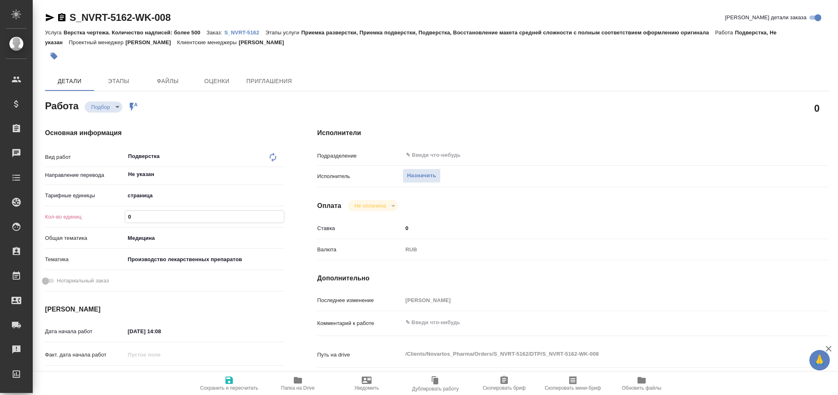
type textarea "x"
type input "1"
type textarea "x"
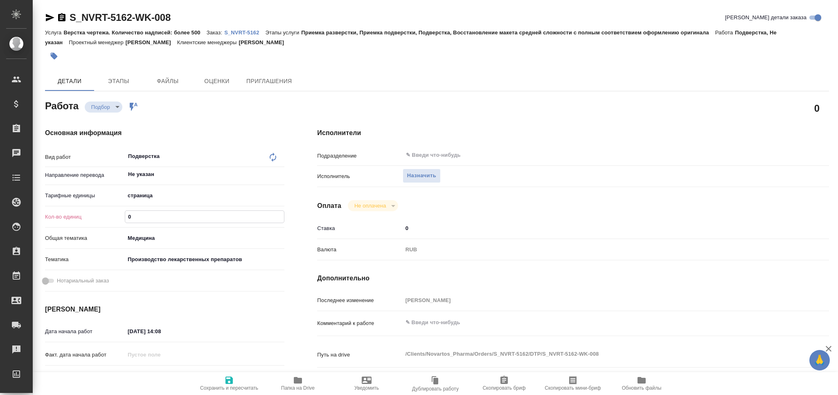
type textarea "x"
type input "15"
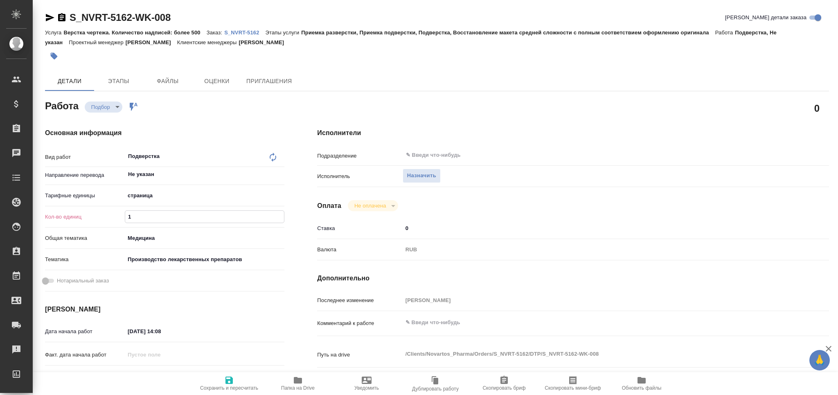
type textarea "x"
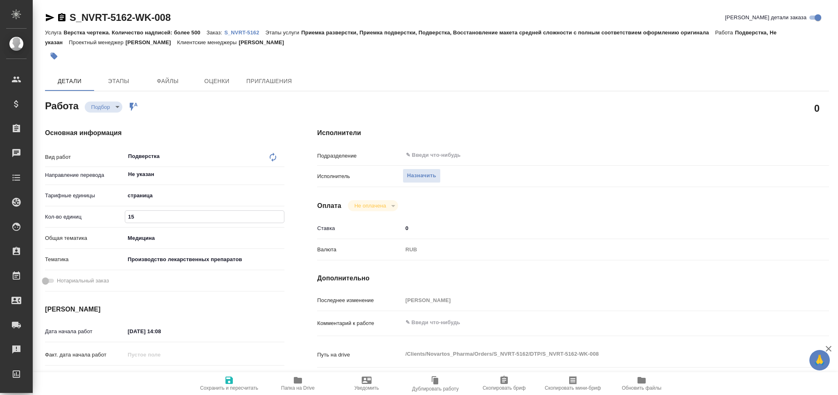
type textarea "x"
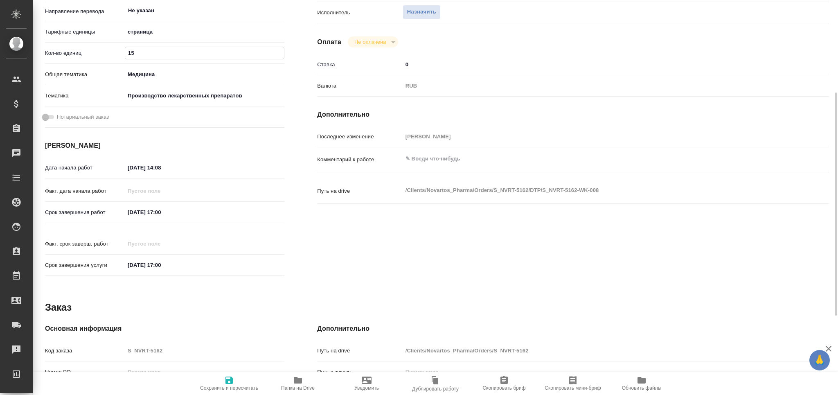
type textarea "x"
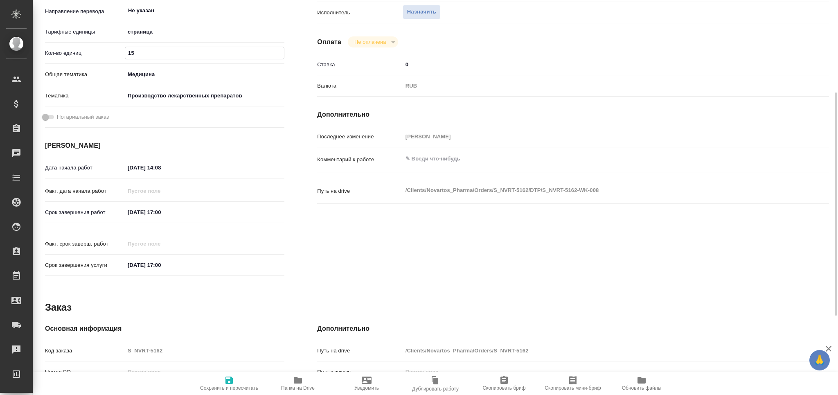
type input "15"
drag, startPoint x: 177, startPoint y: 213, endPoint x: 110, endPoint y: 214, distance: 67.5
click at [110, 214] on div "Срок завершения работ [DATE] 17:00" at bounding box center [164, 212] width 239 height 14
drag, startPoint x: 172, startPoint y: 164, endPoint x: 119, endPoint y: 165, distance: 53.2
click at [119, 165] on div "Дата начала работ 25.08.2025 14:08" at bounding box center [164, 167] width 239 height 14
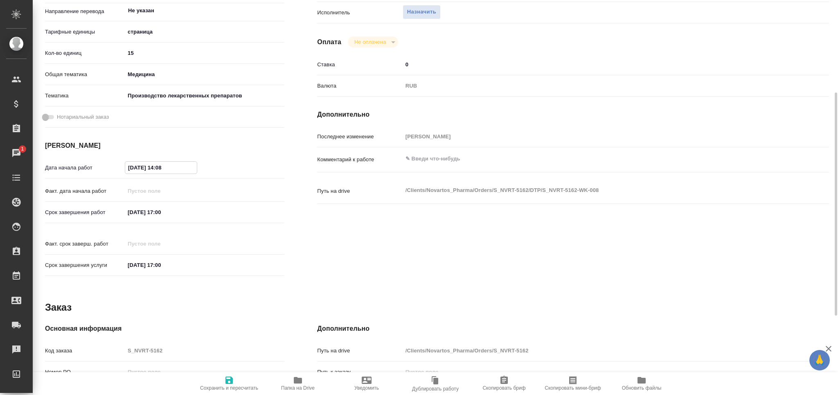
paste input "01.09.2025 17:00"
type textarea "x"
type input "01.09.2025 17:00"
type textarea "x"
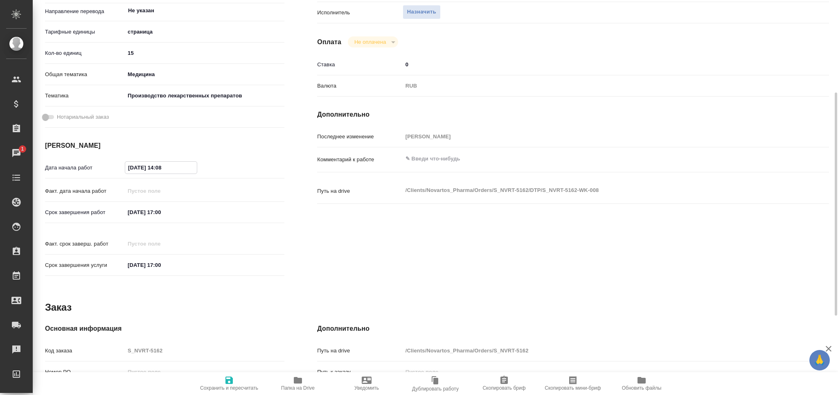
type textarea "x"
click at [161, 170] on input "01.09.2025 17:00" at bounding box center [161, 168] width 72 height 12
type input "01.09.2025 14:00"
type textarea "x"
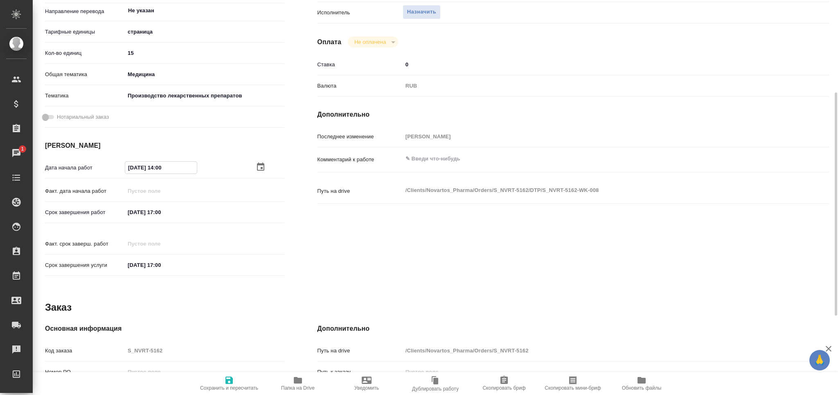
type textarea "x"
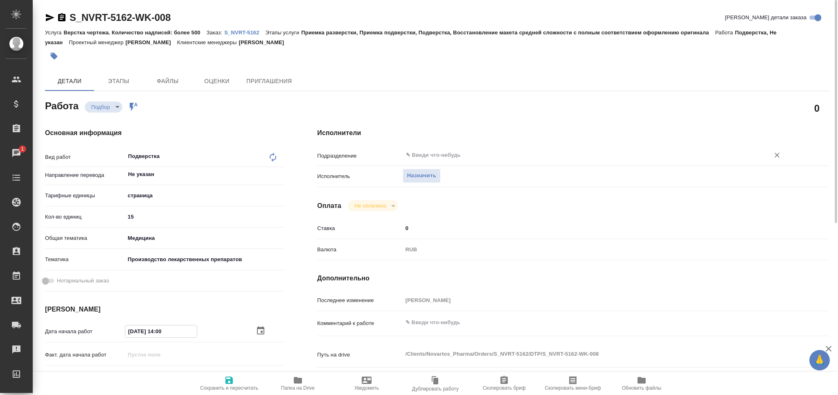
type input "01.09.2025 14:00"
click at [435, 152] on input "text" at bounding box center [580, 155] width 351 height 10
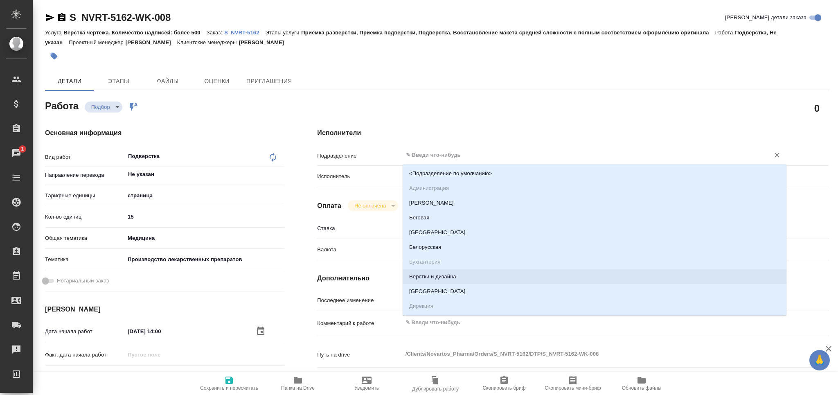
click at [442, 274] on li "Верстки и дизайна" at bounding box center [594, 276] width 384 height 15
type textarea "x"
type input "Верстки и дизайна"
type textarea "x"
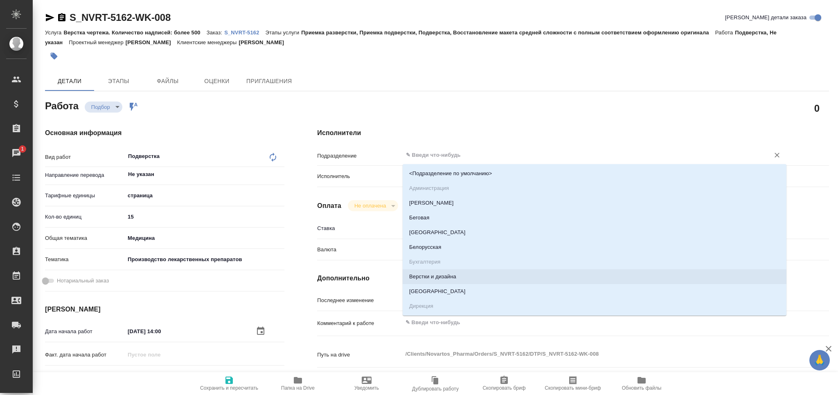
type textarea "x"
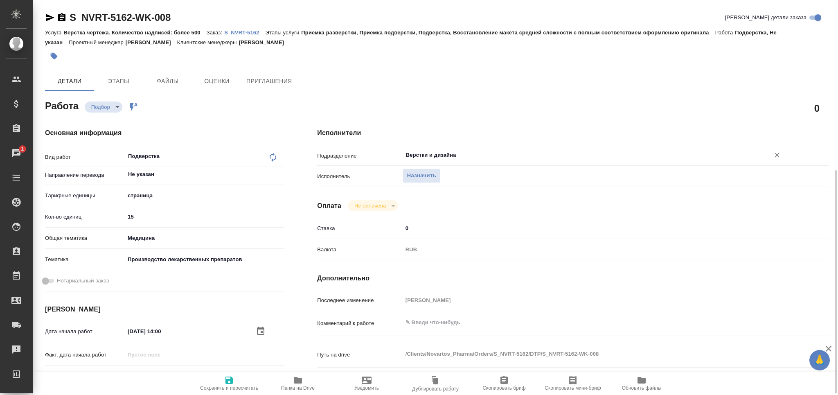
scroll to position [109, 0]
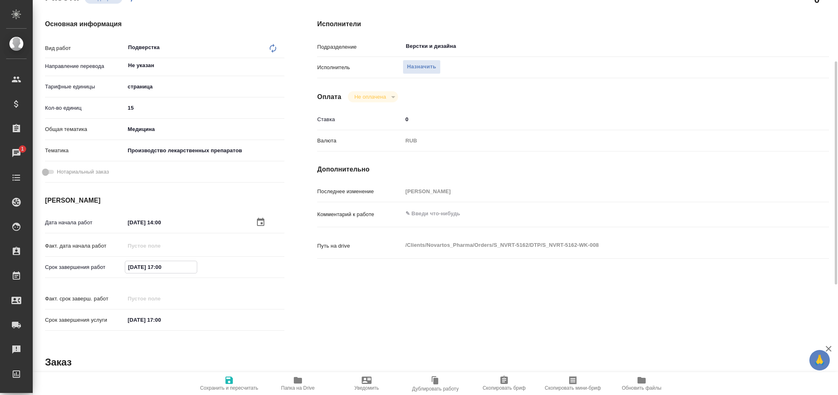
drag, startPoint x: 160, startPoint y: 265, endPoint x: 179, endPoint y: 267, distance: 18.9
click at [179, 267] on input "01.09.2025 17:00" at bounding box center [161, 267] width 72 height 12
type input "01.09.2025 16:__"
type textarea "x"
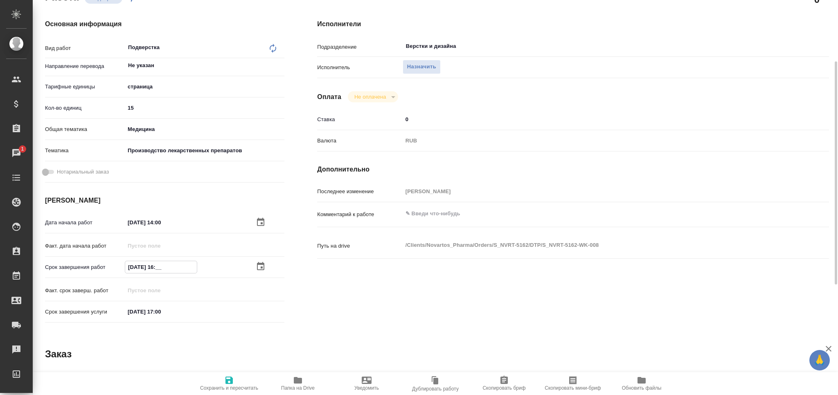
type textarea "x"
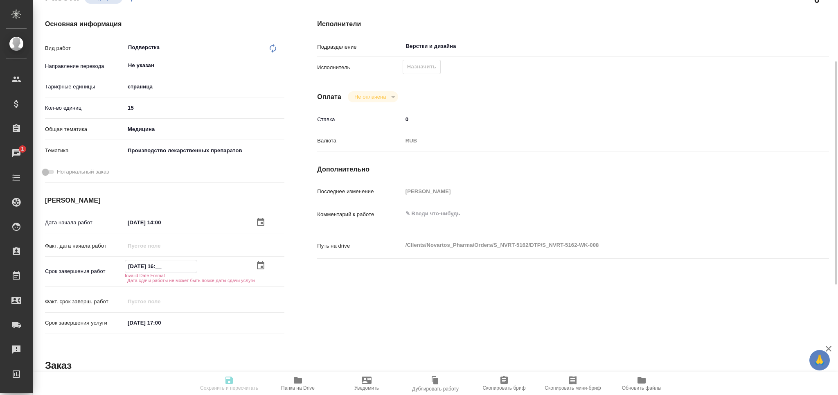
type textarea "x"
type input "01.09.2025 16:3_"
type textarea "x"
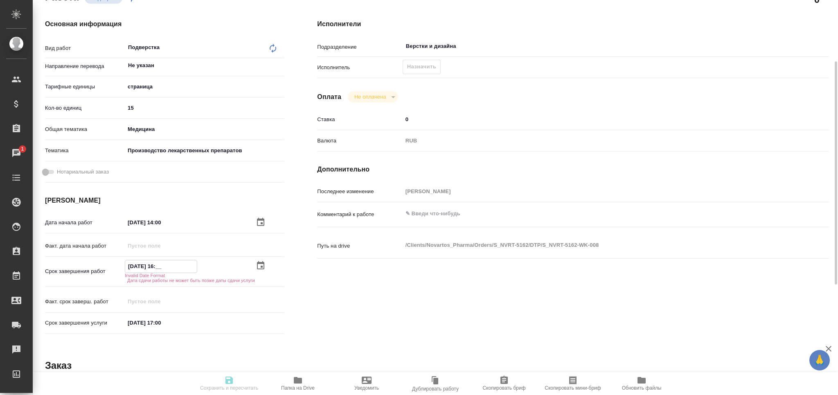
type textarea "x"
type input "01.09.2025 16:30"
type textarea "x"
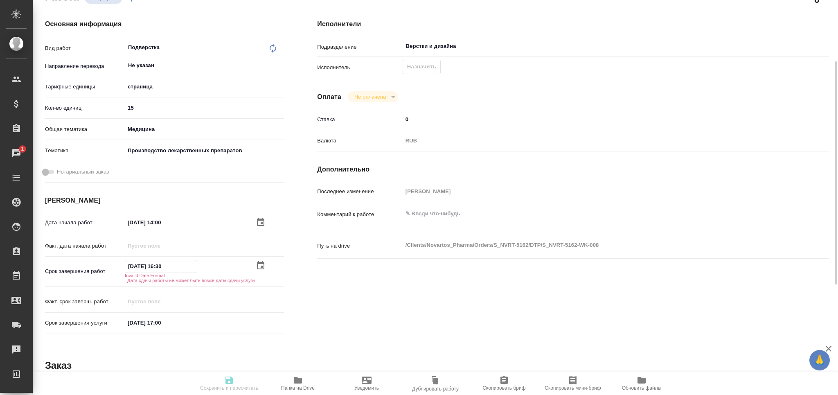
type textarea "x"
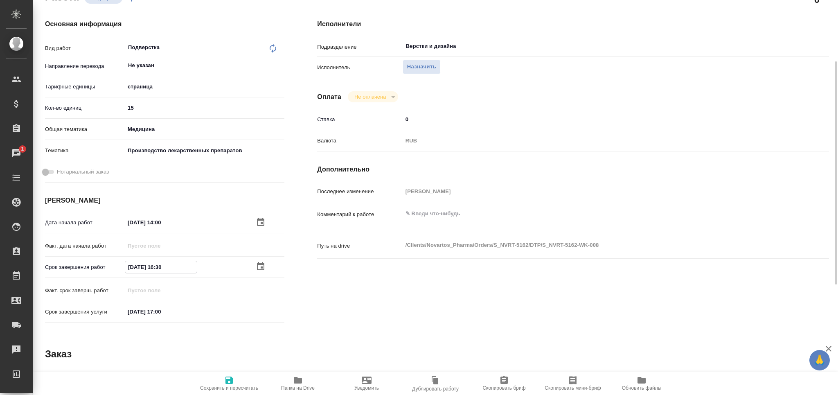
type input "01.09.2025 16:30"
click at [230, 383] on icon "button" at bounding box center [228, 379] width 7 height 7
type textarea "x"
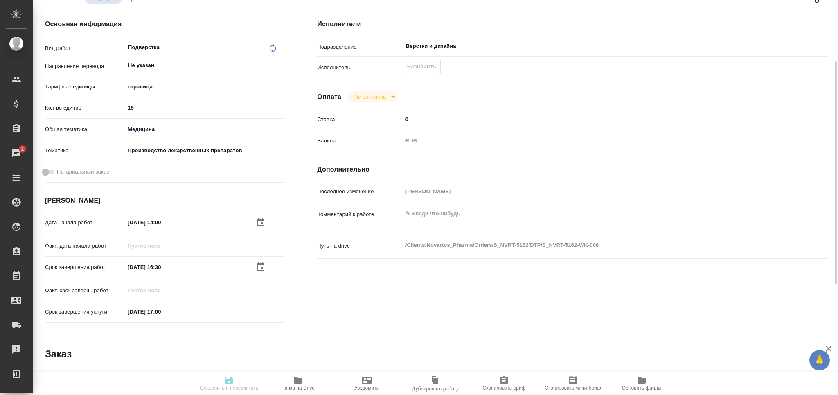
type textarea "x"
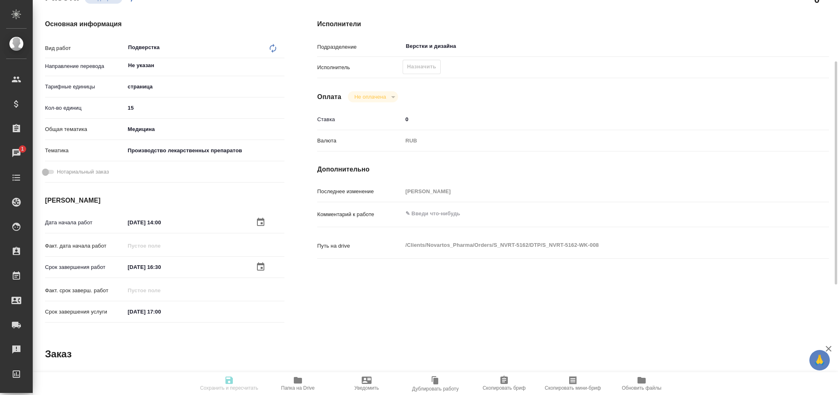
type textarea "x"
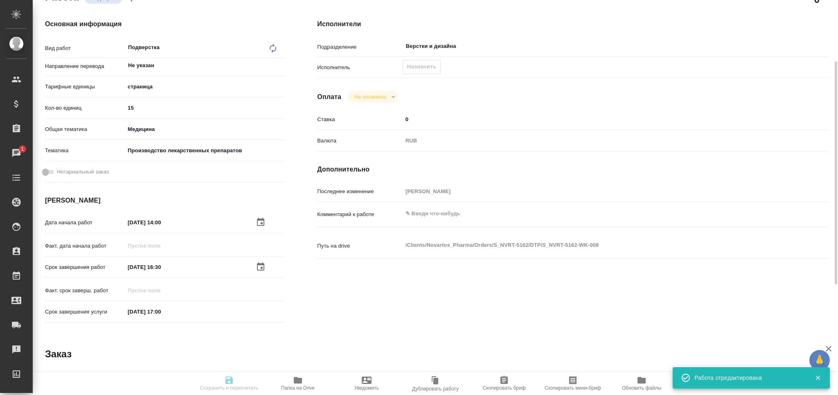
type input "recruiting"
type textarea "Подверстка"
type textarea "x"
type input "Не указан"
type input "5a8b1489cc6b4906c91bfdb2"
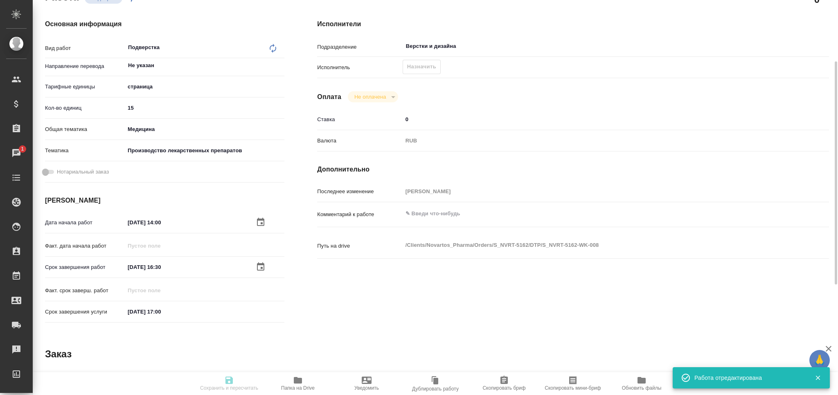
type input "15"
type input "med"
type input "614982fec5ecbb70f805293f"
type input "01.09.2025 14:00"
type input "01.09.2025 16:30"
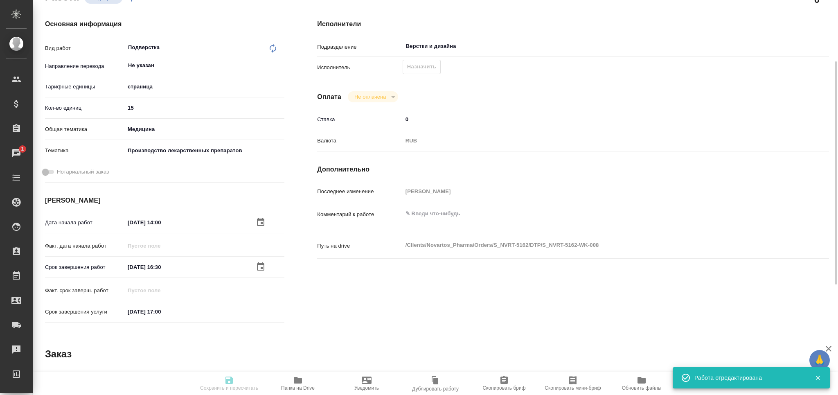
type input "01.09.2025 17:00"
type input "Верстки и дизайна"
type input "notPayed"
type input "0"
type input "RUB"
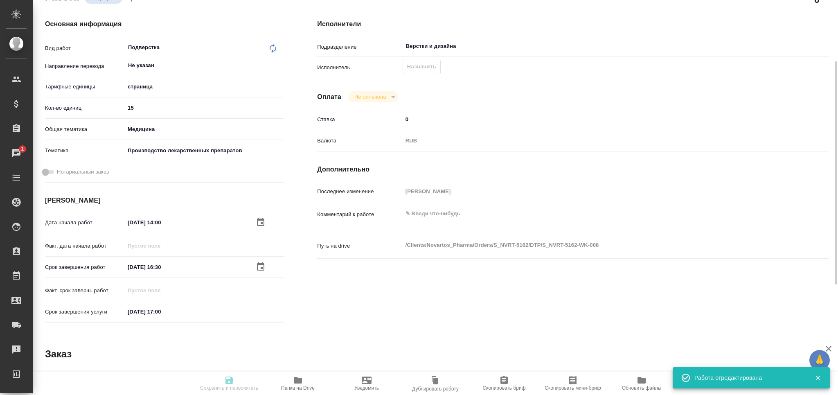
type input "[PERSON_NAME]"
type textarea "x"
type textarea "/Clients/Novartos_Pharma/Orders/S_NVRT-5162/DTP/S_NVRT-5162-WK-008"
type textarea "x"
type input "S_NVRT-5162"
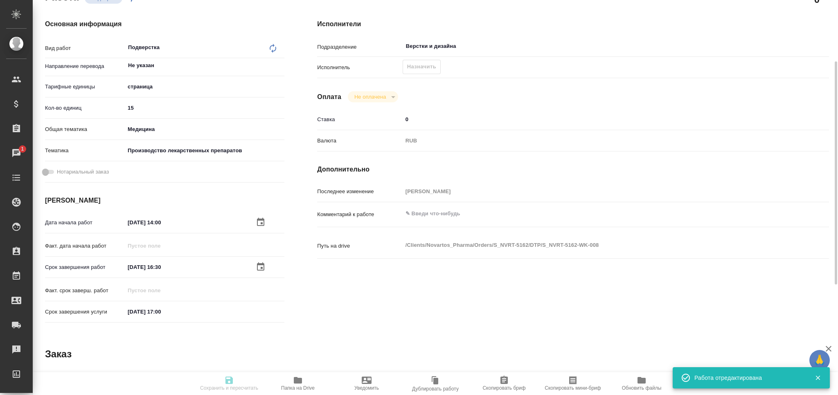
type input "Верстка чертежа. Количество надписей: более 500"
type input "Приемка разверстки, Приемка подверстки, Подверстка, Восстановление макета средн…"
type input "Сайдашева Диляра"
type input "Арсеньева Вера"
type input "/Clients/Novartos_Pharma/Orders/S_NVRT-5162"
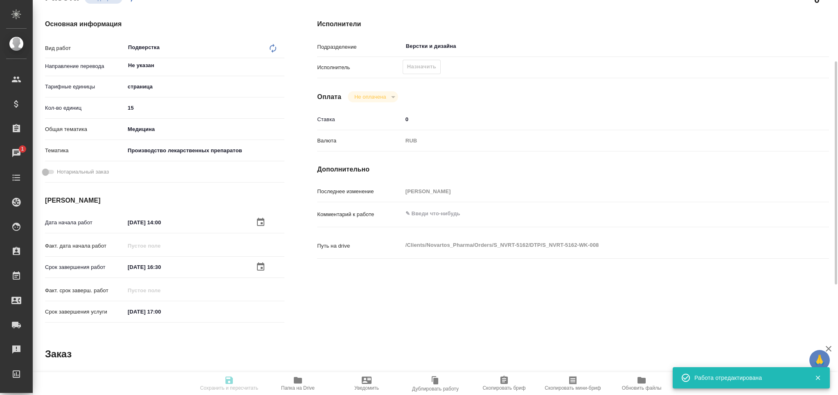
type textarea "x"
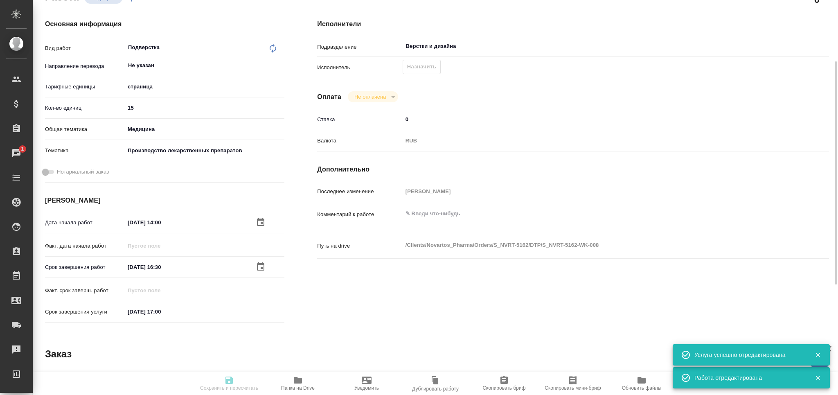
type textarea "x"
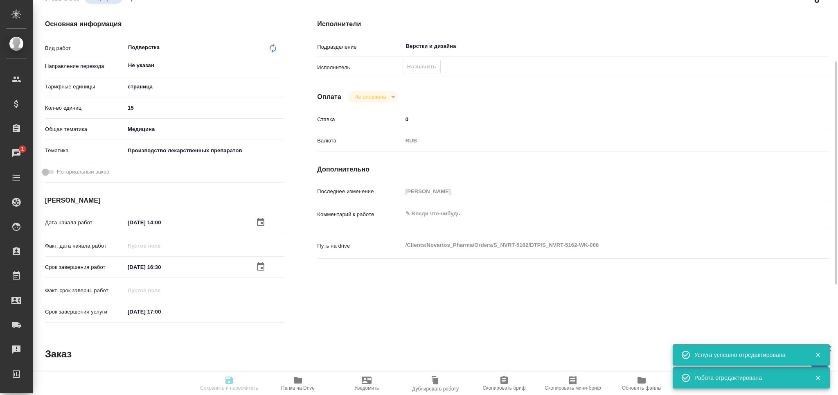
type textarea "x"
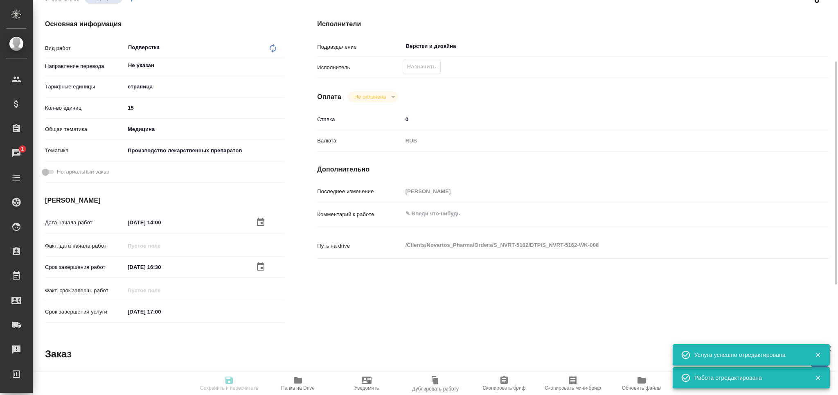
type textarea "x"
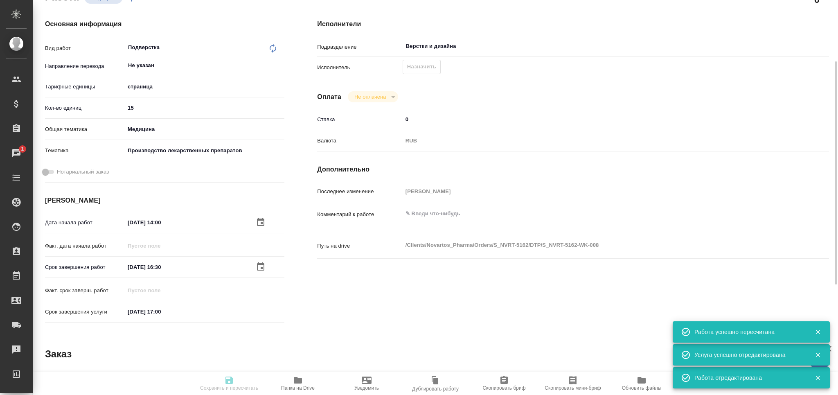
type input "recruiting"
type textarea "Подверстка"
type textarea "x"
type input "Не указан"
type input "5a8b1489cc6b4906c91bfdb2"
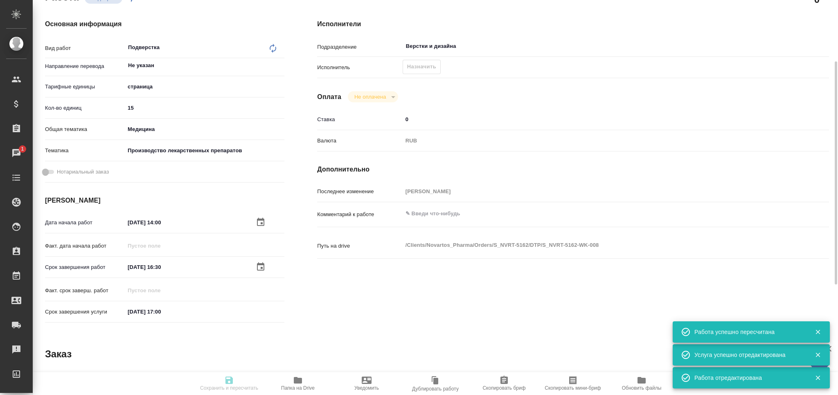
type input "15"
type input "med"
type input "614982fec5ecbb70f805293f"
type input "01.09.2025 14:00"
type input "01.09.2025 16:30"
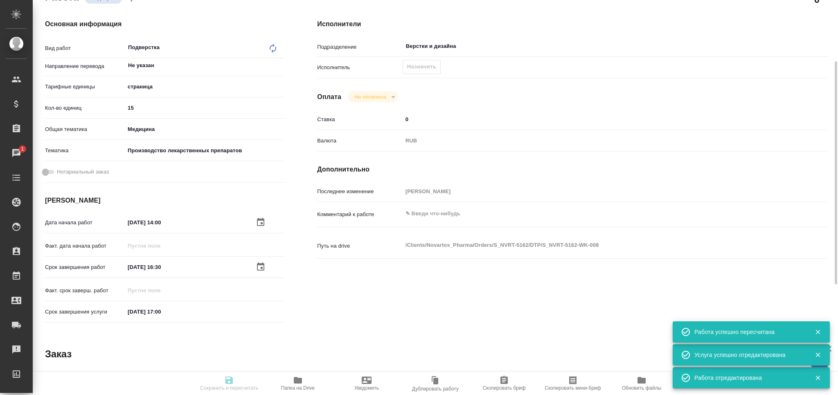
type input "01.09.2025 17:00"
type input "Верстки и дизайна"
type input "notPayed"
type input "0"
type input "RUB"
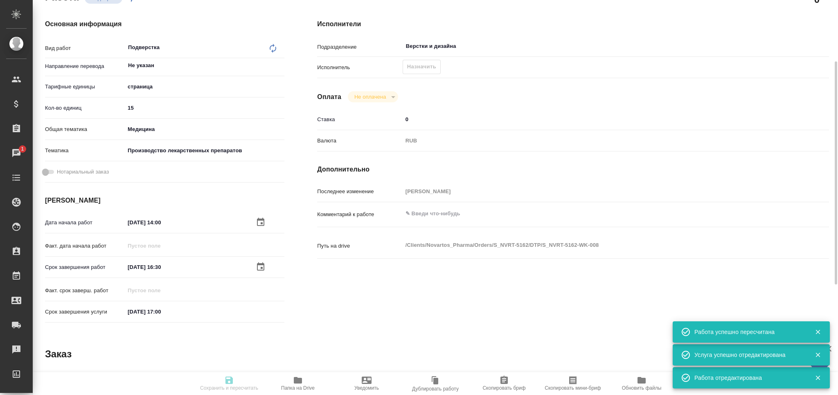
type input "[PERSON_NAME]"
type textarea "x"
type textarea "/Clients/Novartos_Pharma/Orders/S_NVRT-5162/DTP/S_NVRT-5162-WK-008"
type textarea "x"
type input "S_NVRT-5162"
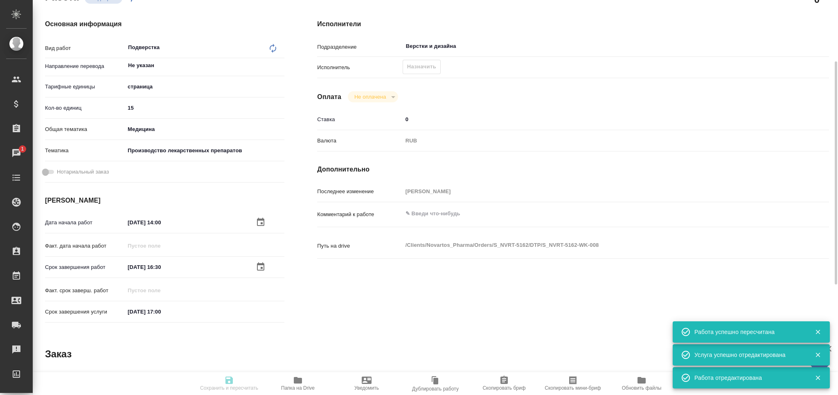
type input "Верстка чертежа. Количество надписей: более 500"
type input "Приемка разверстки, Приемка подверстки, Подверстка, Восстановление макета средн…"
type input "Сайдашева Диляра"
type input "Арсеньева Вера"
type input "/Clients/Novartos_Pharma/Orders/S_NVRT-5162"
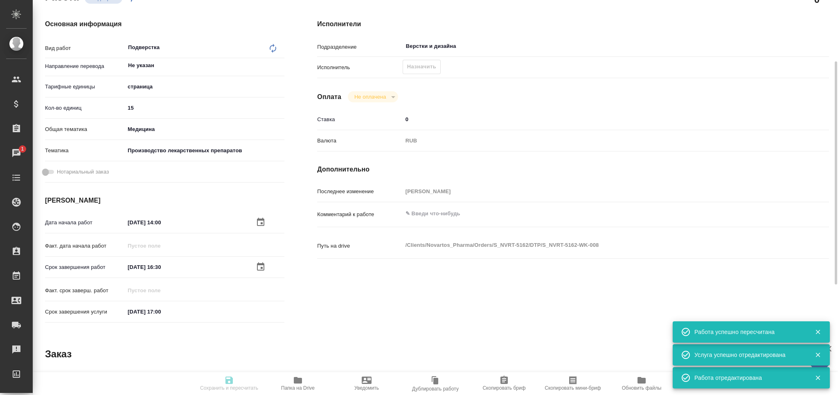
type textarea "x"
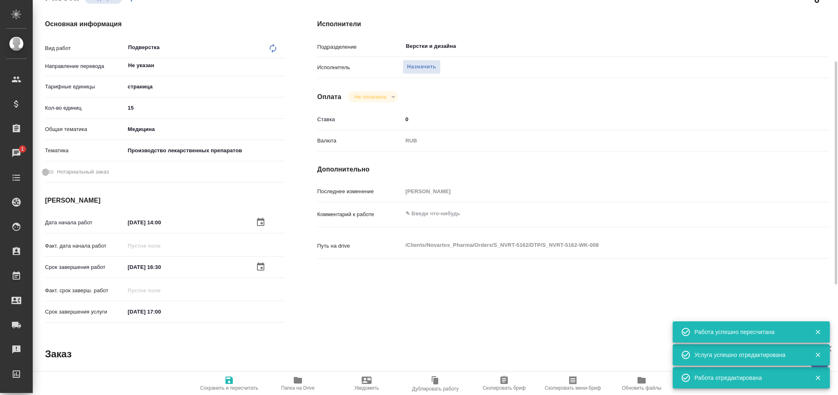
type textarea "x"
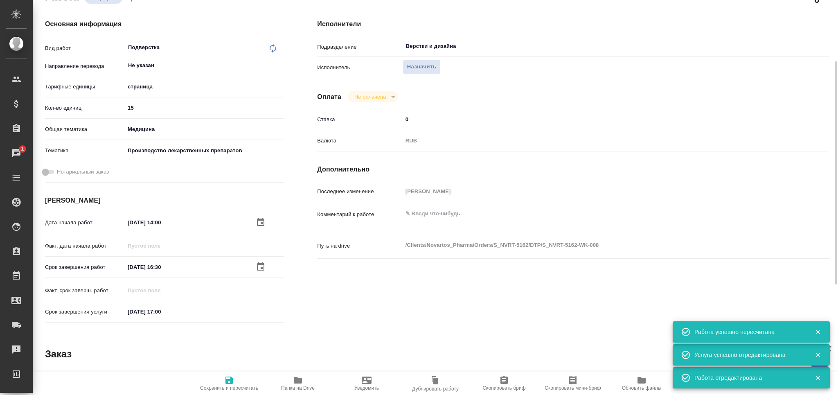
type textarea "x"
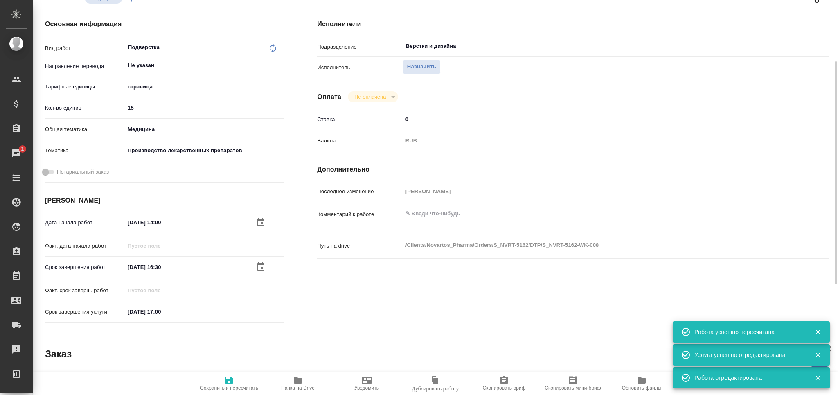
type textarea "x"
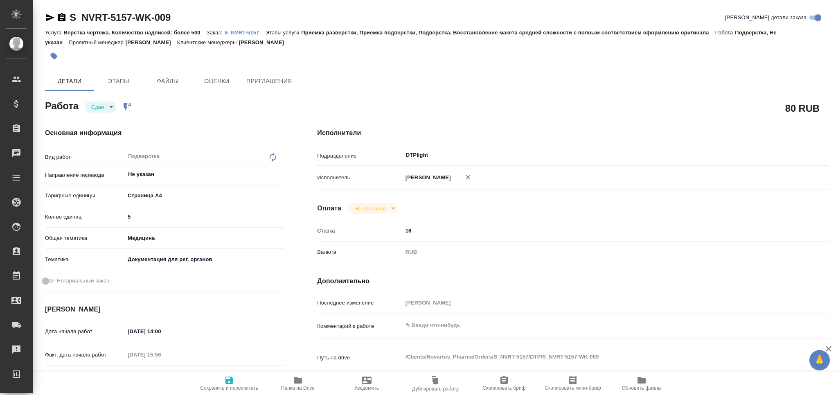
type textarea "x"
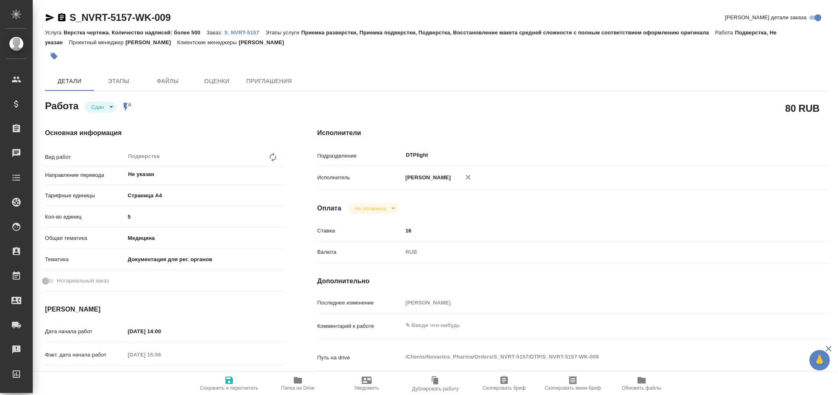
type textarea "x"
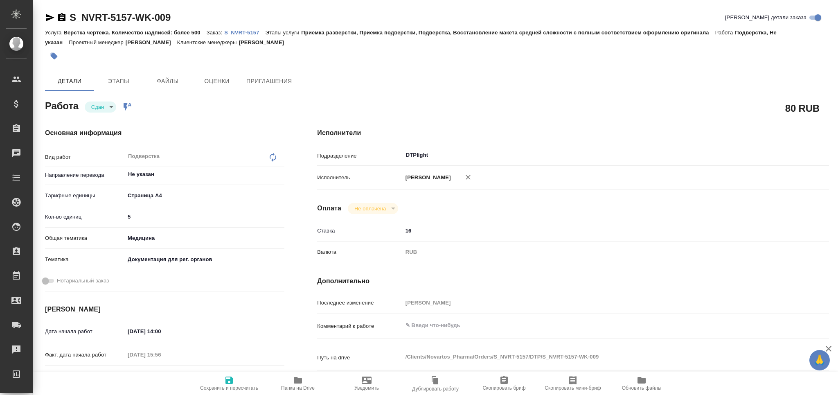
type textarea "x"
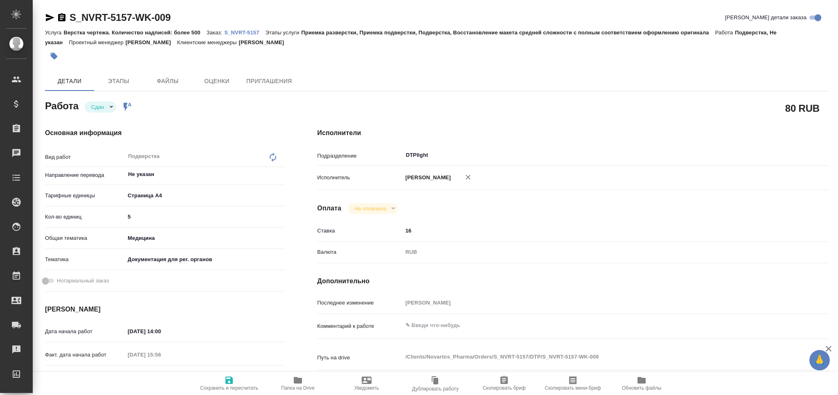
type textarea "x"
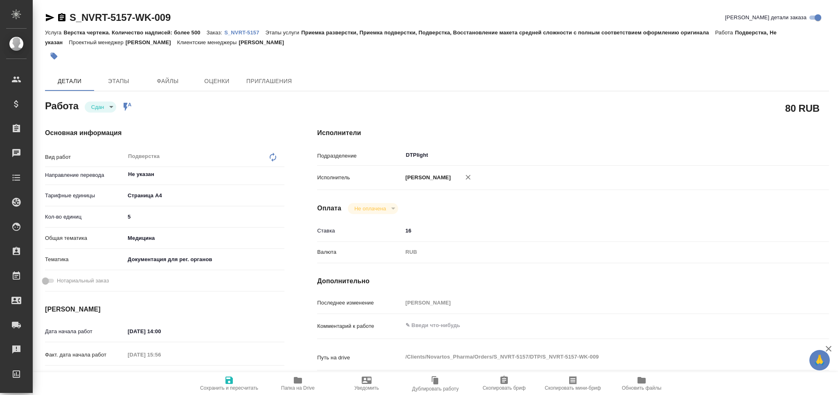
click at [294, 382] on icon "button" at bounding box center [298, 380] width 8 height 7
type textarea "x"
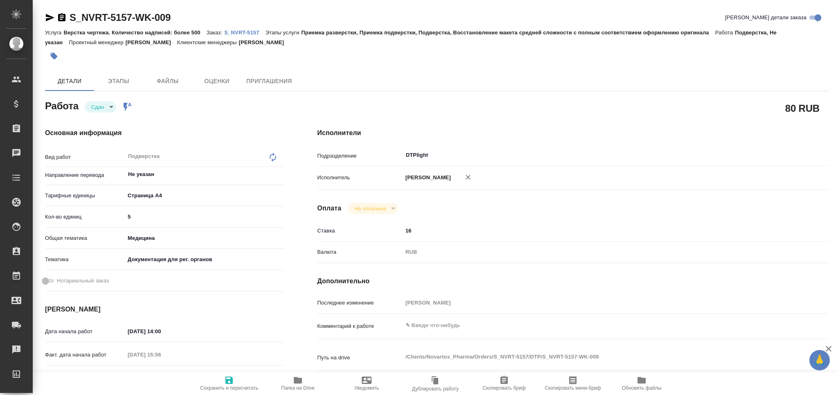
type textarea "x"
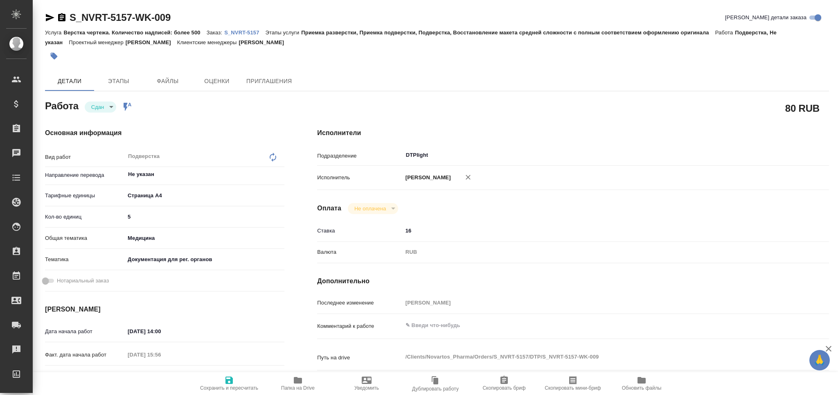
type textarea "x"
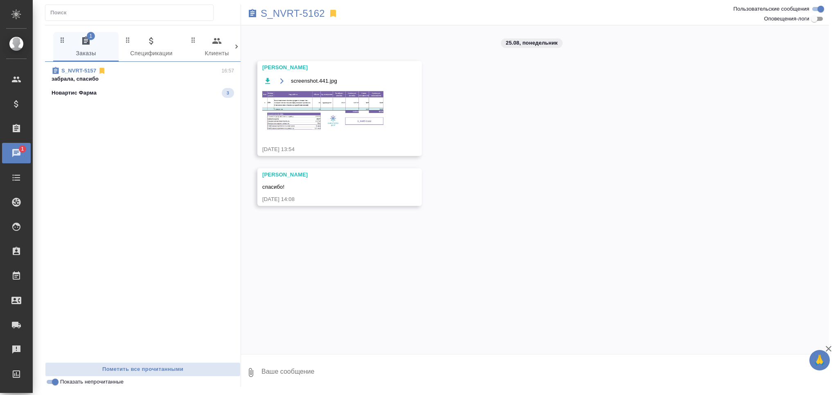
click at [101, 74] on icon at bounding box center [102, 71] width 8 height 8
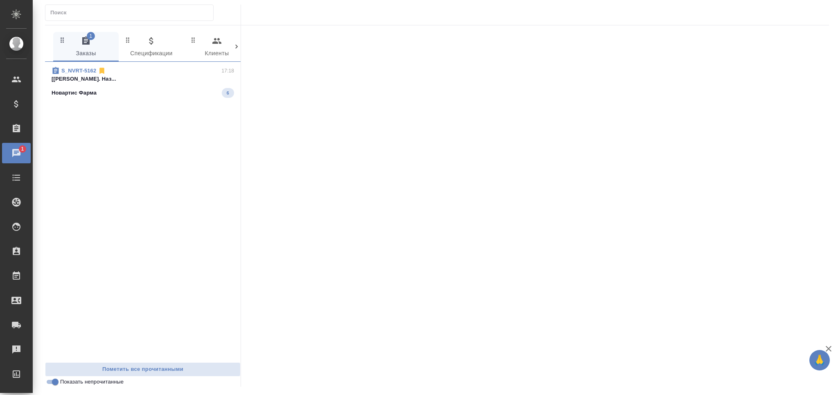
click at [119, 79] on p "[[PERSON_NAME]. Наз..." at bounding box center [143, 79] width 182 height 8
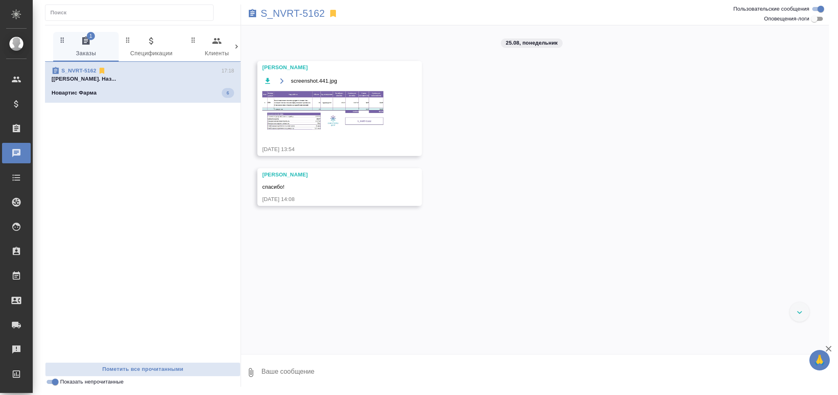
click at [318, 7] on div "S_NVRT-5162" at bounding box center [437, 13] width 392 height 18
click at [316, 9] on p "S_NVRT-5162" at bounding box center [293, 13] width 64 height 8
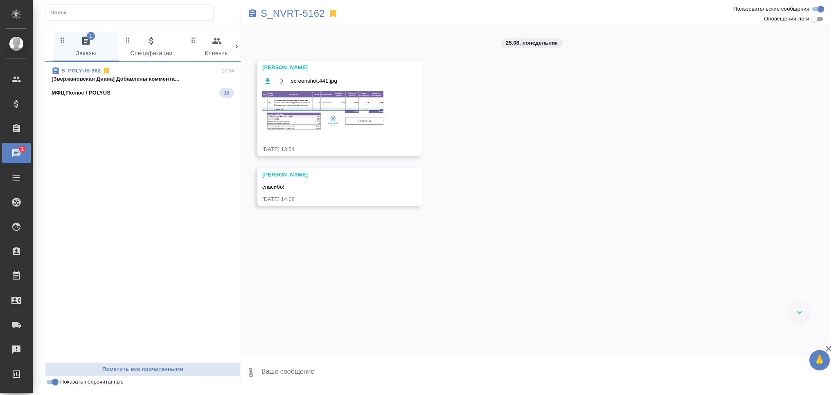
click at [167, 83] on span "S_POLYUS-862 17:34 [[PERSON_NAME]] Добавлены коммента... МФЦ Полюс / POLYUS 13" at bounding box center [143, 82] width 182 height 31
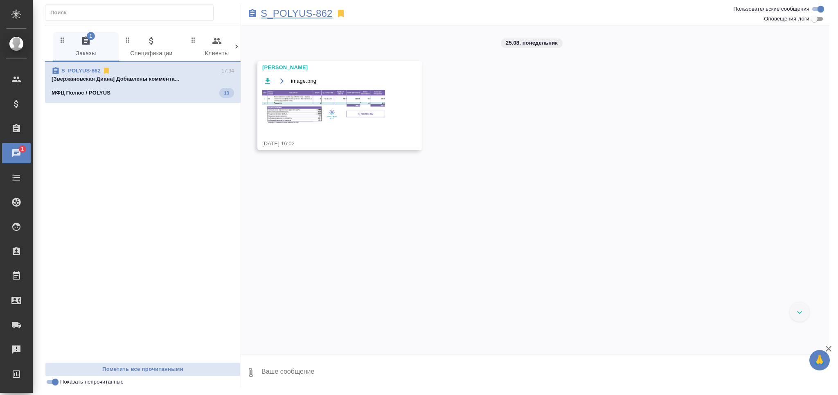
click at [303, 9] on p "S_POLYUS-862" at bounding box center [297, 13] width 72 height 8
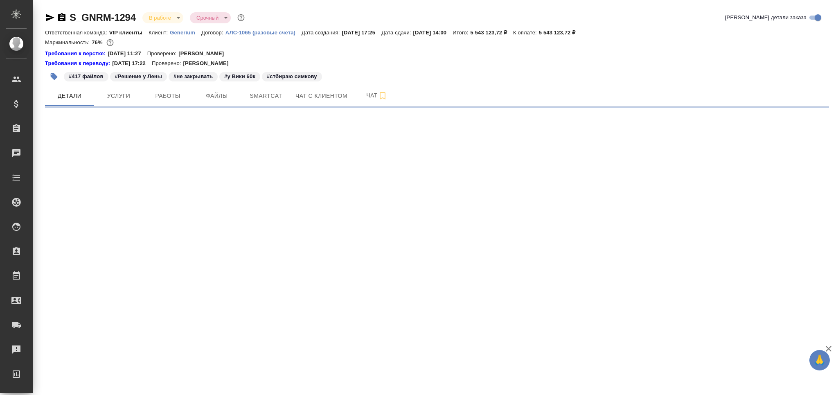
select select "RU"
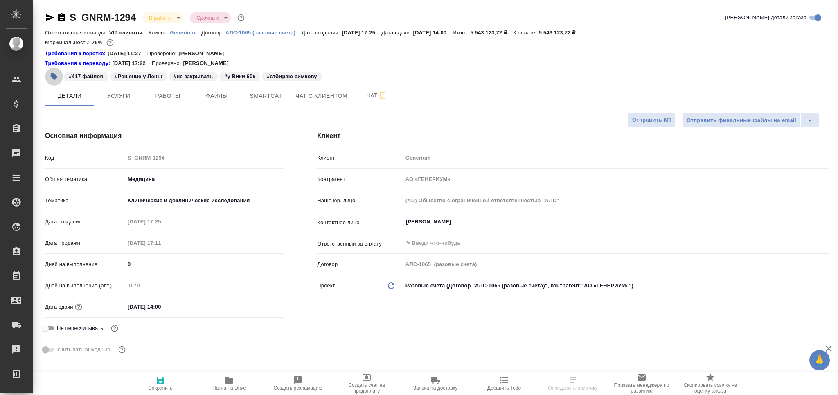
click at [56, 76] on icon "button" at bounding box center [54, 76] width 7 height 7
type textarea "x"
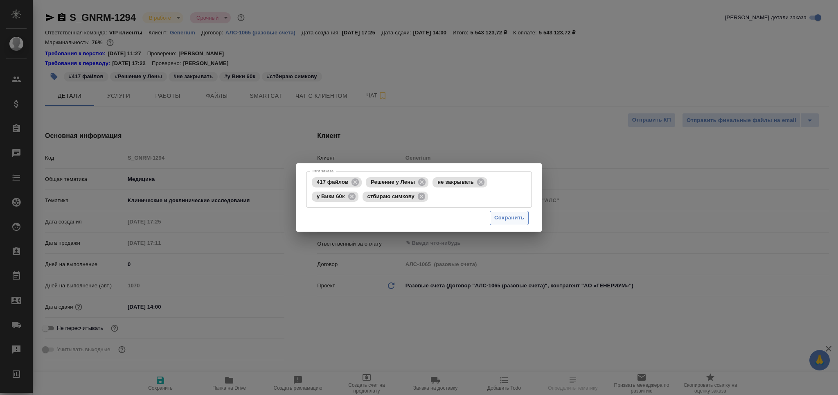
type textarea "x"
click at [350, 195] on icon at bounding box center [351, 195] width 7 height 7
click at [508, 218] on span "Сохранить" at bounding box center [509, 217] width 30 height 9
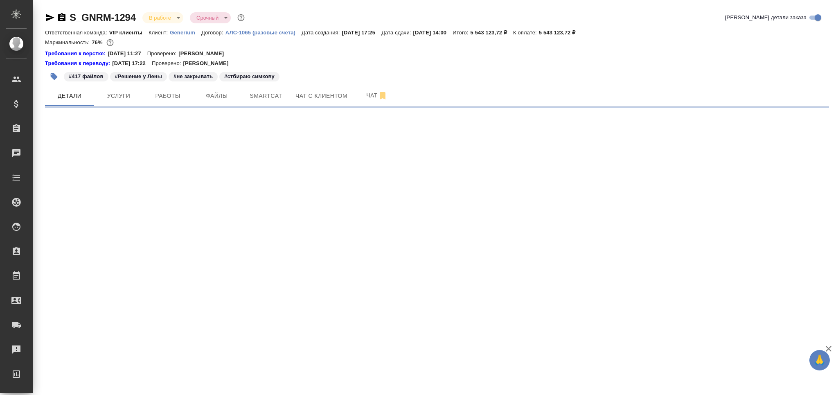
select select "RU"
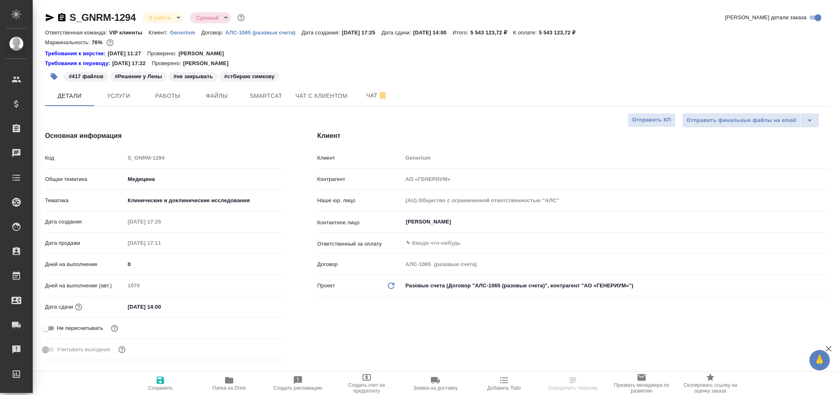
type textarea "x"
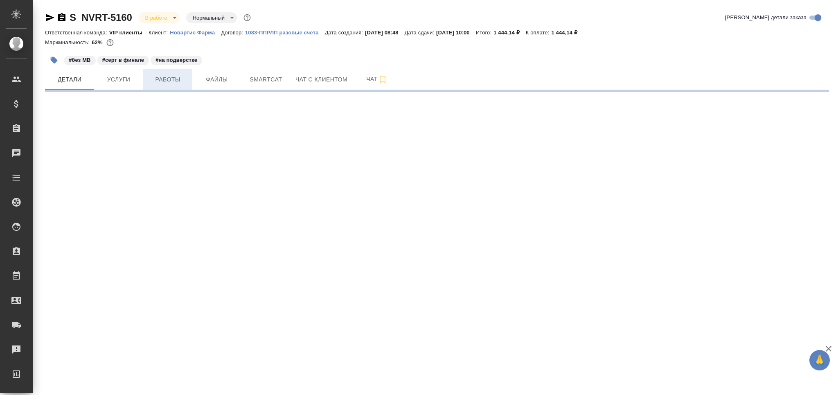
select select "RU"
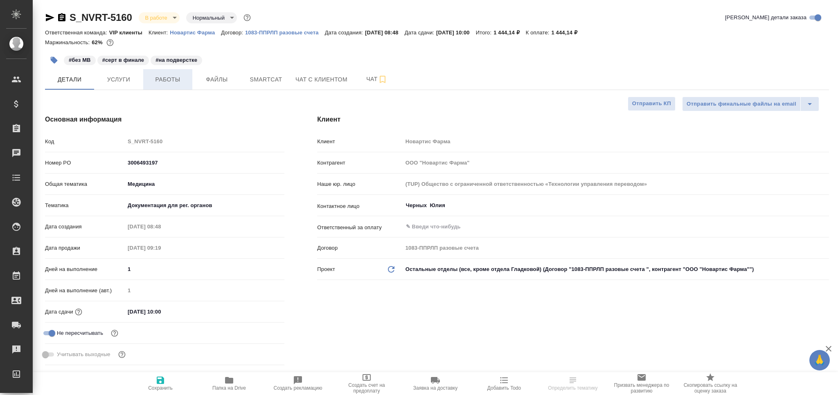
click at [167, 83] on span "Работы" at bounding box center [167, 79] width 39 height 10
type textarea "x"
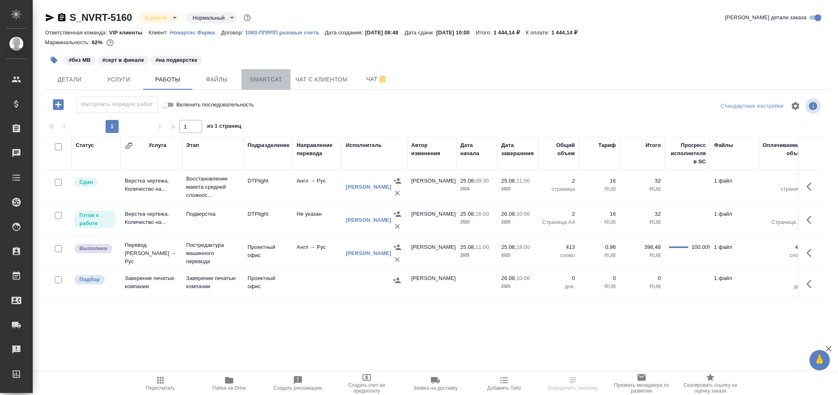
click at [247, 78] on span "Smartcat" at bounding box center [265, 79] width 39 height 10
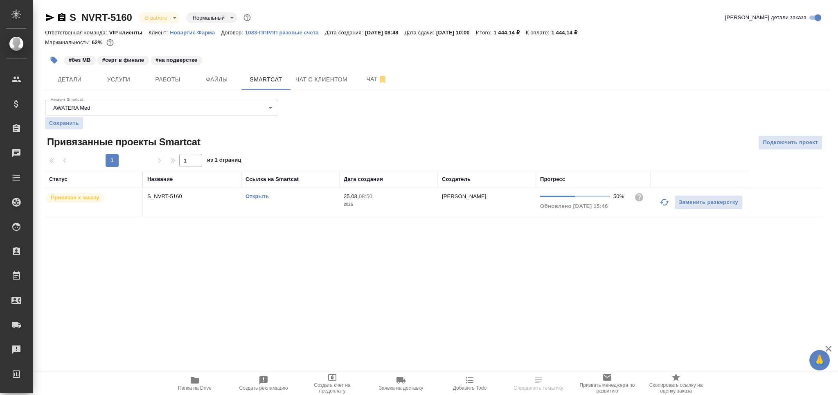
click at [315, 201] on td "Открыть" at bounding box center [290, 202] width 98 height 29
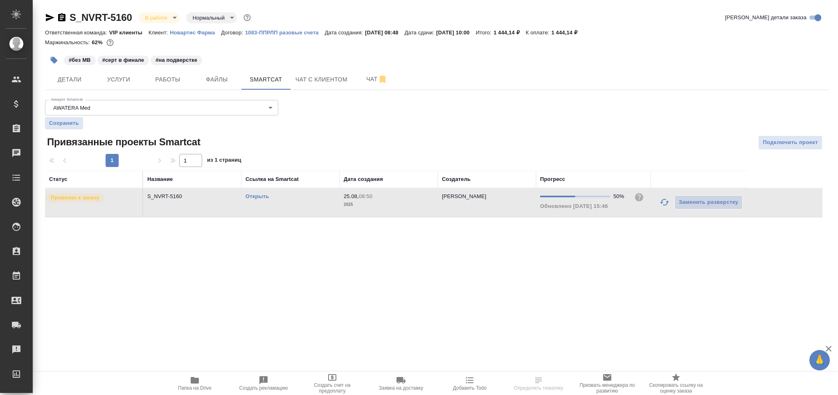
click at [315, 201] on td "Открыть" at bounding box center [290, 202] width 98 height 29
click at [171, 77] on span "Работы" at bounding box center [167, 79] width 39 height 10
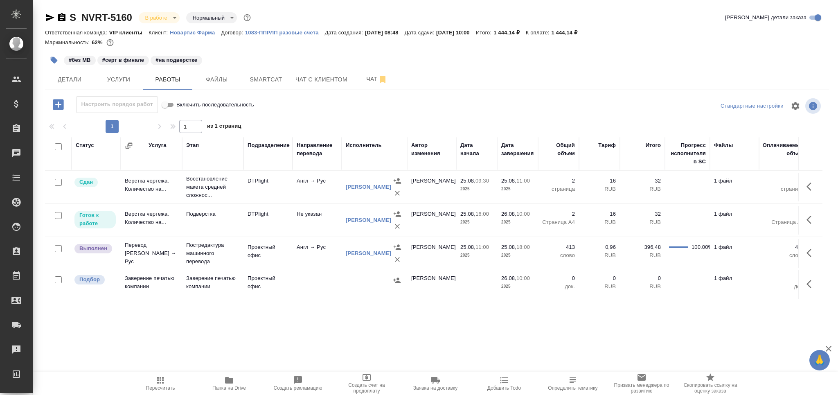
click at [164, 379] on icon "button" at bounding box center [160, 380] width 10 height 10
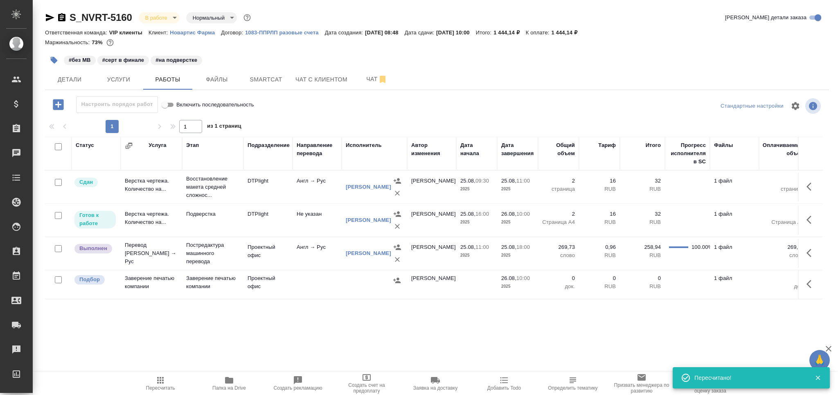
click at [806, 252] on icon "button" at bounding box center [811, 253] width 10 height 10
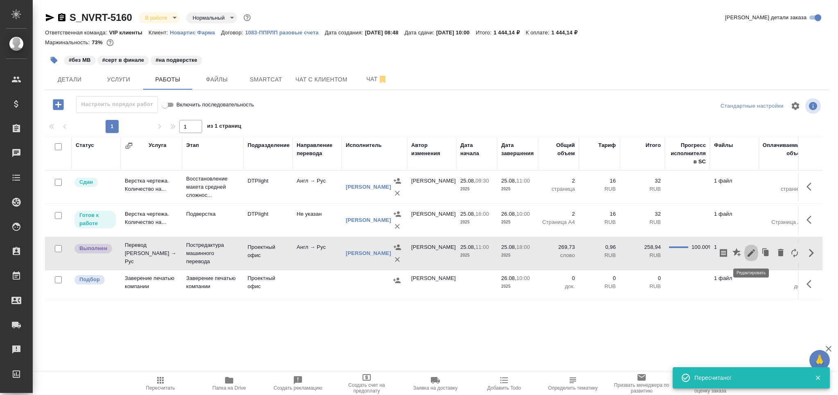
click at [754, 256] on icon "button" at bounding box center [751, 253] width 10 height 10
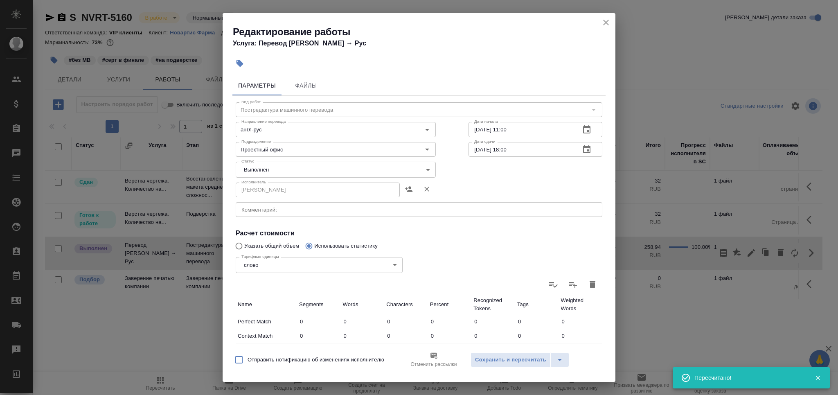
click at [295, 166] on body "🙏 .cls-1 fill:#fff; AWATERA Grabko Mariya Клиенты Спецификации Заказы 0 Чаты To…" at bounding box center [419, 197] width 838 height 395
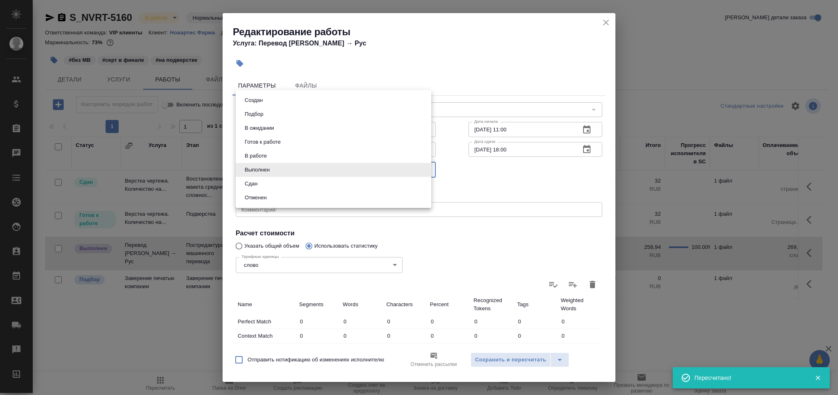
click at [283, 182] on li "Сдан" at bounding box center [334, 184] width 196 height 14
type input "closed"
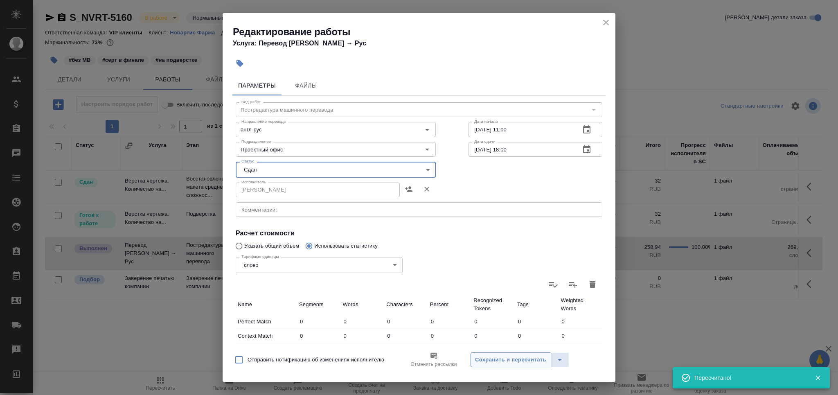
click at [486, 355] on span "Сохранить и пересчитать" at bounding box center [510, 359] width 71 height 9
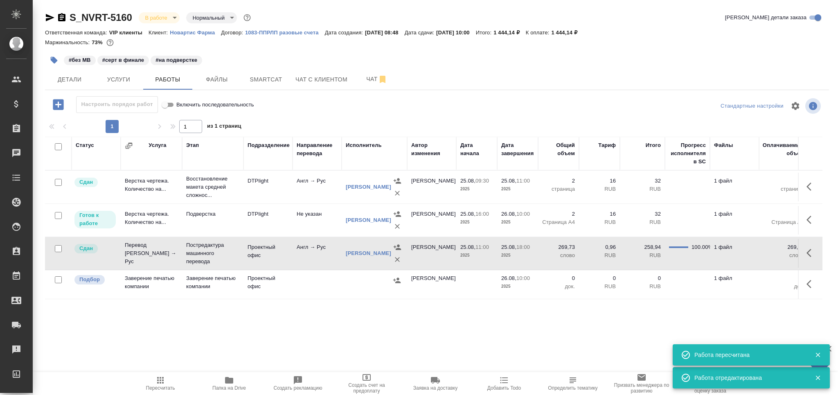
click at [289, 292] on td "Проектный офис" at bounding box center [267, 284] width 49 height 29
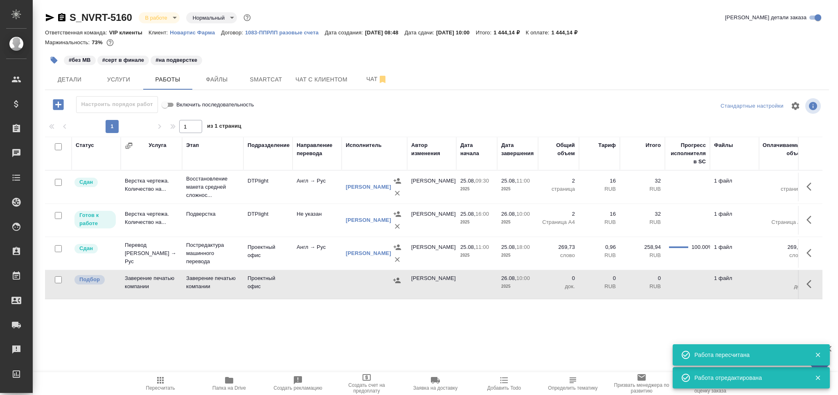
click at [289, 292] on td "Проектный офис" at bounding box center [267, 284] width 49 height 29
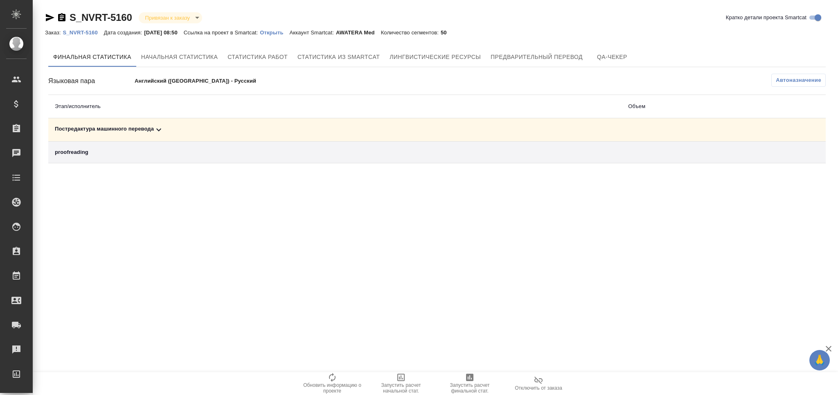
click at [165, 129] on div "Постредактура машинного перевода" at bounding box center [335, 130] width 560 height 10
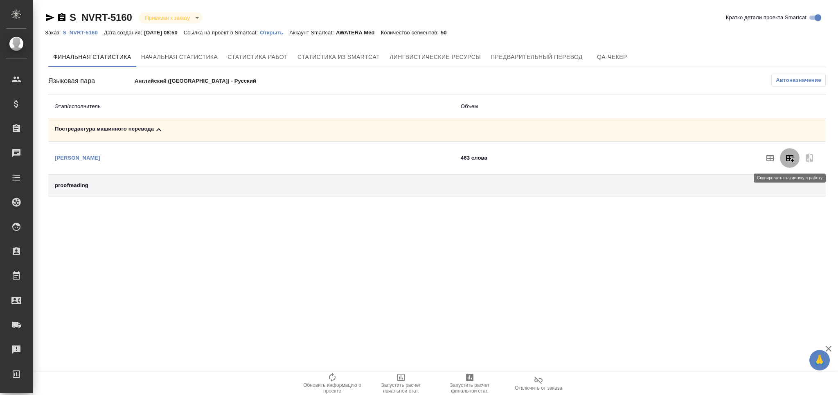
click at [793, 159] on icon "button" at bounding box center [789, 158] width 10 height 10
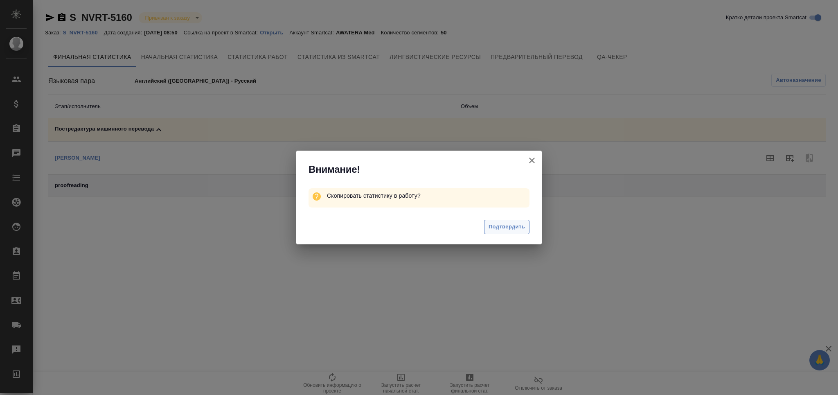
click at [513, 226] on span "Подтвердить" at bounding box center [506, 226] width 36 height 9
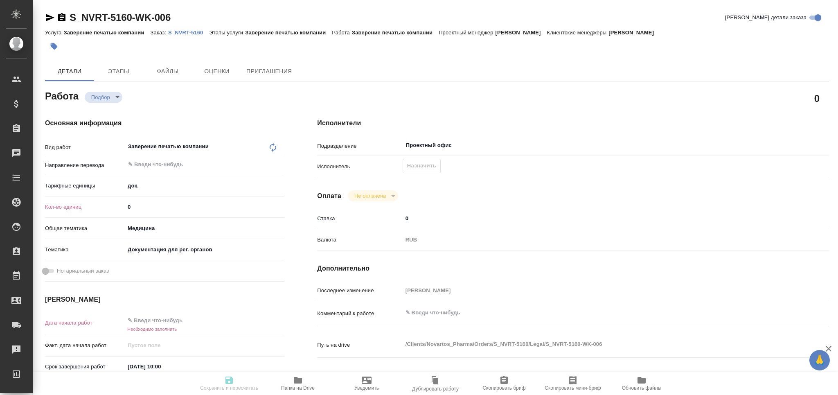
type textarea "x"
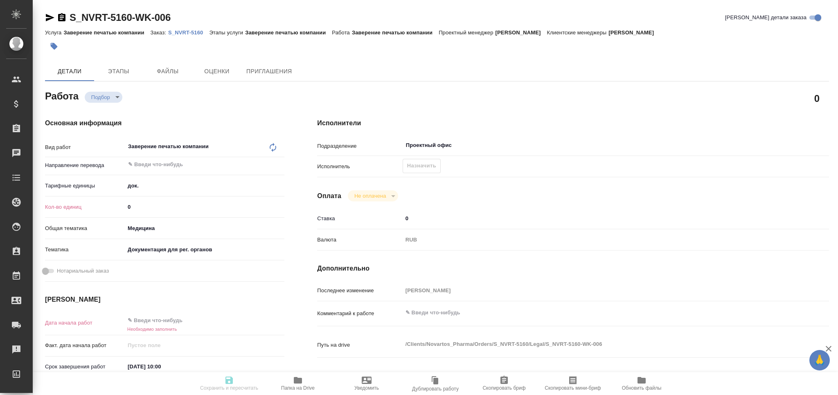
type textarea "x"
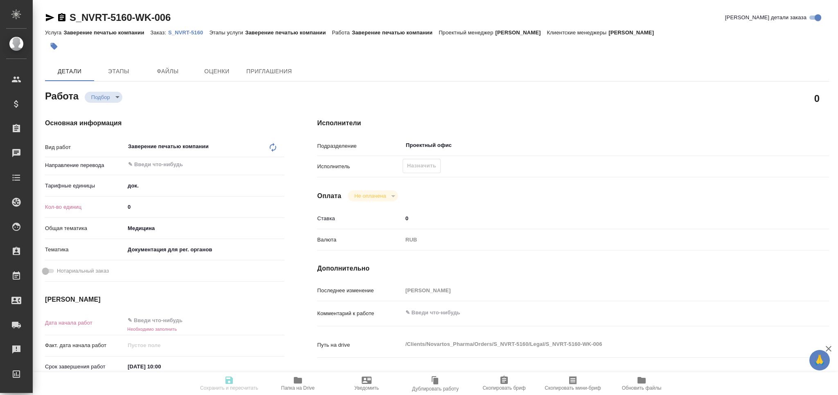
type textarea "x"
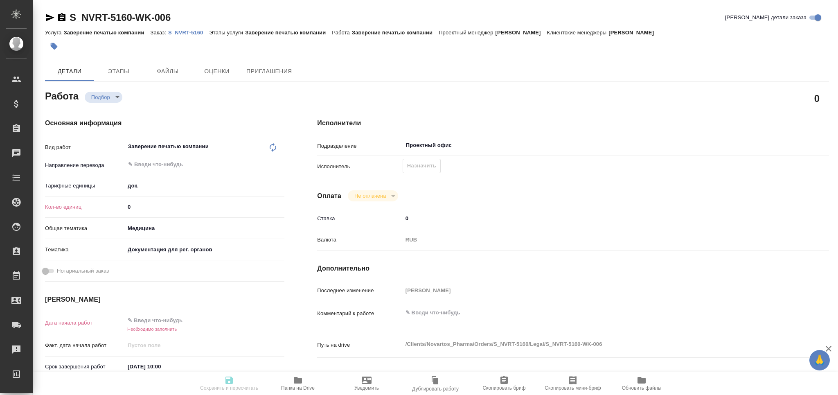
type textarea "x"
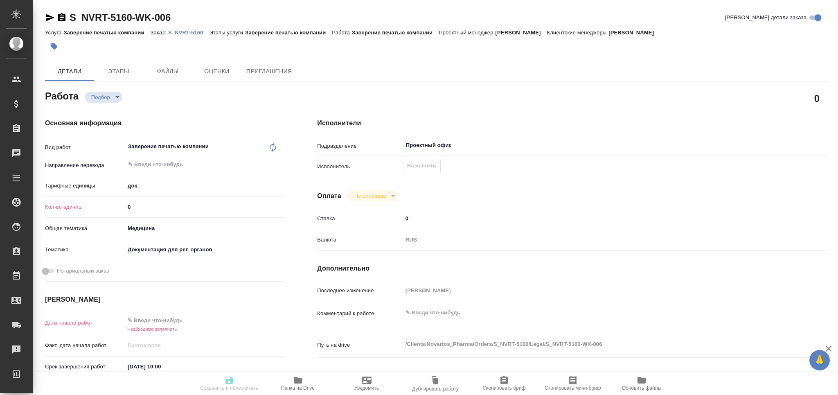
type textarea "x"
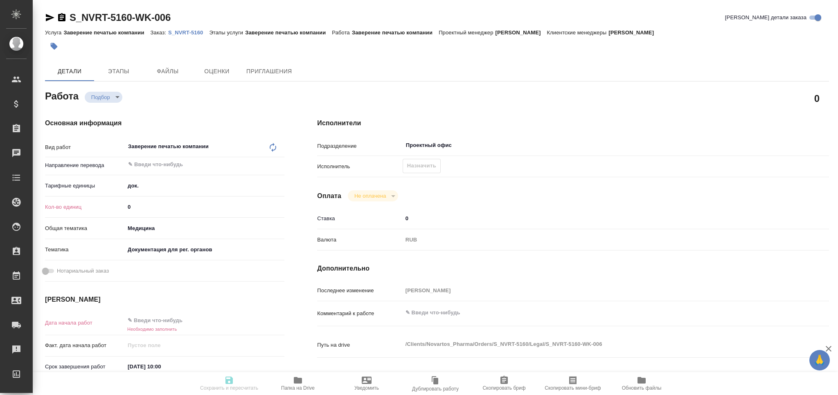
type textarea "x"
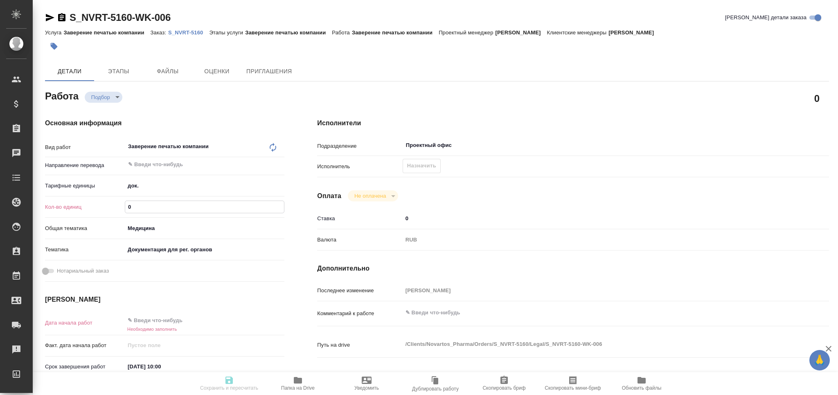
drag, startPoint x: 138, startPoint y: 209, endPoint x: 124, endPoint y: 210, distance: 14.8
click at [124, 210] on div "Кол-во единиц 0" at bounding box center [164, 207] width 239 height 14
type textarea "x"
type input "1"
type textarea "x"
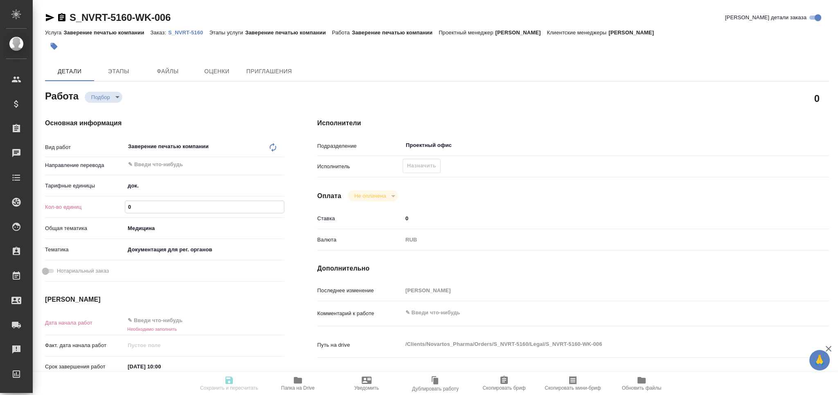
type textarea "x"
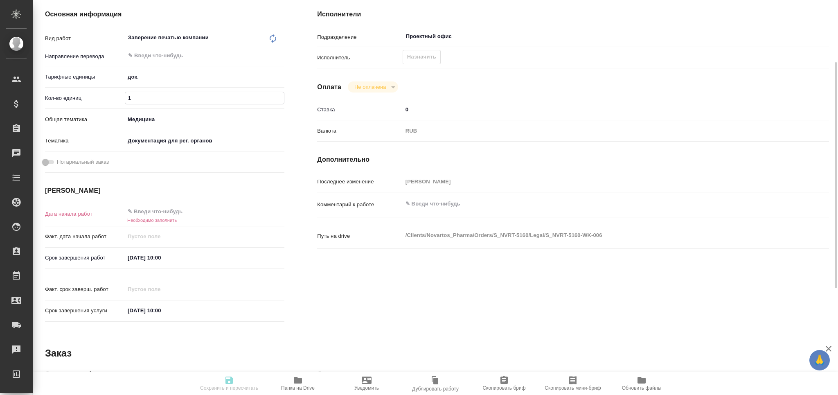
type input "1"
click at [178, 256] on input "[DATE] 10:00" at bounding box center [161, 258] width 72 height 12
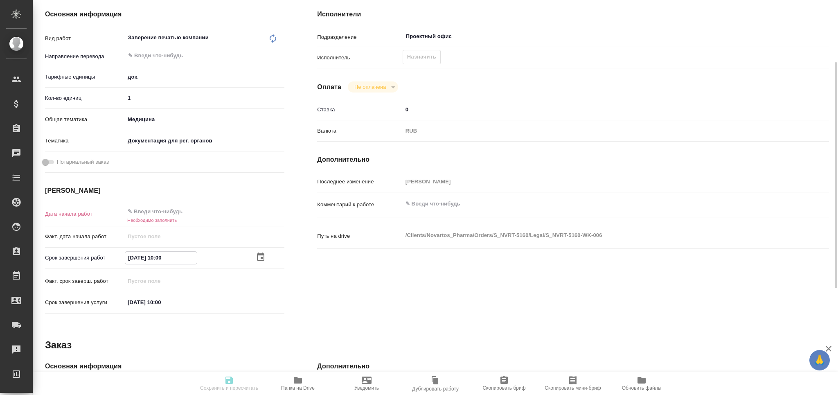
drag, startPoint x: 178, startPoint y: 256, endPoint x: 86, endPoint y: 258, distance: 91.3
click at [86, 258] on div "Срок завершения работ [DATE] 10:00" at bounding box center [164, 258] width 239 height 14
click at [168, 213] on input "text" at bounding box center [161, 211] width 72 height 12
paste input "[DATE] 10:00"
type input "[DATE] 10:00"
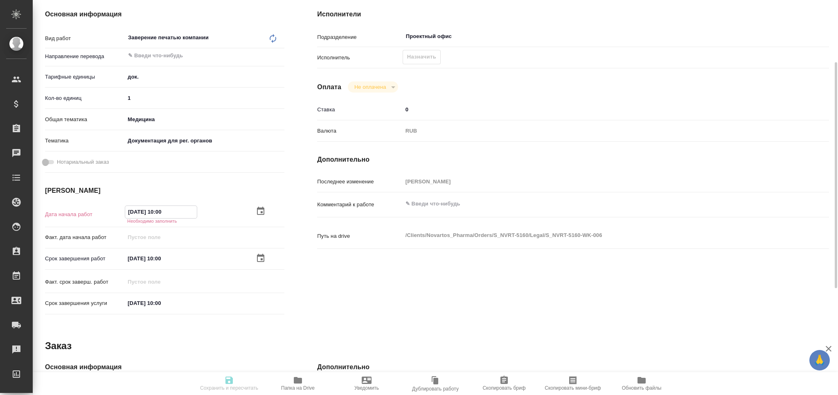
type textarea "x"
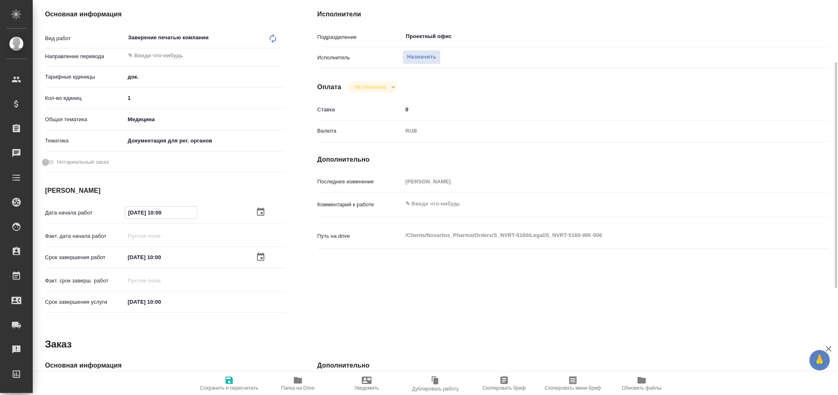
click at [134, 212] on input "[DATE] 10:00" at bounding box center [161, 213] width 72 height 12
type textarea "x"
type input "[DATE] 10:00"
type textarea "x"
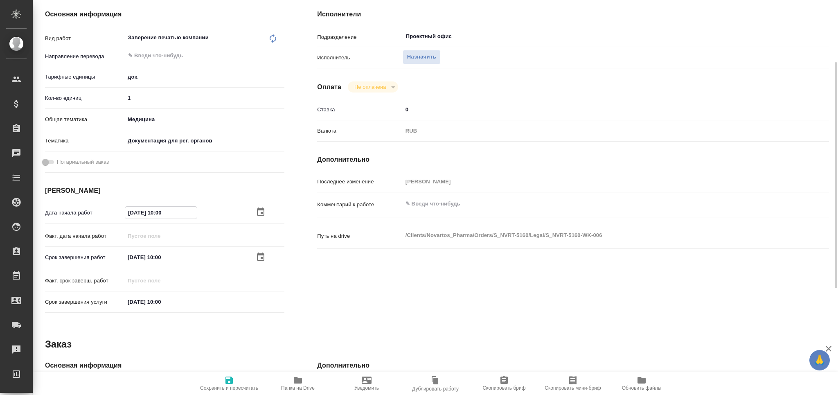
type textarea "x"
drag, startPoint x: 160, startPoint y: 209, endPoint x: 178, endPoint y: 213, distance: 18.0
click at [178, 213] on input "[DATE] 10:00" at bounding box center [161, 213] width 72 height 12
type textarea "x"
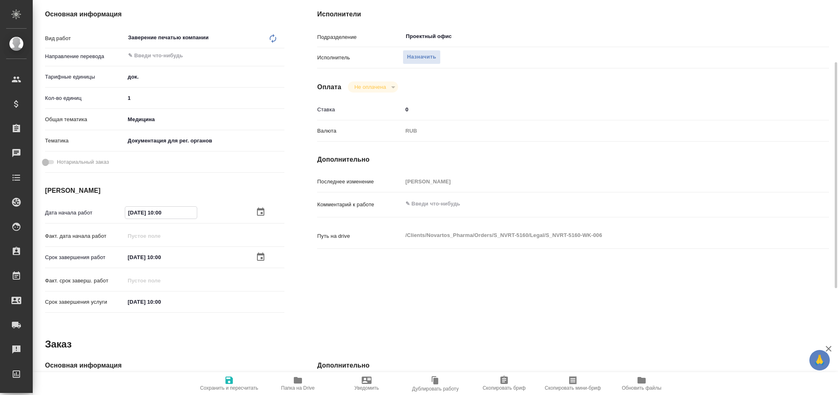
type input "[DATE] 16:__"
type textarea "x"
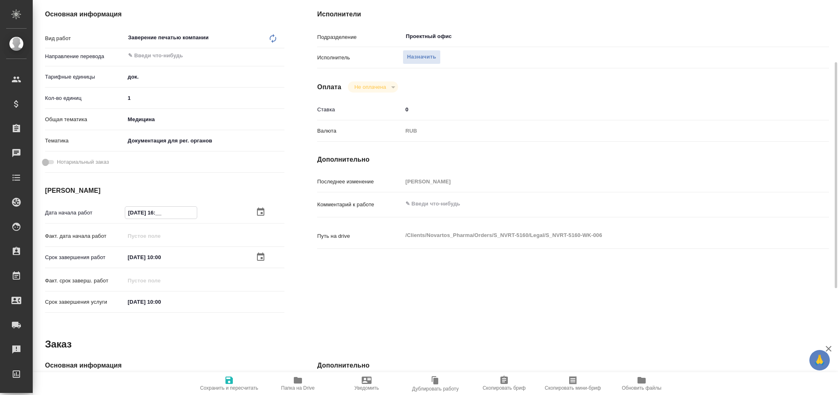
type textarea "x"
type input "[DATE] 16:3_"
type textarea "x"
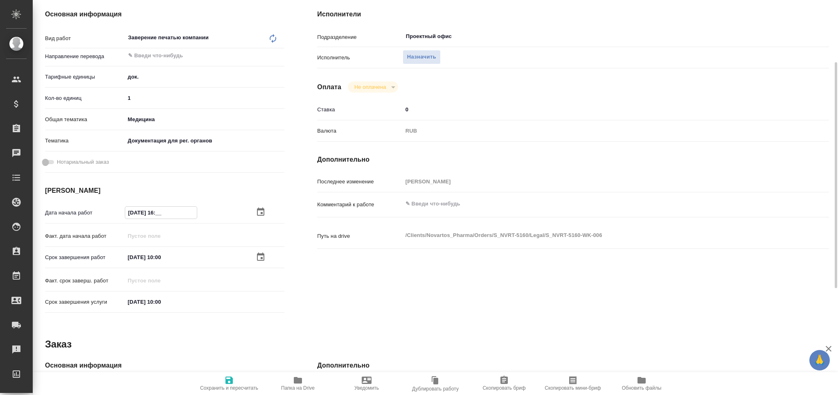
type textarea "x"
type input "[DATE] 16:30"
type textarea "x"
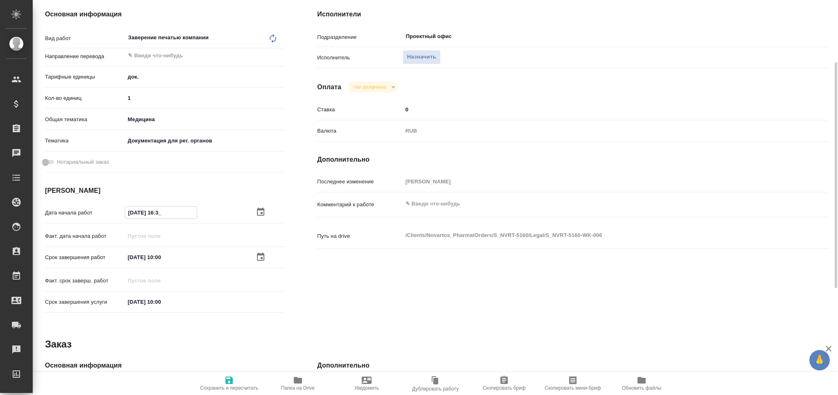
type textarea "x"
type input "[DATE] 16:30"
type textarea "x"
click at [446, 198] on textarea at bounding box center [594, 204] width 383 height 14
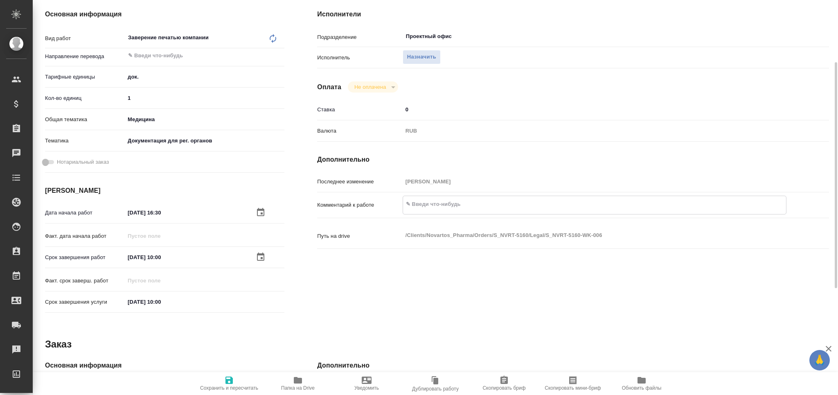
paste textarea "[DATE] 10:00"
type textarea "x"
type textarea "[DATE] 10:00"
type textarea "x"
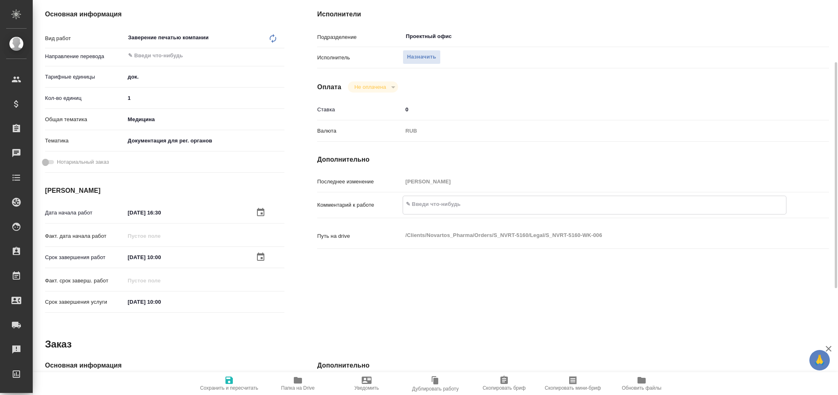
type textarea "x"
drag, startPoint x: 465, startPoint y: 202, endPoint x: 351, endPoint y: 202, distance: 114.1
click at [351, 203] on div "Комментарий к работе [DATE] 10:00 x" at bounding box center [573, 205] width 512 height 19
type textarea "x"
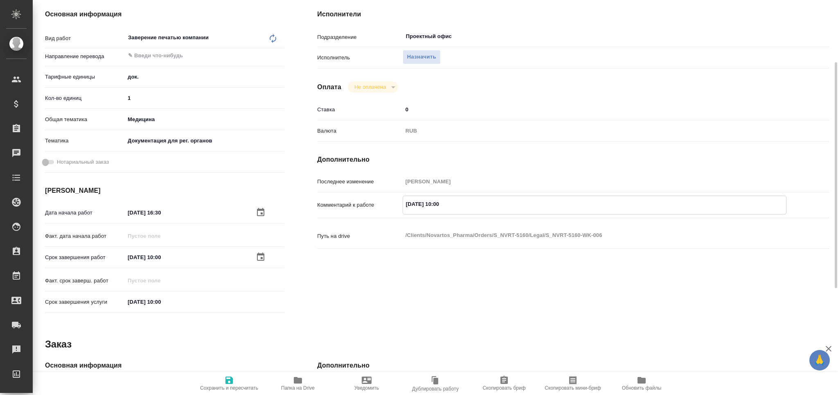
type textarea "x"
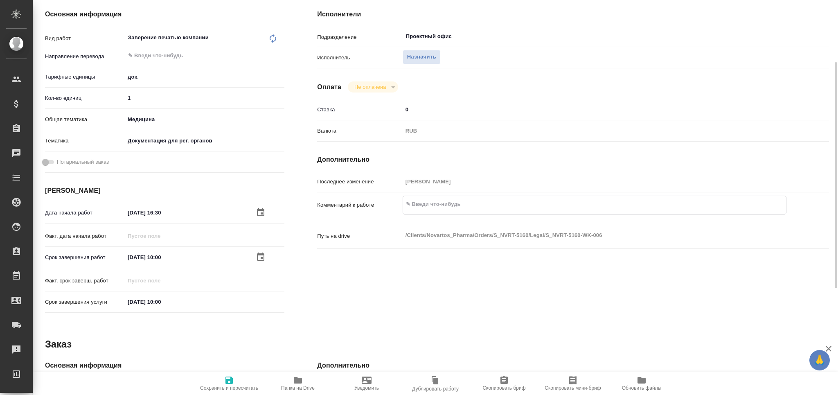
paste textarea "[PERSON_NAME] сделал серт, проведите пож работу"
type textarea "x"
type textarea "[PERSON_NAME] сделал серт, проведите пож работу"
type textarea "x"
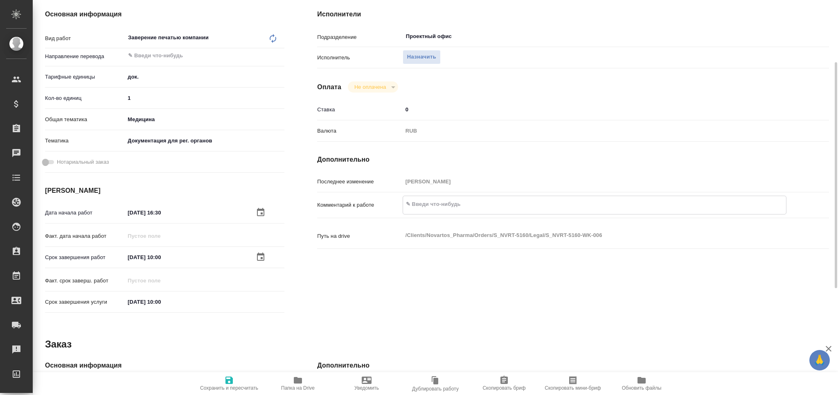
type textarea "x"
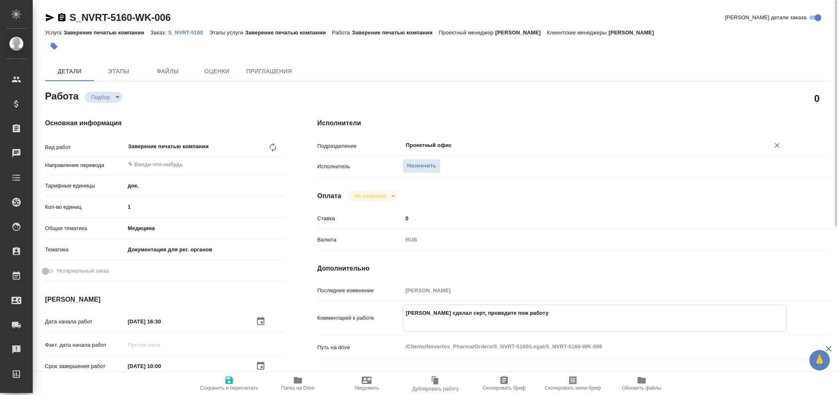
type textarea "[PERSON_NAME] сделал серт, проведите пож работу"
click at [435, 148] on input "Проектный офис" at bounding box center [580, 145] width 351 height 10
type textarea "x"
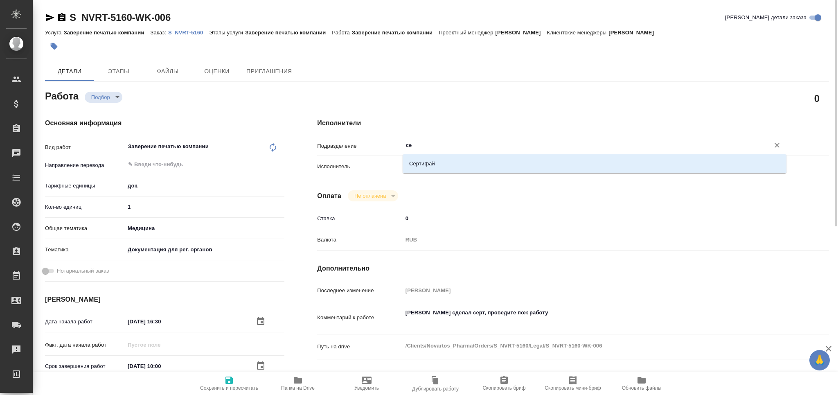
type input "сер"
click at [431, 160] on li "Сертифай" at bounding box center [594, 163] width 384 height 15
type textarea "x"
type input "Сертифай"
type textarea "x"
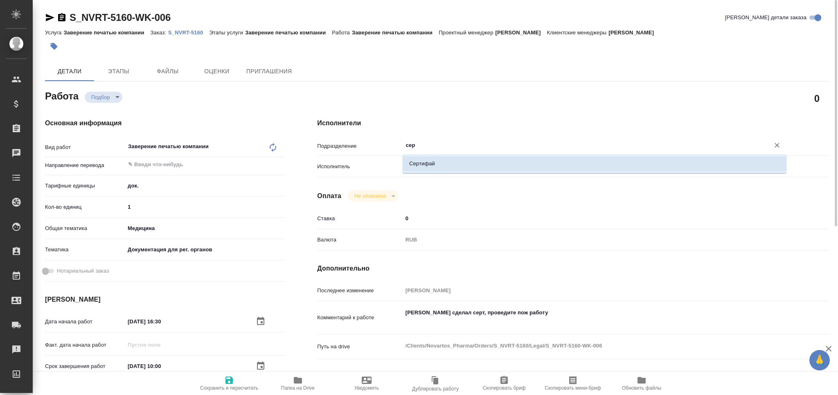
type textarea "x"
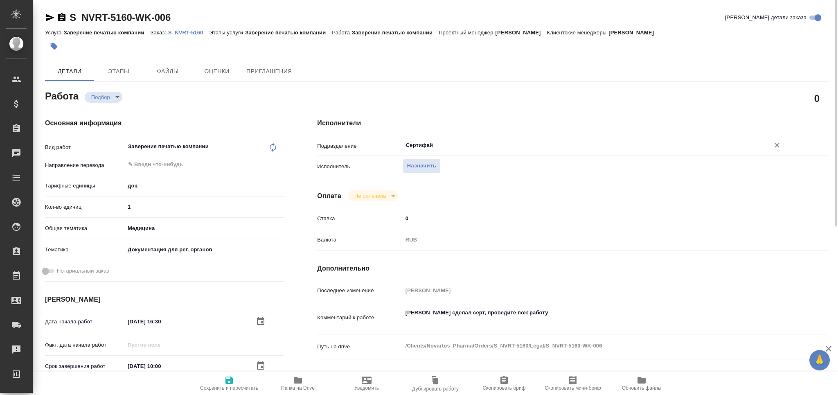
type input "Сертифай"
click at [234, 385] on span "Сохранить и пересчитать" at bounding box center [229, 388] width 58 height 6
type textarea "x"
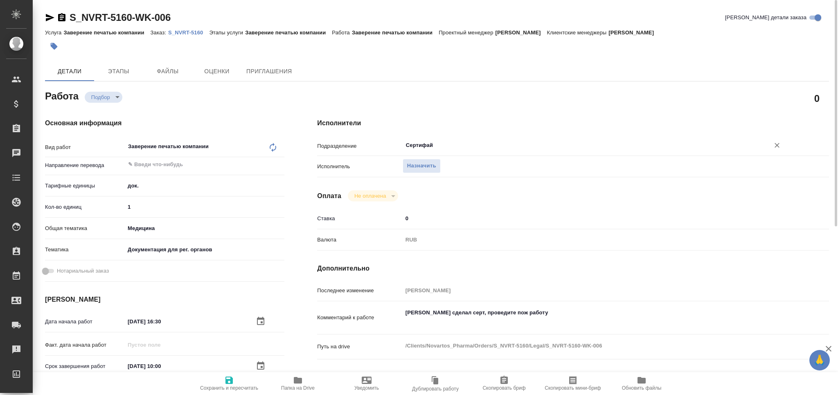
type textarea "x"
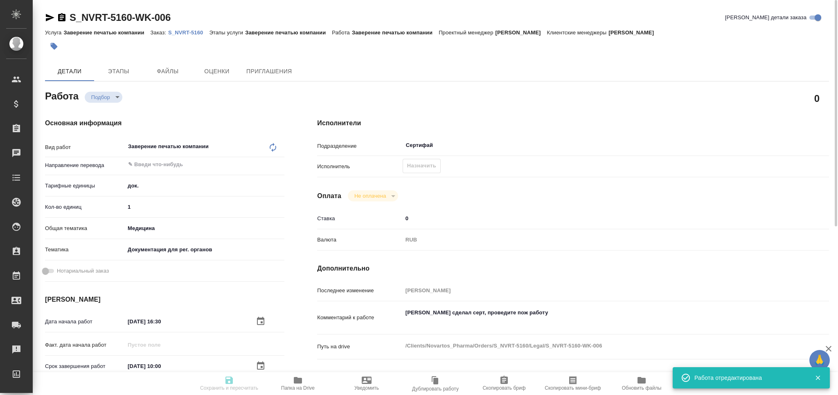
type textarea "x"
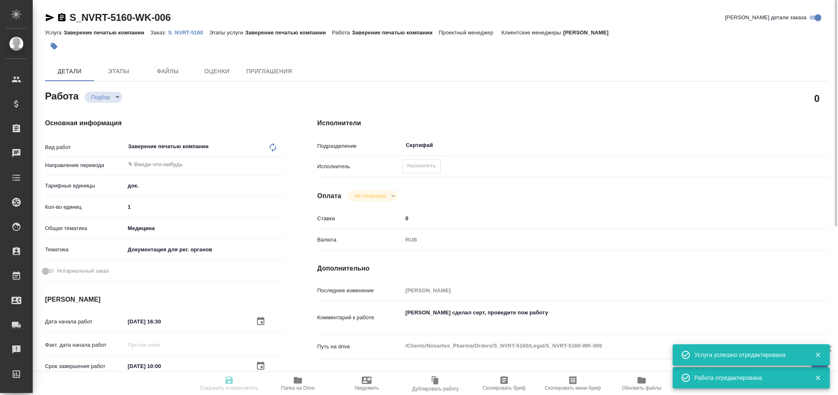
type input "recruiting"
type textarea "Заверение печатью компании"
type textarea "x"
type input "5a8b1489cc6b4906c91bfd8b"
type input "1"
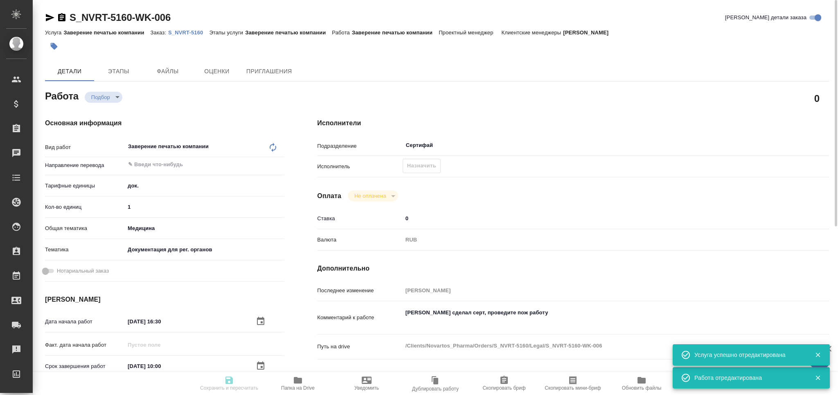
type input "med"
type input "5f647205b73bc97568ca66c6"
type input "[DATE] 16:30"
type input "[DATE] 10:00"
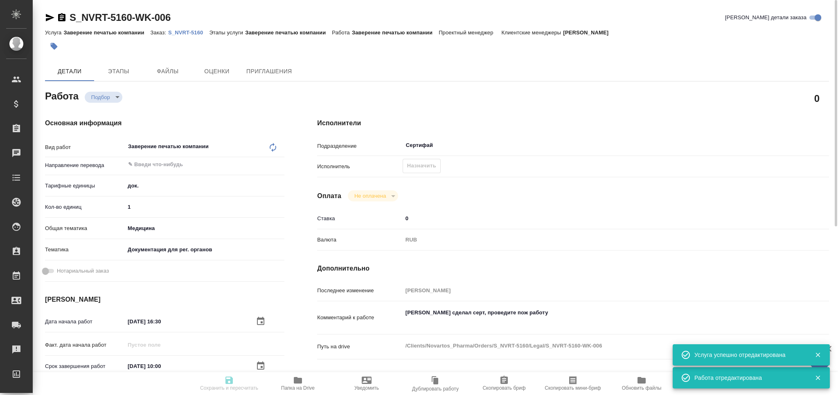
type input "Сертифай"
type input "notPayed"
type input "0"
type input "RUB"
type input "[PERSON_NAME]"
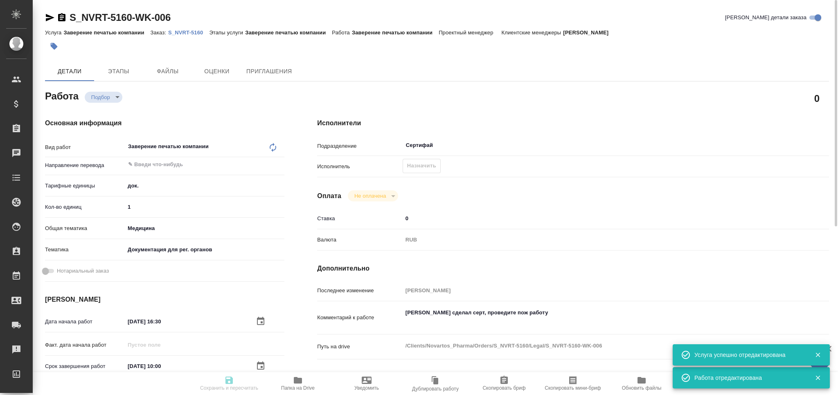
type textarea "Алексей сделал серт, проведите пож работу"
type textarea "x"
type textarea "/Clients/Novartos_Pharma/Orders/S_NVRT-5160/Legal/S_NVRT-5160-WK-006"
type textarea "x"
type input "S_NVRT-5160"
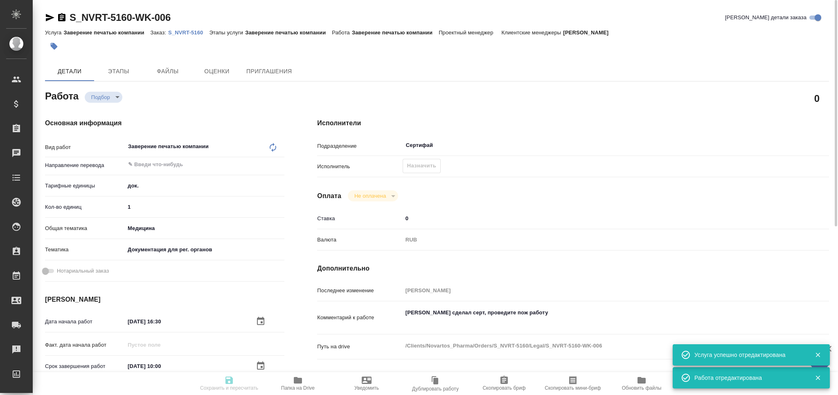
type input "3006493197"
type input "Заверение печатью компании"
type input "[PERSON_NAME]"
type input "/Clients/Novartos_Pharma/Orders/S_NVRT-5160"
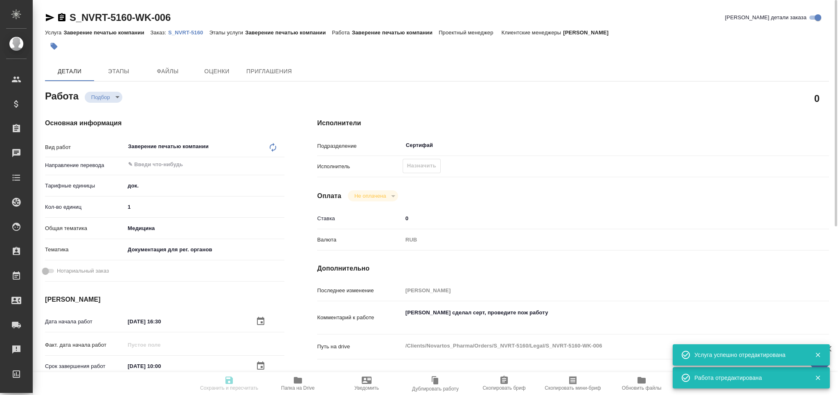
type textarea "x"
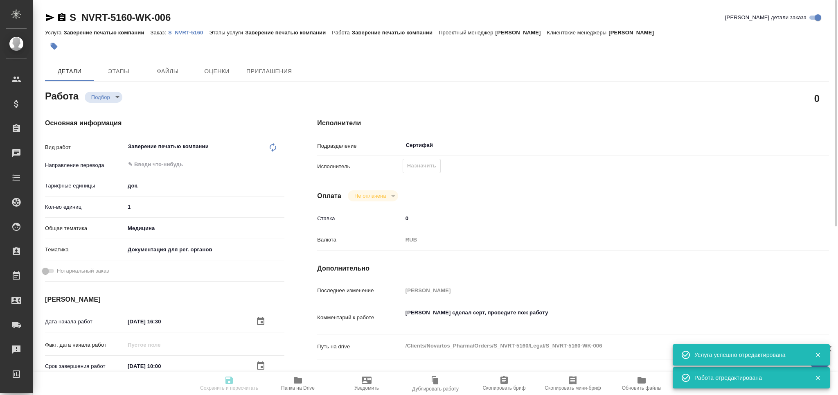
type textarea "x"
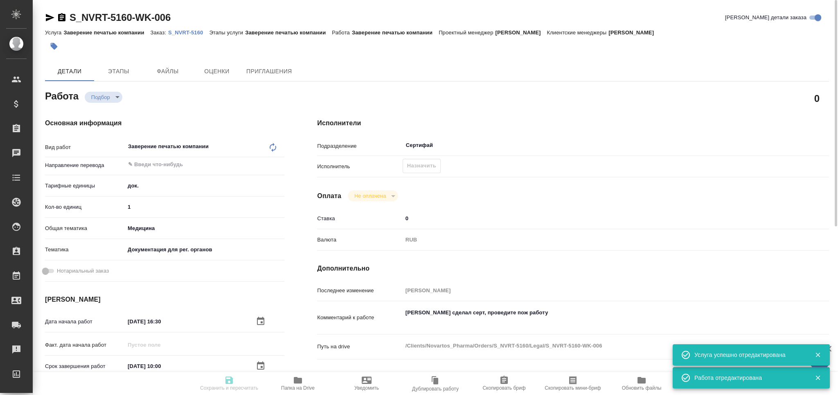
type textarea "x"
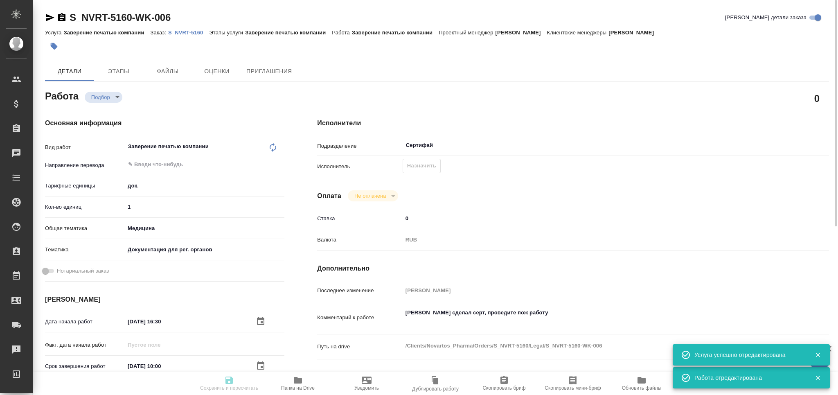
type textarea "x"
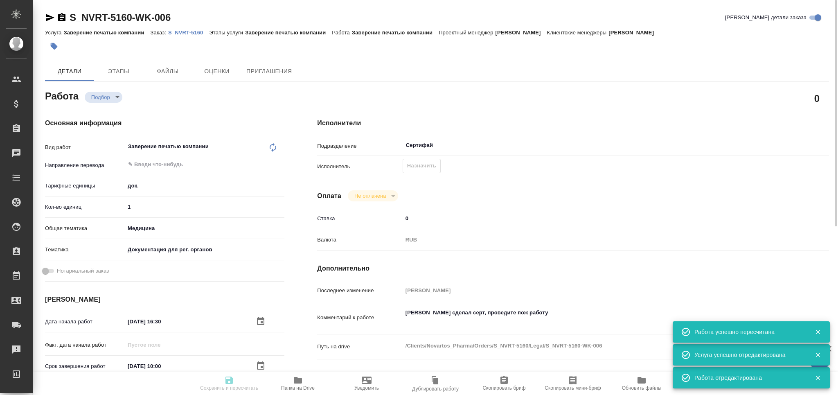
type input "recruiting"
type textarea "Заверение печатью компании"
type textarea "x"
type input "5a8b1489cc6b4906c91bfd8b"
type input "1"
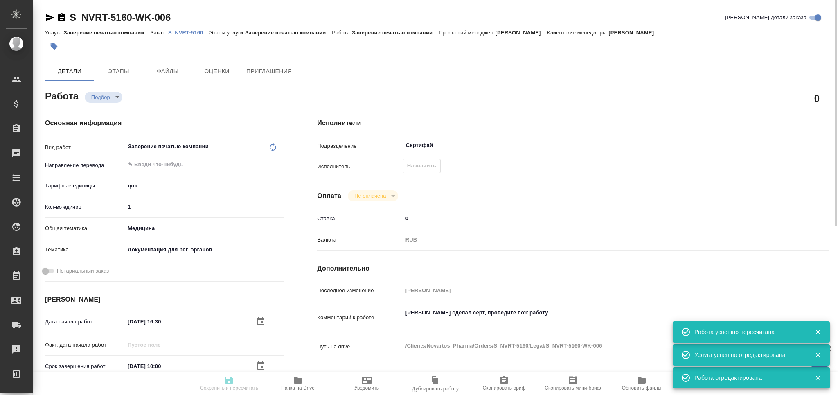
type input "med"
type input "5f647205b73bc97568ca66c6"
type input "25.08.2025 16:30"
type input "[DATE] 10:00"
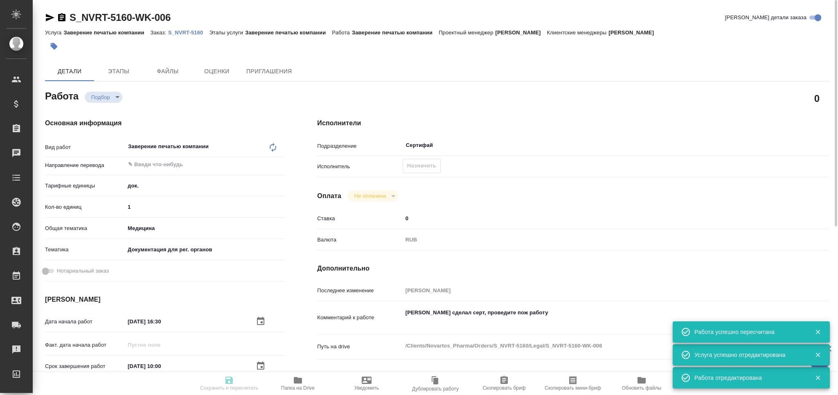
type input "Сертифай"
type input "notPayed"
type input "0"
type input "RUB"
type input "[PERSON_NAME]"
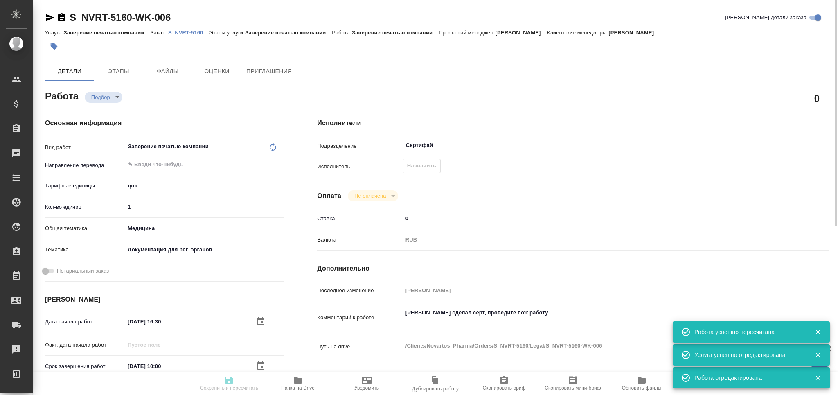
type textarea "[PERSON_NAME] сделал серт, проведите пож работу"
type textarea "x"
type textarea "/Clients/Novartos_Pharma/Orders/S_NVRT-5160/Legal/S_NVRT-5160-WK-006"
type textarea "x"
type input "S_NVRT-5160"
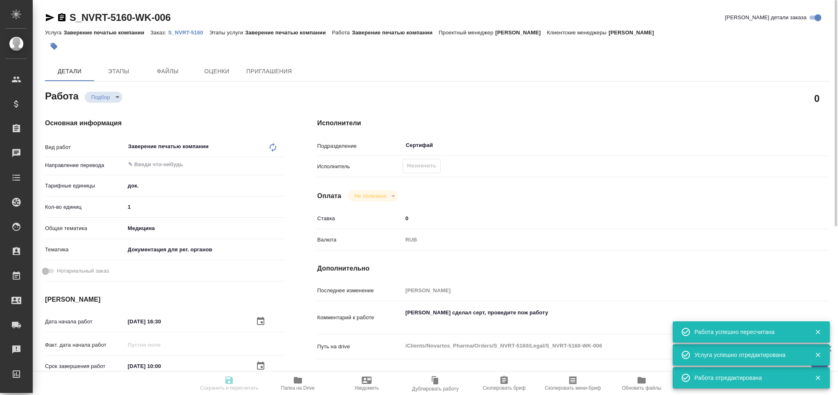
type input "3006493197"
type input "Заверение печатью компании"
type input "[PERSON_NAME]"
type input "/Clients/Novartos_Pharma/Orders/S_NVRT-5160"
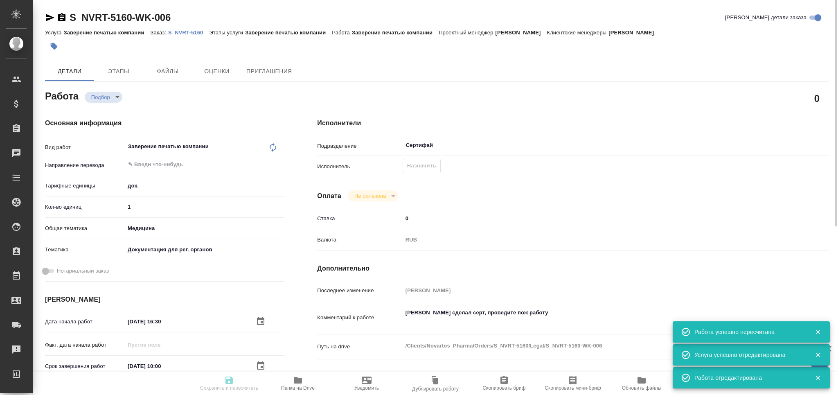
type textarea "x"
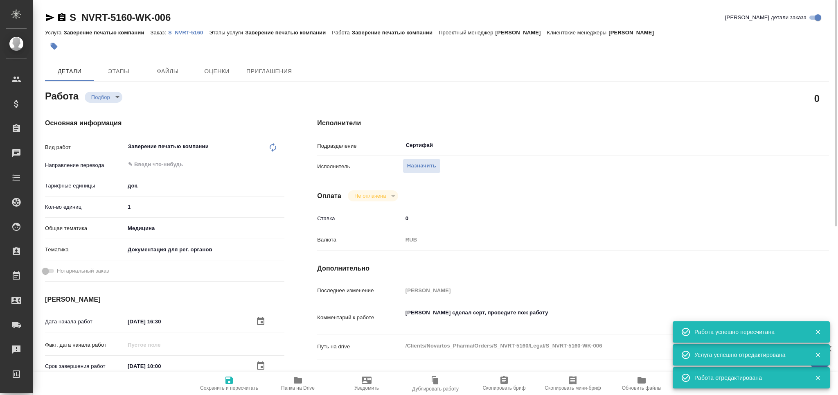
type textarea "x"
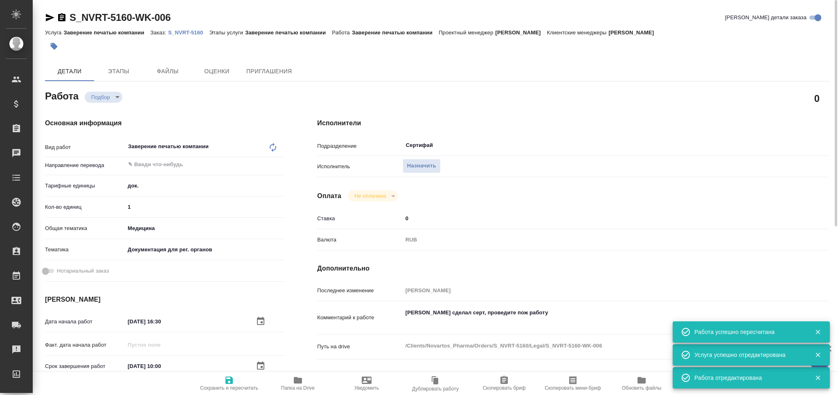
type textarea "x"
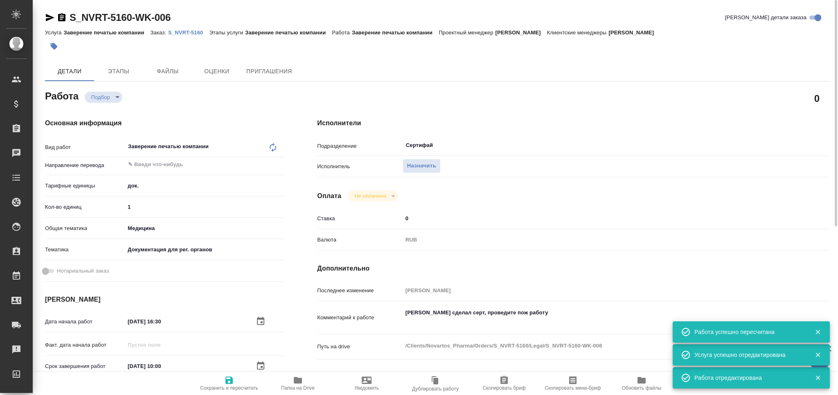
type textarea "x"
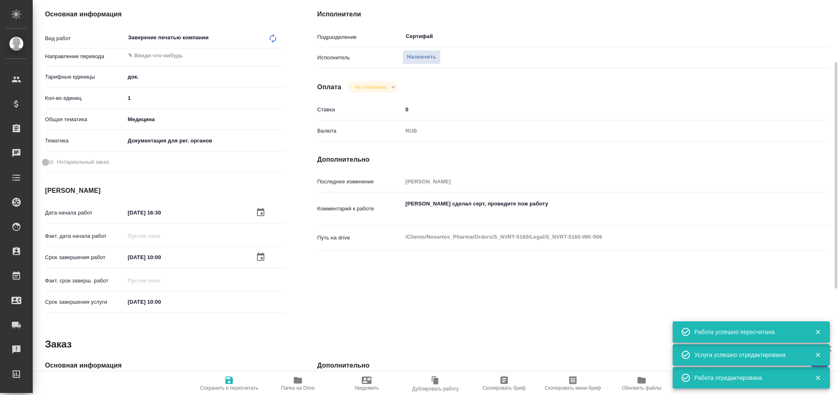
type textarea "x"
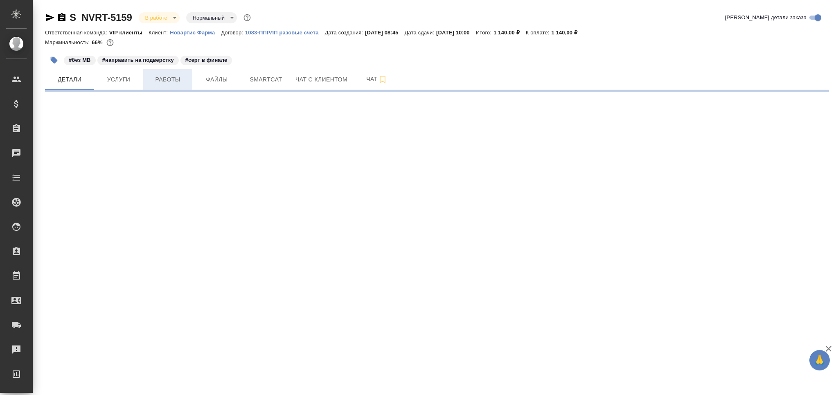
click at [175, 81] on span "Работы" at bounding box center [167, 79] width 39 height 10
select select "RU"
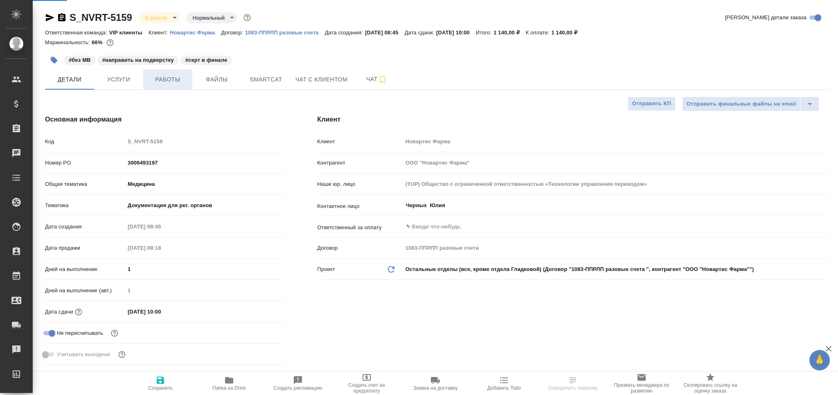
type textarea "x"
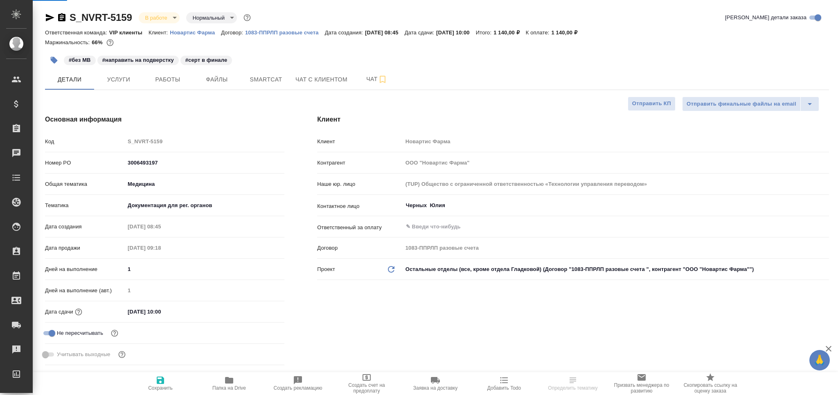
type textarea "x"
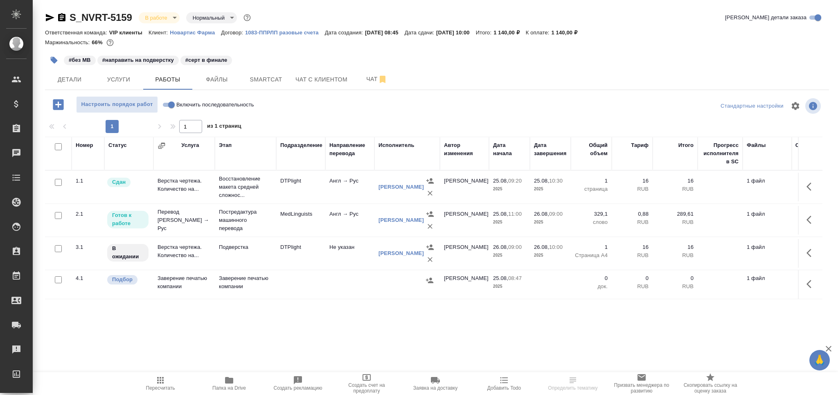
click at [245, 285] on p "Заверение печатью компании" at bounding box center [245, 282] width 53 height 16
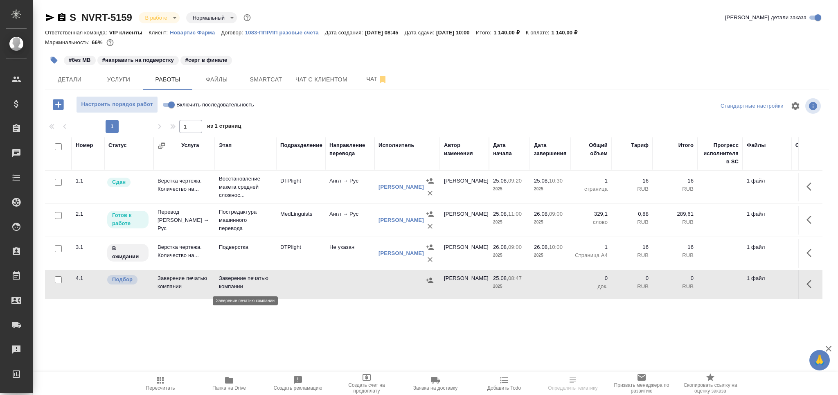
click at [245, 285] on p "Заверение печатью компании" at bounding box center [245, 282] width 53 height 16
click at [161, 387] on span "Пересчитать" at bounding box center [160, 388] width 29 height 6
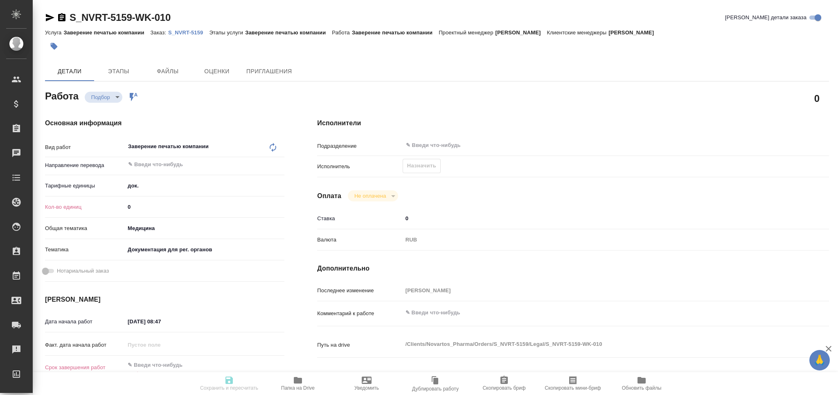
type textarea "x"
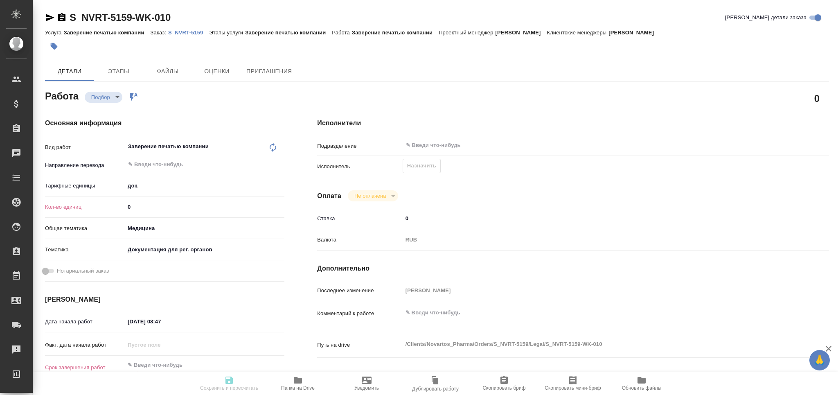
type textarea "x"
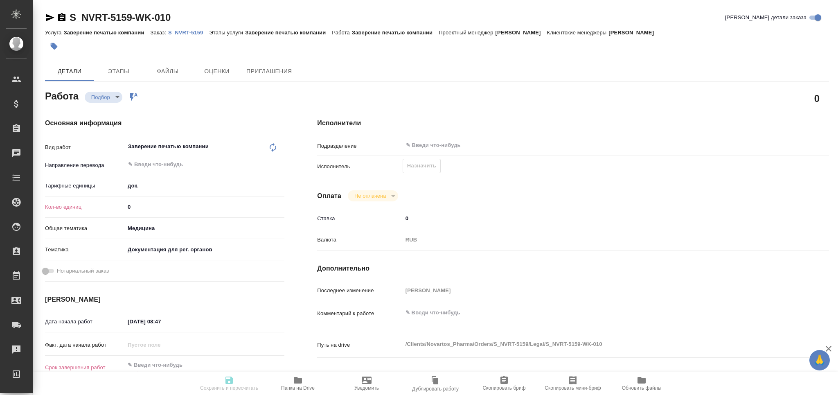
type textarea "x"
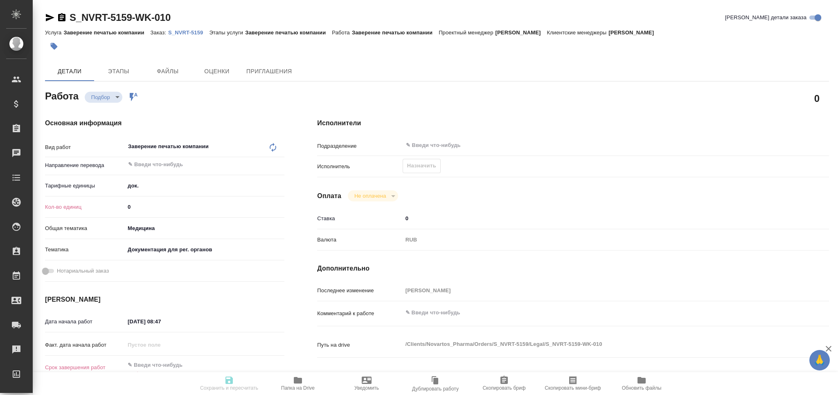
click at [428, 312] on textarea at bounding box center [594, 313] width 384 height 14
type textarea "x"
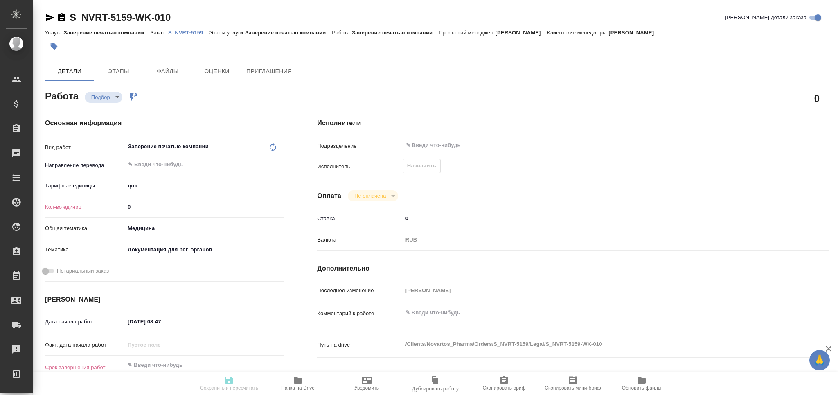
type textarea "x"
paste textarea "[PERSON_NAME] сделал серт, проведите пож работу"
type textarea "x"
type textarea "[PERSON_NAME] сделал серт, проведите пож работу"
type textarea "x"
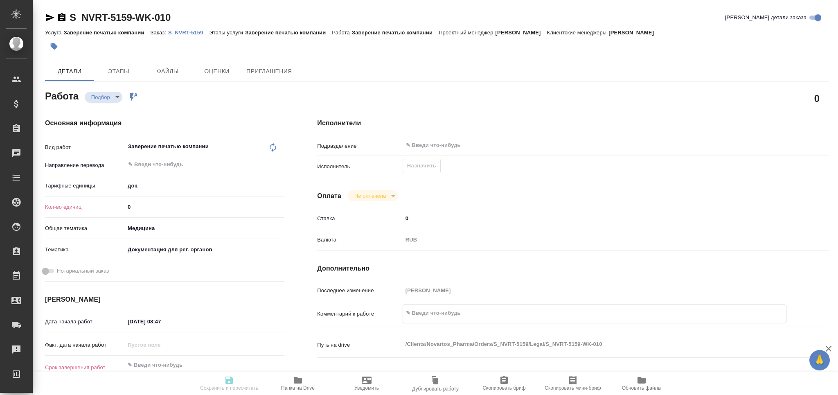
type textarea "x"
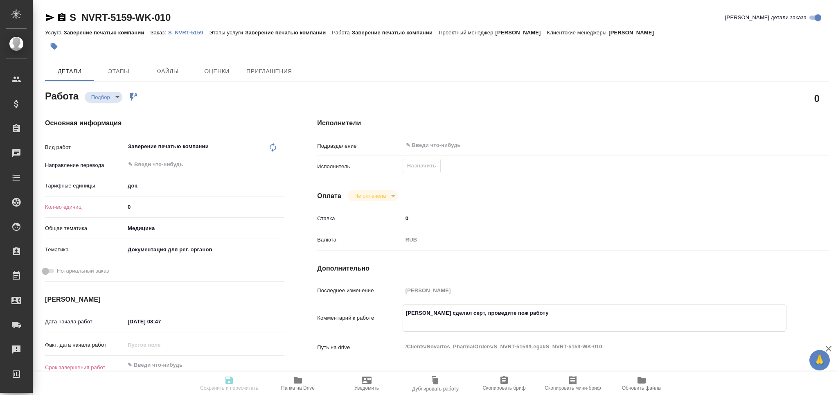
type textarea "x"
type textarea "[PERSON_NAME] сделал серт, проведите пож работу"
type textarea "x"
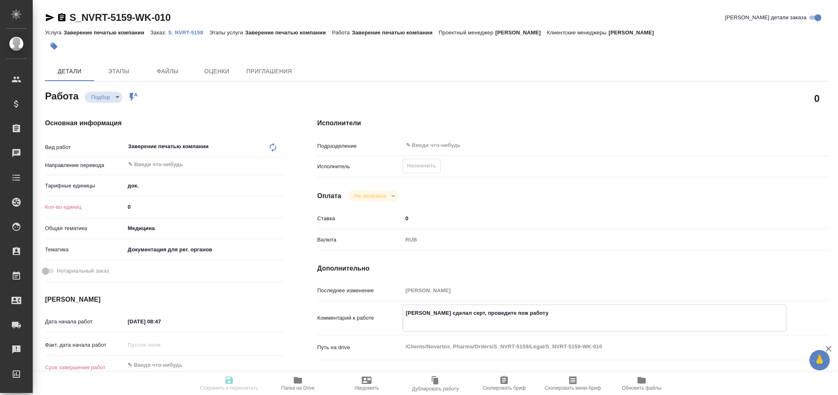
drag, startPoint x: 145, startPoint y: 204, endPoint x: 99, endPoint y: 206, distance: 45.4
click at [99, 206] on div "Кол-во единиц 0" at bounding box center [164, 207] width 239 height 14
type textarea "x"
type input "1"
type textarea "x"
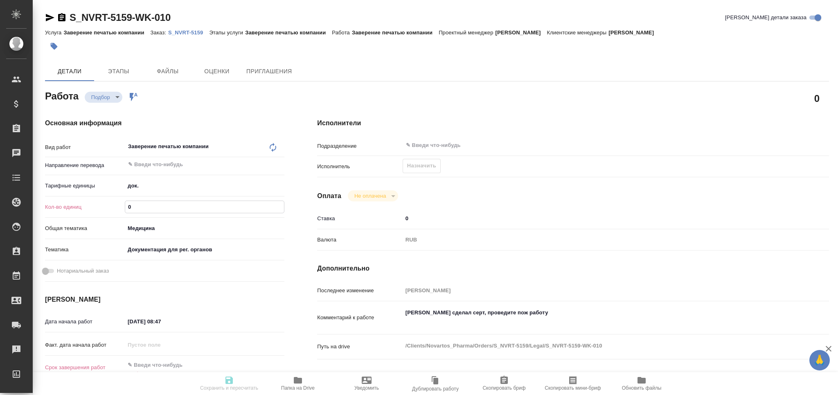
type textarea "x"
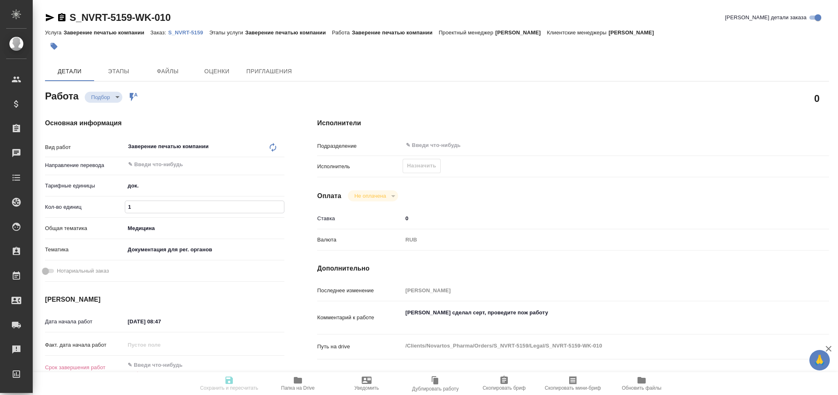
type textarea "x"
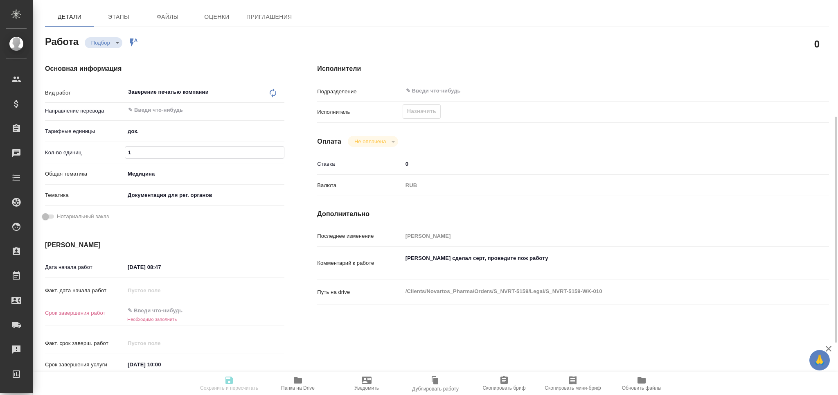
scroll to position [109, 0]
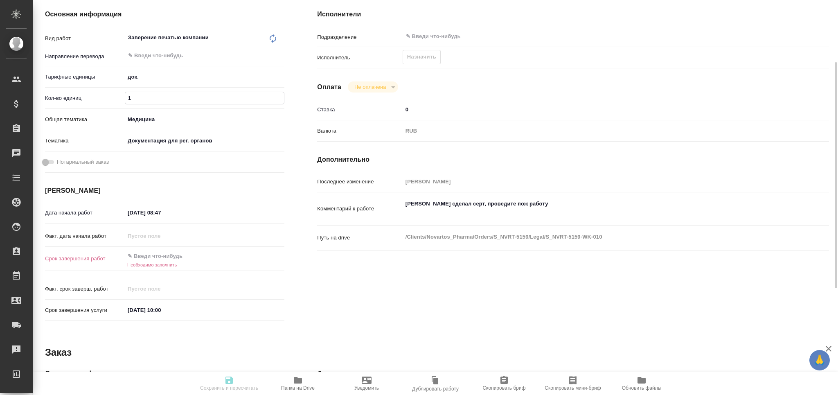
type input "1"
drag, startPoint x: 136, startPoint y: 303, endPoint x: 105, endPoint y: 303, distance: 30.7
click at [104, 303] on div "Срок завершения услуги [DATE] 10:00" at bounding box center [164, 310] width 239 height 14
click at [166, 252] on input "text" at bounding box center [161, 256] width 72 height 12
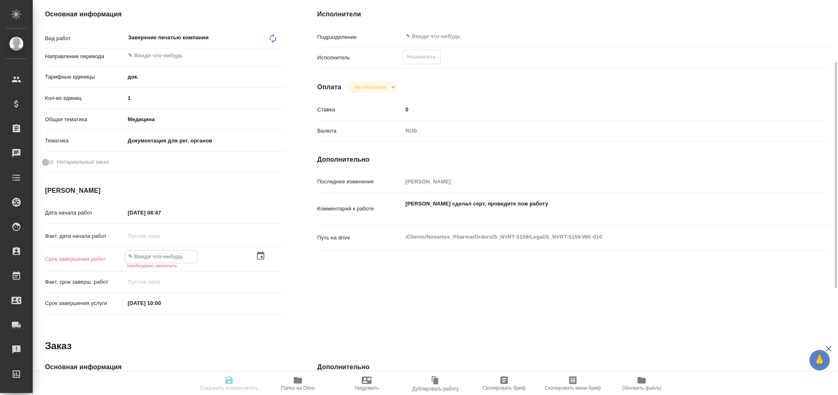
paste input "[DATE] 10:00"
type input "[DATE] 10:00"
type textarea "x"
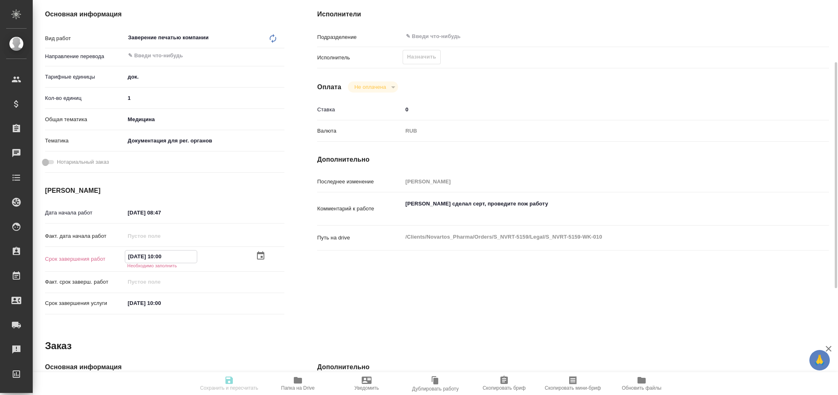
type textarea "x"
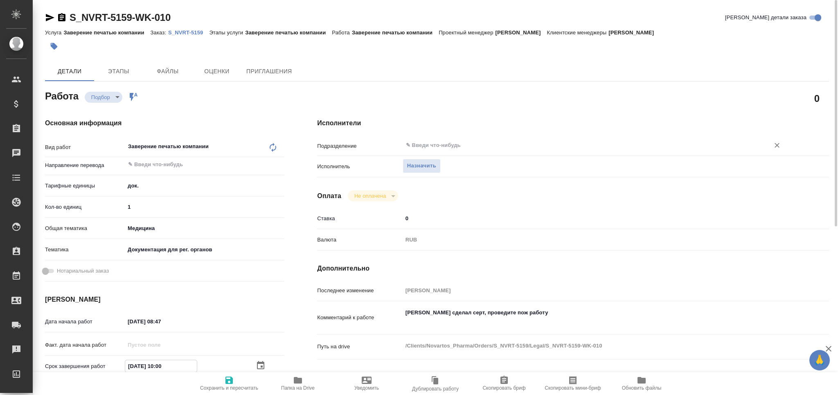
type input "[DATE] 10:00"
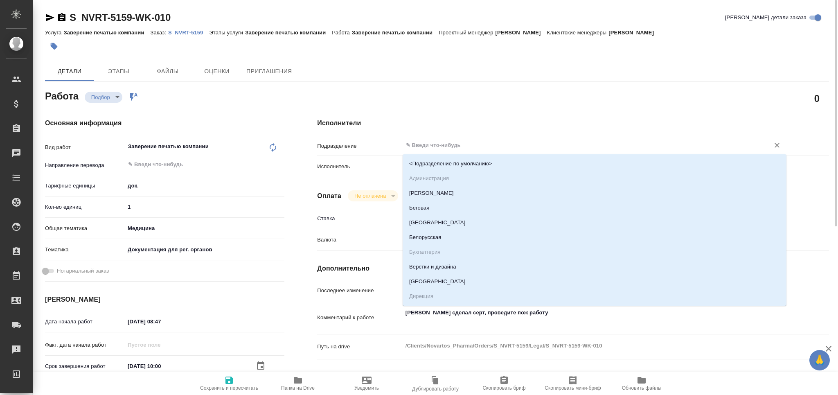
click at [435, 146] on input "text" at bounding box center [580, 145] width 351 height 10
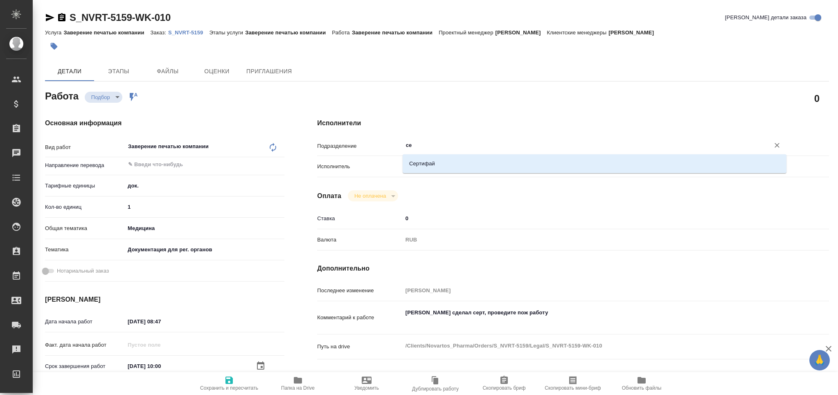
type input "сер"
click at [429, 166] on li "Сертифай" at bounding box center [594, 163] width 384 height 15
type textarea "x"
type input "Сертифай"
type textarea "x"
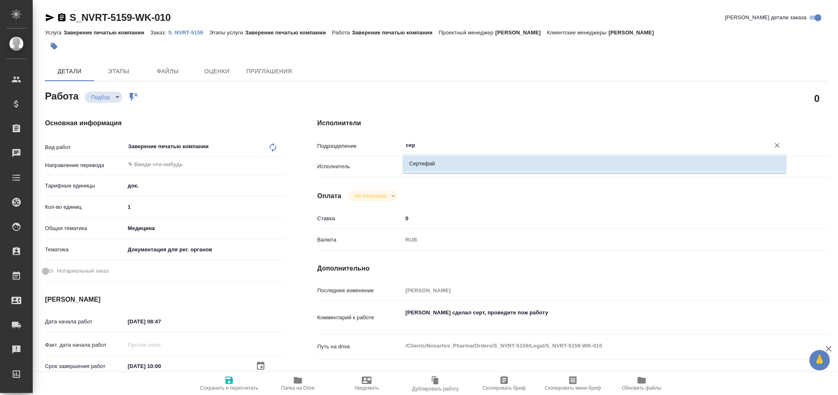
type textarea "x"
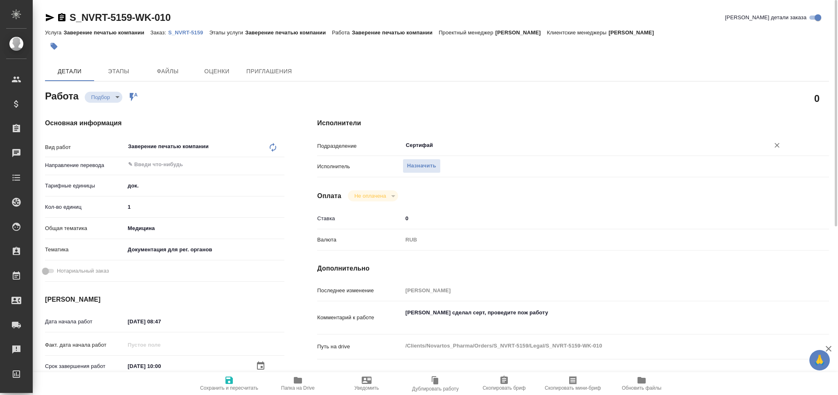
type input "Сертифай"
click at [231, 380] on icon "button" at bounding box center [228, 379] width 7 height 7
type textarea "x"
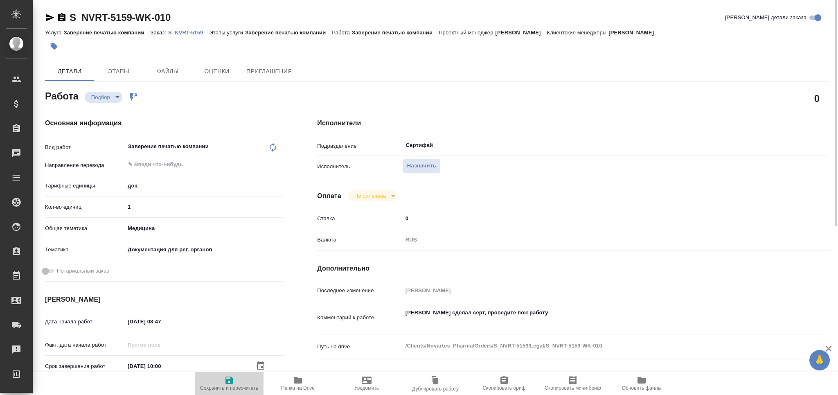
type textarea "x"
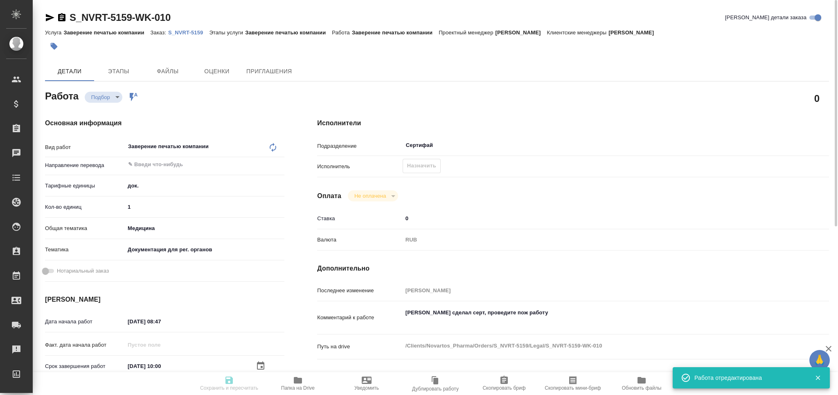
type textarea "x"
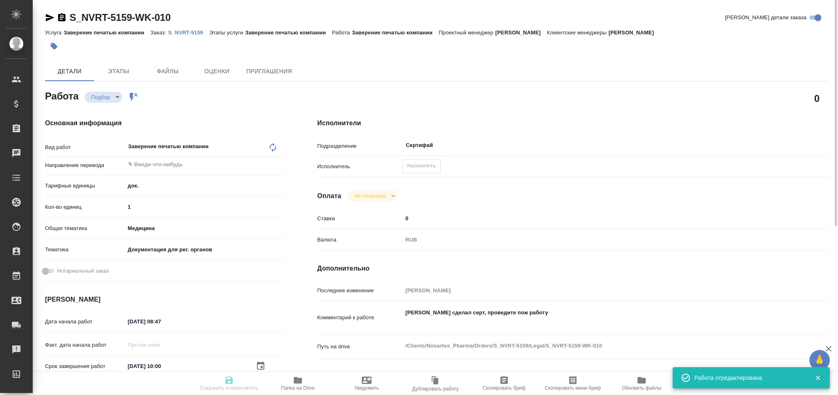
type input "recruiting"
type textarea "Заверение печатью компании"
type textarea "x"
type input "5a8b1489cc6b4906c91bfd8b"
type input "1"
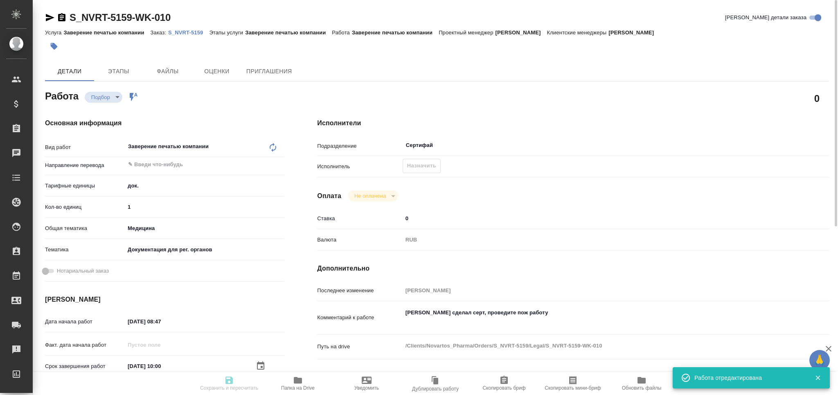
type input "med"
type input "5f647205b73bc97568ca66c6"
type input "25.08.2025 08:47"
type input "26.08.2025 10:00"
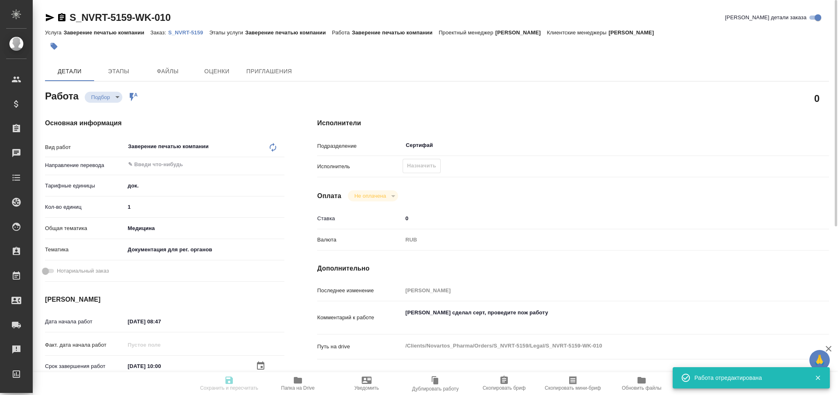
type input "Сертифай"
type input "notPayed"
type input "0"
type input "RUB"
type input "[PERSON_NAME]"
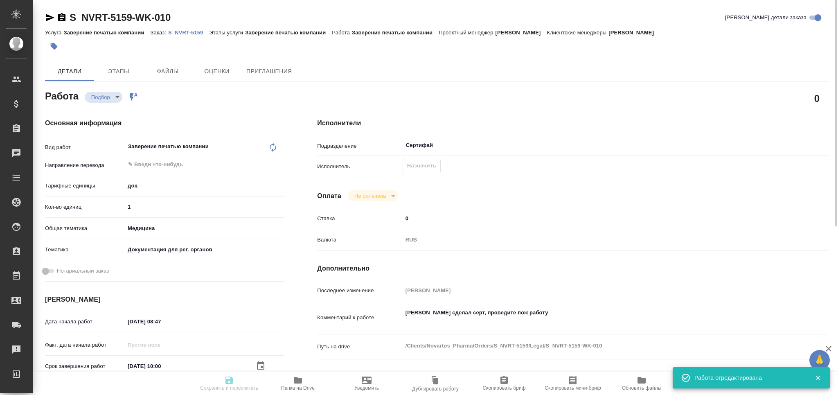
type textarea "Алексей сделал серт, проведите пож работу"
type textarea "x"
type textarea "/Clients/Novartos_Pharma/Orders/S_NVRT-5159/Legal/S_NVRT-5159-WK-010"
type textarea "x"
type input "S_NVRT-5159"
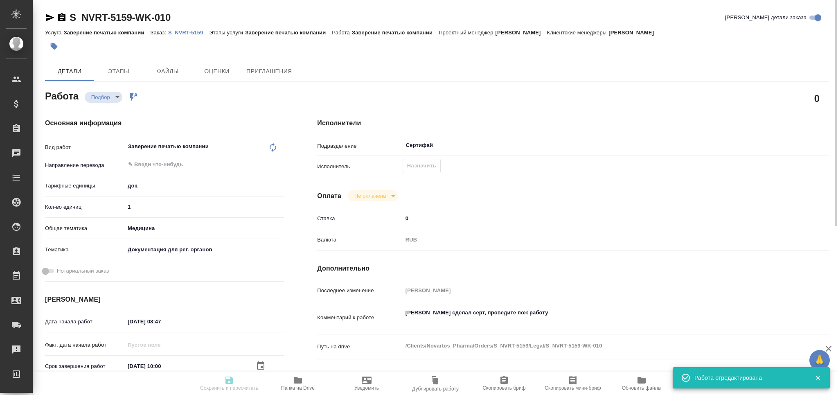
type input "3006493197"
type input "Заверение печатью компании"
type input "[PERSON_NAME]"
type input "/Clients/Novartos_Pharma/Orders/S_NVRT-5159"
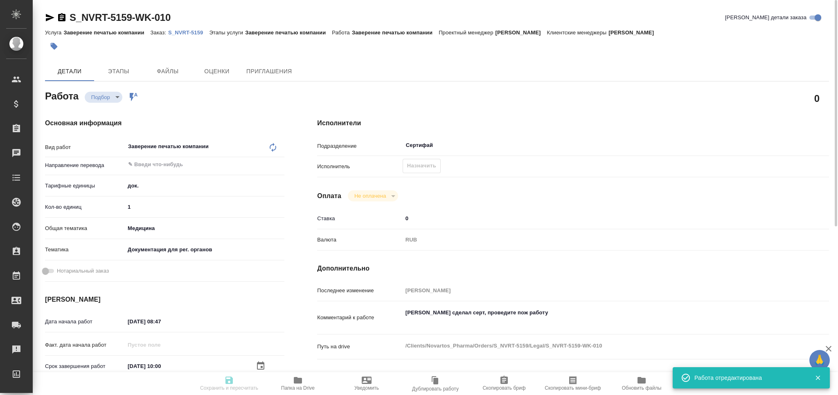
type textarea "x"
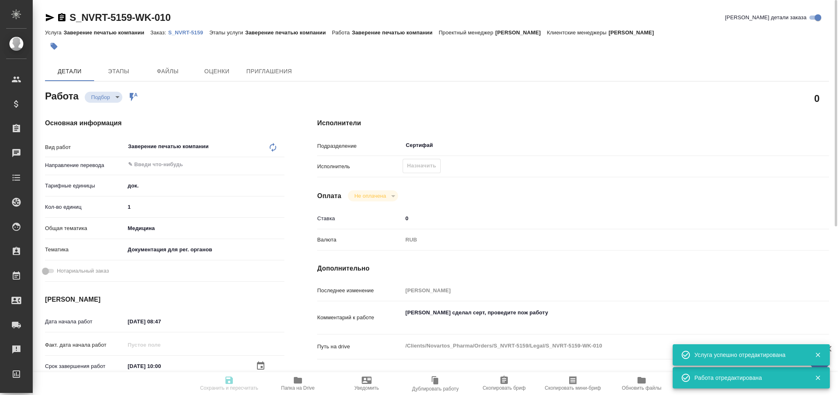
type textarea "x"
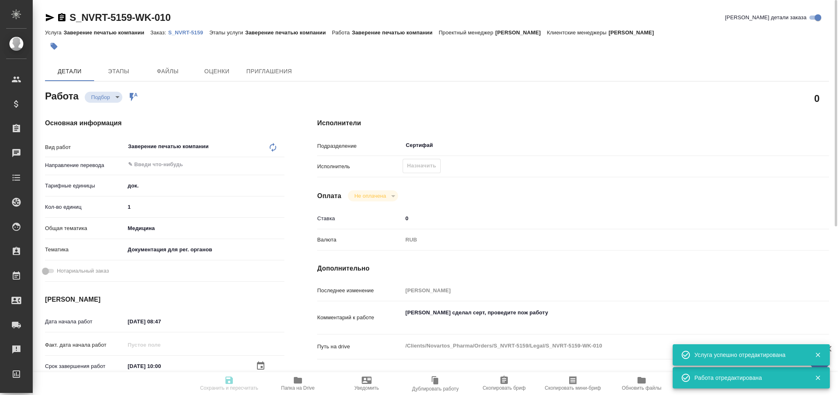
type textarea "x"
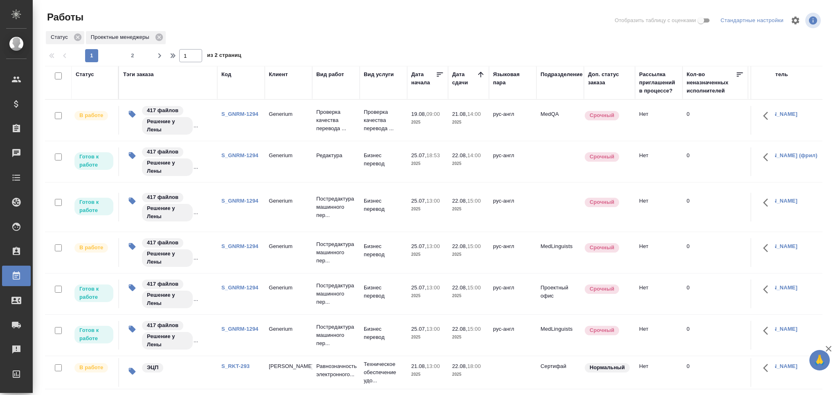
scroll to position [43, 0]
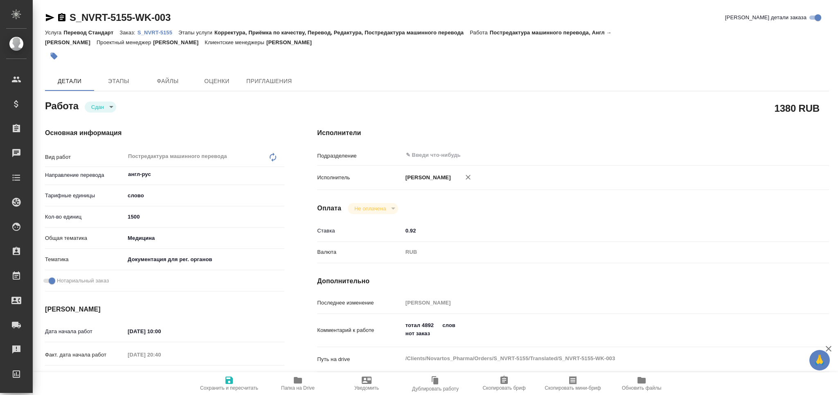
type textarea "x"
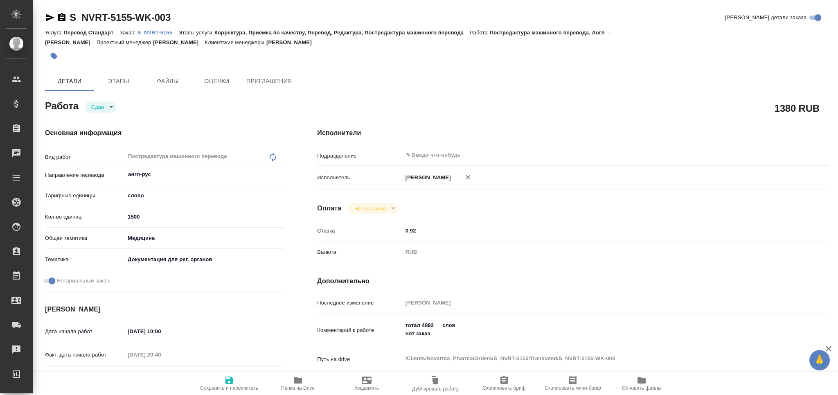
type textarea "x"
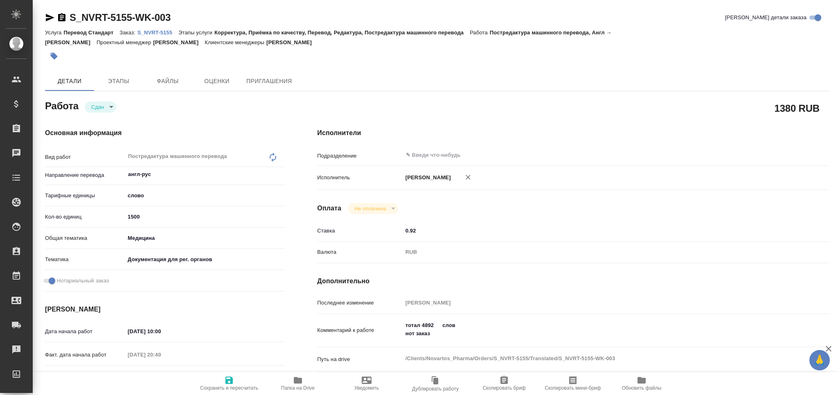
type textarea "x"
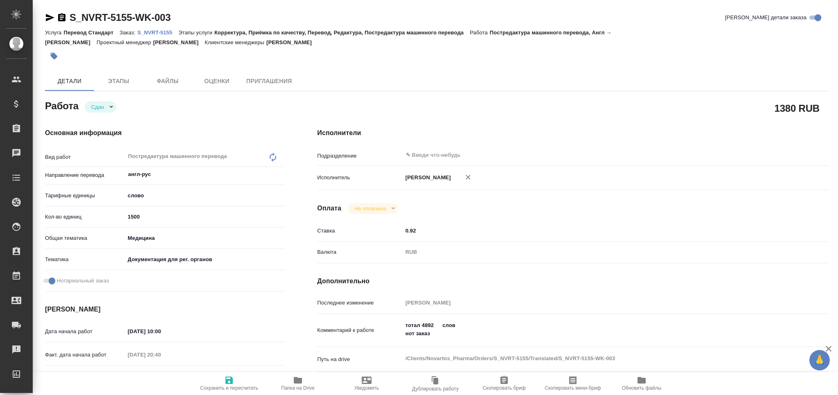
click at [162, 35] on p "S_NVRT-5155" at bounding box center [157, 32] width 41 height 6
type textarea "x"
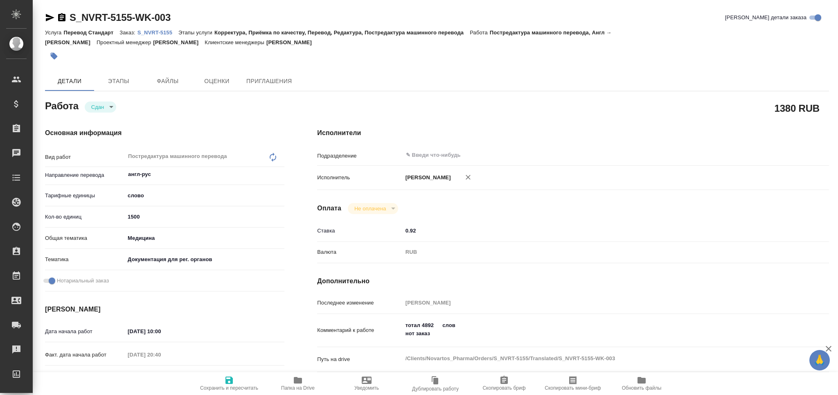
type textarea "x"
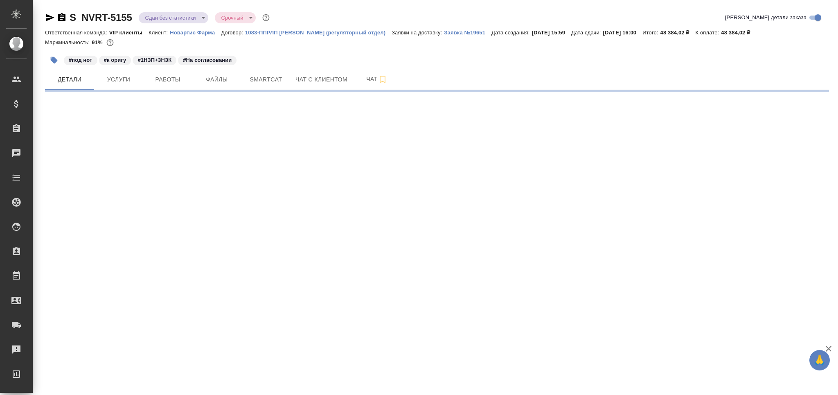
select select "RU"
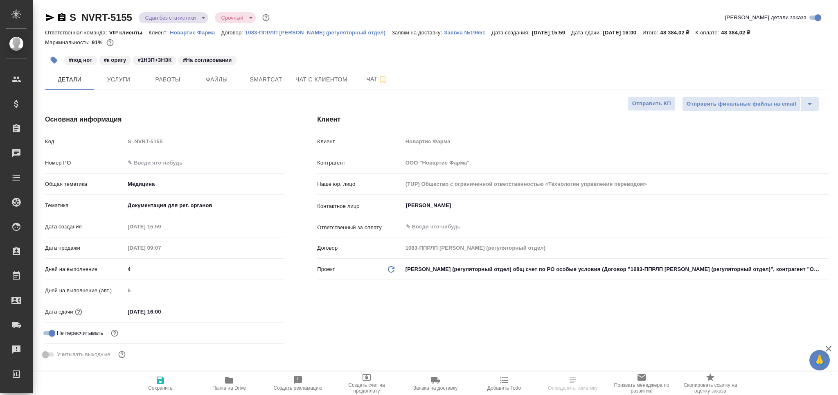
type textarea "x"
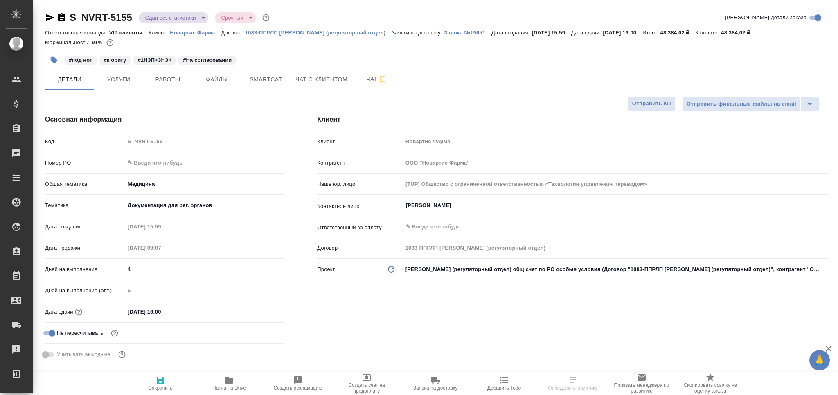
type textarea "x"
click at [48, 15] on icon "button" at bounding box center [50, 18] width 10 height 10
type textarea "x"
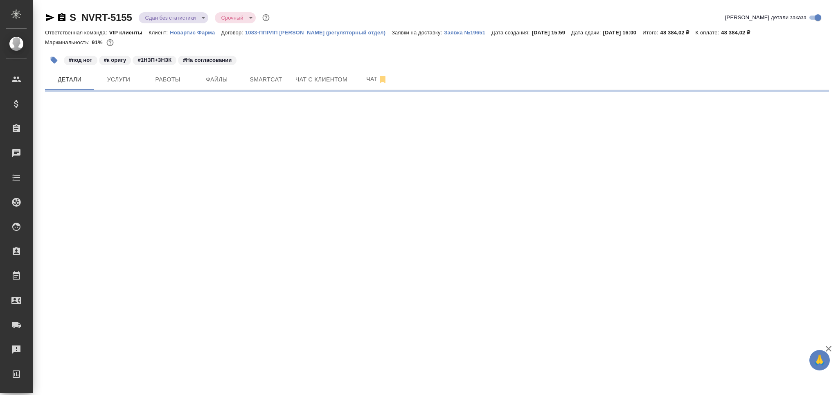
select select "RU"
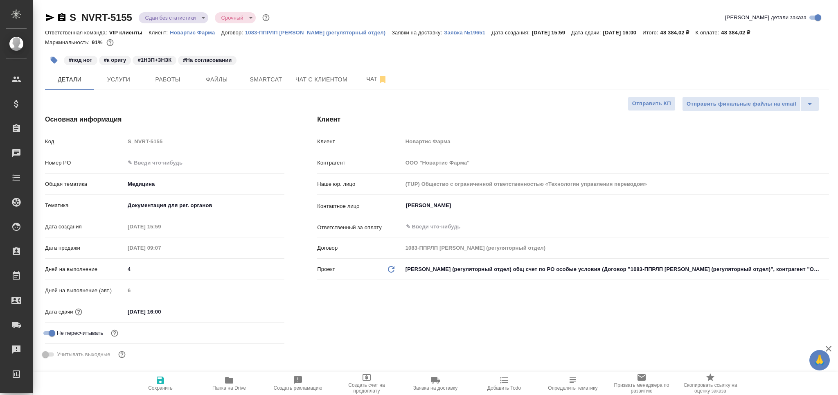
type textarea "x"
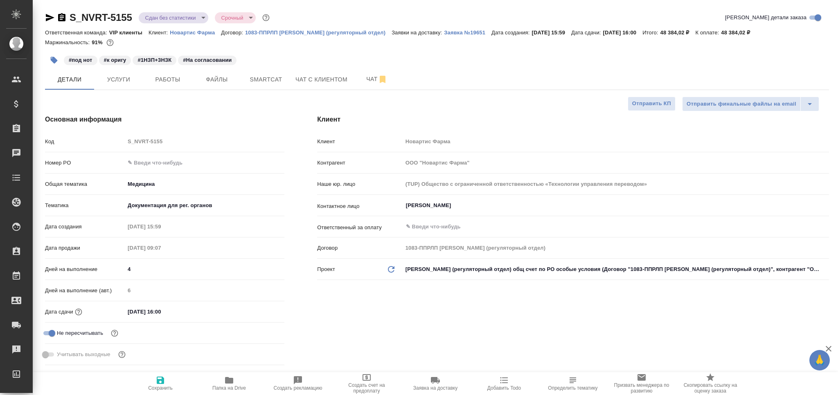
type textarea "x"
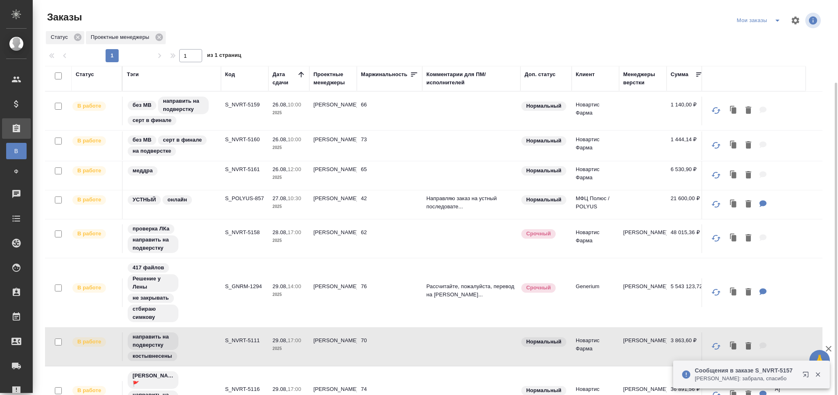
scroll to position [43, 0]
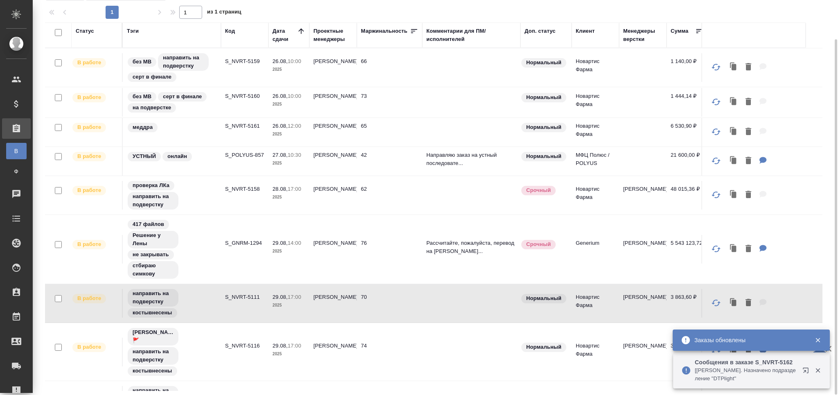
click at [253, 243] on p "S_GNRM-1294" at bounding box center [244, 243] width 39 height 8
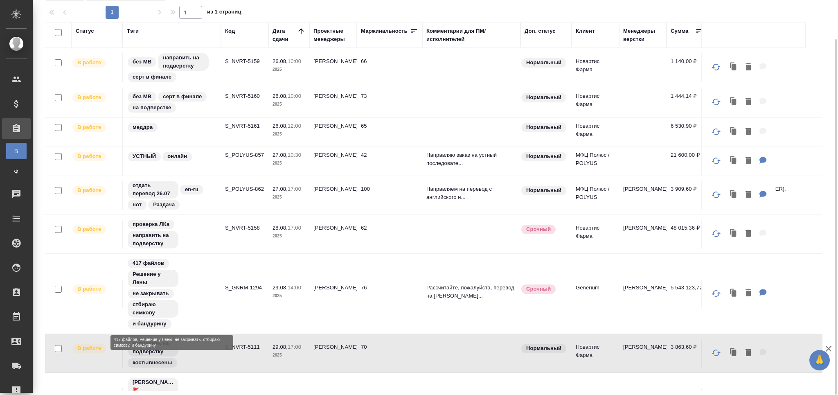
click at [245, 283] on p "S_GNRM-1294" at bounding box center [244, 287] width 39 height 8
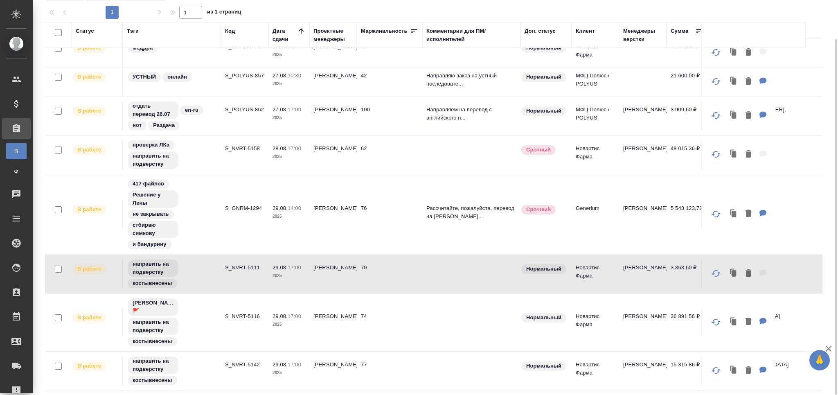
scroll to position [0, 0]
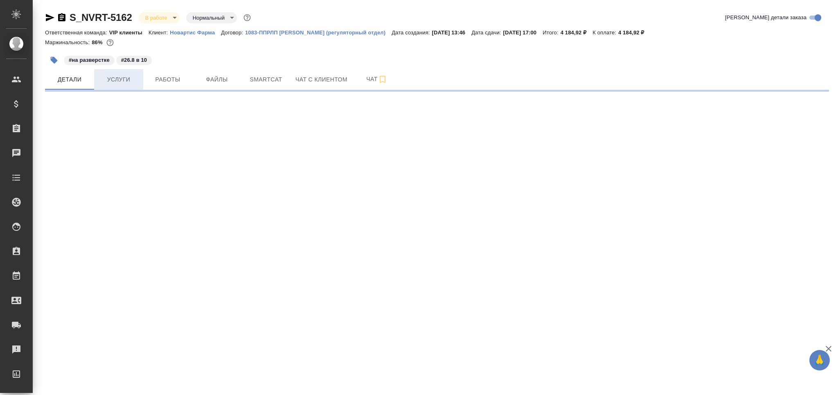
select select "RU"
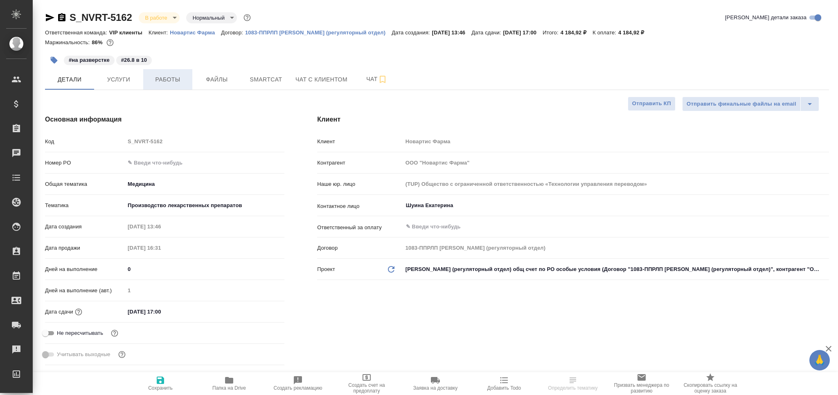
type textarea "x"
type input "[PERSON_NAME]"
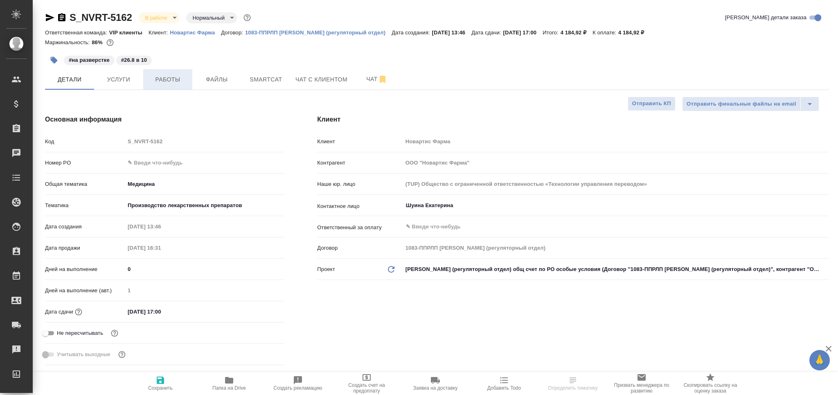
click at [167, 83] on span "Работы" at bounding box center [167, 79] width 39 height 10
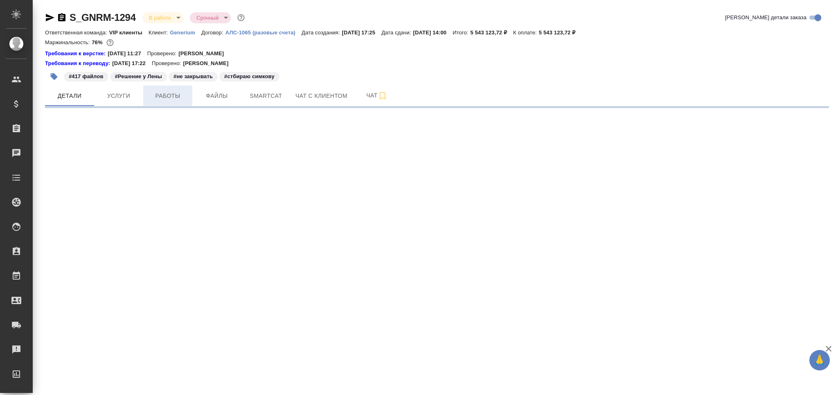
select select "RU"
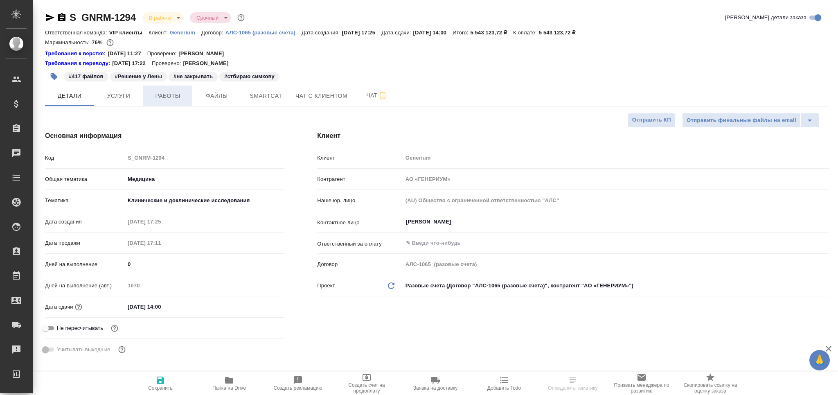
click at [168, 101] on button "Работы" at bounding box center [167, 95] width 49 height 20
type textarea "x"
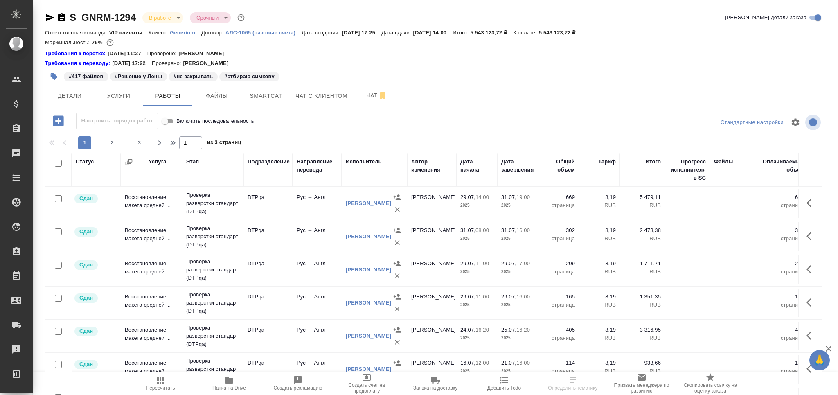
click at [55, 78] on icon "button" at bounding box center [54, 76] width 7 height 7
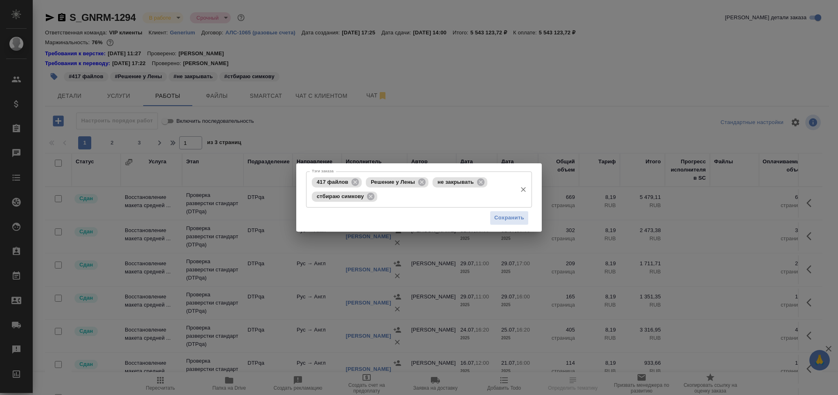
click at [407, 202] on input "Тэги заказа" at bounding box center [445, 196] width 133 height 14
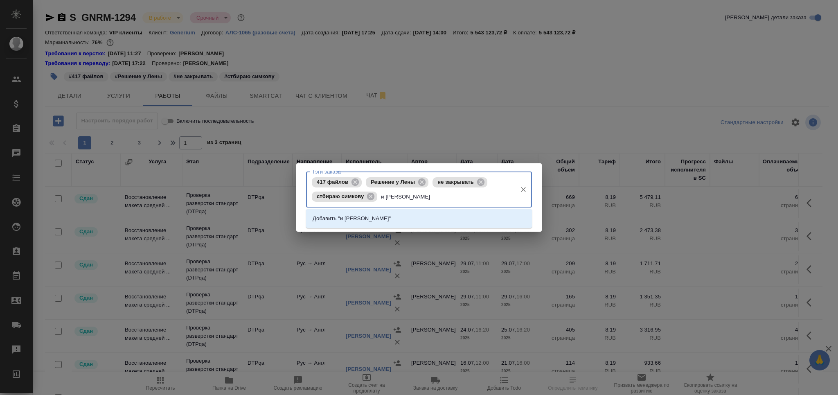
type input "и бандурину"
click at [395, 213] on li "Добавить "и бандурину"" at bounding box center [419, 218] width 226 height 15
click at [519, 217] on span "Сохранить" at bounding box center [509, 217] width 30 height 9
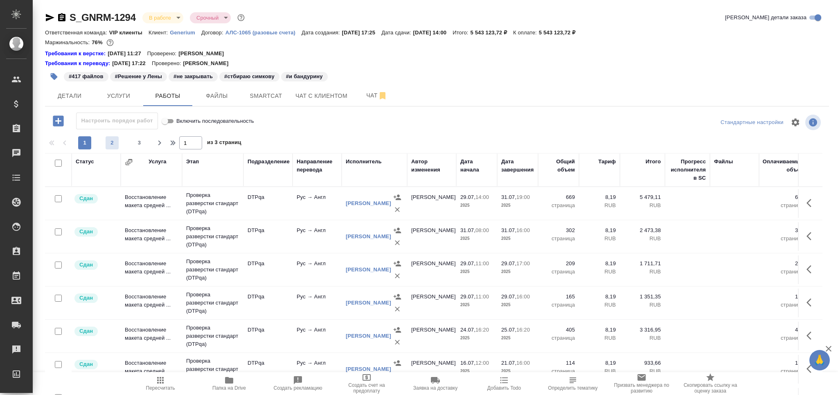
click at [115, 139] on span "2" at bounding box center [112, 143] width 13 height 8
type input "2"
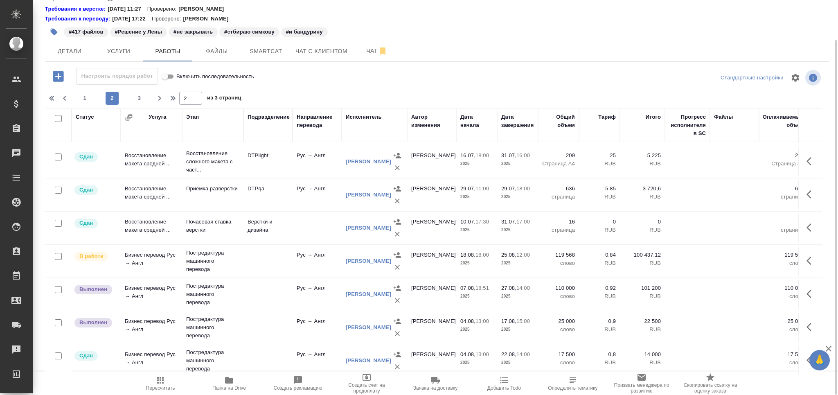
scroll to position [605, 0]
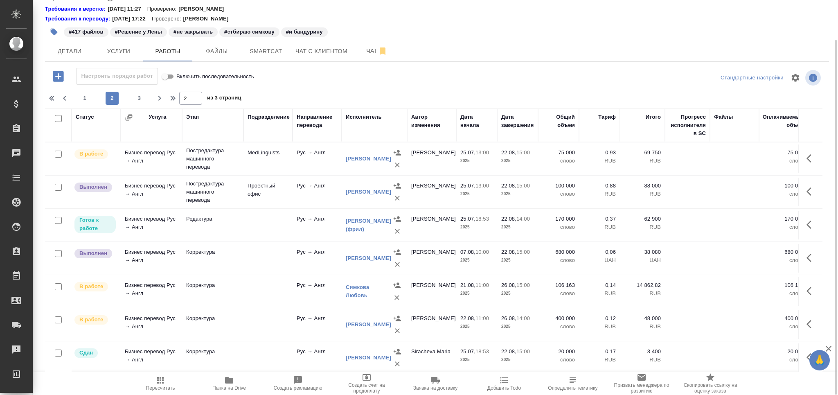
click at [257, 321] on td at bounding box center [267, 324] width 49 height 29
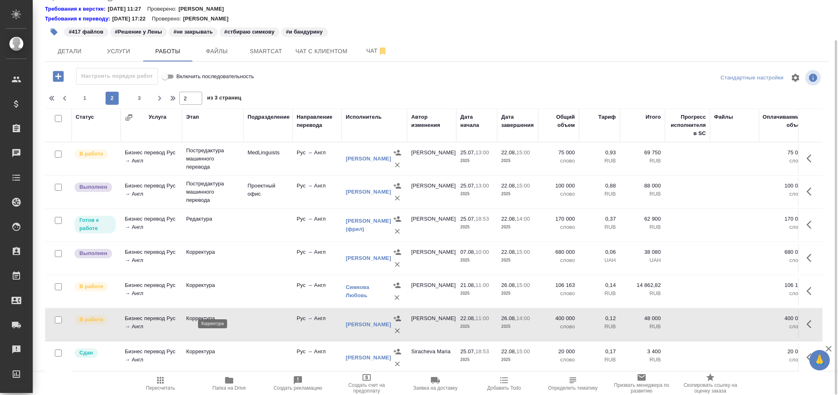
click at [232, 314] on p "Корректура" at bounding box center [212, 318] width 53 height 8
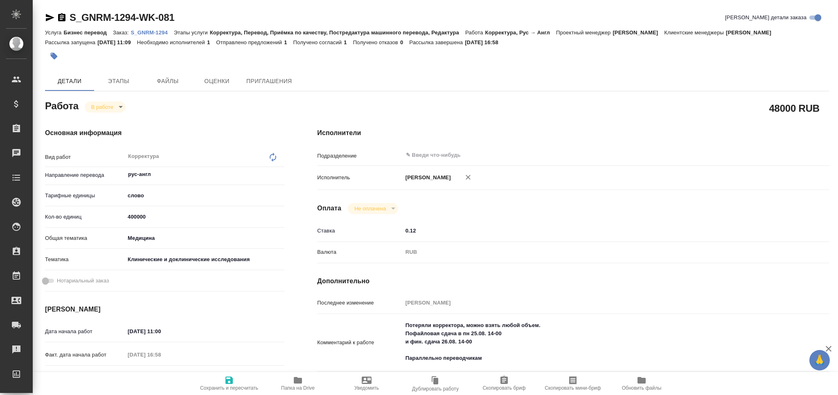
type textarea "x"
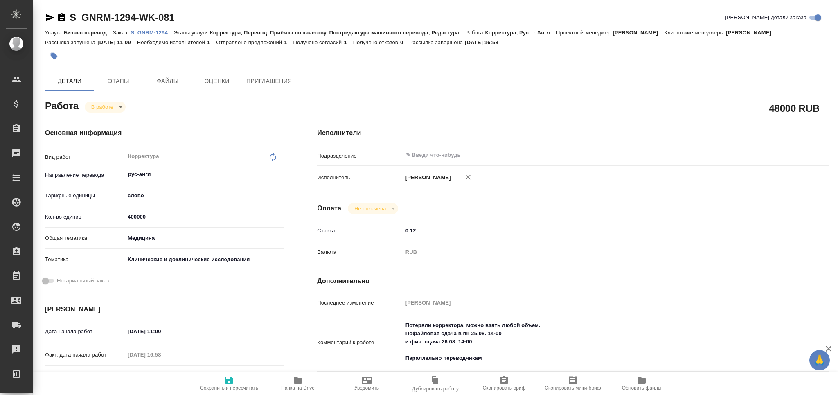
type textarea "x"
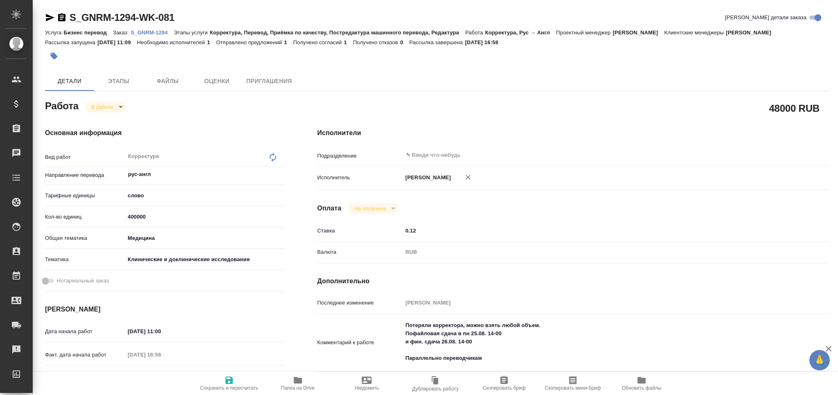
type textarea "x"
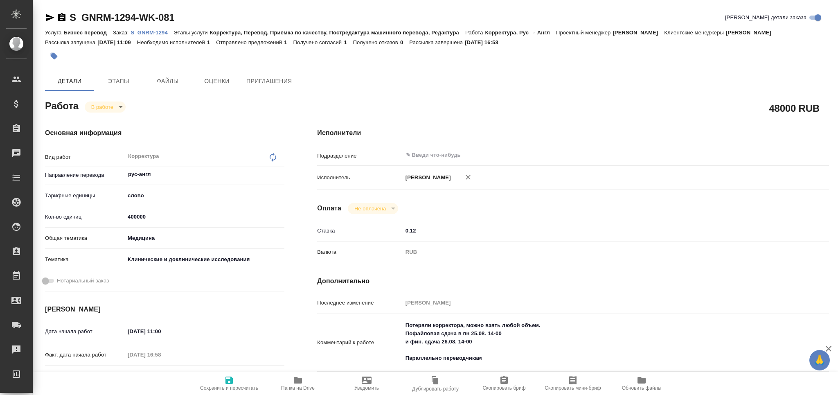
type textarea "x"
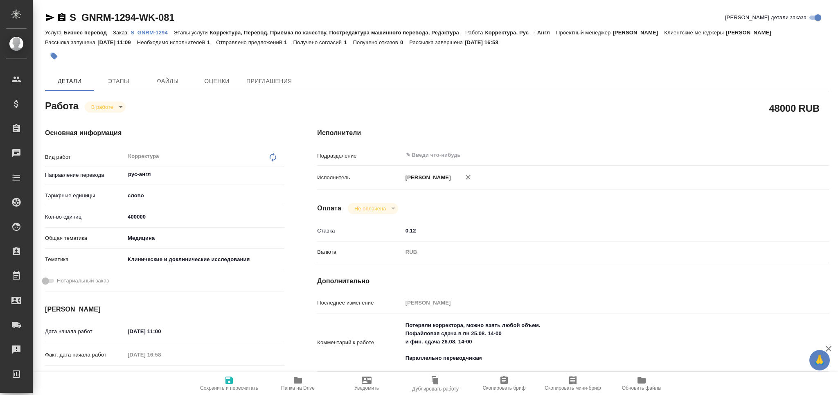
click at [293, 383] on icon "button" at bounding box center [298, 380] width 10 height 10
type textarea "x"
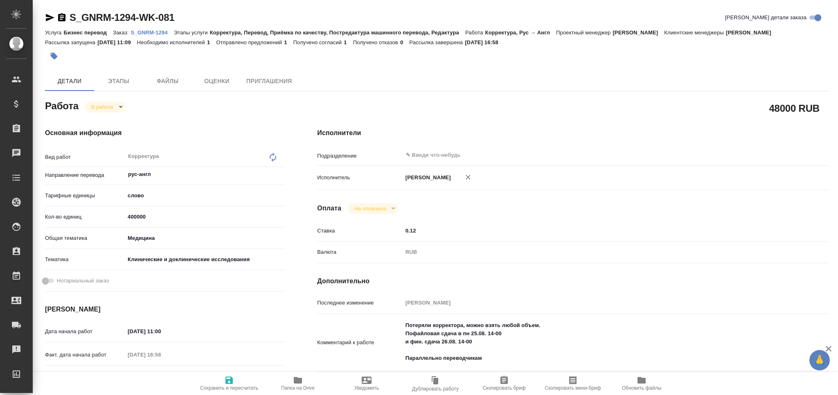
type textarea "x"
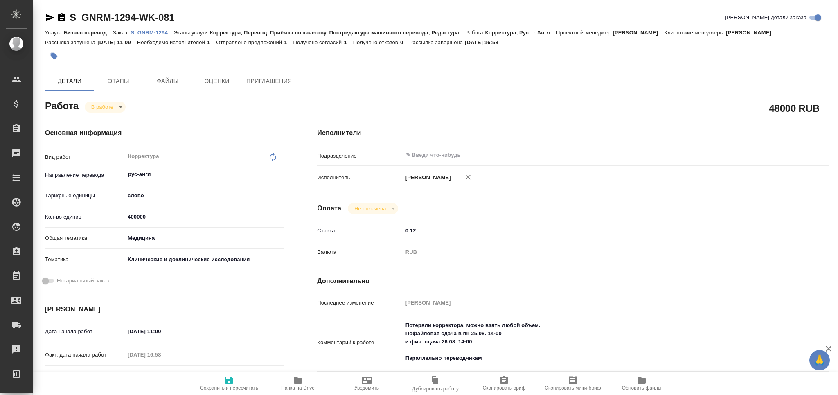
type textarea "x"
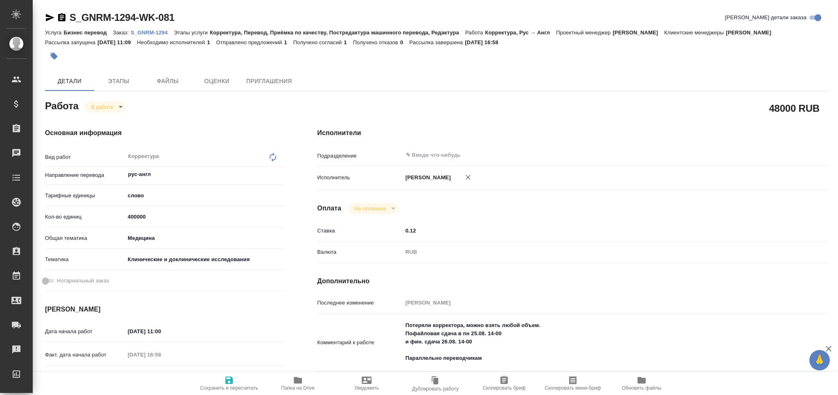
type textarea "x"
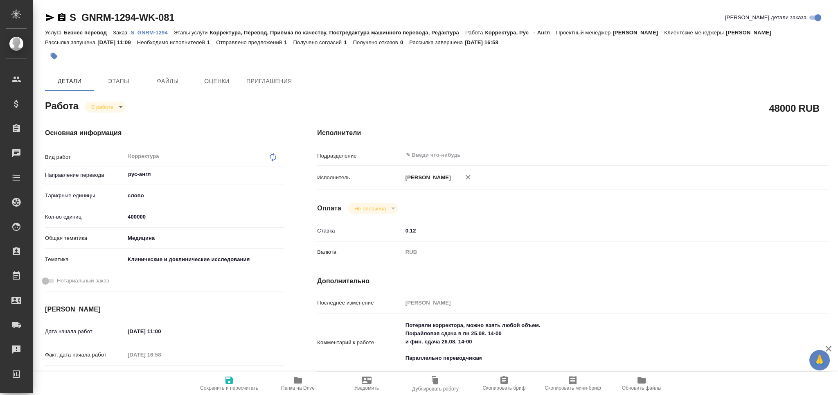
type textarea "x"
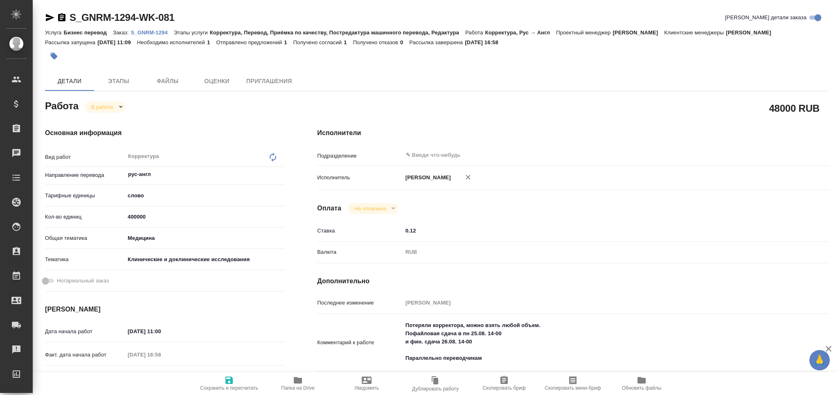
type textarea "x"
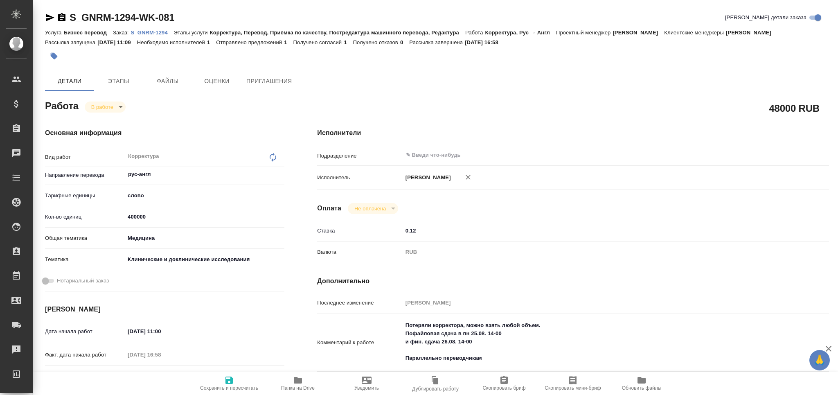
type textarea "x"
click at [293, 385] on span "Папка на Drive" at bounding box center [298, 388] width 34 height 6
type textarea "x"
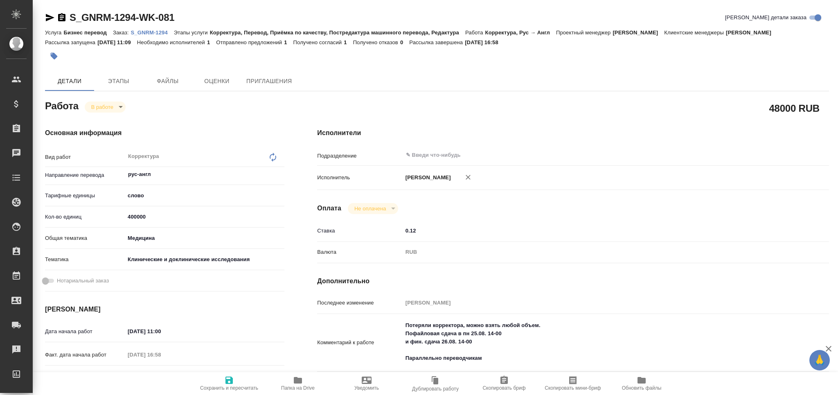
type textarea "x"
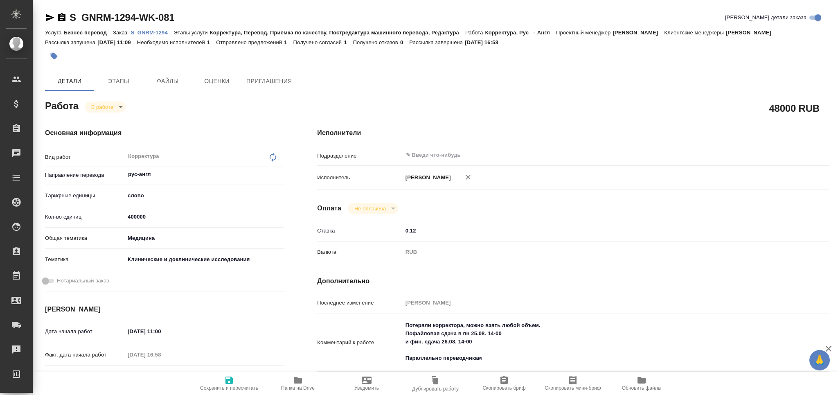
type textarea "x"
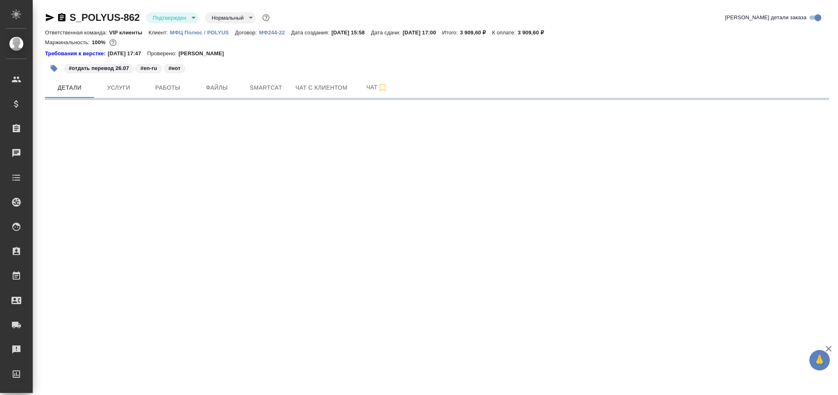
select select "RU"
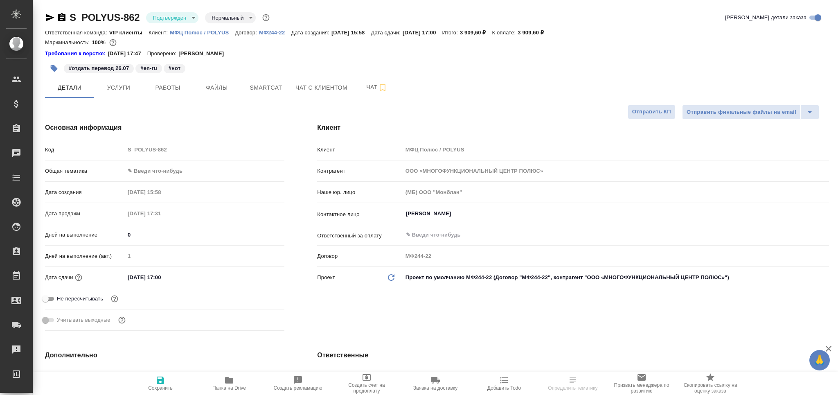
type textarea "x"
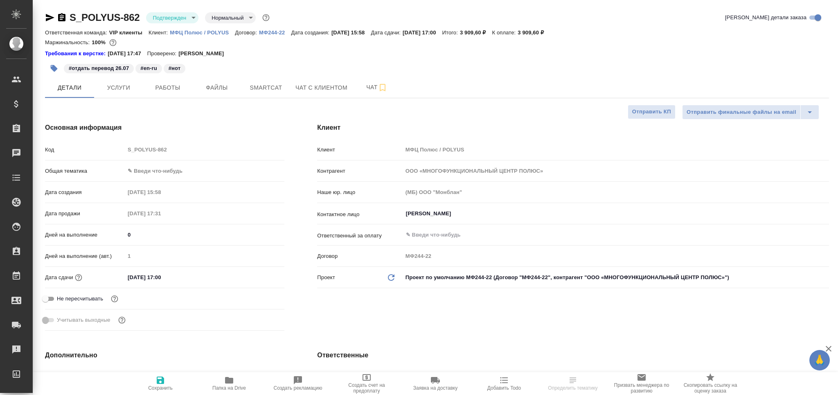
type textarea "x"
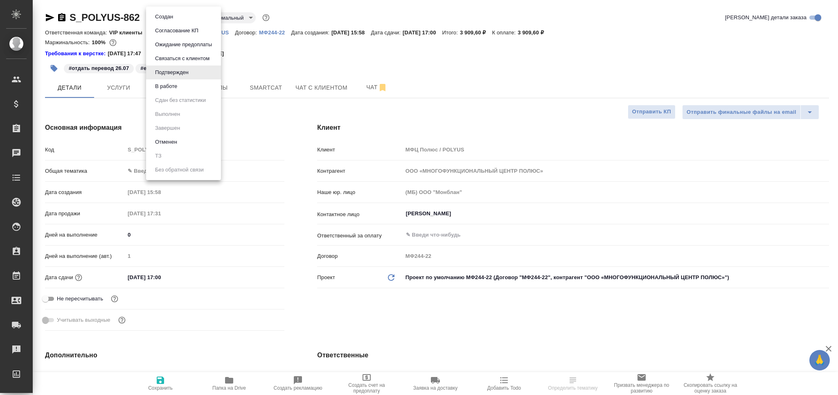
click at [180, 17] on body "🙏 .cls-1 fill:#fff; AWATERA Grabko Mariya Клиенты Спецификации Заказы Чаты Todo…" at bounding box center [419, 197] width 838 height 395
click at [178, 83] on button "В работе" at bounding box center [166, 86] width 27 height 9
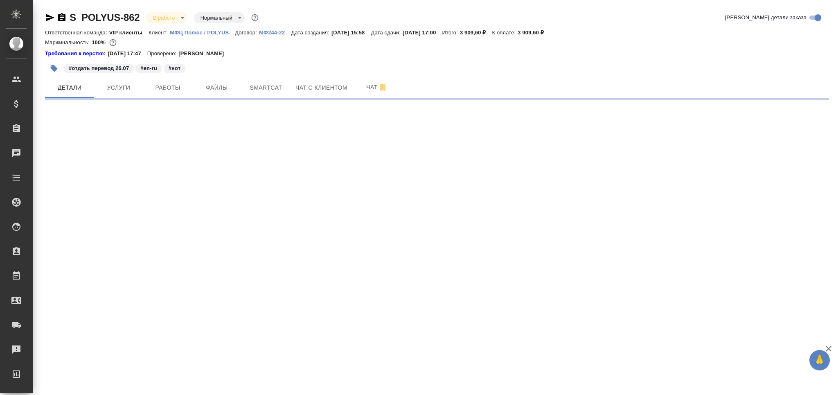
select select "RU"
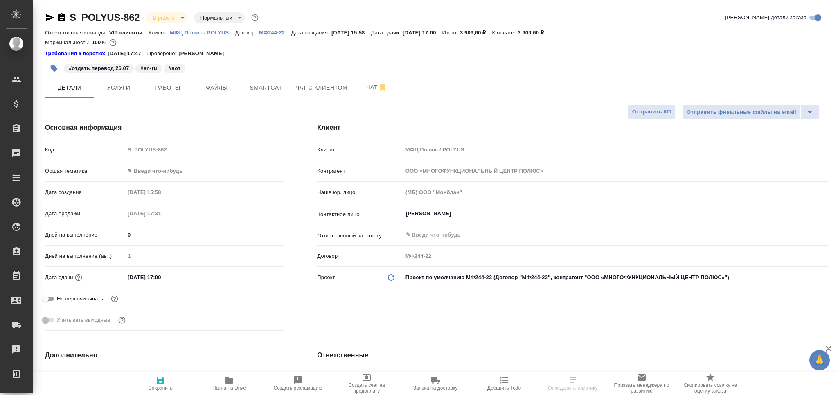
type textarea "x"
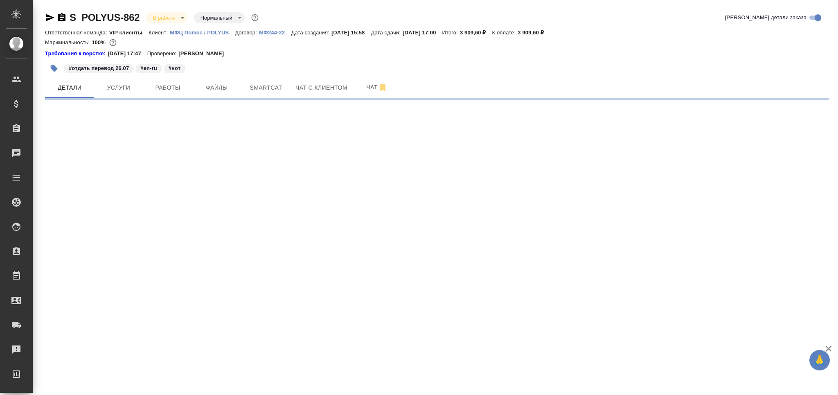
select select "RU"
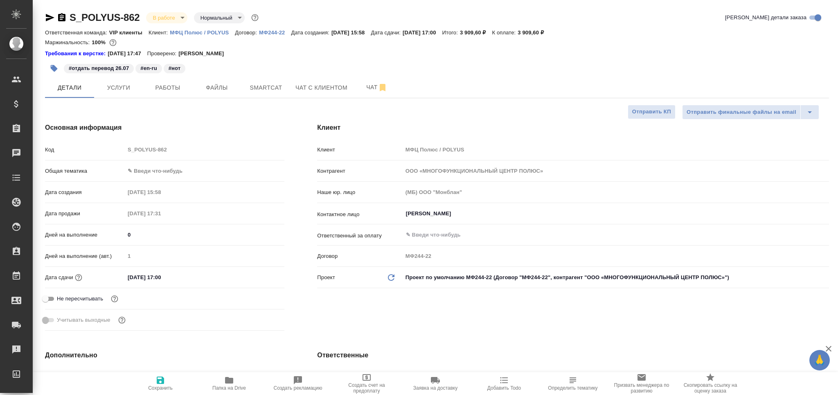
type textarea "x"
click at [169, 87] on span "Работы" at bounding box center [167, 88] width 39 height 10
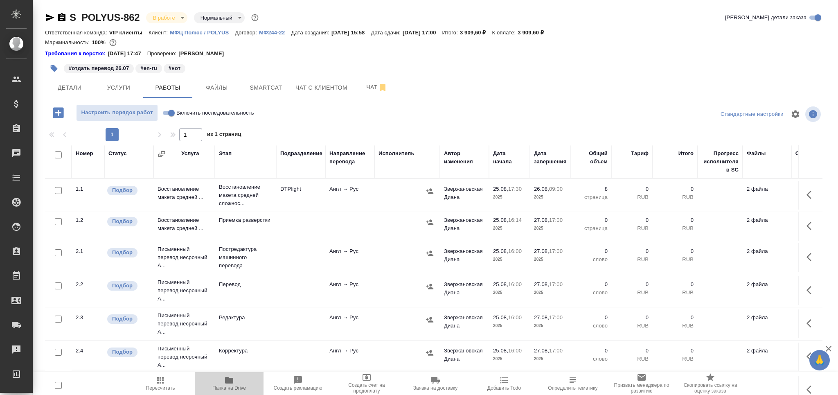
click at [230, 387] on span "Папка на Drive" at bounding box center [229, 388] width 34 height 6
click at [283, 83] on span "Smartcat" at bounding box center [265, 88] width 39 height 10
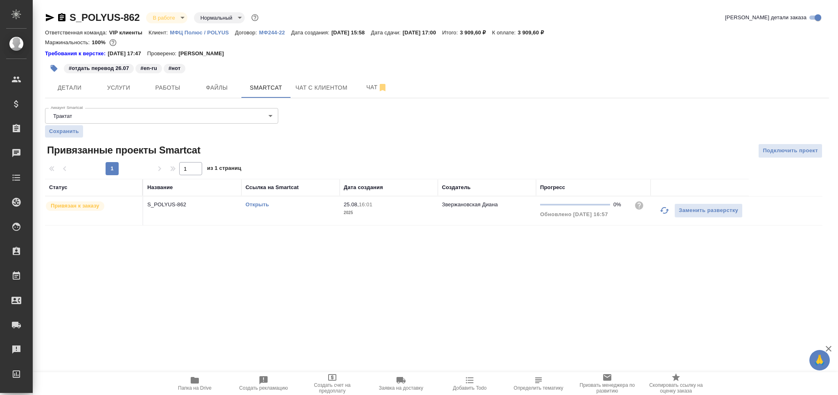
click at [256, 203] on link "Открыть" at bounding box center [256, 204] width 23 height 6
click at [159, 99] on div "S_POLYUS-862 В работе inProgress Нормальный normal Кратко детали заказа Ответст…" at bounding box center [436, 123] width 793 height 246
click at [168, 88] on span "Работы" at bounding box center [167, 88] width 39 height 10
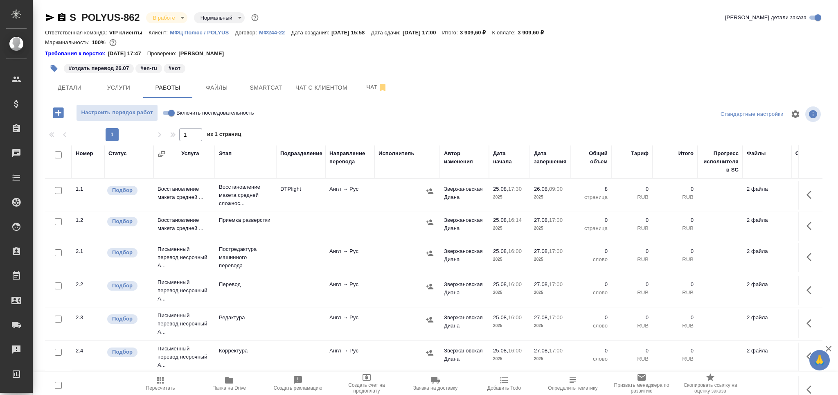
click at [55, 252] on input "checkbox" at bounding box center [58, 252] width 7 height 7
checkbox input "true"
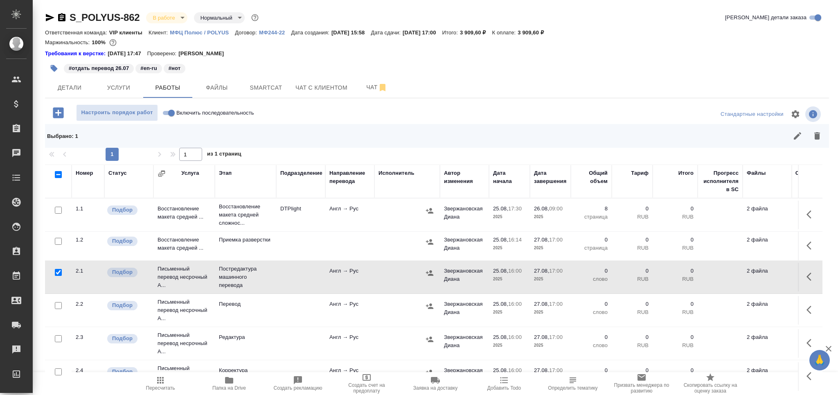
click at [58, 304] on input "checkbox" at bounding box center [58, 305] width 7 height 7
checkbox input "true"
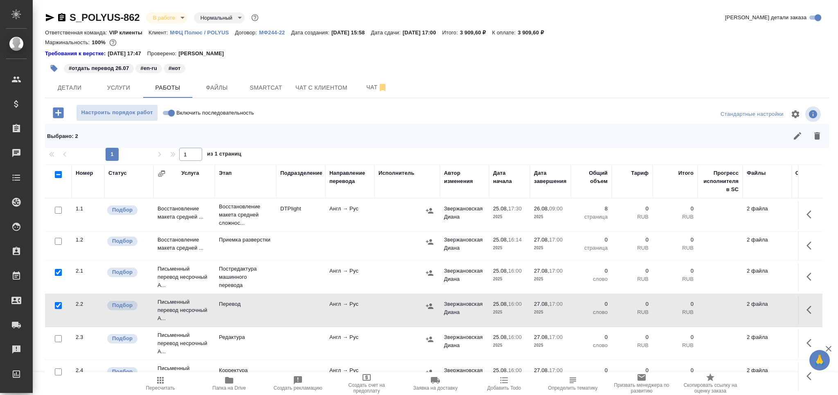
click at [61, 339] on input "checkbox" at bounding box center [58, 338] width 7 height 7
checkbox input "true"
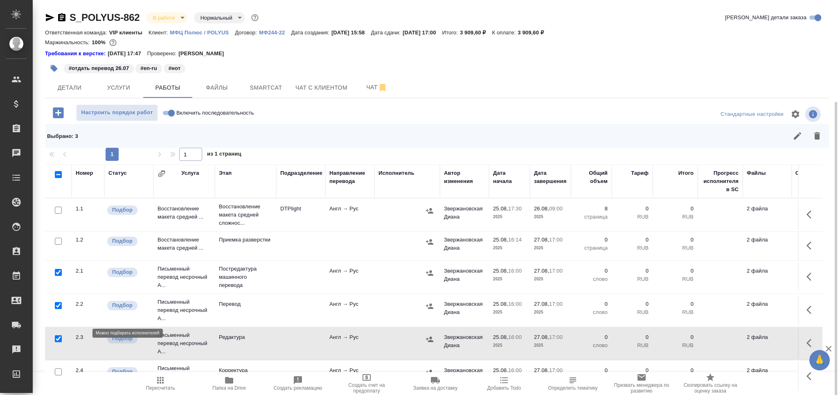
scroll to position [56, 0]
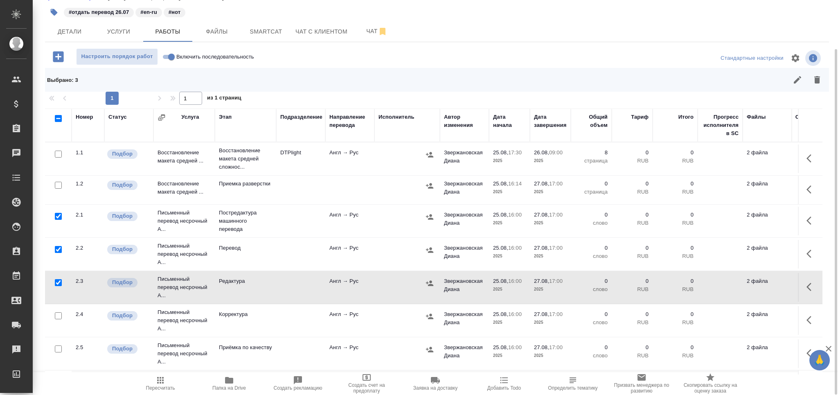
click at [57, 348] on input "checkbox" at bounding box center [58, 348] width 7 height 7
checkbox input "true"
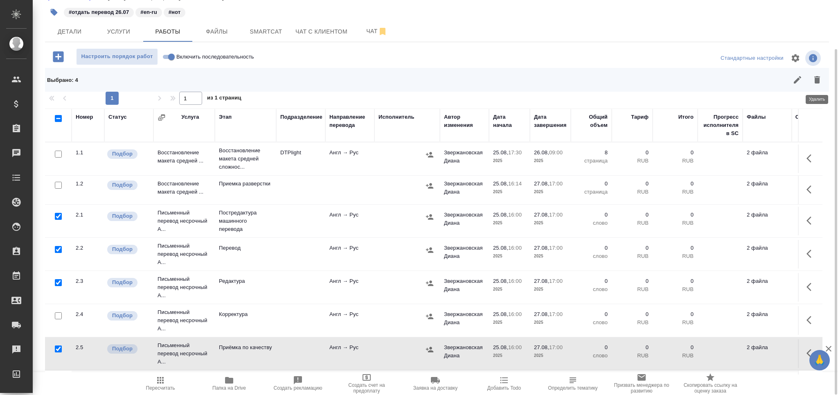
click at [818, 76] on icon "button" at bounding box center [817, 80] width 10 height 10
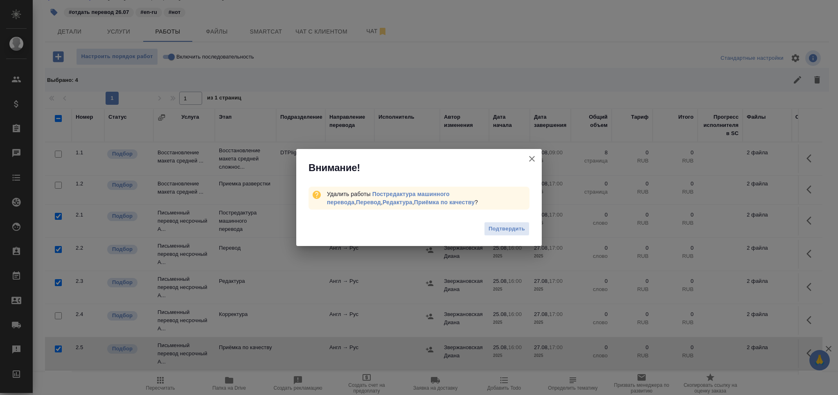
click at [514, 227] on span "Подтвердить" at bounding box center [506, 228] width 36 height 9
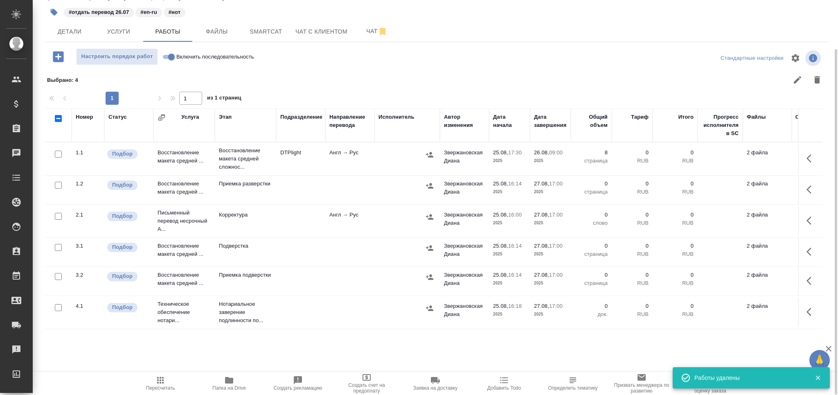
click at [279, 217] on td at bounding box center [300, 221] width 49 height 29
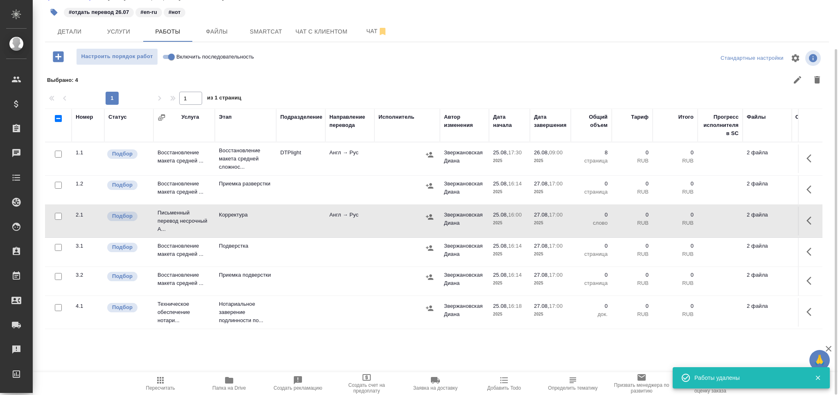
click at [279, 217] on td at bounding box center [300, 221] width 49 height 29
click at [169, 385] on span "Пересчитать" at bounding box center [160, 388] width 29 height 6
click at [164, 389] on span "Пересчитать" at bounding box center [160, 388] width 29 height 6
click at [71, 31] on span "Детали" at bounding box center [69, 32] width 39 height 10
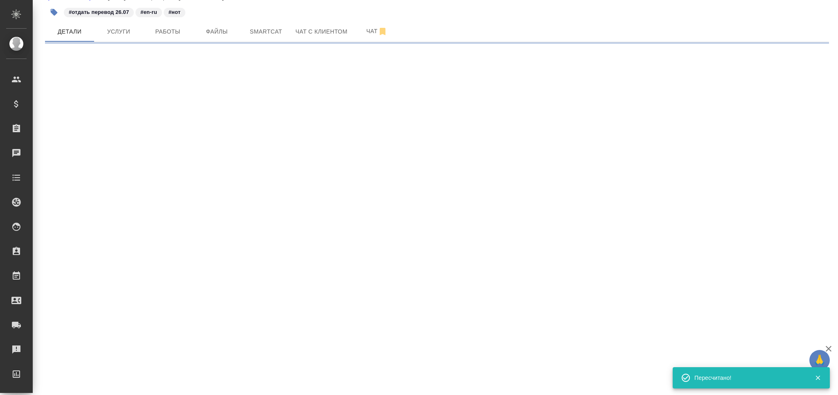
select select "RU"
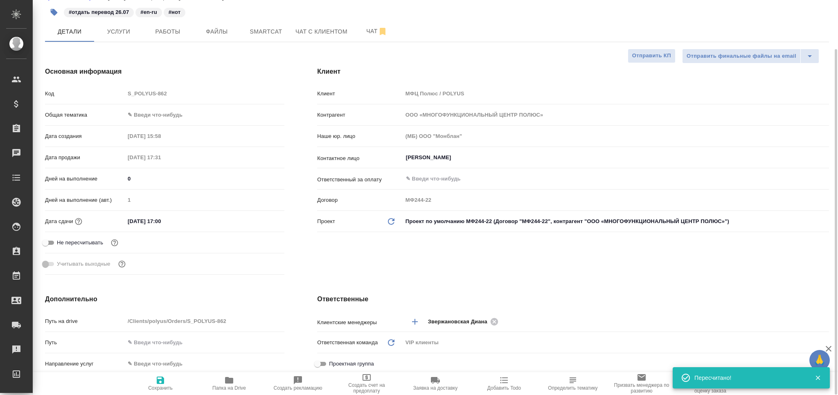
type textarea "x"
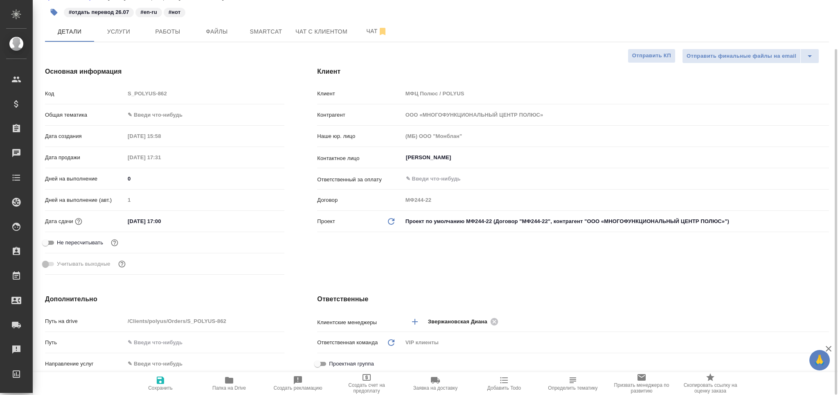
click at [157, 115] on body "🙏 .cls-1 fill:#fff; AWATERA Grabko Mariya Клиенты Спецификации Заказы 0 Чаты To…" at bounding box center [419, 197] width 838 height 395
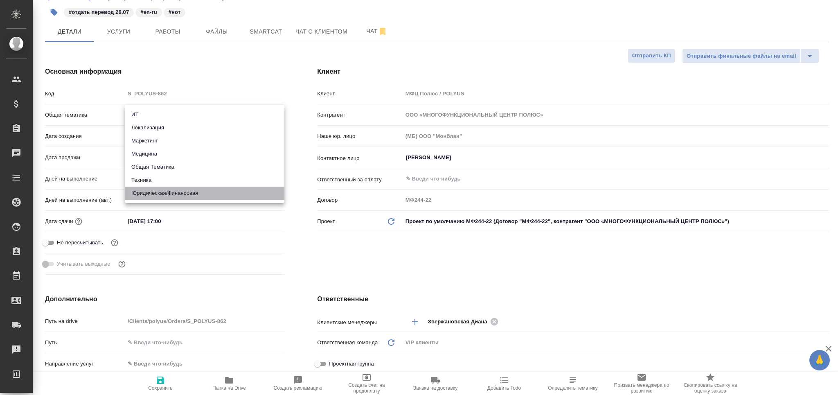
click at [158, 190] on li "Юридическая/Финансовая" at bounding box center [205, 193] width 160 height 13
type input "yr-fn"
type textarea "x"
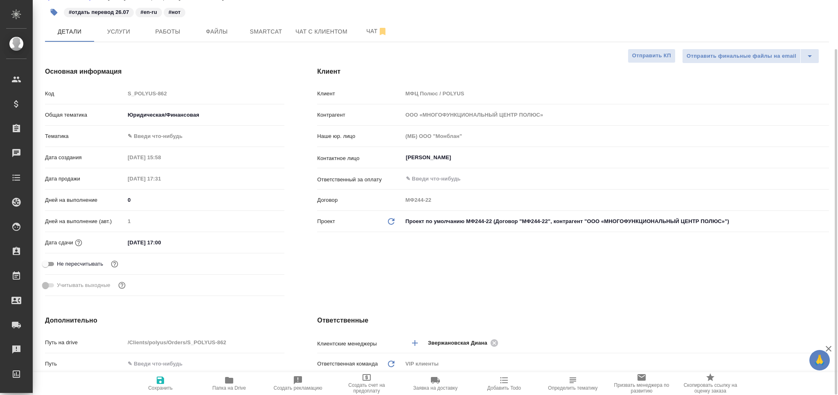
click at [170, 138] on body "🙏 .cls-1 fill:#fff; AWATERA Grabko Mariya Клиенты Спецификации Заказы 0 Чаты To…" at bounding box center [419, 197] width 838 height 395
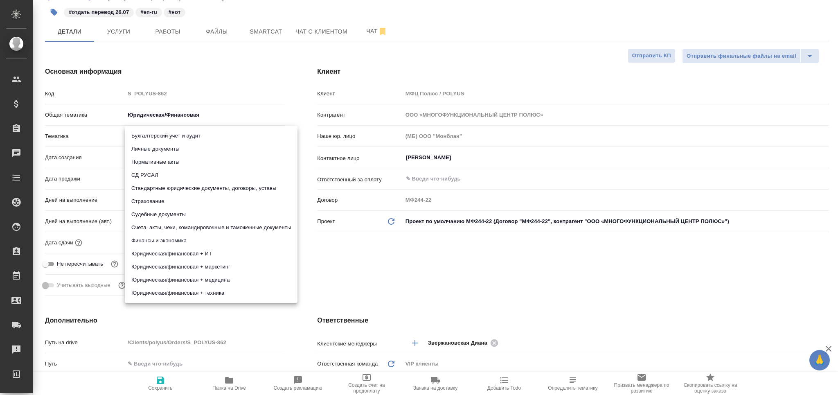
click at [169, 223] on li "Счета, акты, чеки, командировочные и таможенные документы" at bounding box center [211, 227] width 173 height 13
type textarea "x"
type input "5f647205b73bc97568ca66c0"
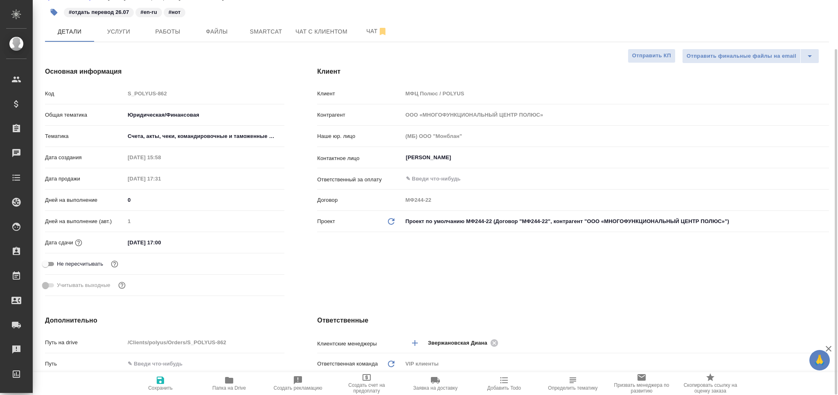
click at [164, 383] on icon "button" at bounding box center [160, 380] width 10 height 10
type textarea "x"
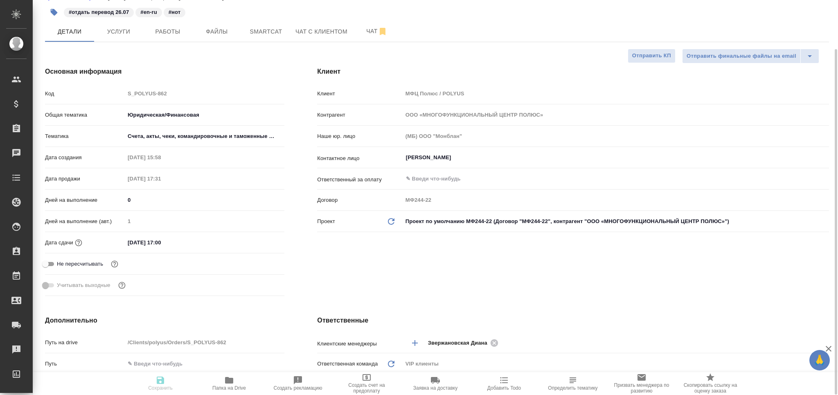
type textarea "x"
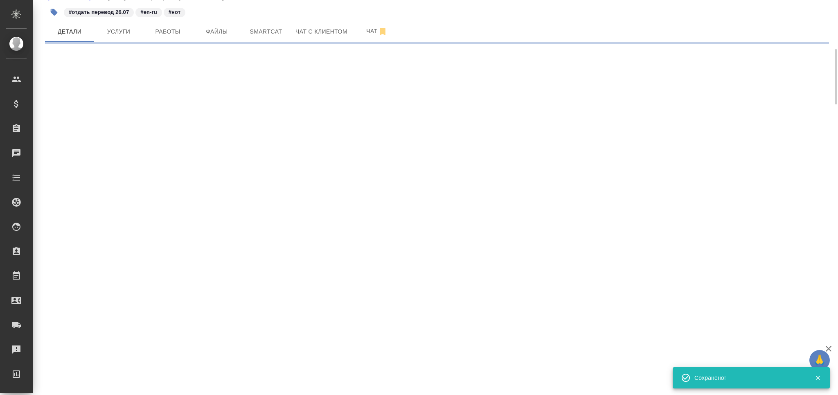
select select "RU"
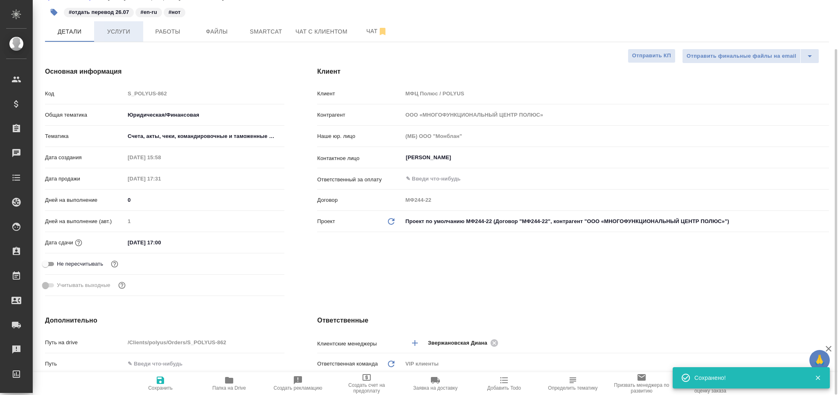
type textarea "x"
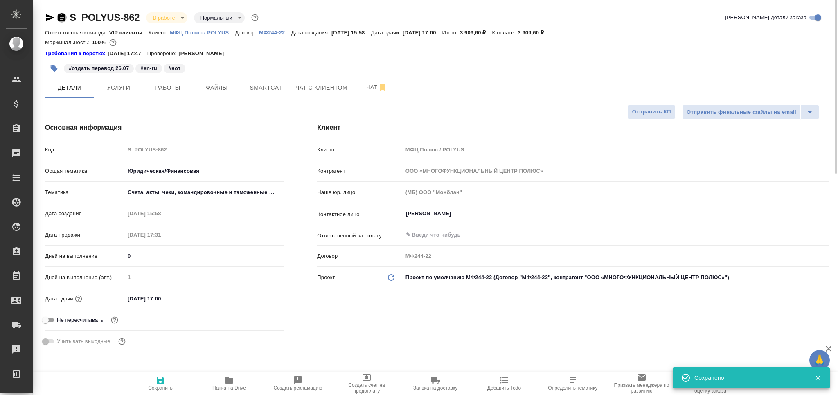
click at [61, 16] on icon "button" at bounding box center [62, 18] width 10 height 10
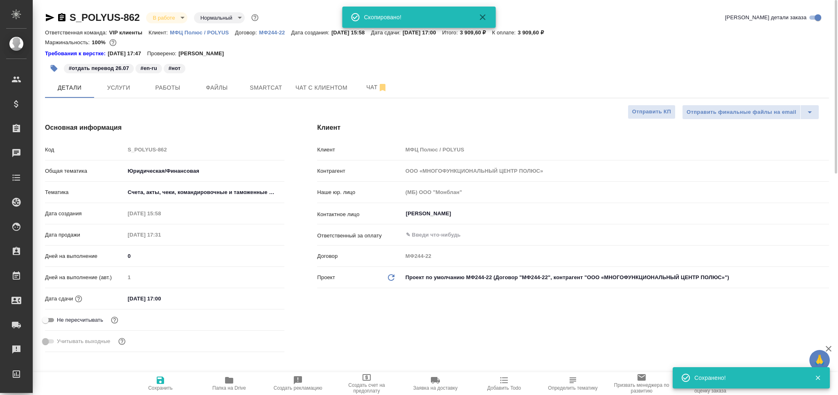
type textarea "x"
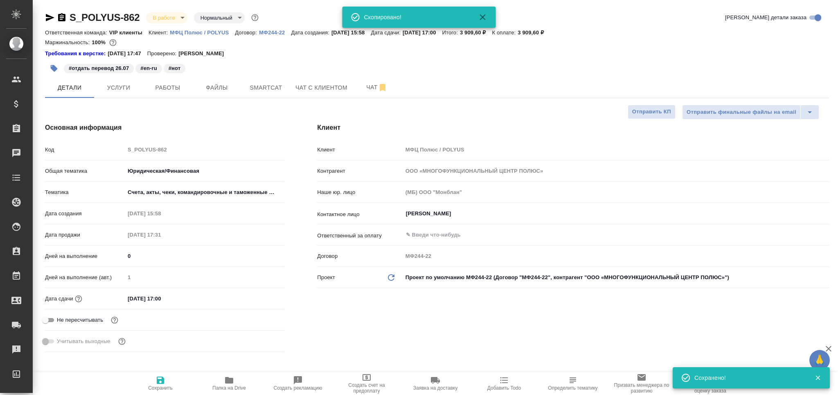
type textarea "x"
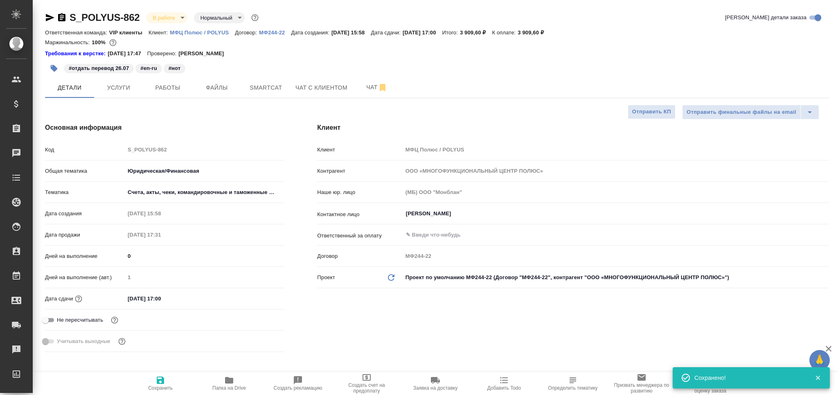
type textarea "x"
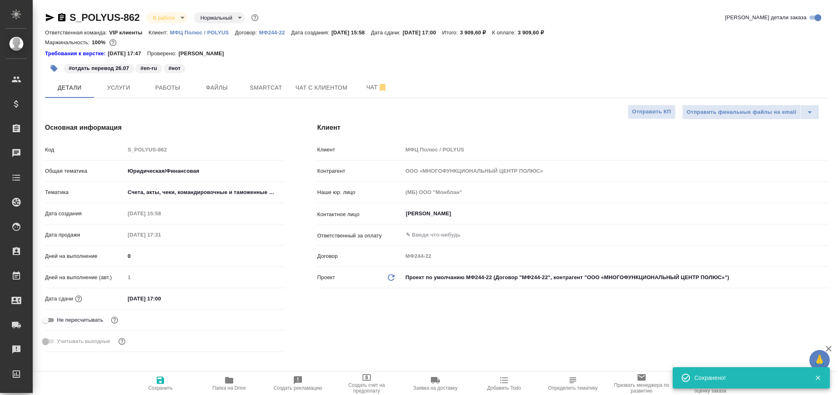
type textarea "x"
click at [178, 85] on span "Работы" at bounding box center [167, 88] width 39 height 10
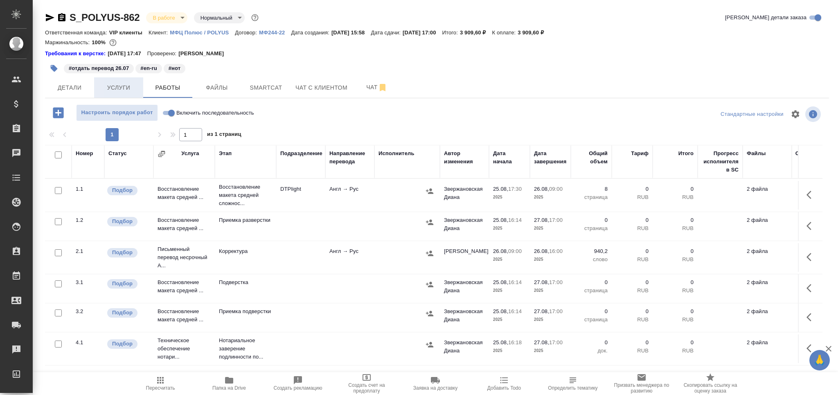
click at [122, 85] on span "Услуги" at bounding box center [118, 88] width 39 height 10
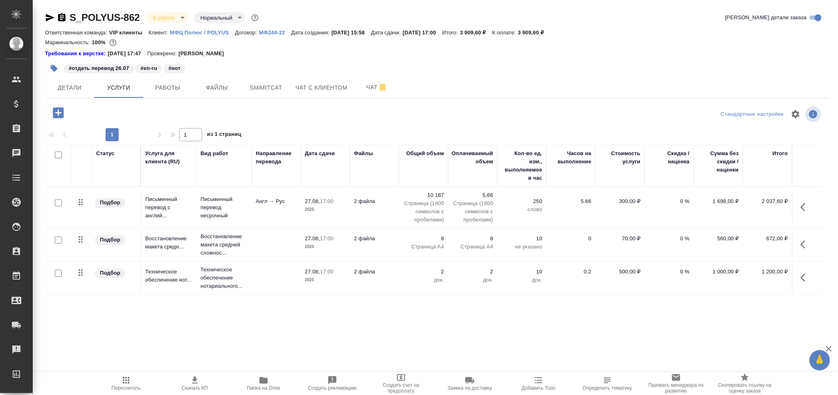
click at [178, 86] on span "Работы" at bounding box center [167, 88] width 39 height 10
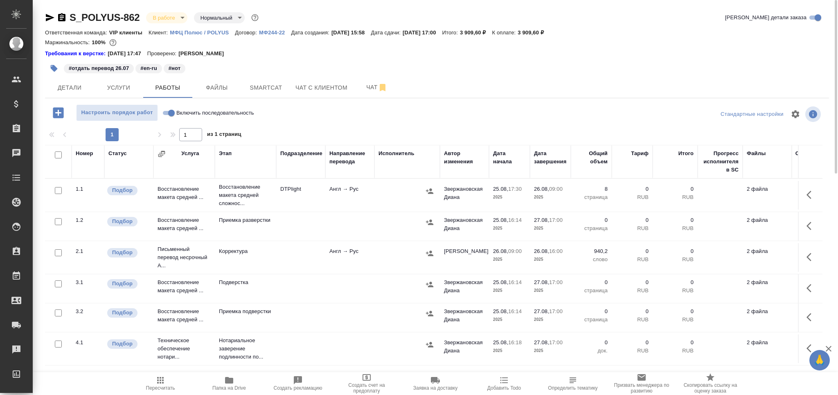
click at [814, 256] on icon "button" at bounding box center [811, 257] width 10 height 10
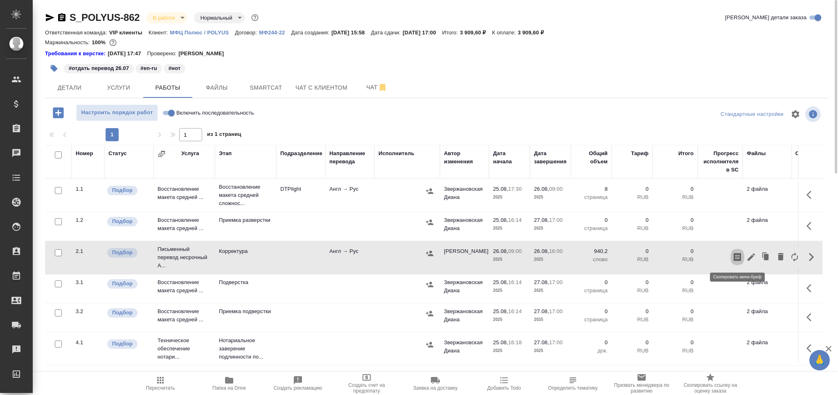
click at [740, 258] on icon "button" at bounding box center [736, 257] width 7 height 8
click at [169, 387] on span "Пересчитать" at bounding box center [160, 388] width 29 height 6
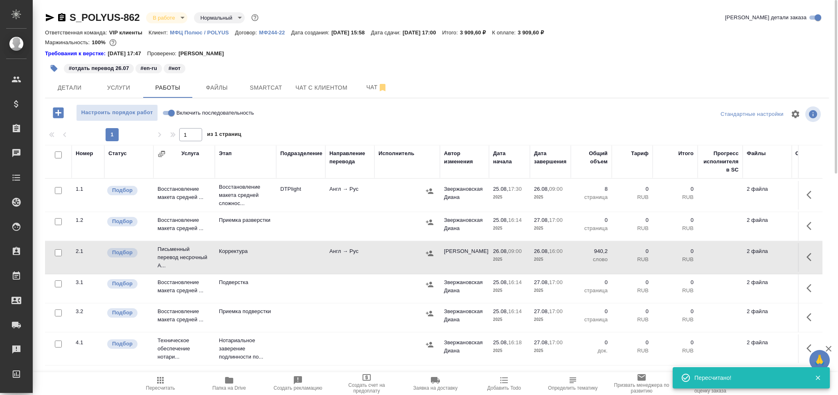
click at [56, 70] on icon "button" at bounding box center [54, 68] width 7 height 7
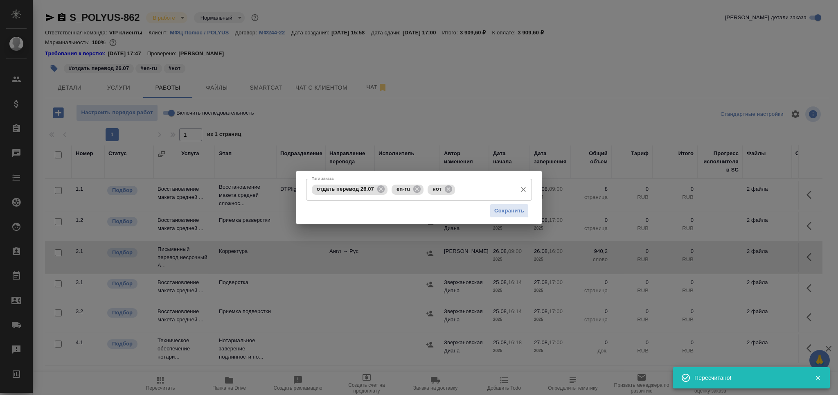
click at [482, 192] on input "Тэги заказа" at bounding box center [485, 189] width 56 height 14
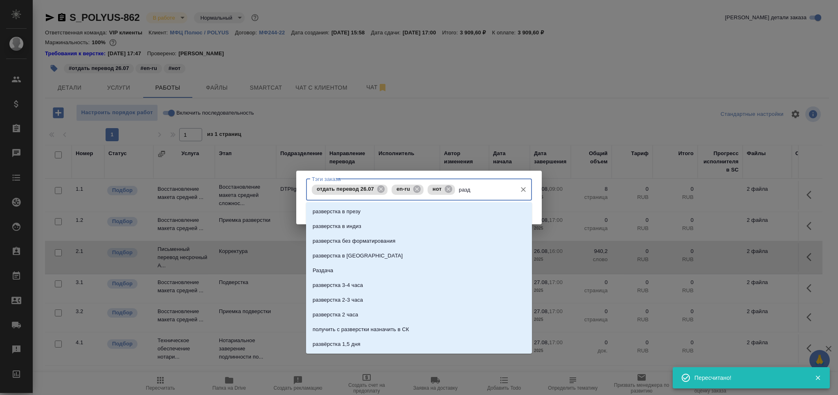
type input "разда"
click at [464, 203] on div "Раздача разда раздаем раздаем вопросы от 06.04 Саппорт: раздаем одну презу от 8…" at bounding box center [419, 277] width 226 height 151
click at [465, 209] on li "Раздача" at bounding box center [419, 211] width 226 height 15
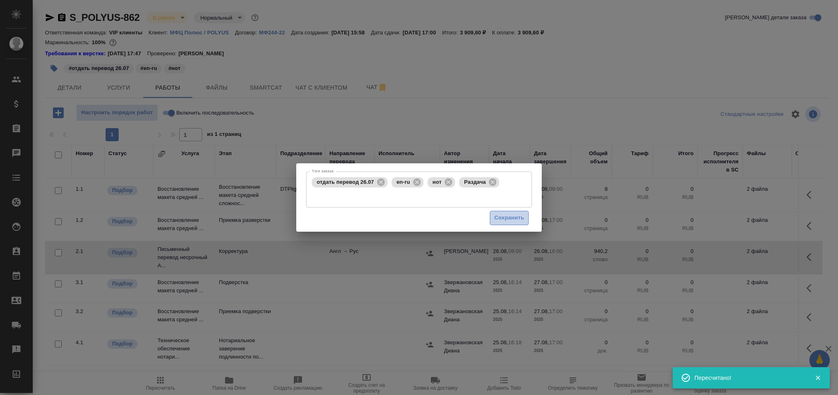
click at [518, 214] on span "Сохранить" at bounding box center [509, 217] width 30 height 9
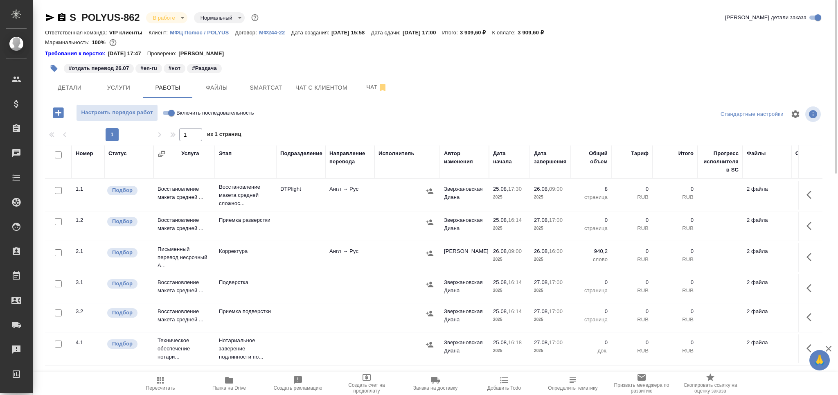
click at [166, 387] on span "Пересчитать" at bounding box center [160, 388] width 29 height 6
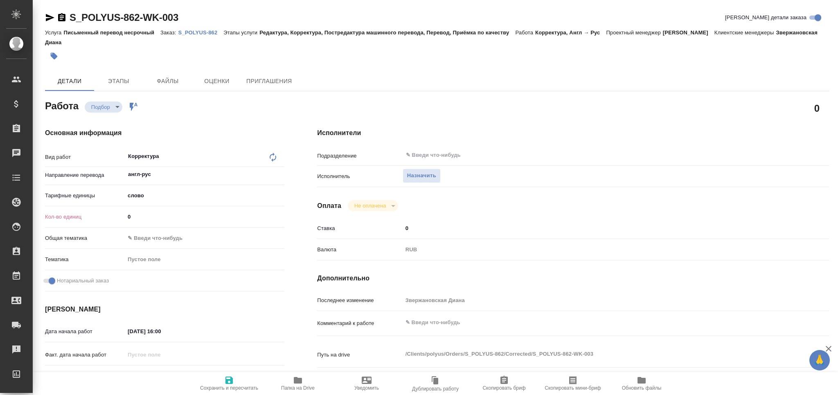
type textarea "x"
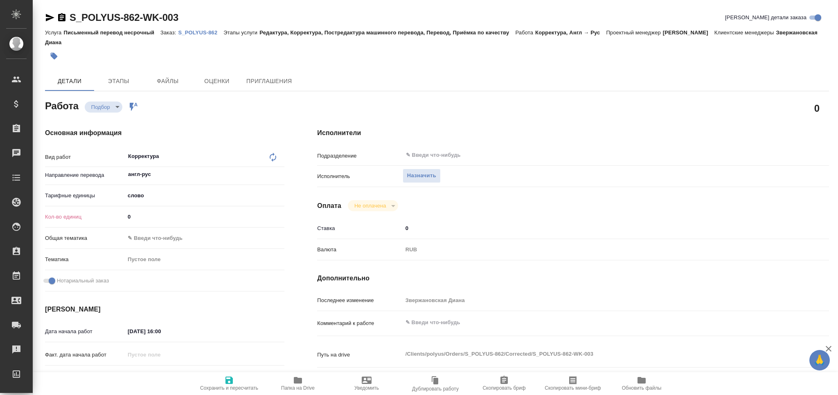
type textarea "x"
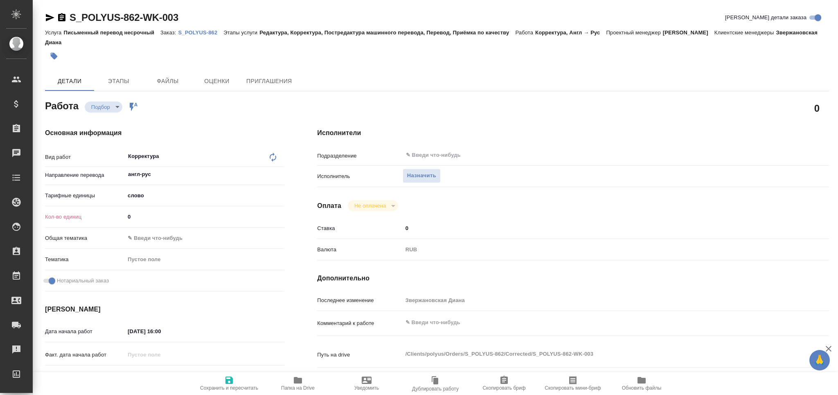
type textarea "x"
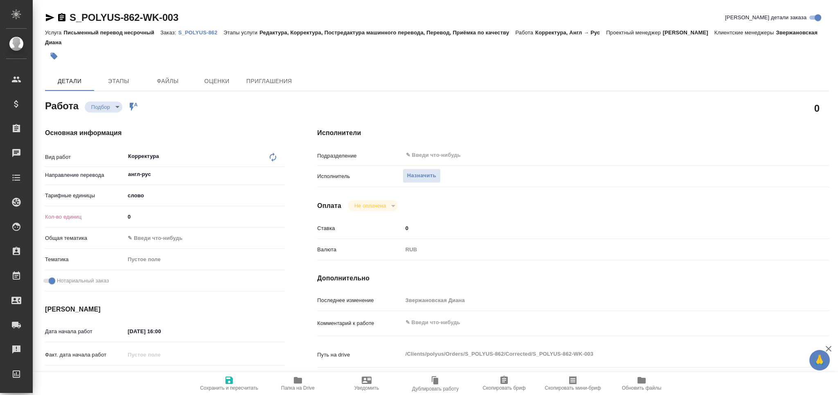
type textarea "x"
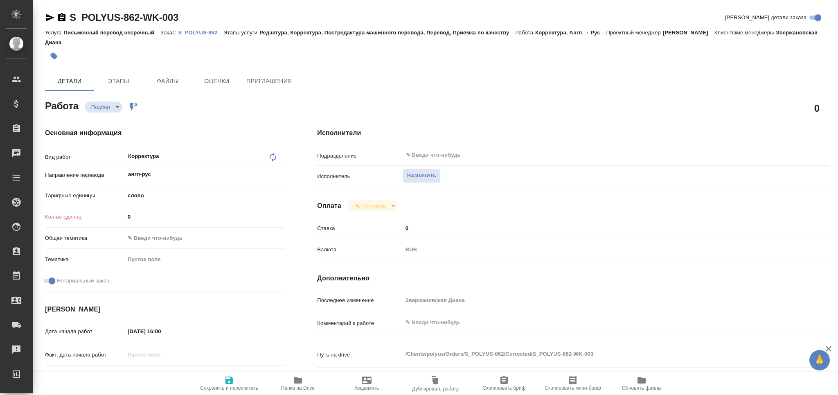
type textarea "x"
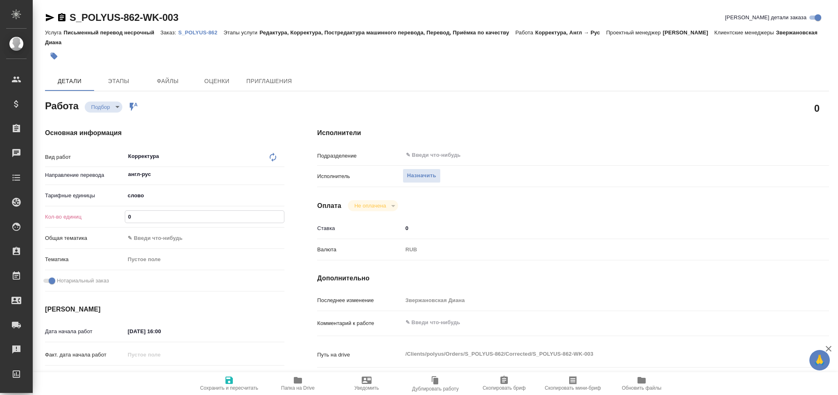
drag, startPoint x: 138, startPoint y: 216, endPoint x: 118, endPoint y: 220, distance: 20.8
click at [118, 220] on div "Кол-во единиц 0" at bounding box center [164, 216] width 239 height 14
paste input "940.2"
type textarea "x"
type input "940.2"
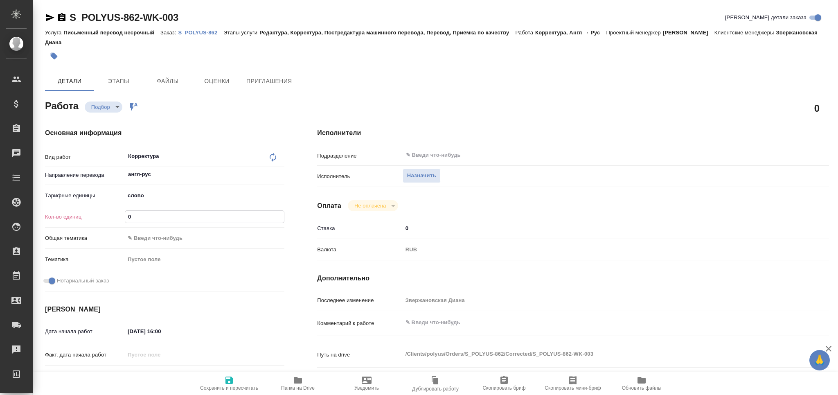
type textarea "x"
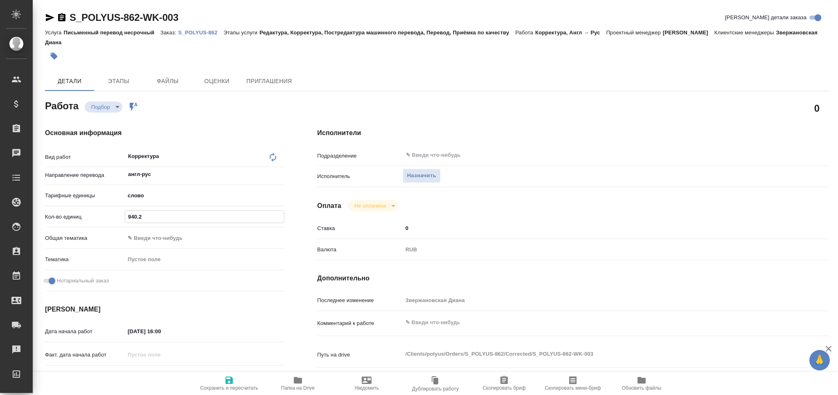
type textarea "x"
type input "940.2"
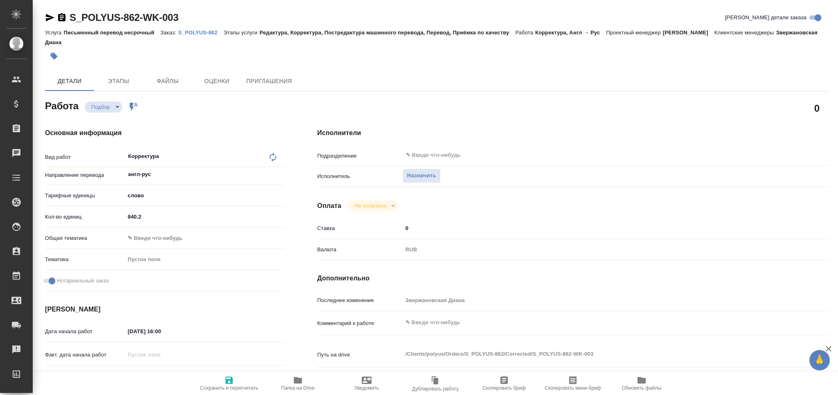
type textarea "x"
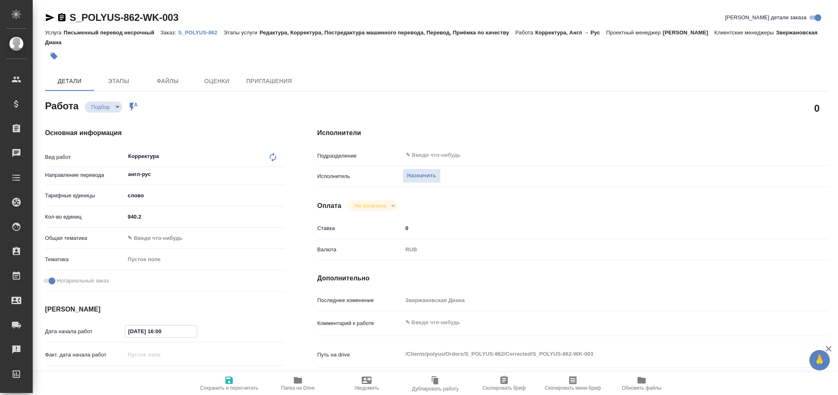
click at [133, 330] on input "25.08.2025 16:00" at bounding box center [161, 331] width 72 height 12
type input "26.08.2025 16:00"
type textarea "x"
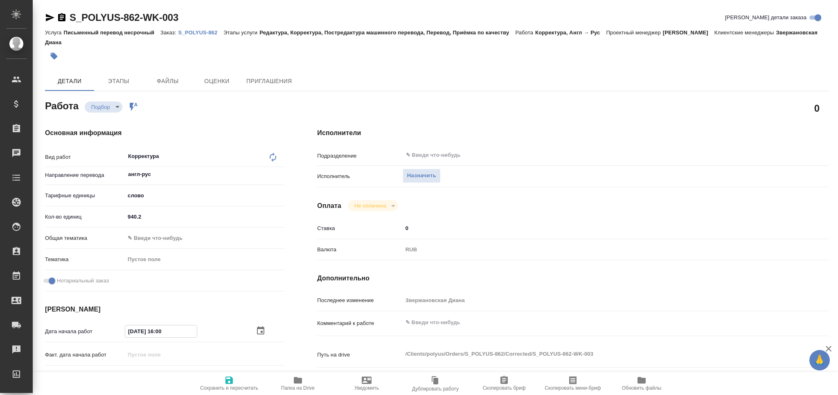
type textarea "x"
drag, startPoint x: 165, startPoint y: 336, endPoint x: 158, endPoint y: 337, distance: 7.1
click at [158, 337] on div "Дата начала работ 26.08.2025 16:00" at bounding box center [164, 331] width 239 height 14
type textarea "x"
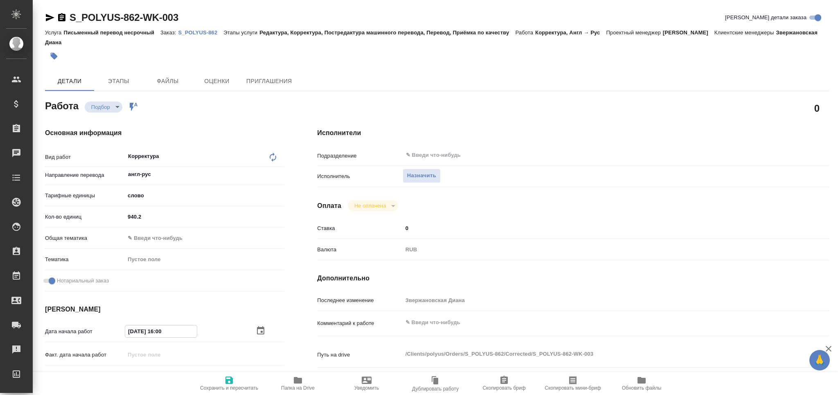
type input "26.08.2025 0_:__"
type textarea "x"
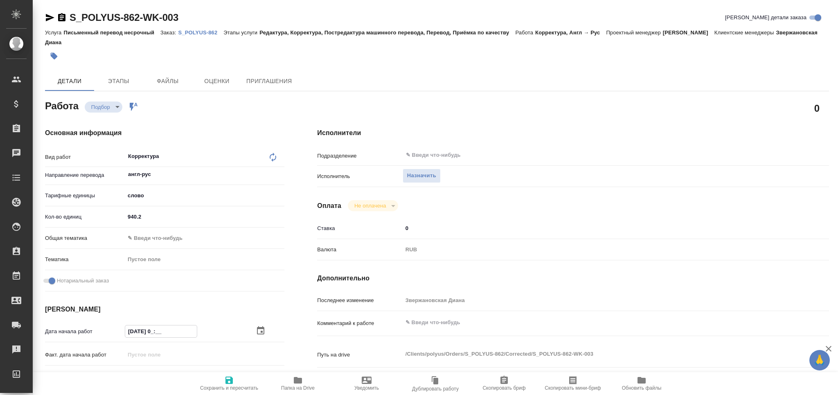
type textarea "x"
type input "26.08.2025 09:__"
type textarea "x"
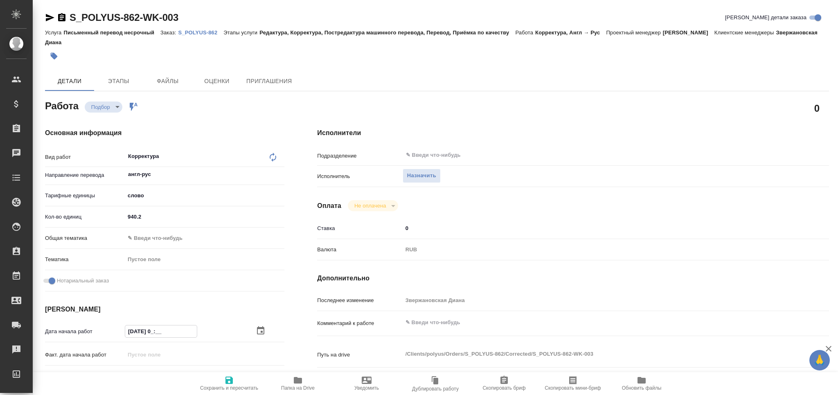
type textarea "x"
type input "26.08.2025 09:0_"
type textarea "x"
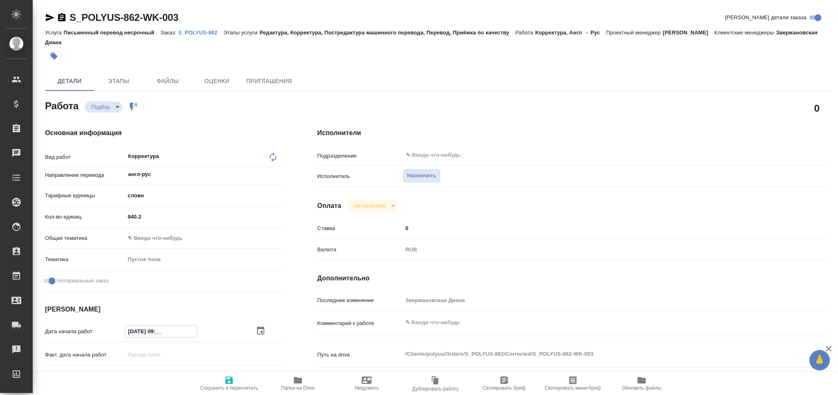
type textarea "x"
type input "26.08.2025 09:00"
type textarea "x"
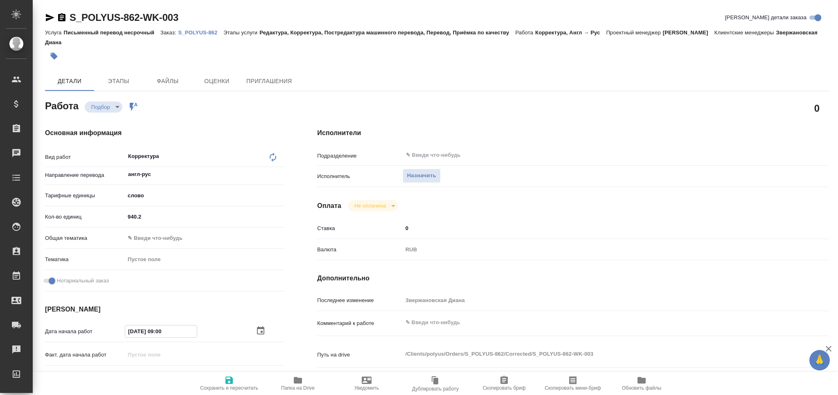
type textarea "x"
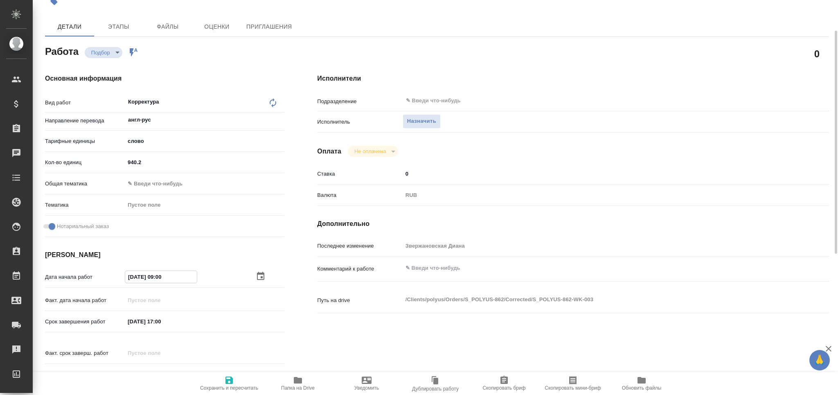
type input "26.08.2025 09:00"
drag, startPoint x: 132, startPoint y: 324, endPoint x: 136, endPoint y: 322, distance: 4.3
click at [136, 322] on input "27.08.2025 17:00" at bounding box center [161, 321] width 72 height 12
type input "26.08.2025 17:00"
type textarea "x"
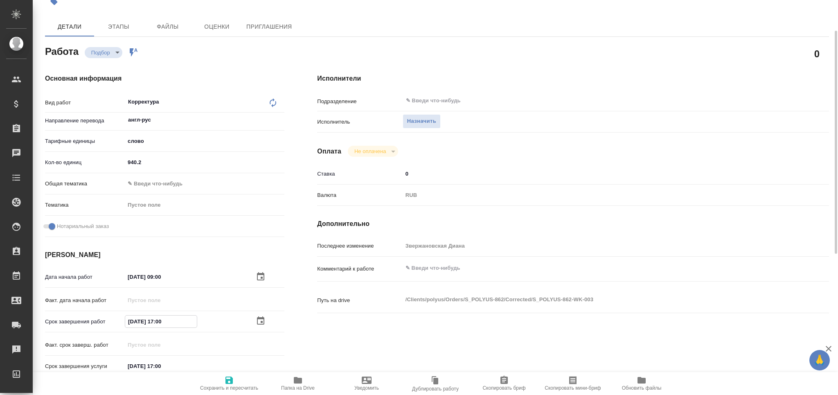
type textarea "x"
click at [163, 321] on input "26.08.2025 17:00" at bounding box center [161, 321] width 72 height 12
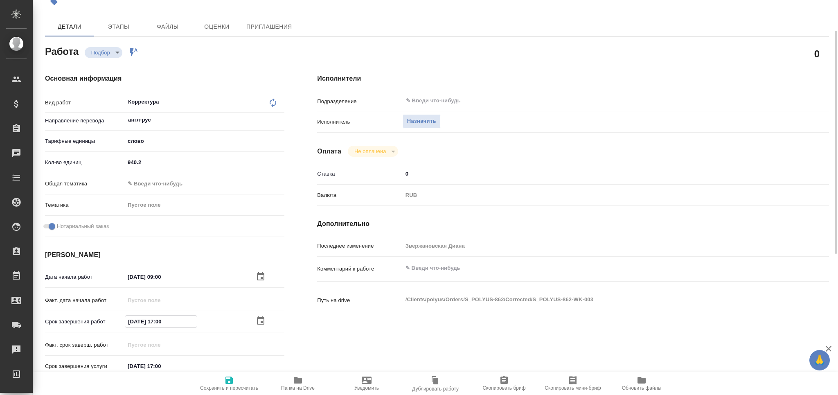
type input "26.08.2025 16:00"
type textarea "x"
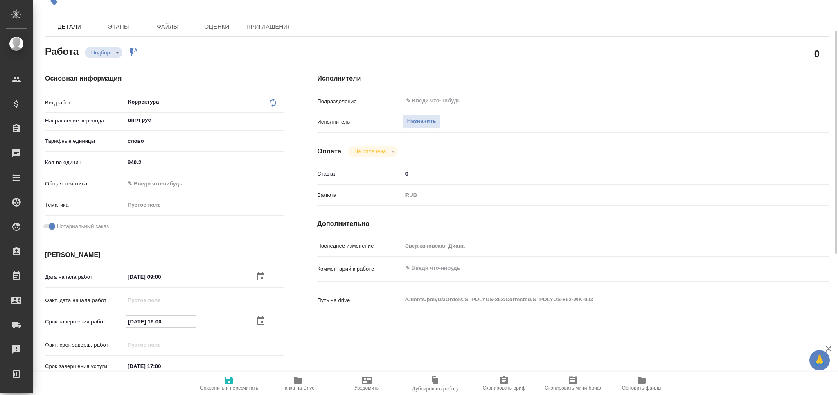
type textarea "x"
type input "26.08.2025 16:00"
click at [232, 380] on icon "button" at bounding box center [228, 379] width 7 height 7
type textarea "x"
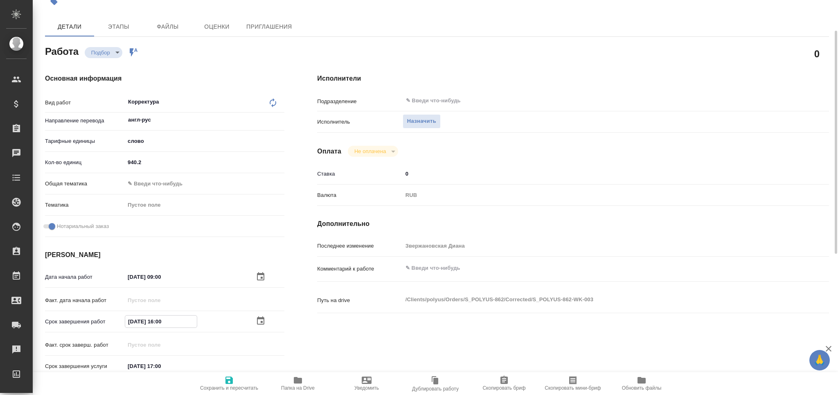
type textarea "x"
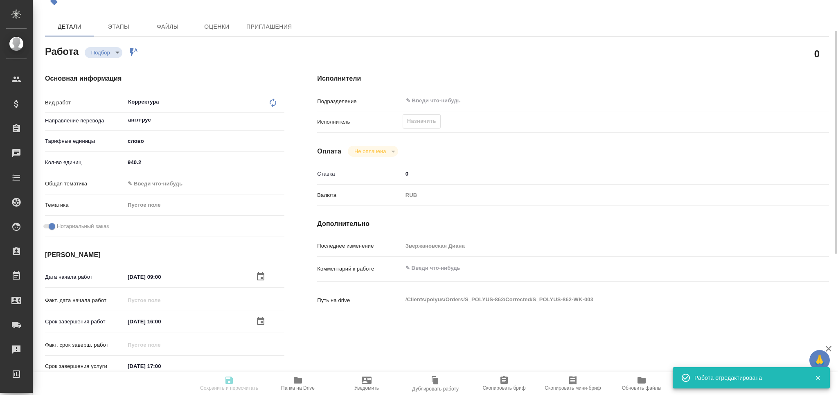
type input "recruiting"
type textarea "Корректура"
type textarea "x"
type input "англ-рус"
type input "5a8b1489cc6b4906c91bfd90"
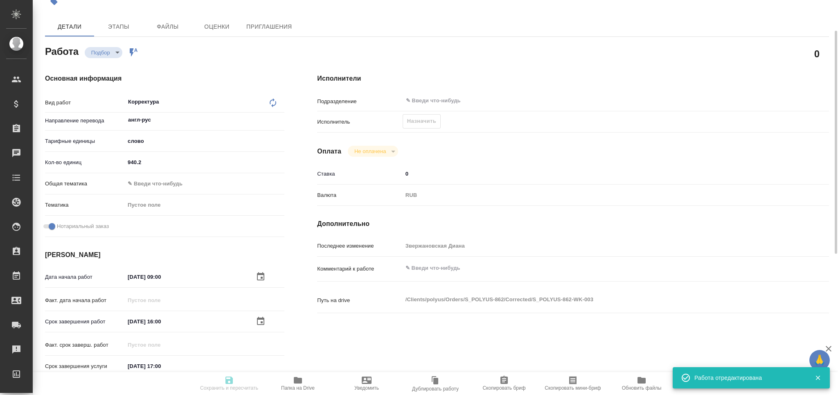
type input "940.2"
checkbox input "true"
type input "26.08.2025 09:00"
type input "26.08.2025 16:00"
type input "27.08.2025 17:00"
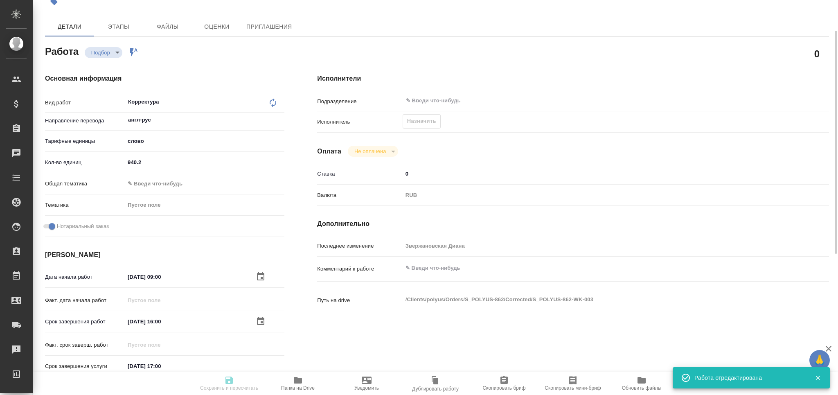
type input "notPayed"
type input "0"
type input "RUB"
type input "[PERSON_NAME]"
type textarea "x"
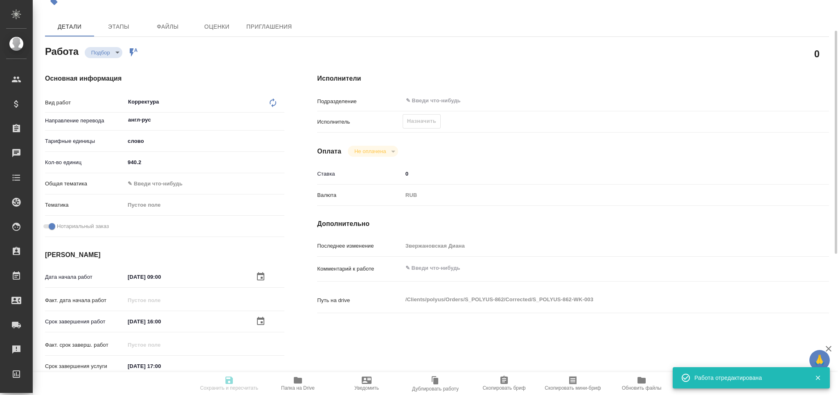
type textarea "/Clients/polyus/Orders/S_POLYUS-862/Corrected/S_POLYUS-862-WK-003"
type textarea "x"
type input "S_POLYUS-862"
type input "Письменный перевод несрочный"
type input "Редактура, Корректура, Постредактура машинного перевода, Перевод, Приёмка по ка…"
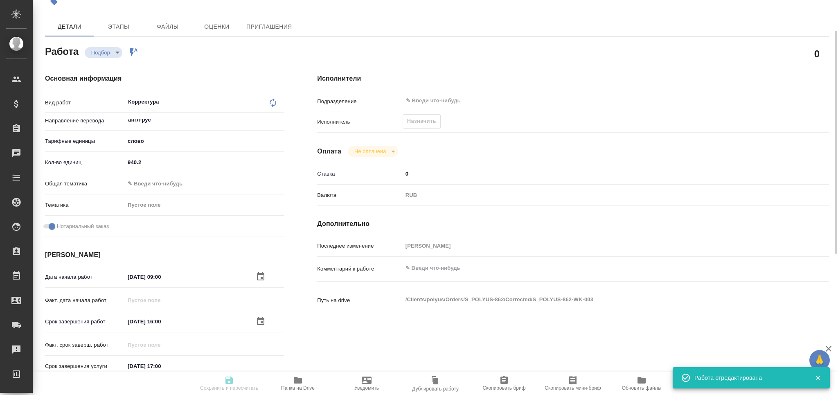
type input "Звержановская Диана"
type input "Заборова Александра"
type input "/Clients/polyus/Orders/S_POLYUS-862"
type textarea "x"
type textarea "Направляем на перевод с английского на русский. Название: 250825_Выписка JP Mor…"
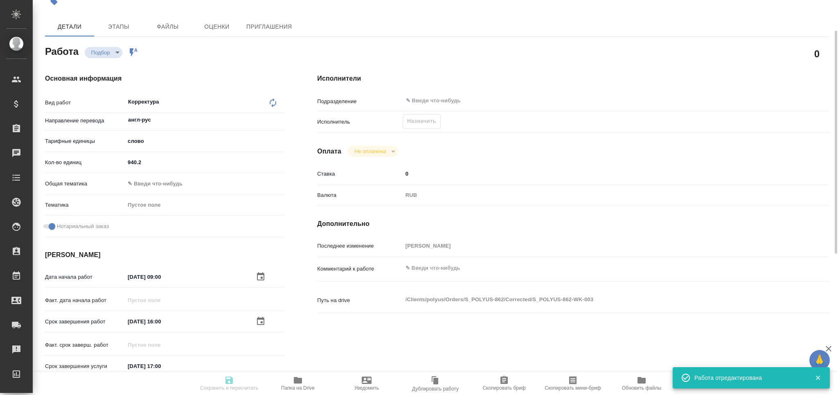
type textarea "x"
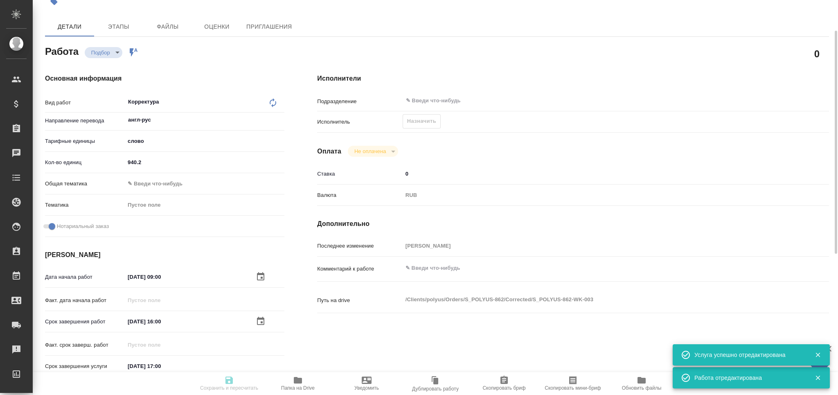
type textarea "x"
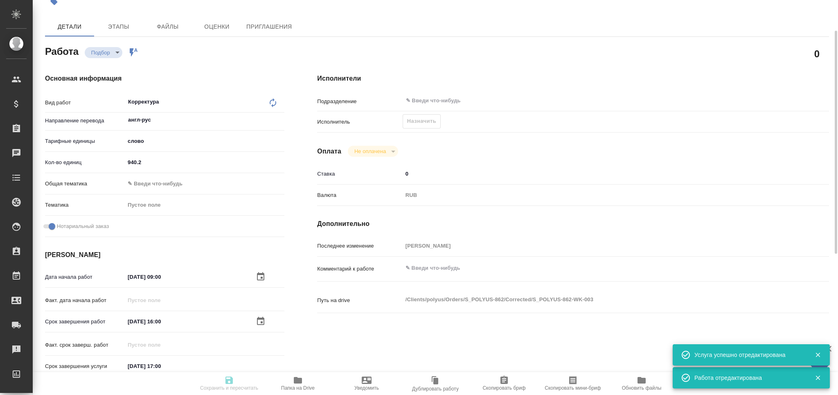
type textarea "x"
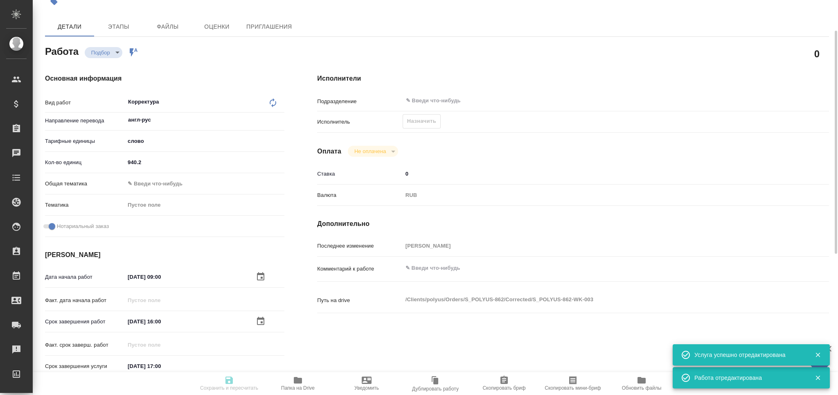
type textarea "x"
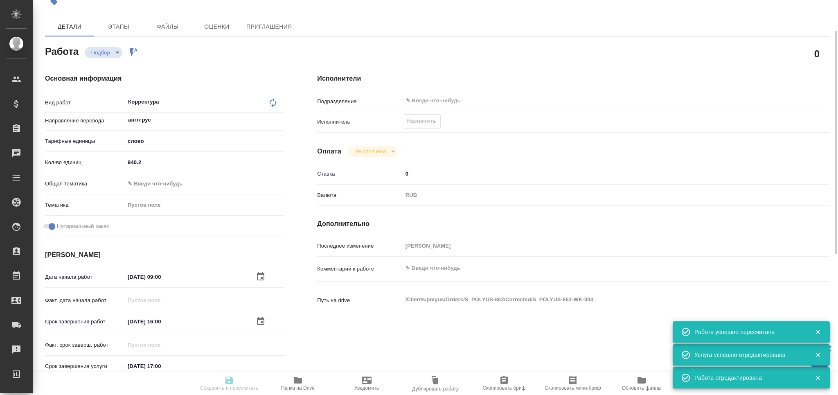
type input "recruiting"
type textarea "Корректура"
type textarea "x"
type input "англ-рус"
type input "5a8b1489cc6b4906c91bfd90"
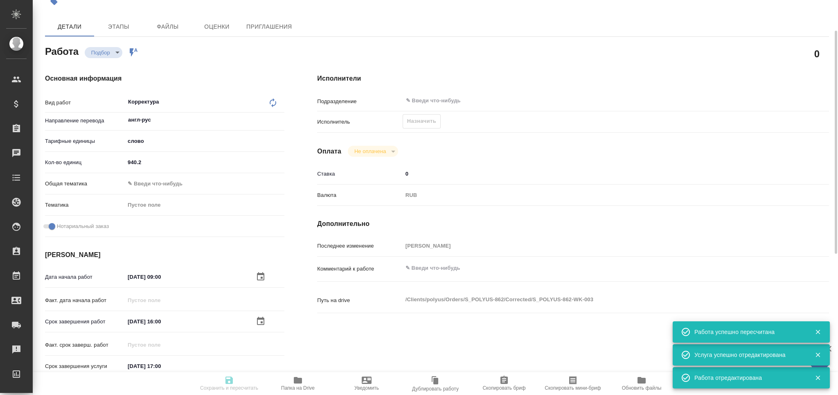
type input "940.2"
checkbox input "true"
type input "26.08.2025 09:00"
type input "26.08.2025 16:00"
type input "27.08.2025 17:00"
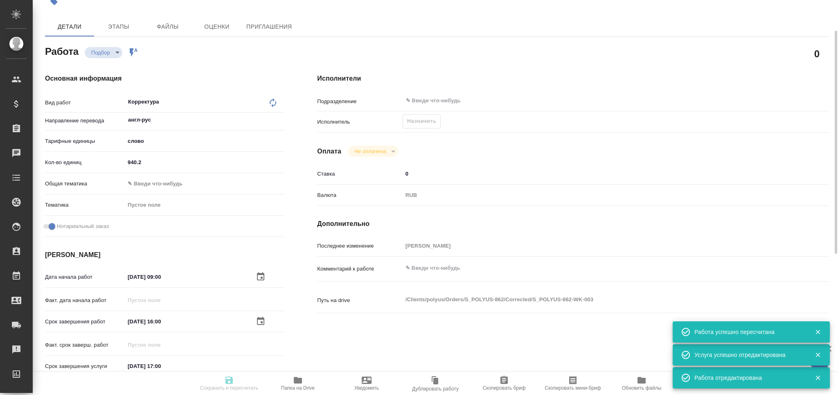
type input "notPayed"
type input "0"
type input "RUB"
type input "[PERSON_NAME]"
type textarea "x"
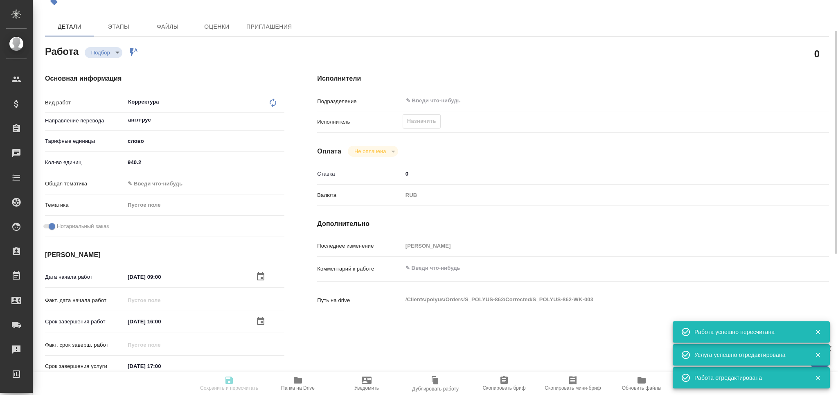
type textarea "/Clients/polyus/Orders/S_POLYUS-862/Corrected/S_POLYUS-862-WK-003"
type textarea "x"
type input "S_POLYUS-862"
type input "Письменный перевод несрочный"
type input "Редактура, Корректура, Постредактура машинного перевода, Перевод, Приёмка по ка…"
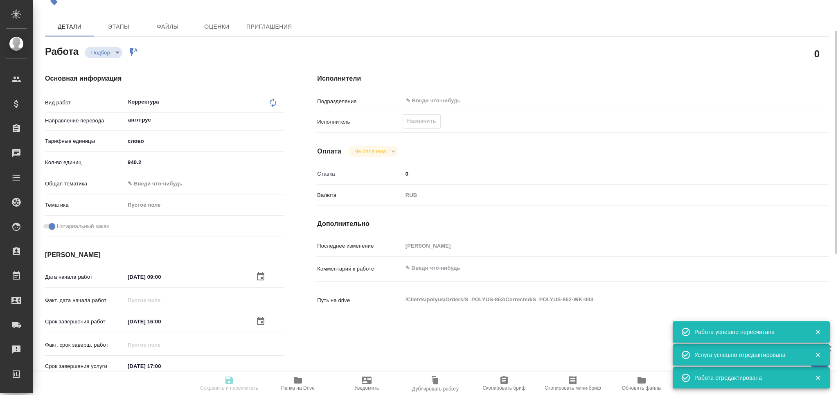
type input "Звержановская Диана"
type input "Заборова Александра"
type input "/Clients/polyus/Orders/S_POLYUS-862"
type textarea "x"
type textarea "Направляем на перевод с английского на русский. Название: 250825_Выписка JP Mor…"
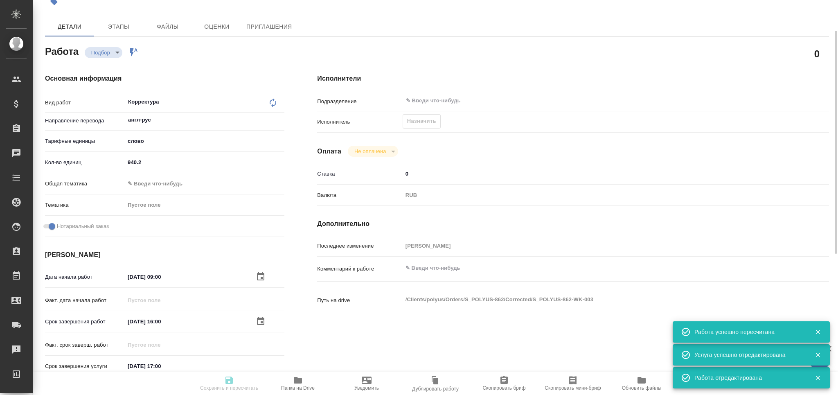
type textarea "x"
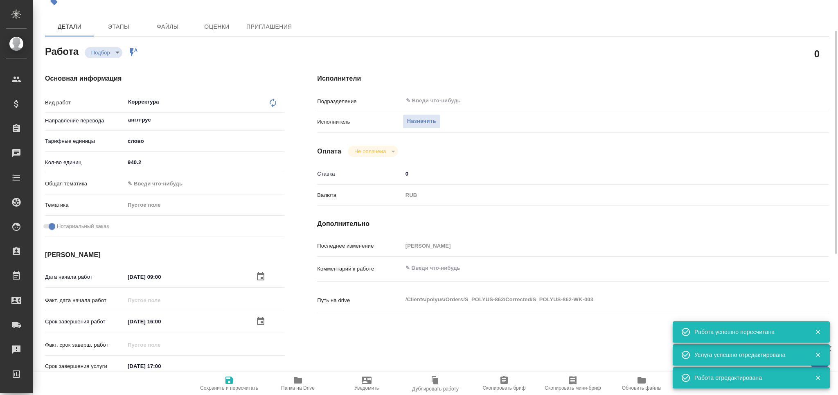
type textarea "x"
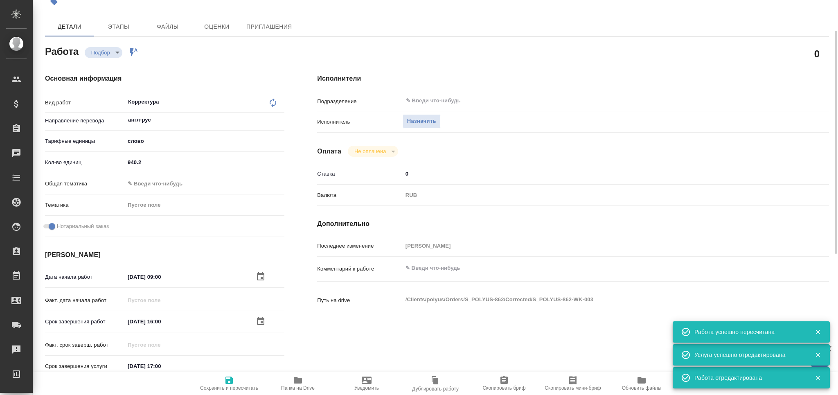
type textarea "x"
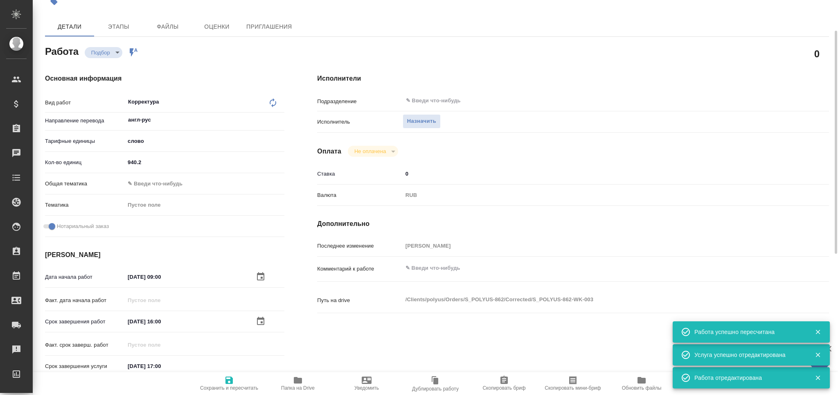
type textarea "x"
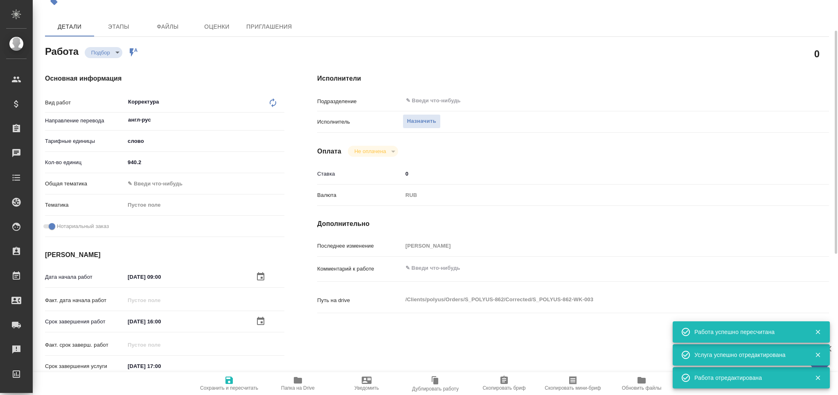
type textarea "x"
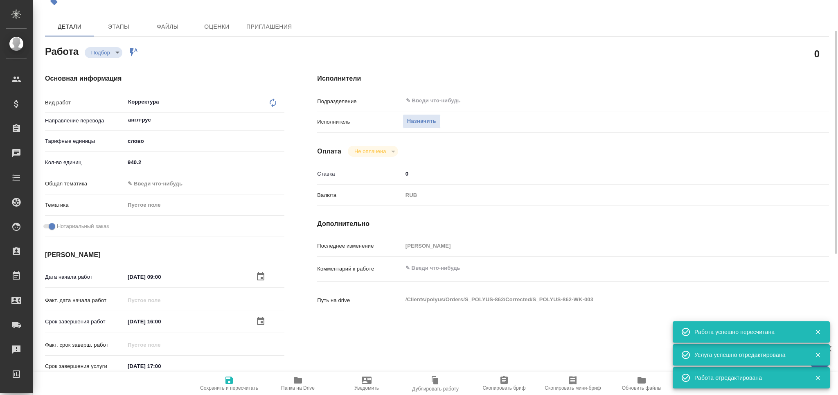
type textarea "x"
click at [226, 379] on icon "button" at bounding box center [228, 379] width 7 height 7
type textarea "x"
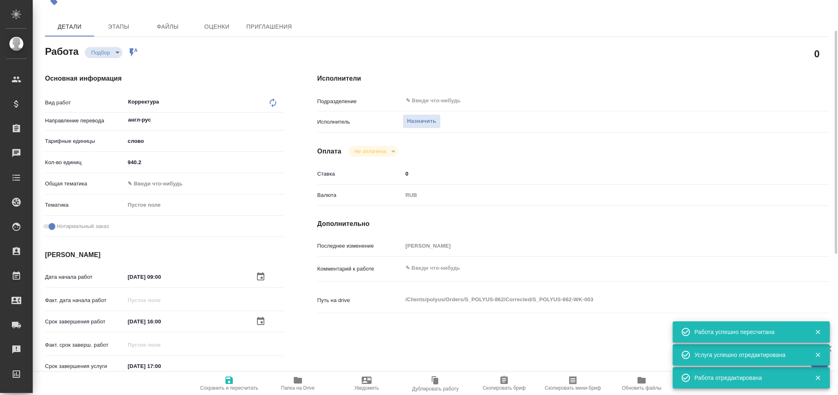
type textarea "x"
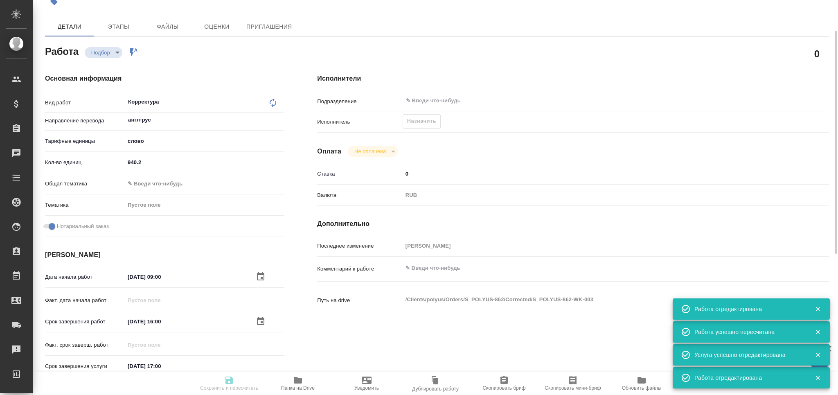
type textarea "x"
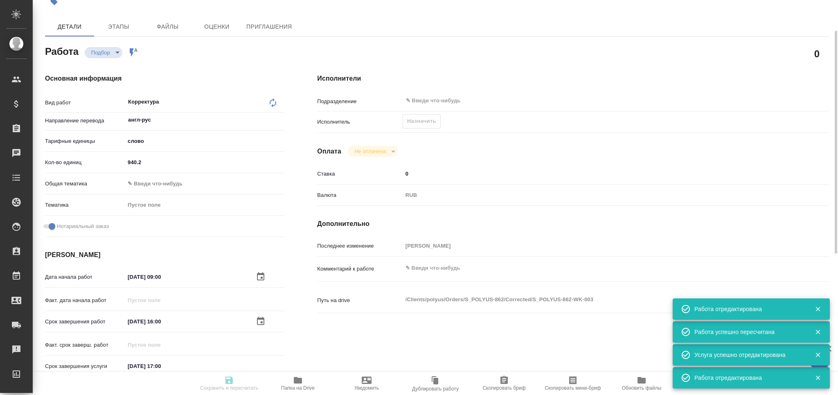
type input "recruiting"
type textarea "Корректура"
type textarea "x"
type input "англ-рус"
type input "5a8b1489cc6b4906c91bfd90"
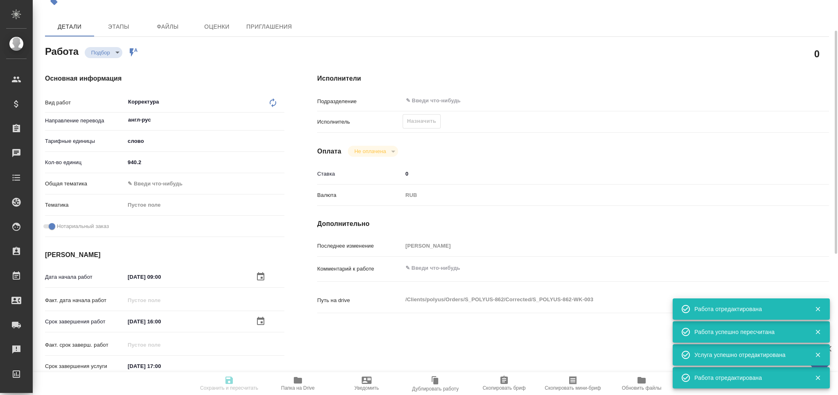
type input "940.2"
checkbox input "true"
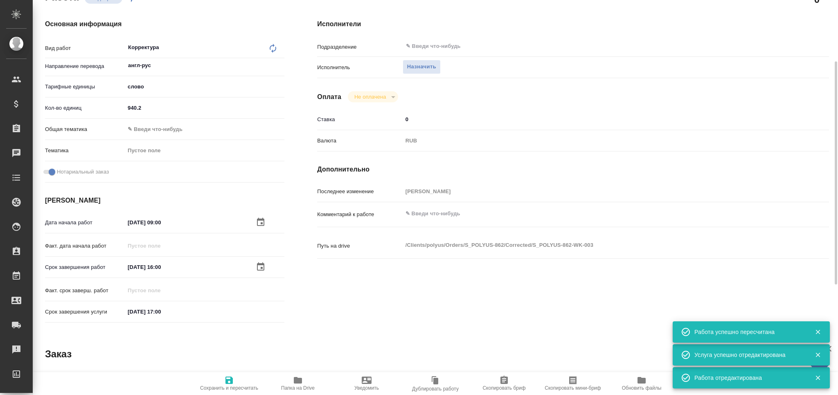
scroll to position [0, 0]
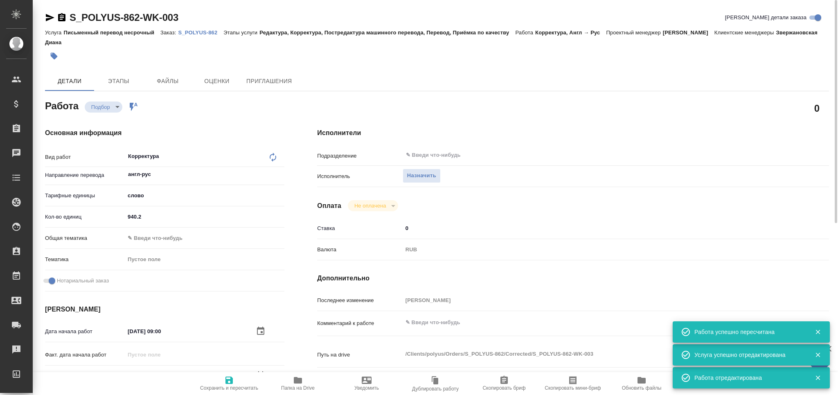
click at [568, 381] on icon "button" at bounding box center [573, 380] width 10 height 10
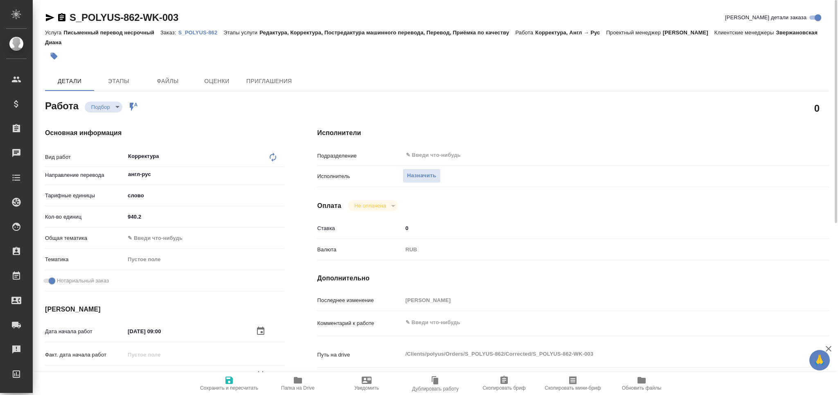
scroll to position [109, 0]
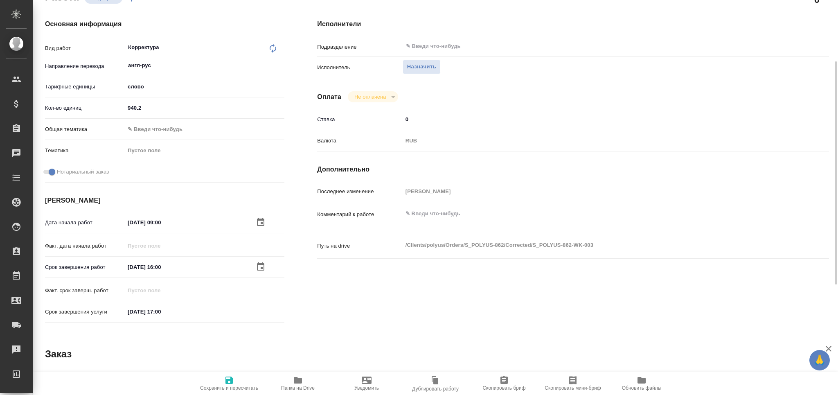
click at [565, 378] on span "Скопировать мини-бриф" at bounding box center [572, 383] width 59 height 16
click at [418, 70] on span "Назначить" at bounding box center [421, 66] width 29 height 9
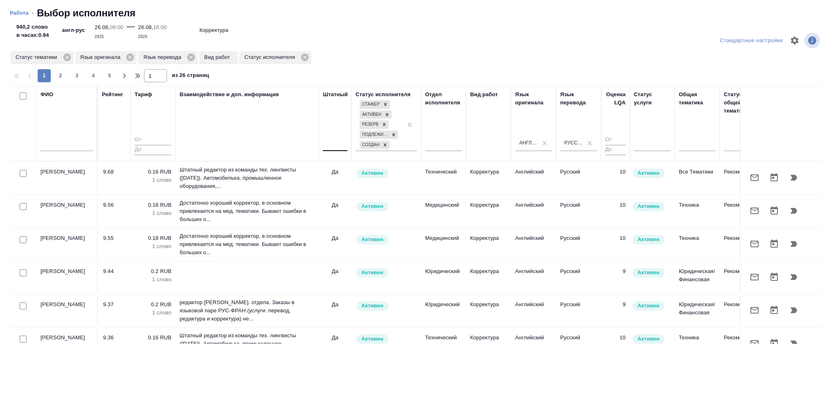
click at [334, 147] on div at bounding box center [335, 143] width 25 height 12
click at [336, 180] on div "Да" at bounding box center [384, 183] width 123 height 15
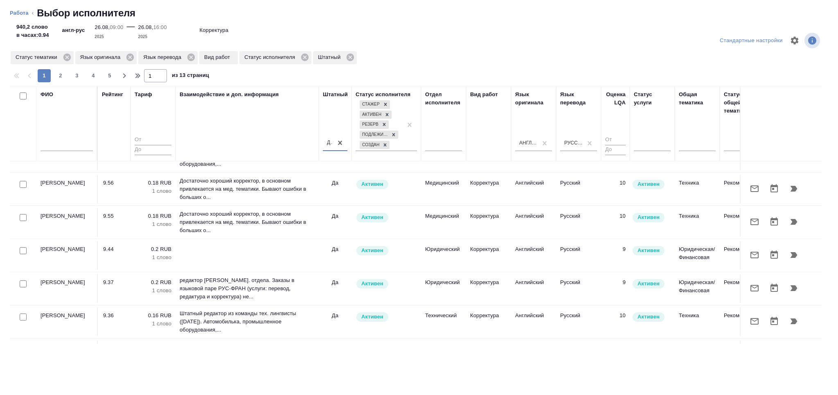
scroll to position [0, 0]
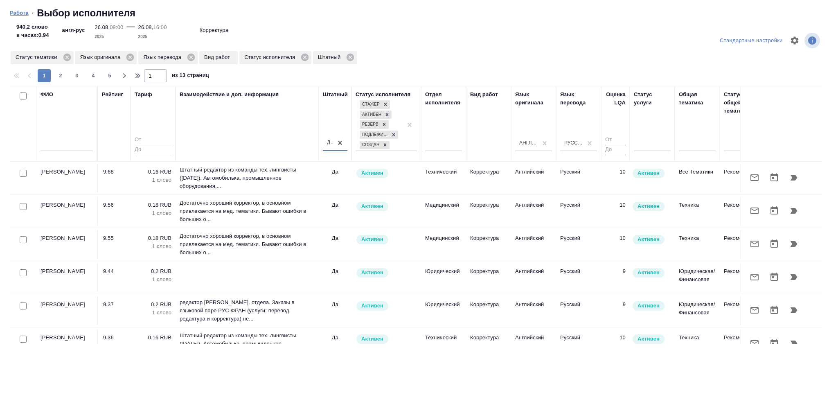
click at [24, 13] on link "Работа" at bounding box center [19, 13] width 19 height 6
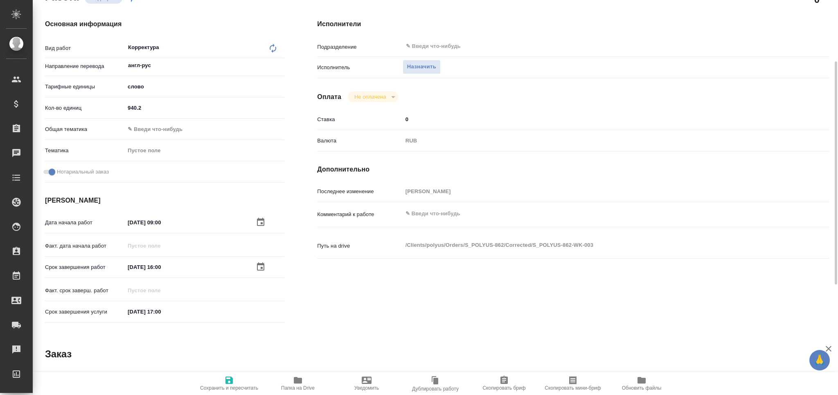
click at [435, 213] on textarea at bounding box center [594, 214] width 384 height 14
paste textarea "корр после машинки с оформлением под нот"
click at [221, 378] on span "Сохранить и пересчитать" at bounding box center [229, 383] width 59 height 16
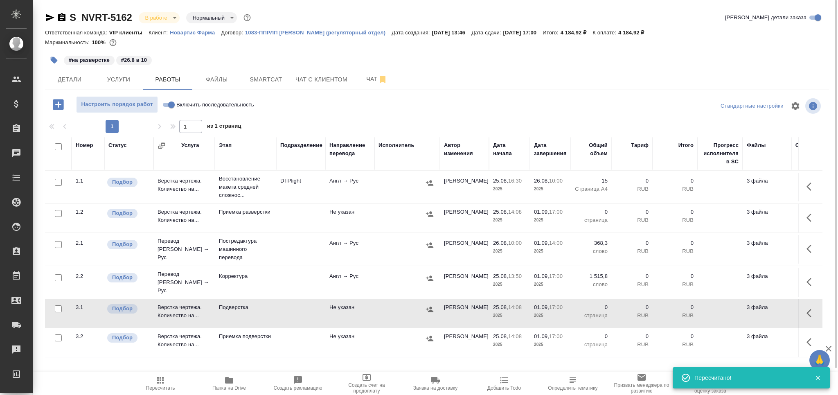
click at [162, 383] on icon "button" at bounding box center [160, 380] width 7 height 7
click at [154, 387] on span "Пересчитать" at bounding box center [160, 388] width 29 height 6
click at [166, 384] on span "Пересчитать" at bounding box center [160, 383] width 59 height 16
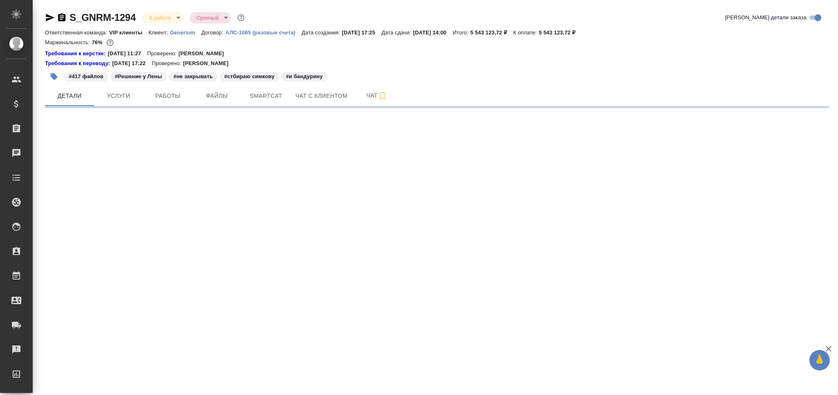
select select "RU"
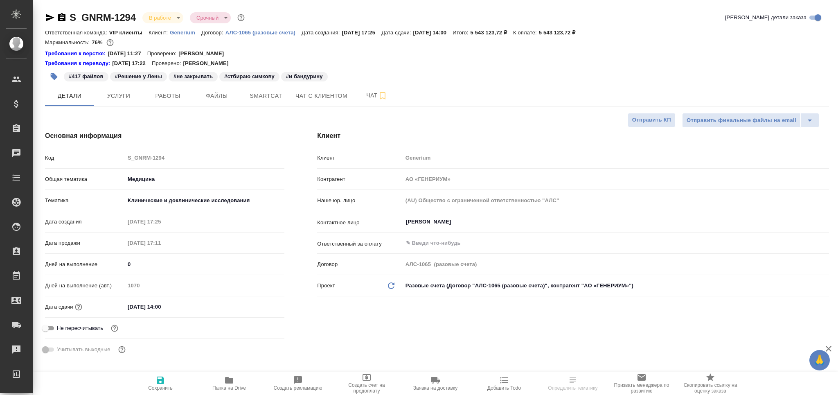
type textarea "x"
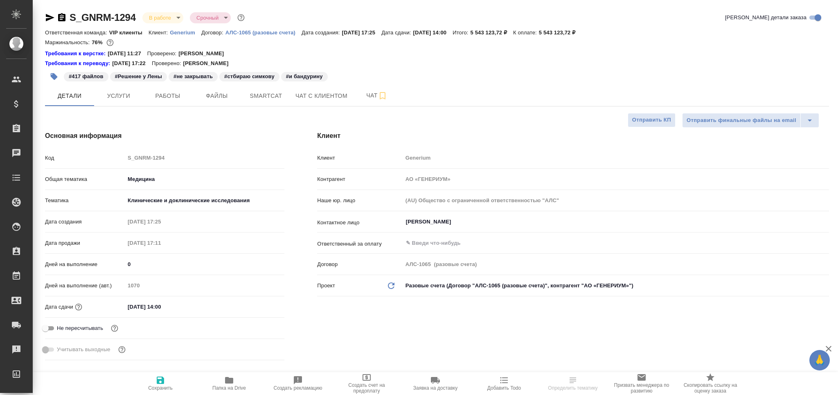
type textarea "x"
click at [171, 102] on button "Работы" at bounding box center [167, 95] width 49 height 20
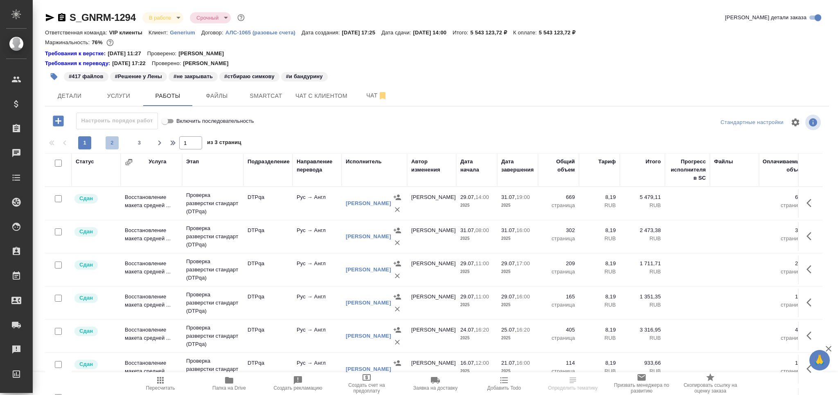
click at [112, 143] on span "2" at bounding box center [112, 143] width 13 height 8
type input "2"
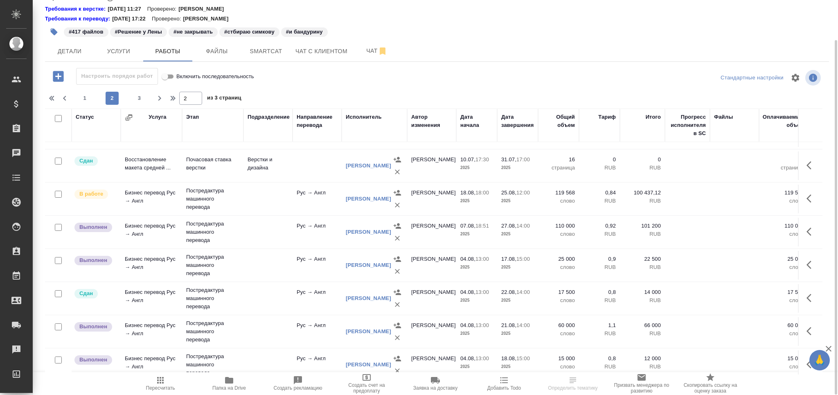
scroll to position [605, 0]
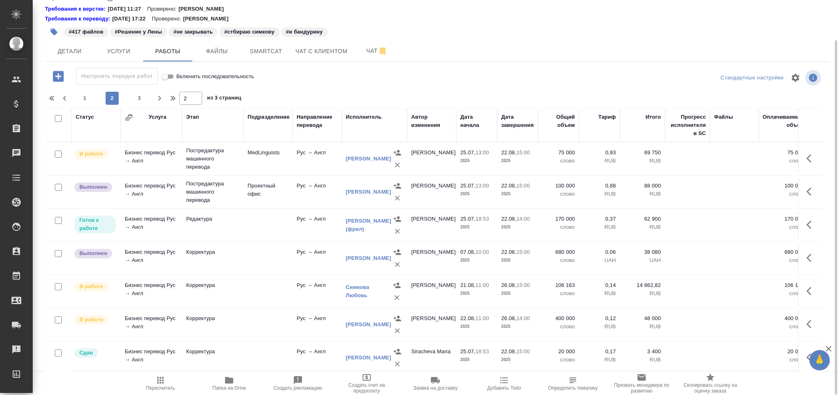
click at [277, 310] on td at bounding box center [267, 324] width 49 height 29
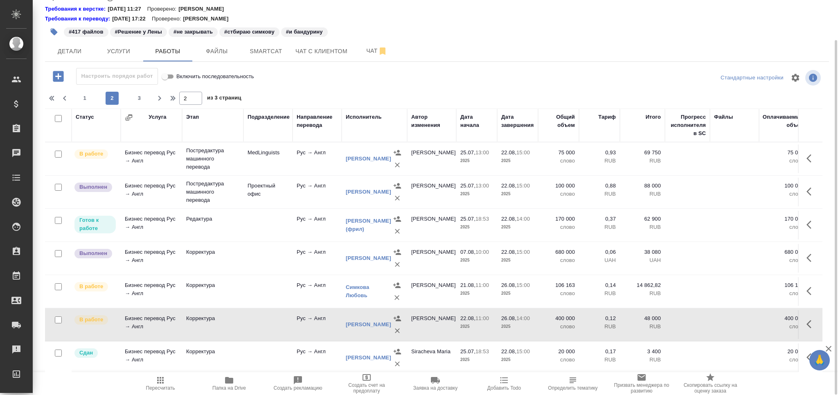
click at [262, 281] on td at bounding box center [267, 291] width 49 height 29
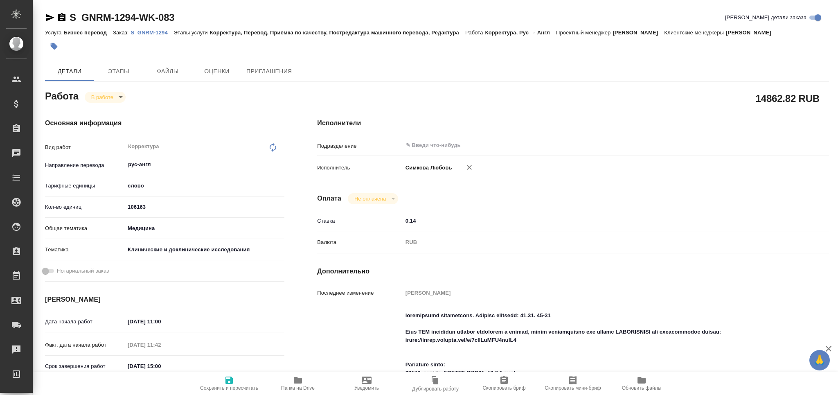
type textarea "x"
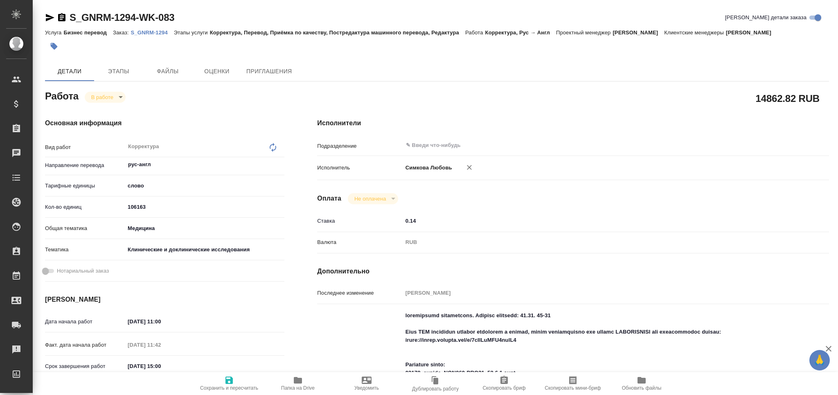
type textarea "x"
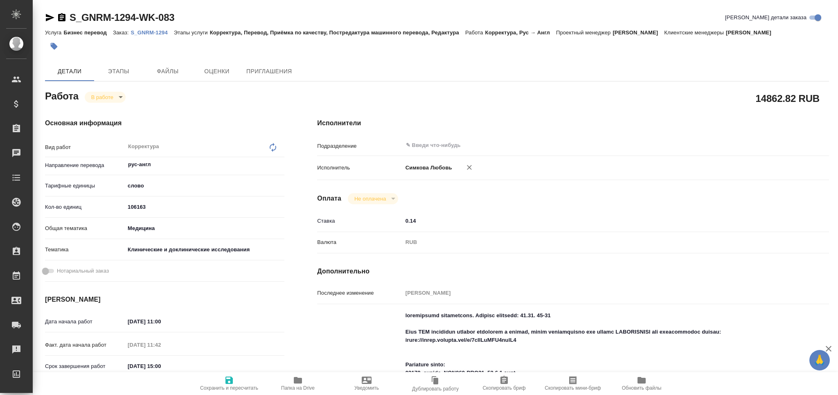
type textarea "x"
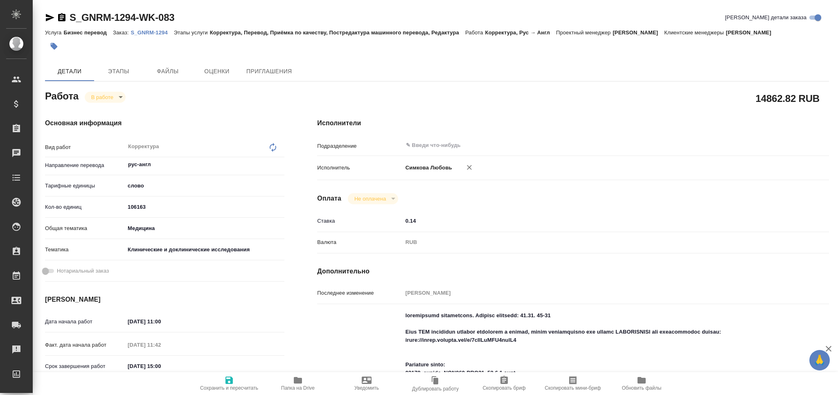
click at [299, 378] on icon "button" at bounding box center [298, 380] width 8 height 7
type textarea "x"
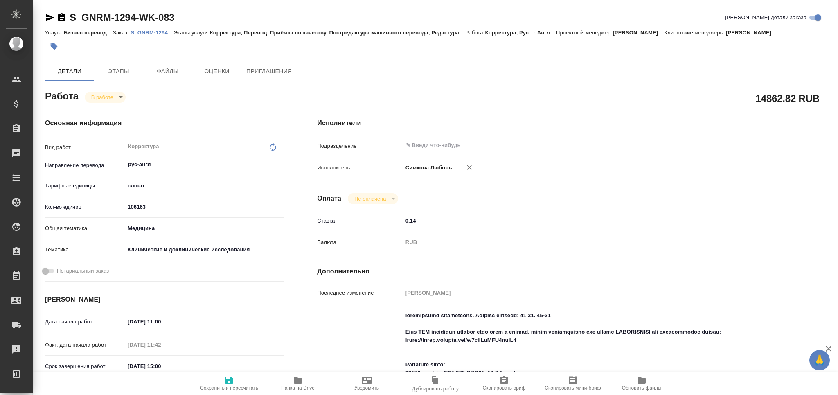
type textarea "x"
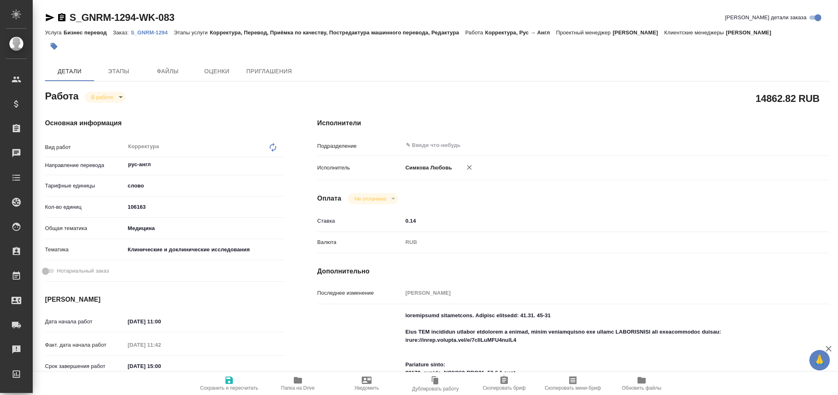
type textarea "x"
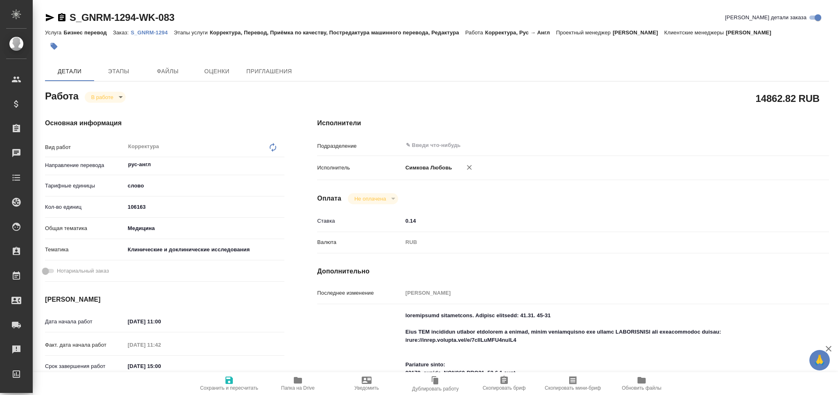
type textarea "x"
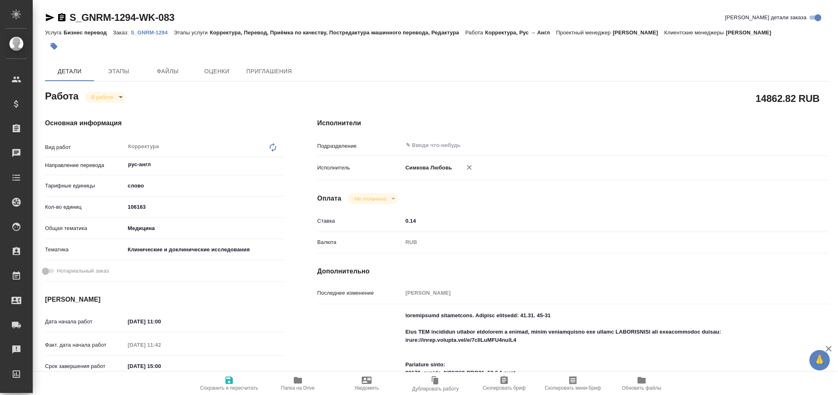
type textarea "x"
